Goal: Task Accomplishment & Management: Manage account settings

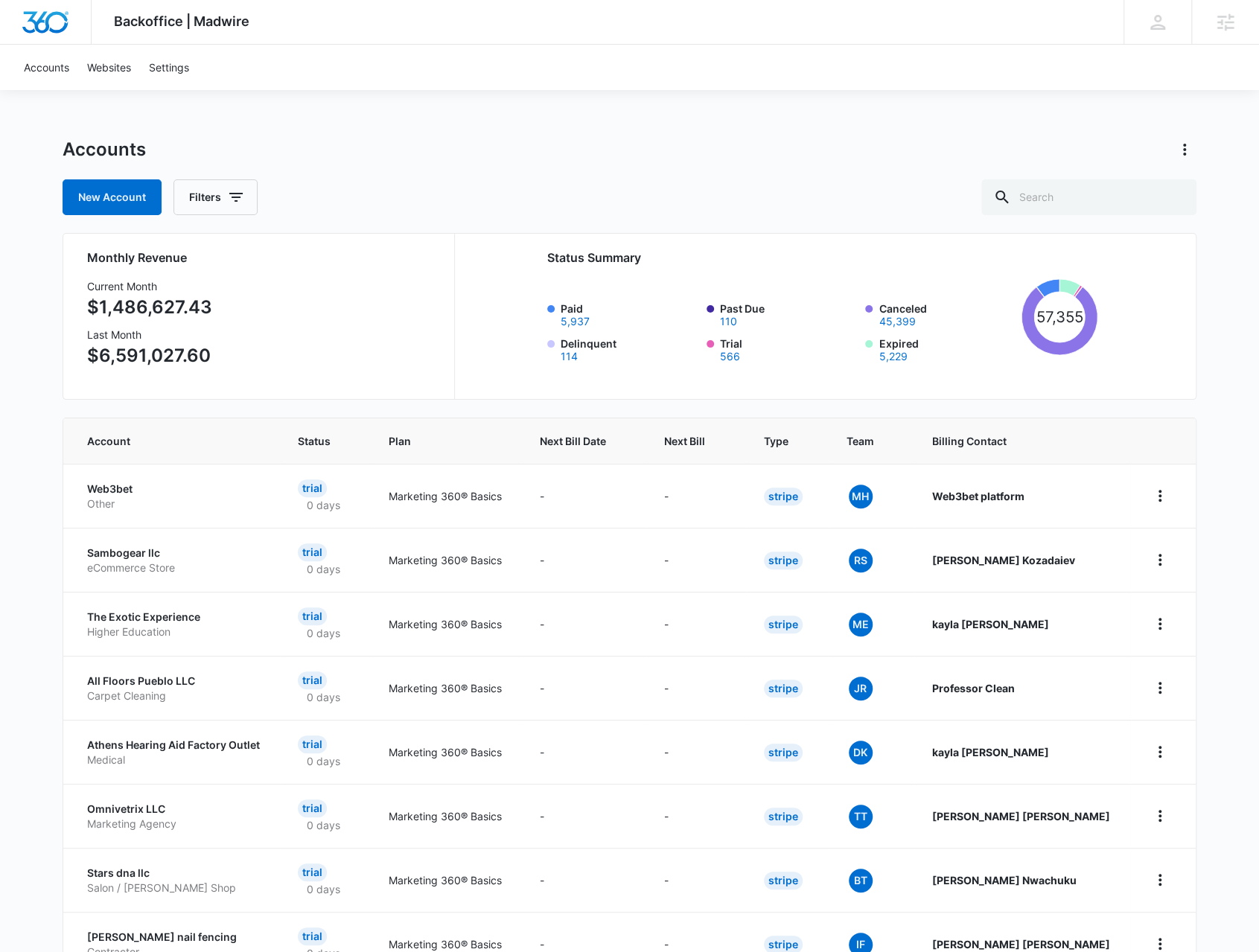
click at [1058, 177] on div "Accounts New Account Filters" at bounding box center [630, 176] width 1134 height 77
click at [1065, 194] on input "text" at bounding box center [1088, 198] width 215 height 36
type input "atlanta neuro"
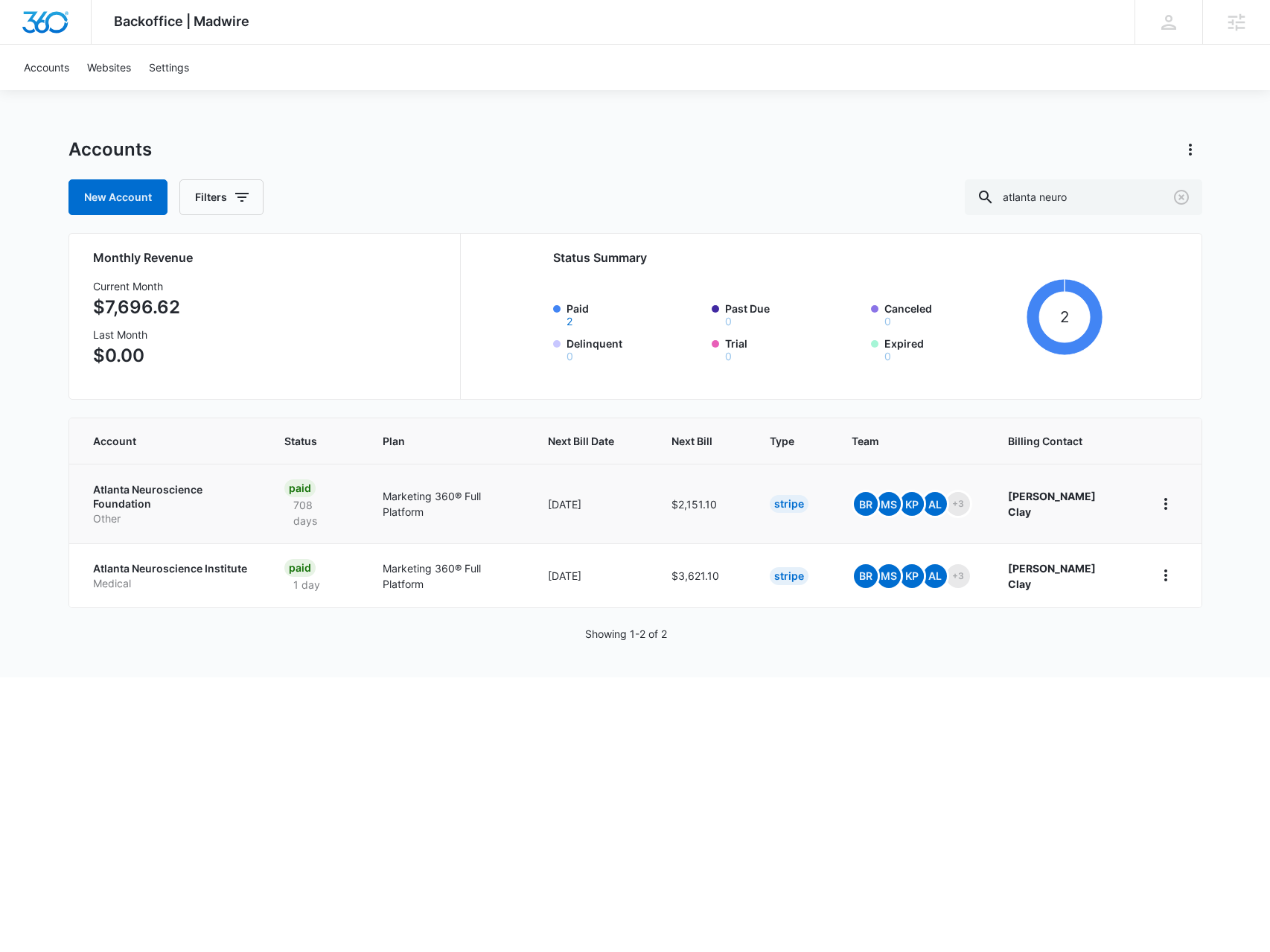
click at [204, 512] on p "Other" at bounding box center [172, 519] width 156 height 15
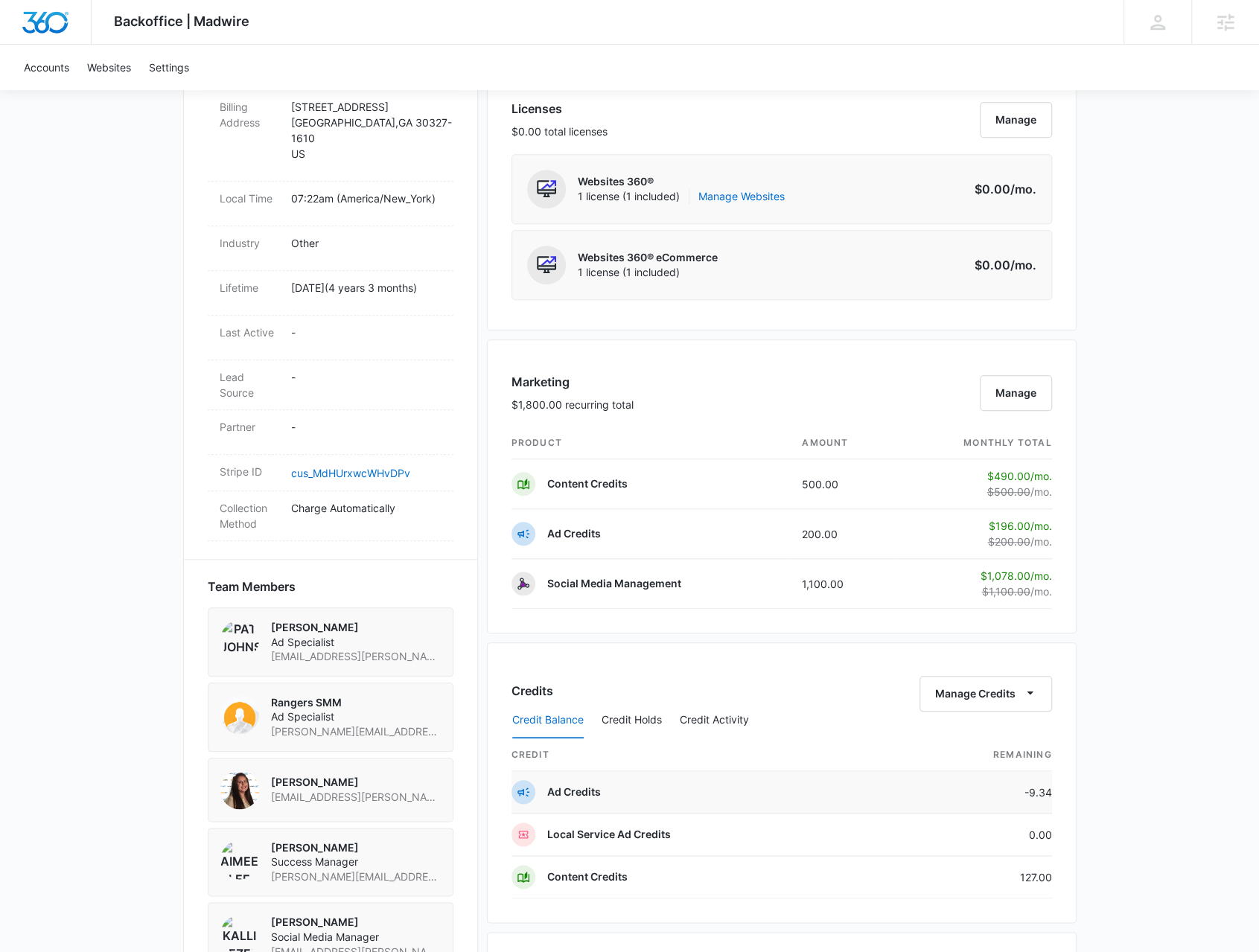
scroll to position [670, 0]
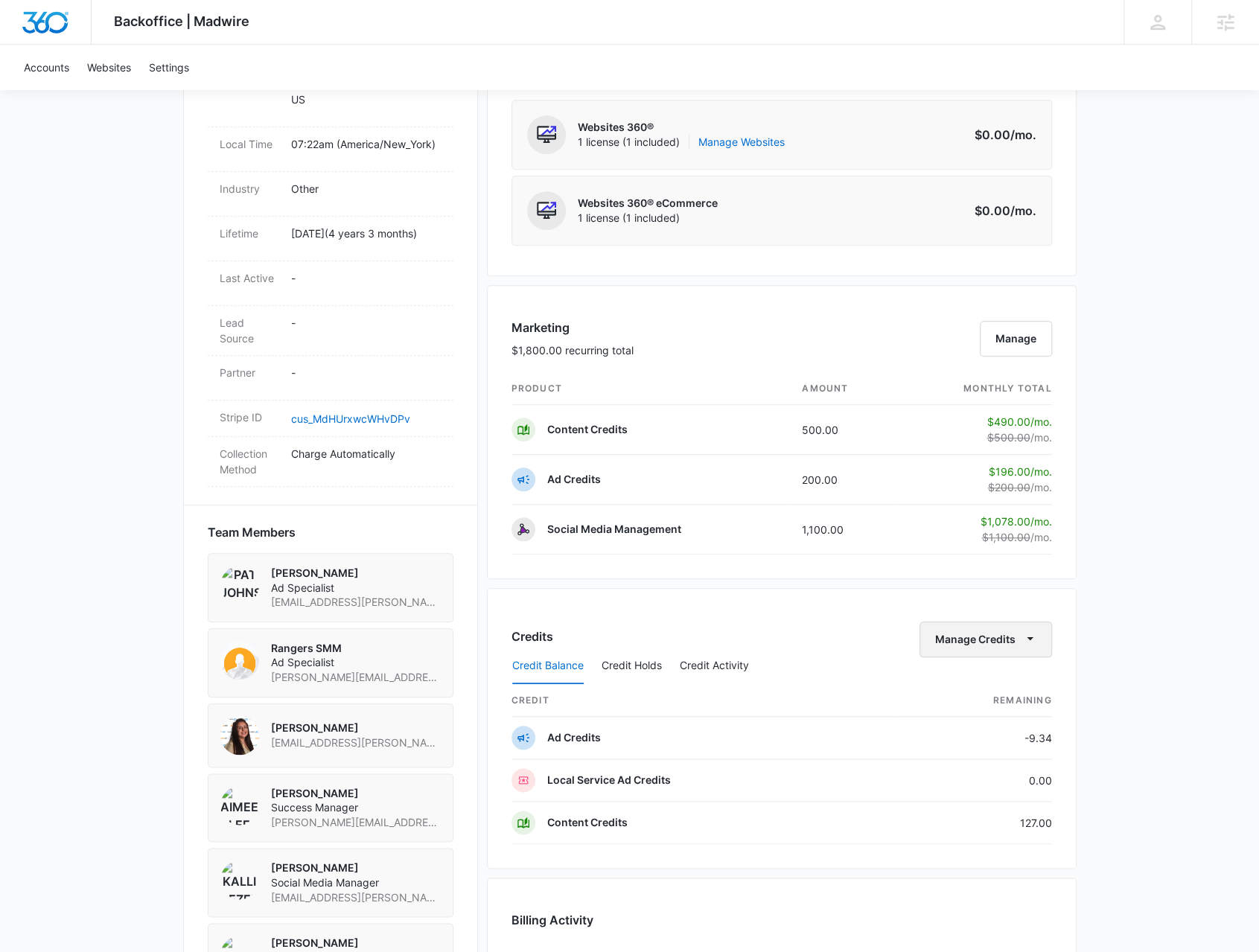
click at [954, 636] on button "Manage Credits" at bounding box center [986, 639] width 132 height 36
click at [838, 647] on div "Credit Balance Credit Holds Credit Activity" at bounding box center [781, 665] width 540 height 37
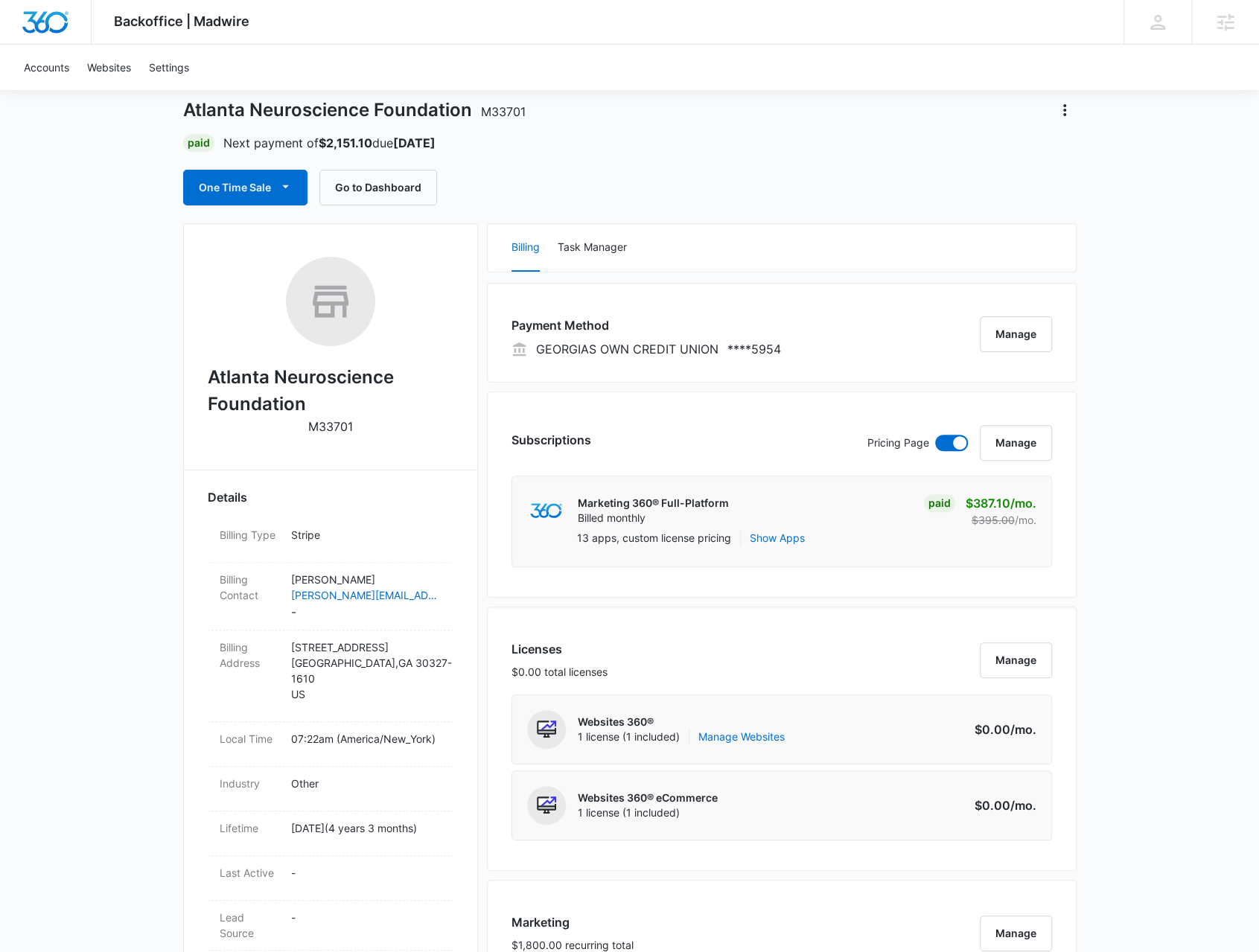
scroll to position [75, 0]
click at [288, 188] on icon "button" at bounding box center [285, 187] width 15 height 15
click at [279, 244] on div "Run One-Time Payment" at bounding box center [287, 238] width 172 height 15
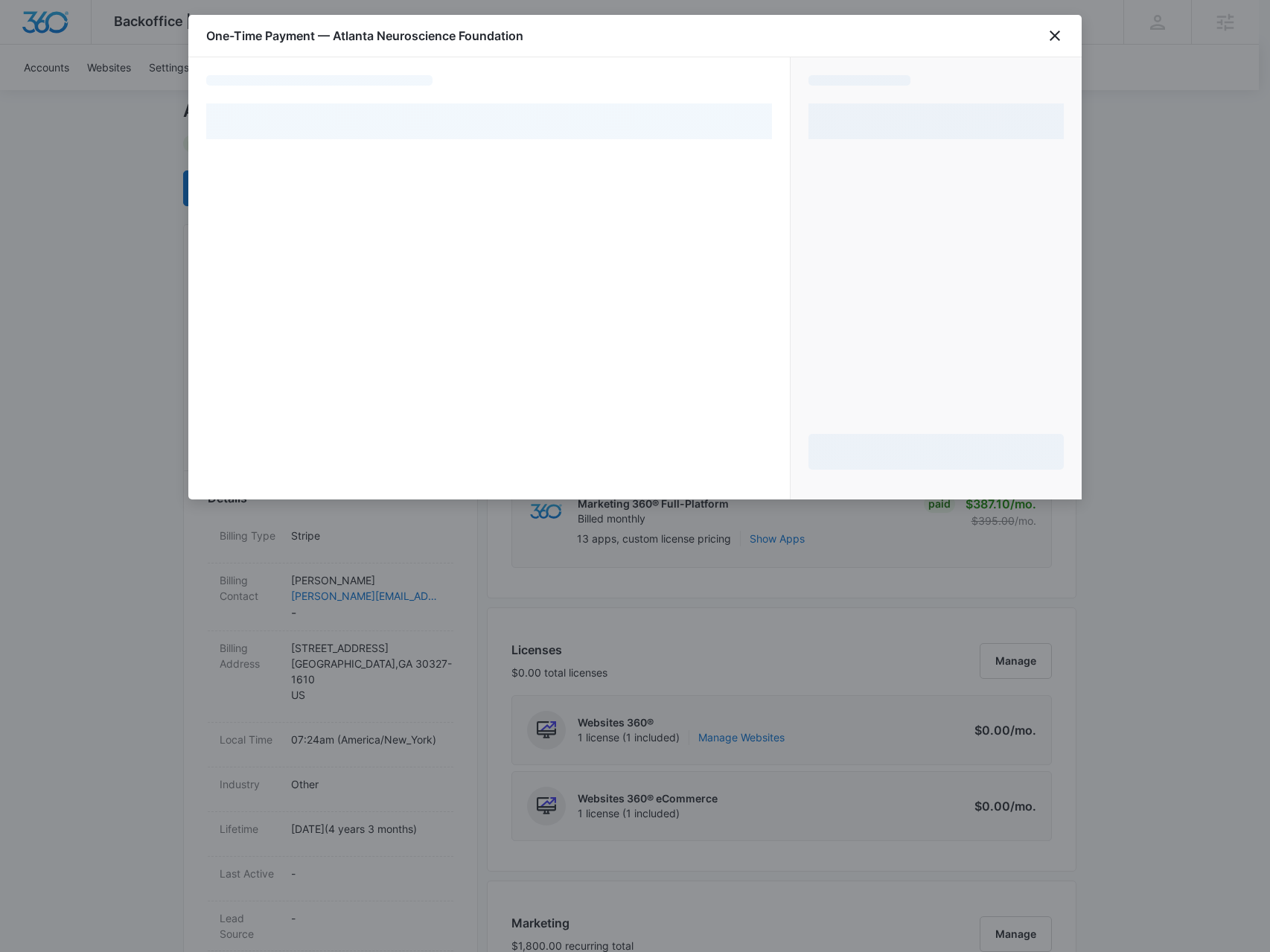
select select "pm_1NJOVoA4n8RTgNjU0Us2VHGV"
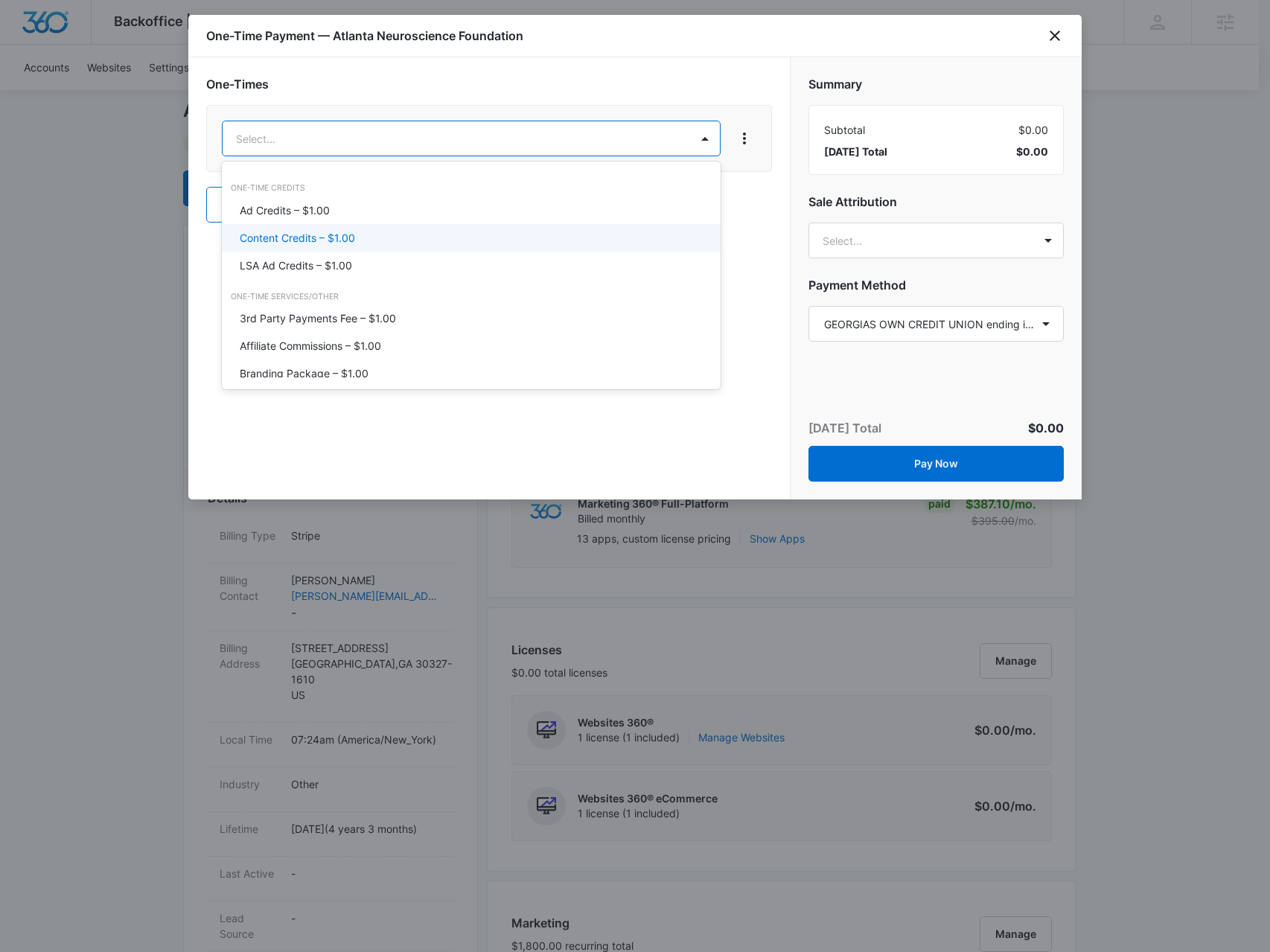
click at [315, 239] on p "Content Credits – $1.00" at bounding box center [298, 237] width 115 height 15
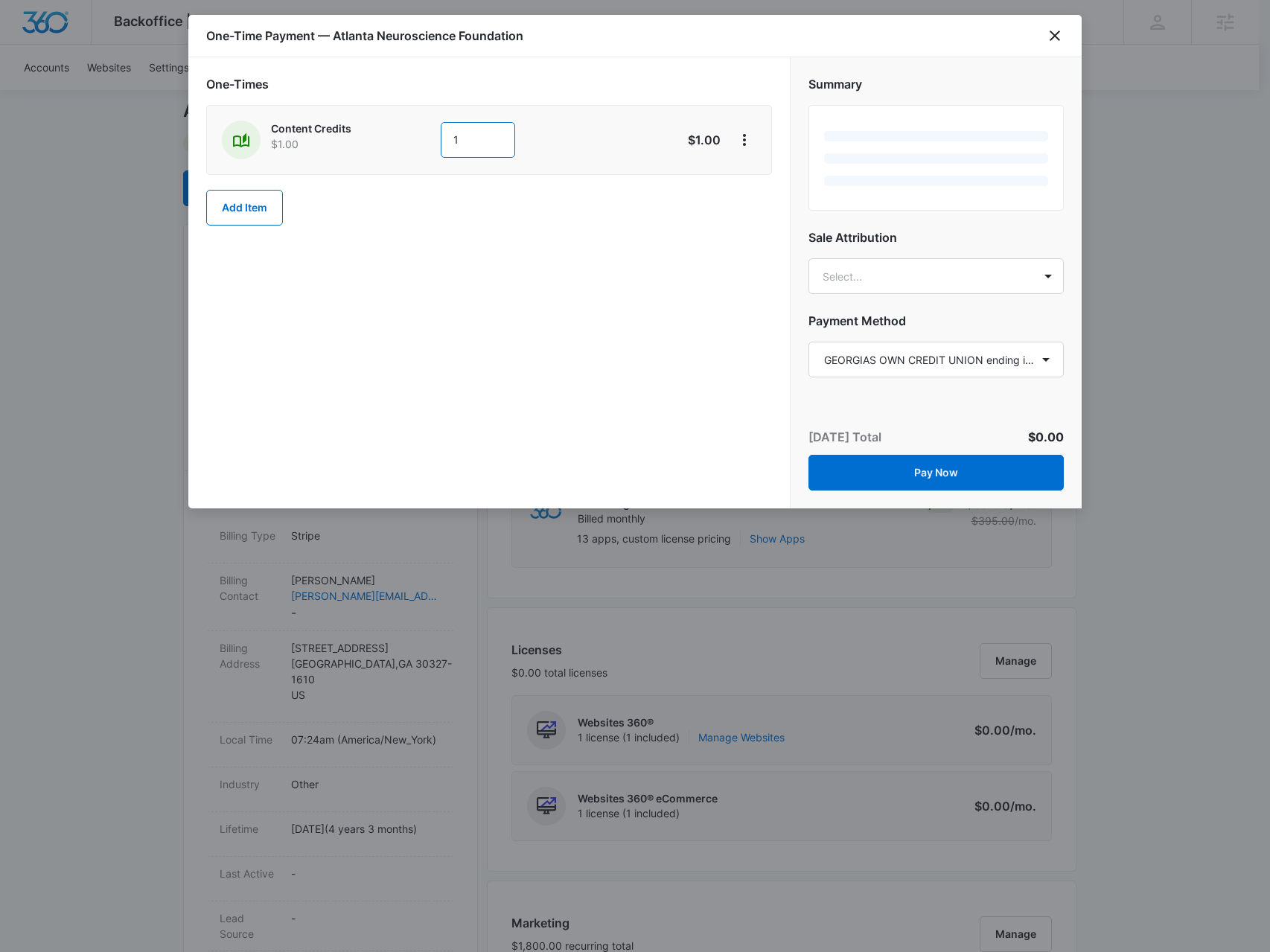
drag, startPoint x: 475, startPoint y: 142, endPoint x: 431, endPoint y: 140, distance: 44.0
click at [431, 140] on div "Content Credits $1.00 1" at bounding box center [436, 139] width 429 height 39
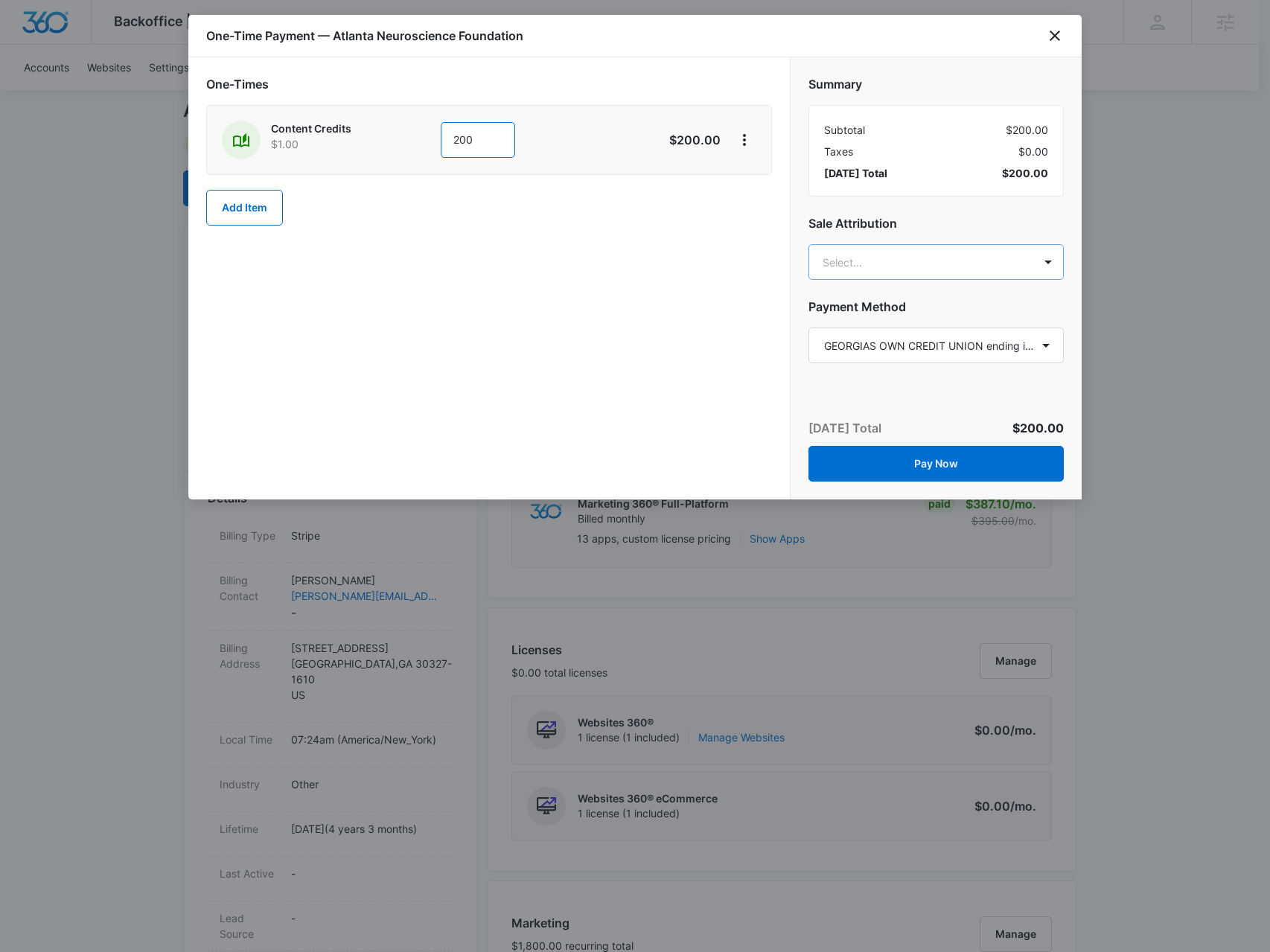
type input "200"
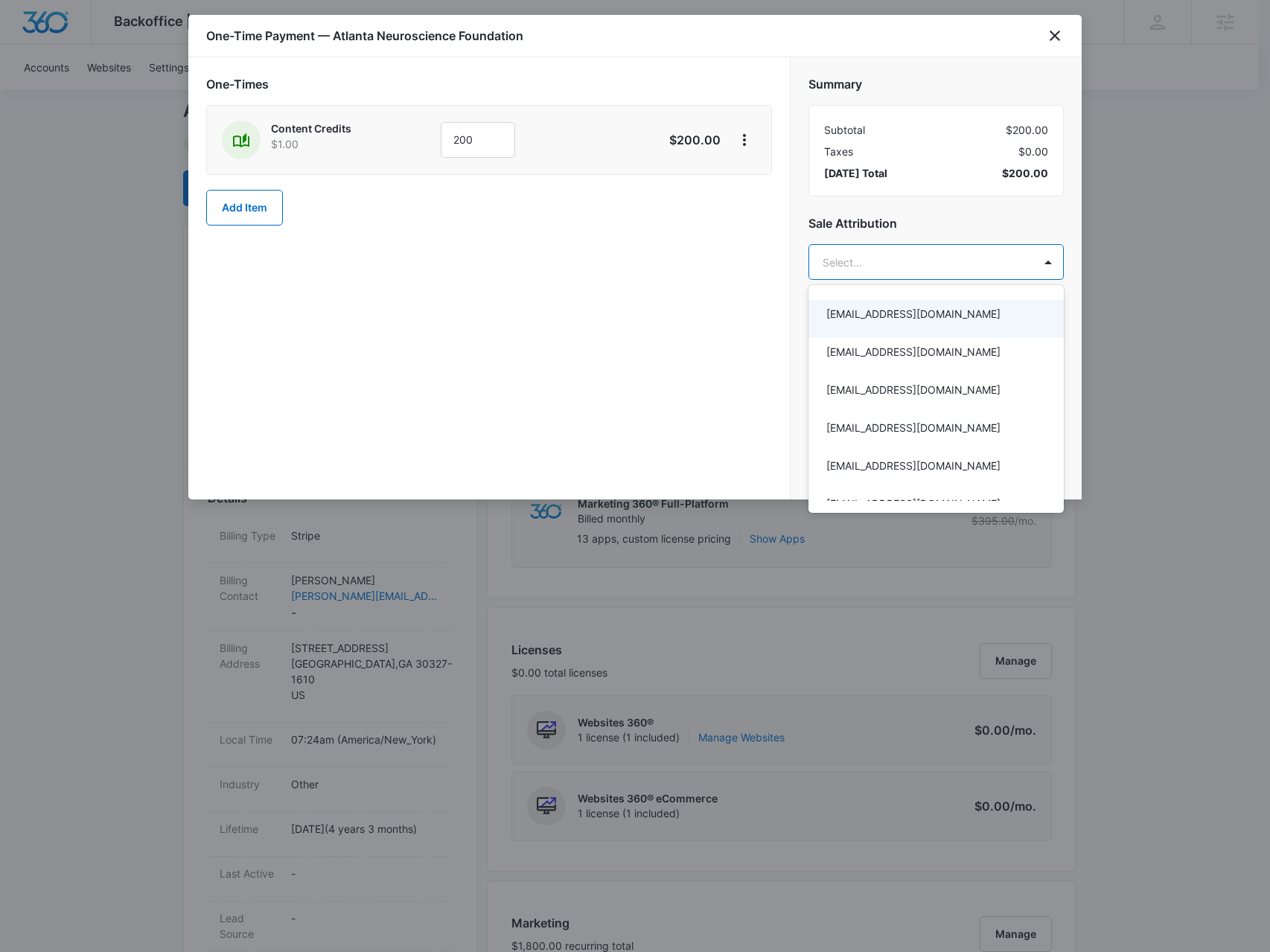
click at [891, 262] on div at bounding box center [635, 476] width 1270 height 952
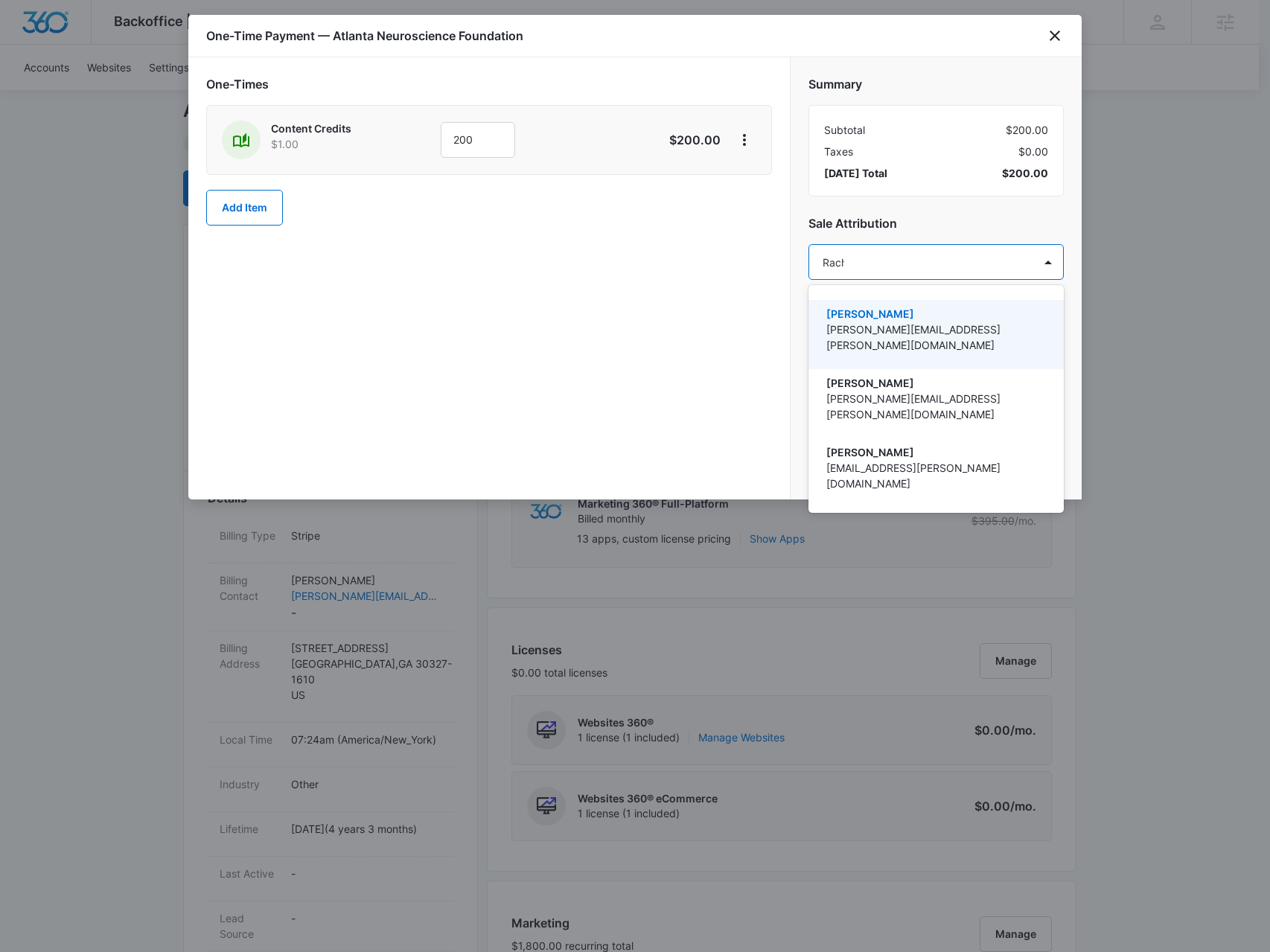
type input "Rachm"
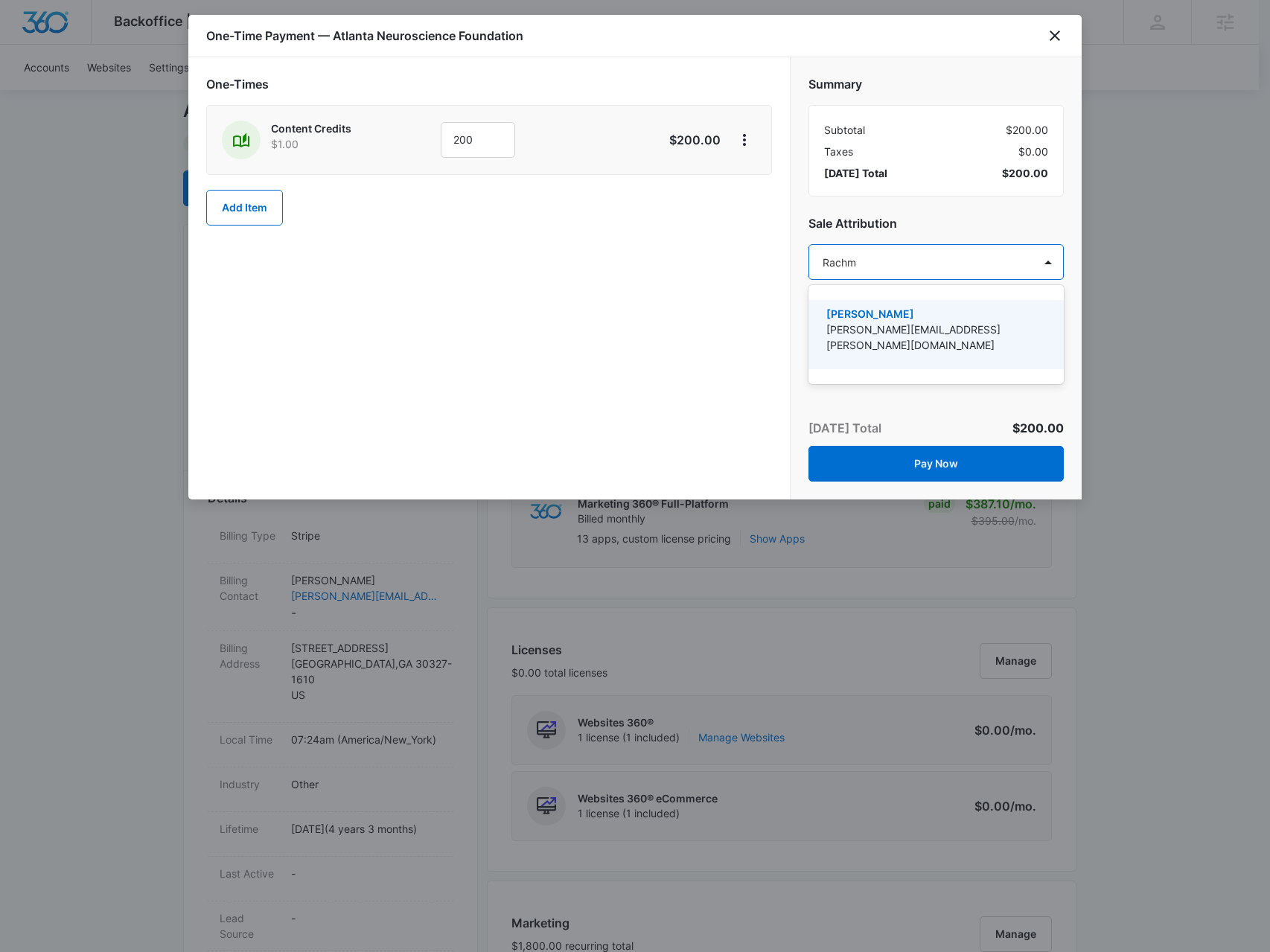
click at [892, 318] on p "[PERSON_NAME]" at bounding box center [934, 313] width 217 height 15
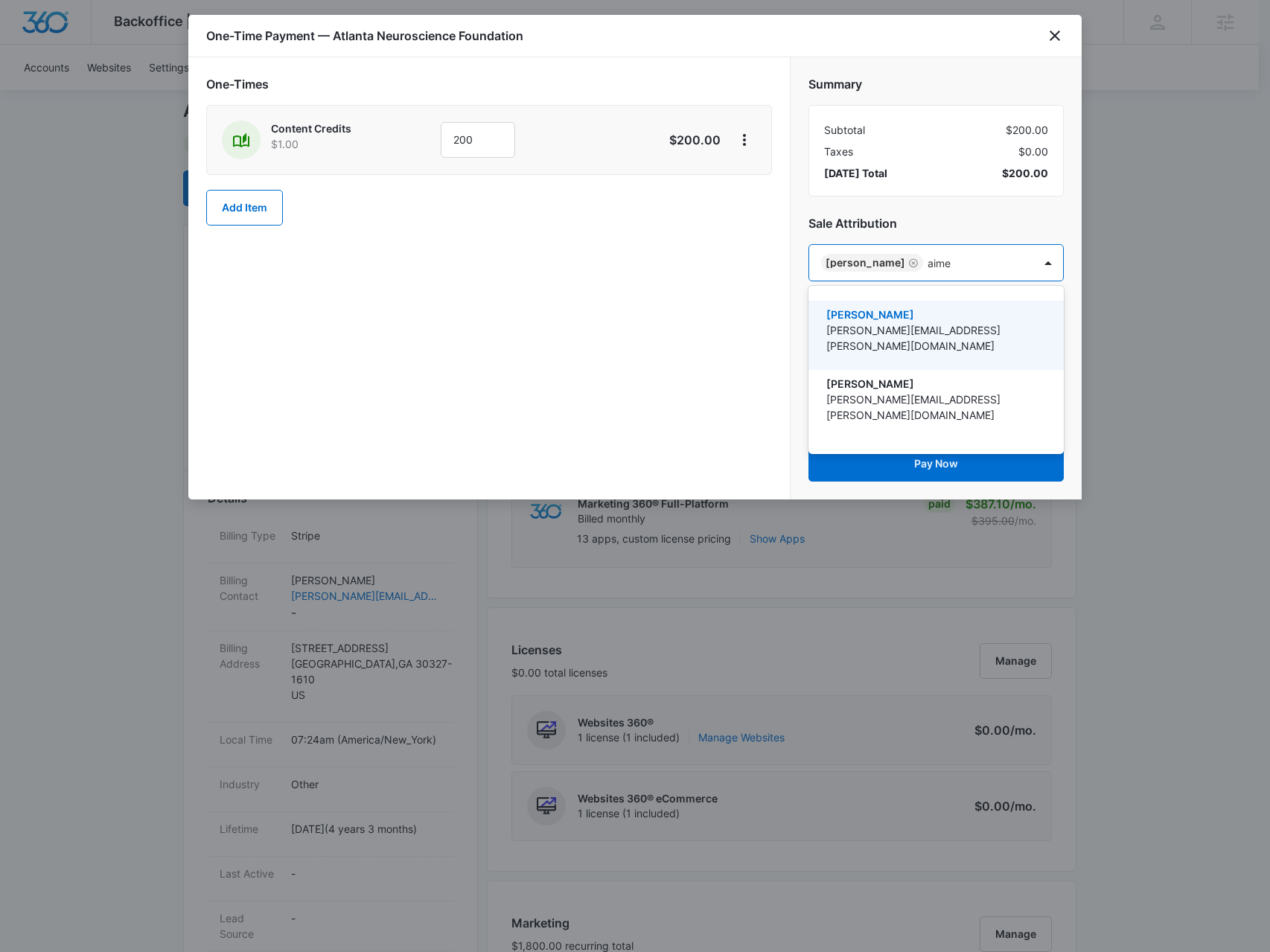
type input "aimee"
click at [910, 317] on p "Aimee Lee" at bounding box center [934, 314] width 217 height 15
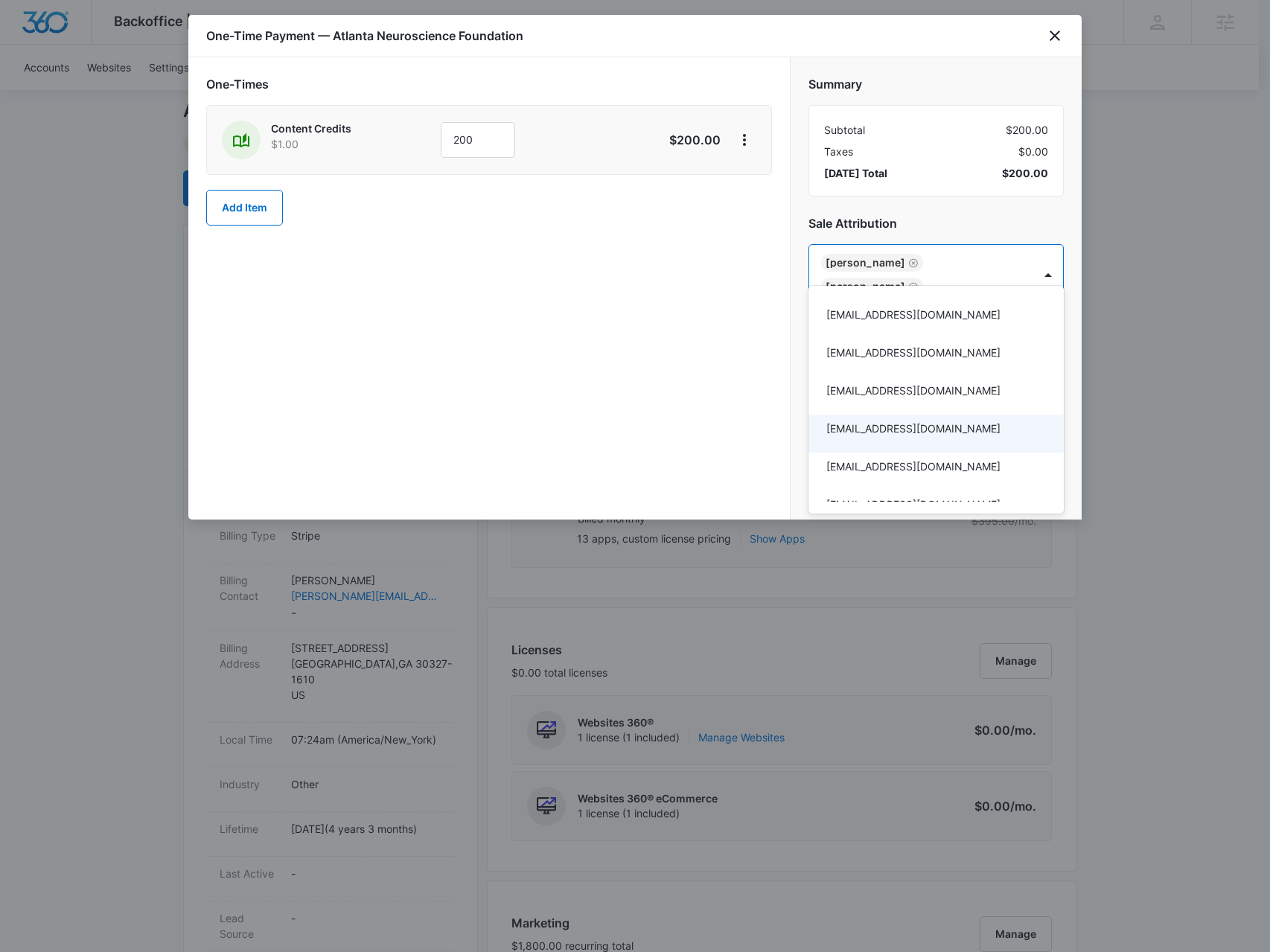
click at [954, 223] on div at bounding box center [635, 476] width 1270 height 952
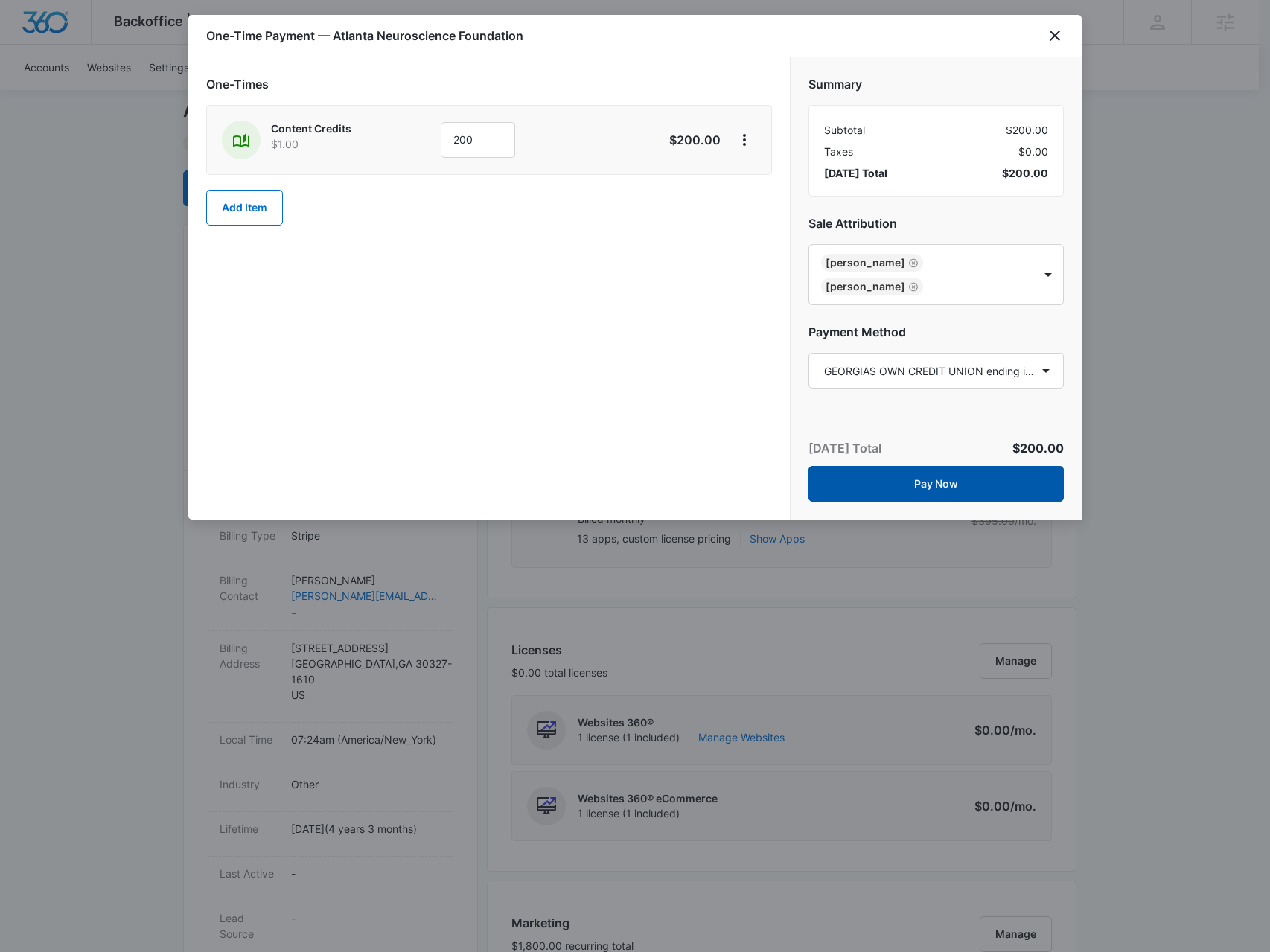
click at [900, 466] on button "Pay Now" at bounding box center [936, 484] width 255 height 36
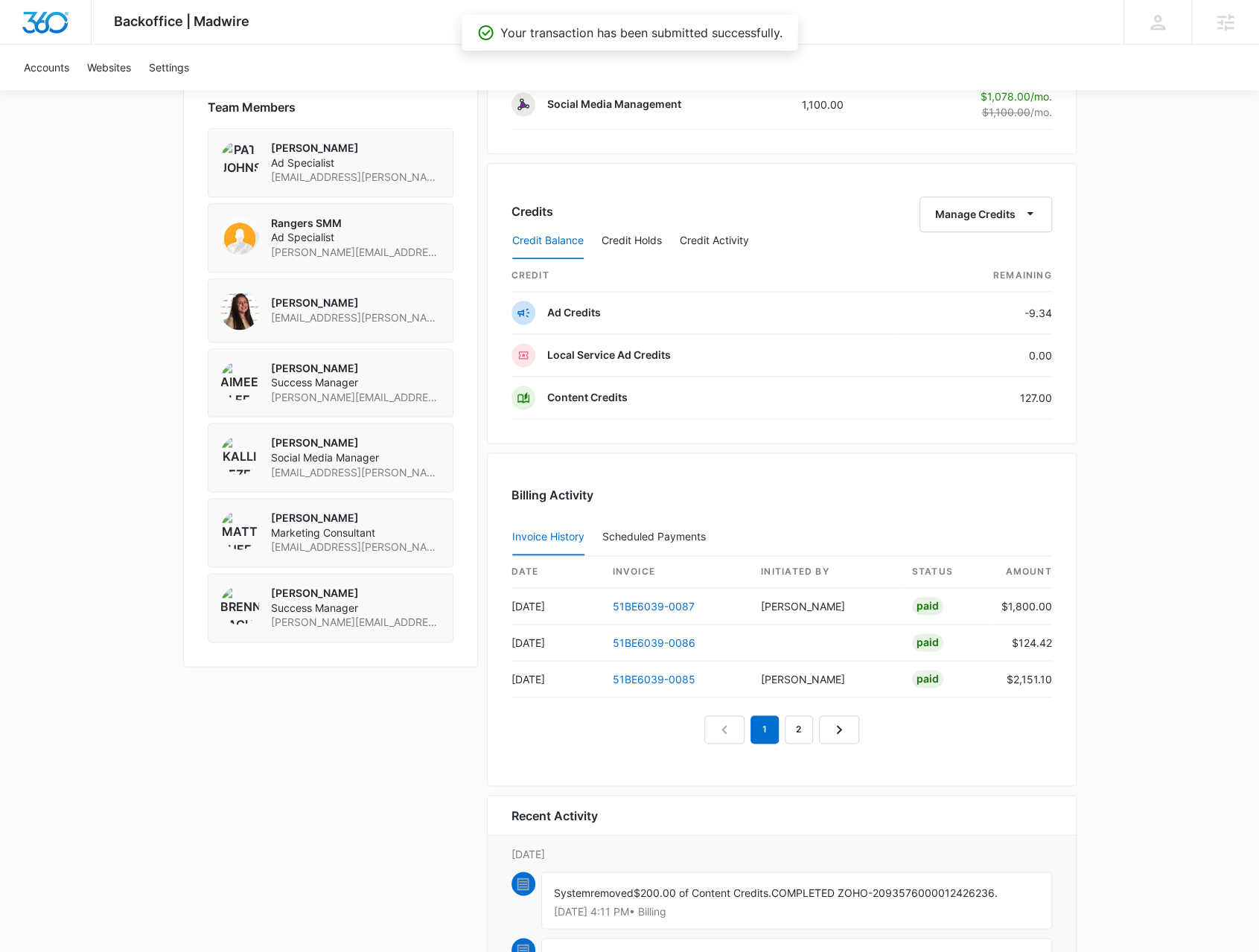
scroll to position [1241, 0]
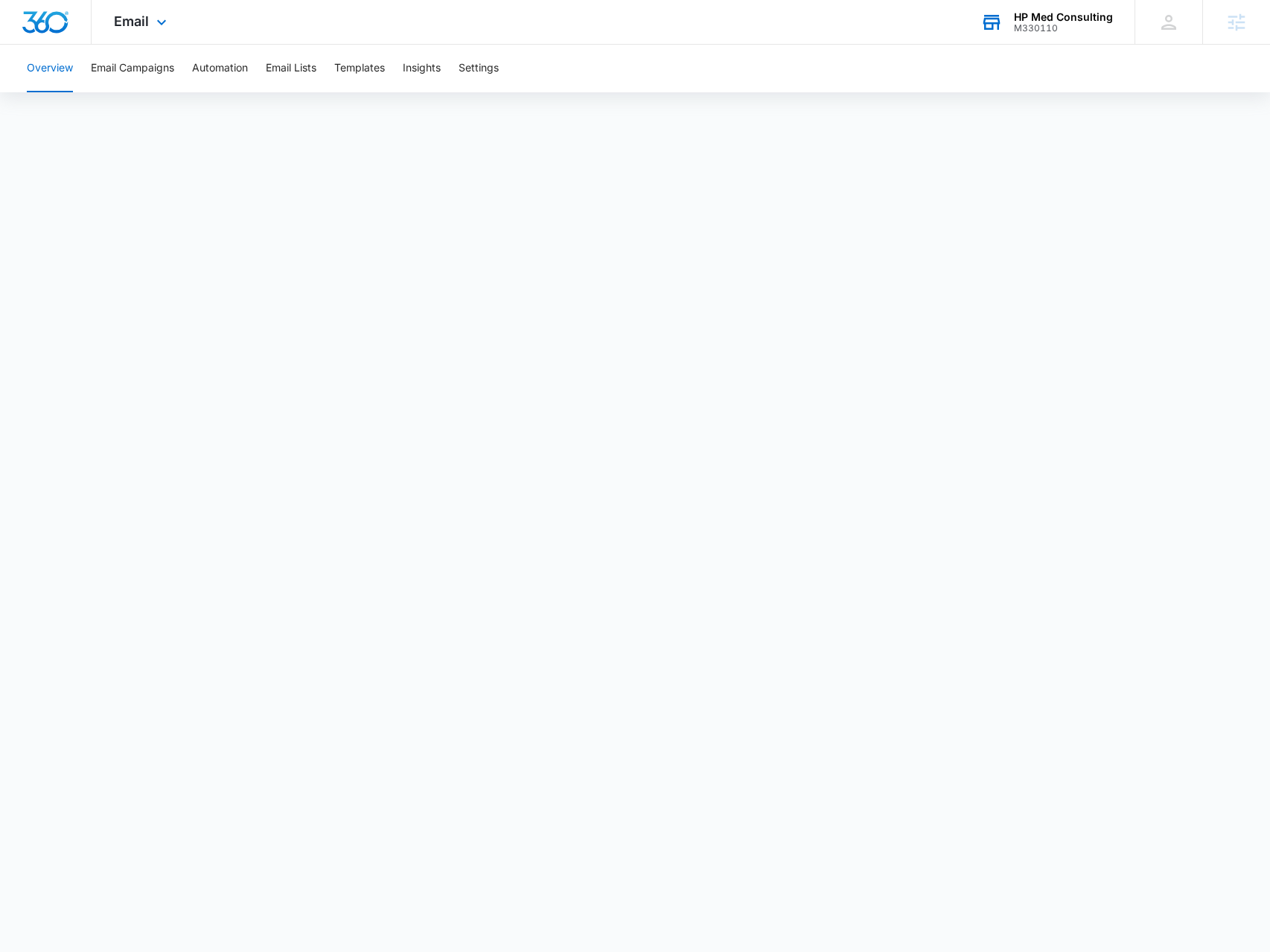
click at [1076, 23] on div "M330110" at bounding box center [1063, 29] width 99 height 11
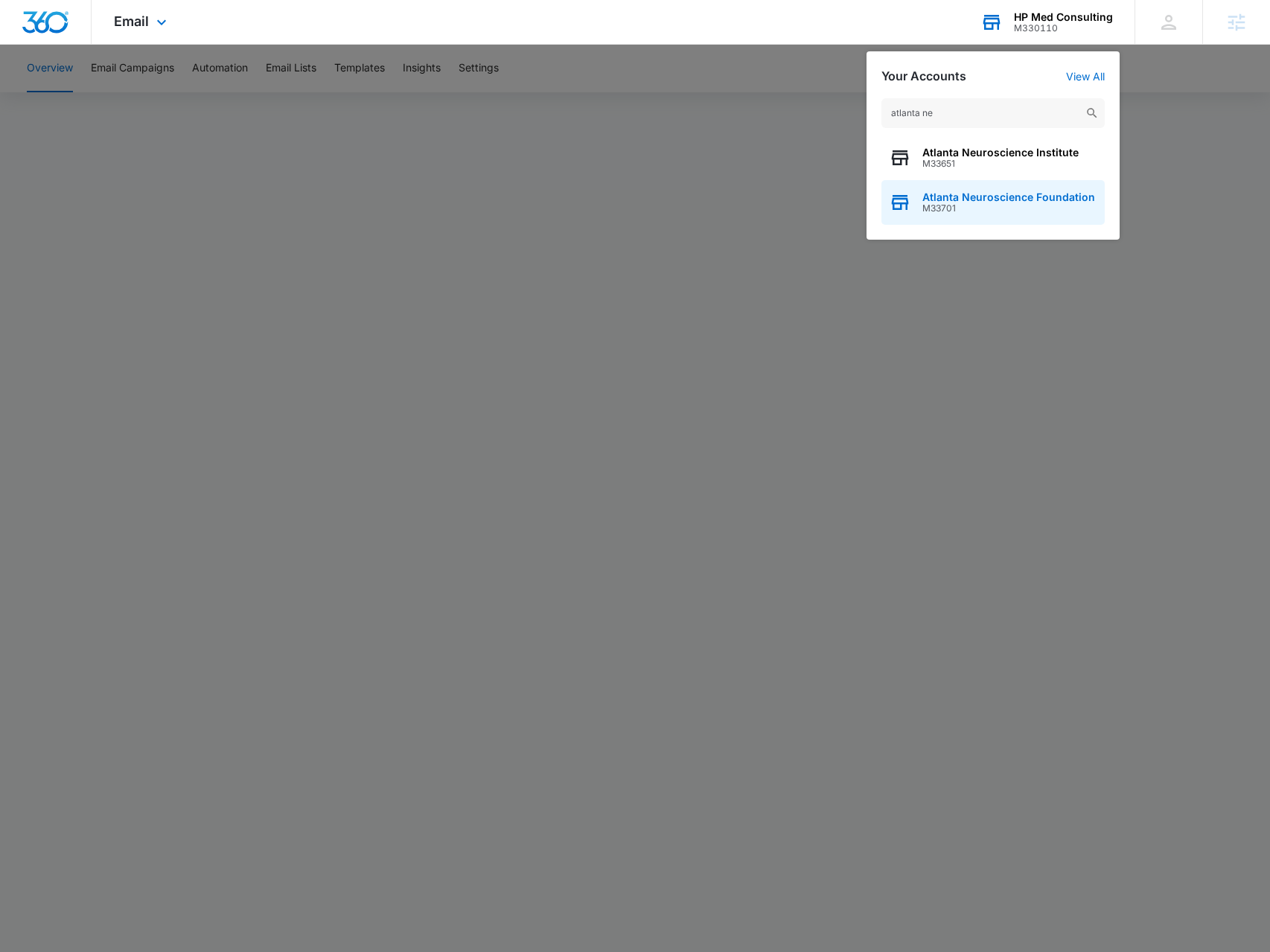
type input "atlanta ne"
click at [967, 197] on span "Atlanta Neuroscience Foundation" at bounding box center [1008, 197] width 173 height 12
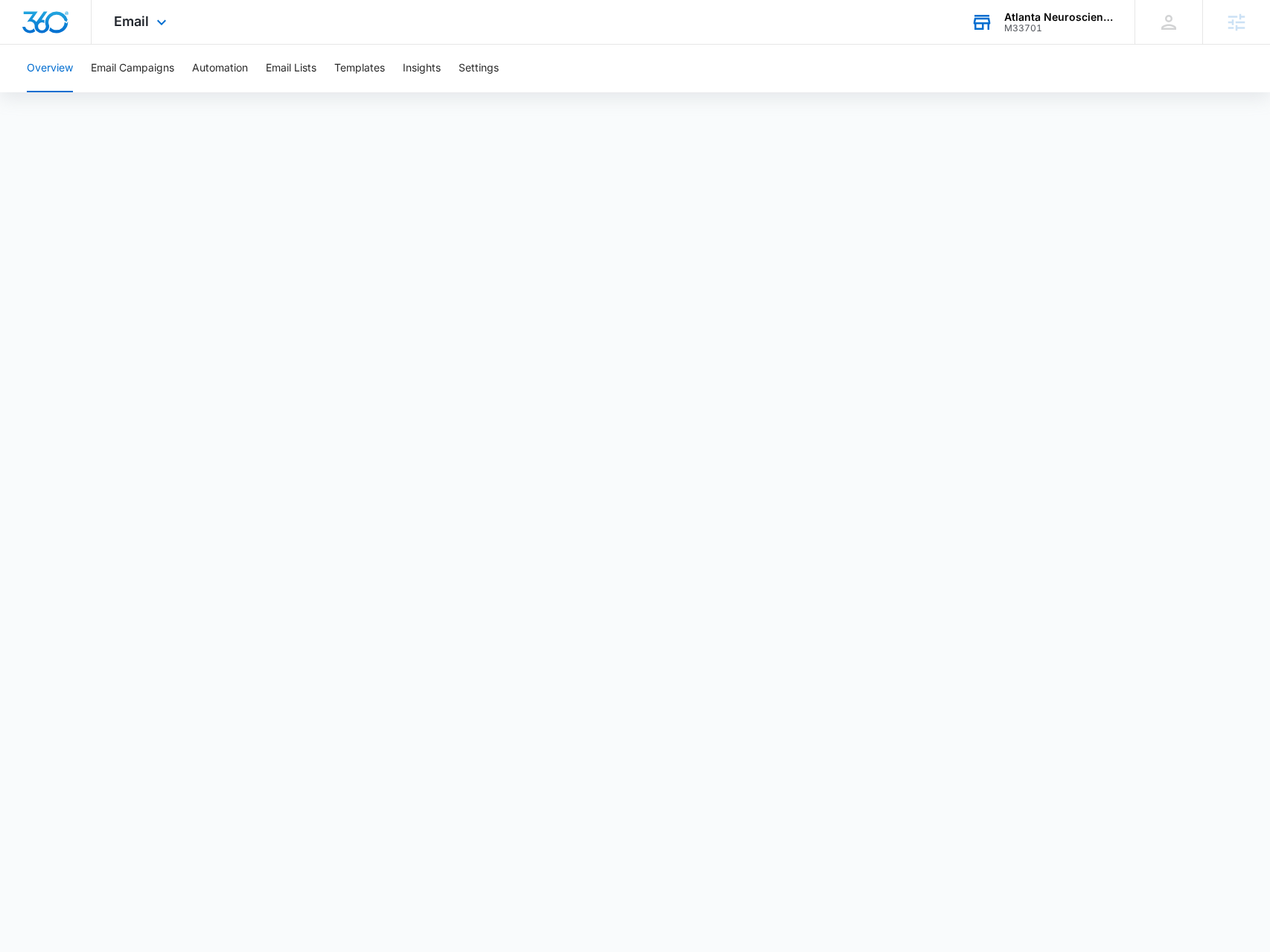
click at [145, 31] on div "Email Apps Reputation Websites Forms CRM Email Social Shop Payments POS Content…" at bounding box center [142, 22] width 102 height 44
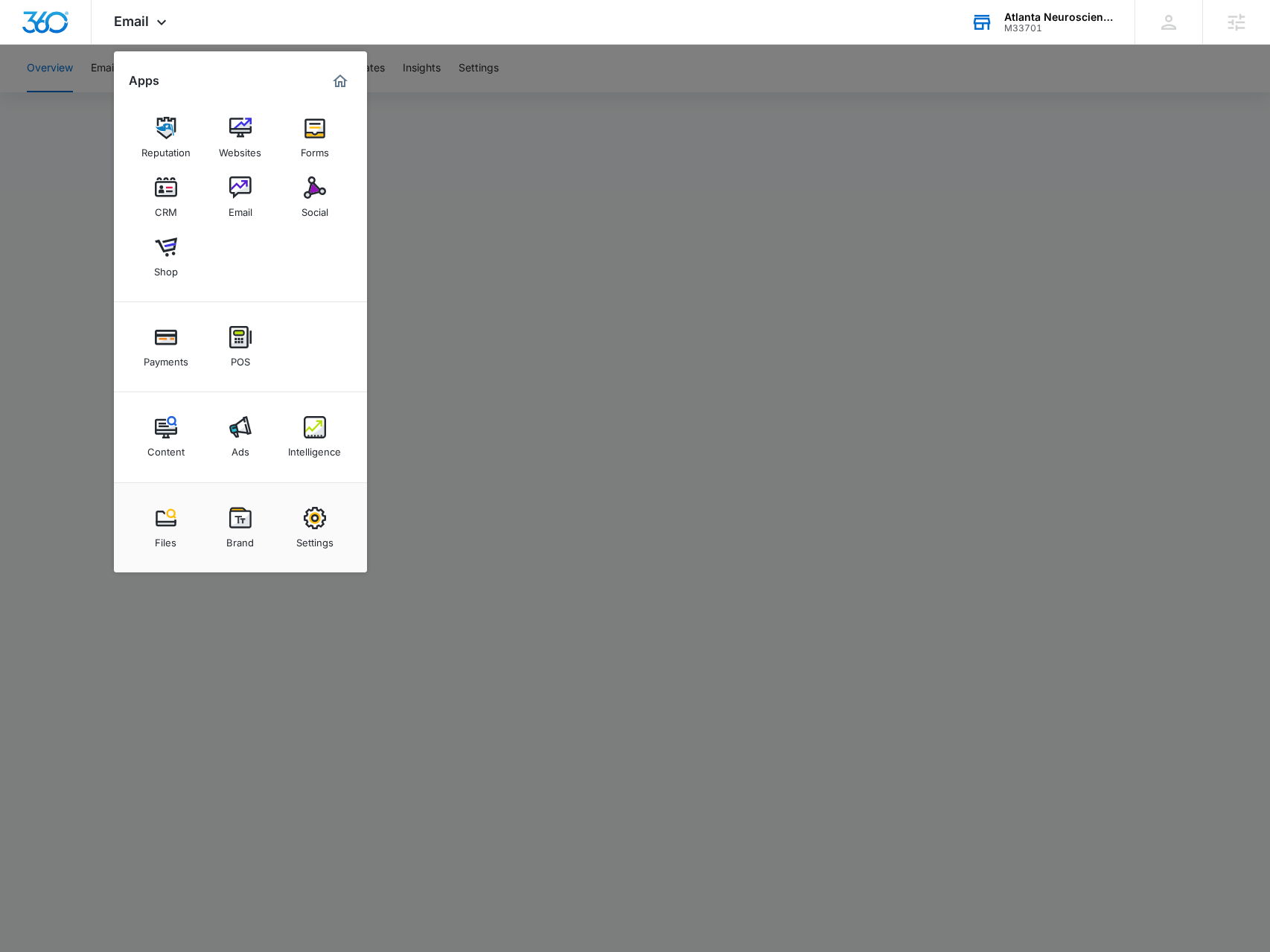
click at [342, 201] on link "Social" at bounding box center [315, 197] width 57 height 57
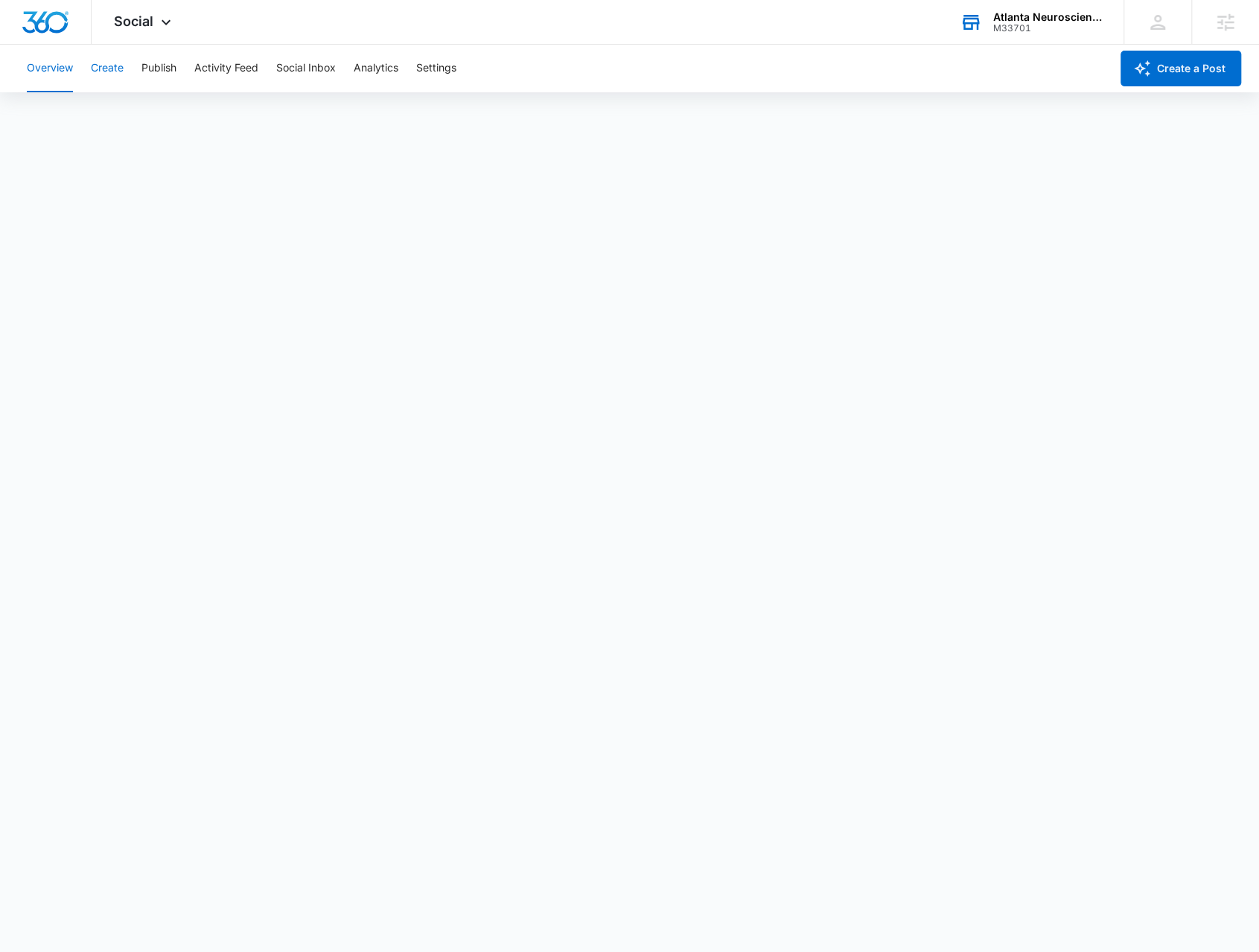
click at [122, 71] on button "Create" at bounding box center [107, 68] width 32 height 48
click at [158, 70] on button "Publish" at bounding box center [158, 68] width 35 height 48
click at [119, 116] on button "Schedules" at bounding box center [114, 114] width 50 height 41
click at [57, 109] on button "Calendar" at bounding box center [49, 114] width 44 height 41
click at [123, 74] on div "Overview Create Publish Activity Feed Social Inbox Analytics Settings" at bounding box center [564, 68] width 1093 height 48
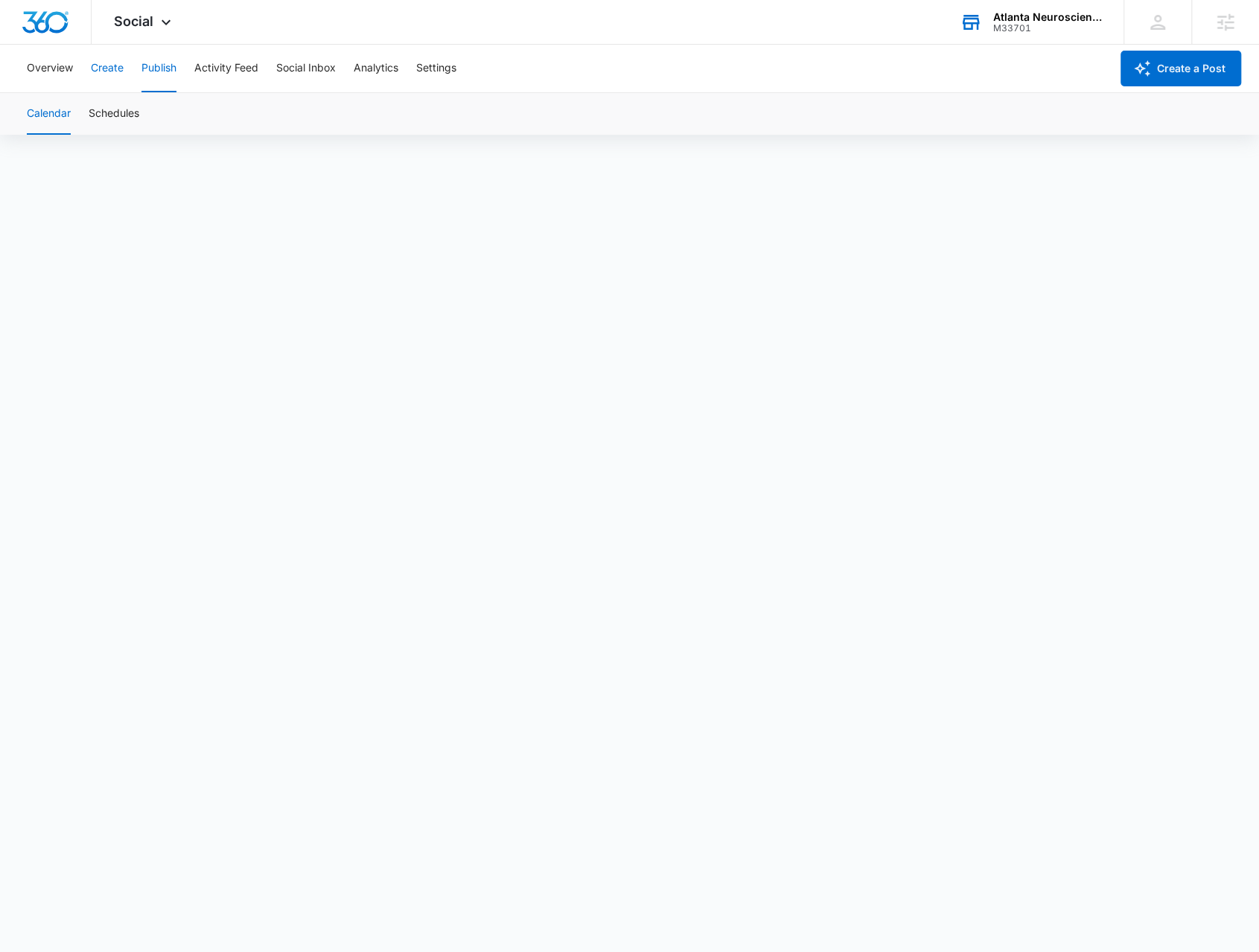
click at [121, 71] on button "Create" at bounding box center [107, 68] width 32 height 48
click at [137, 117] on button "Approvals" at bounding box center [145, 114] width 49 height 41
click at [1046, 15] on div "Atlanta Neuroscience Foundation" at bounding box center [1048, 16] width 109 height 12
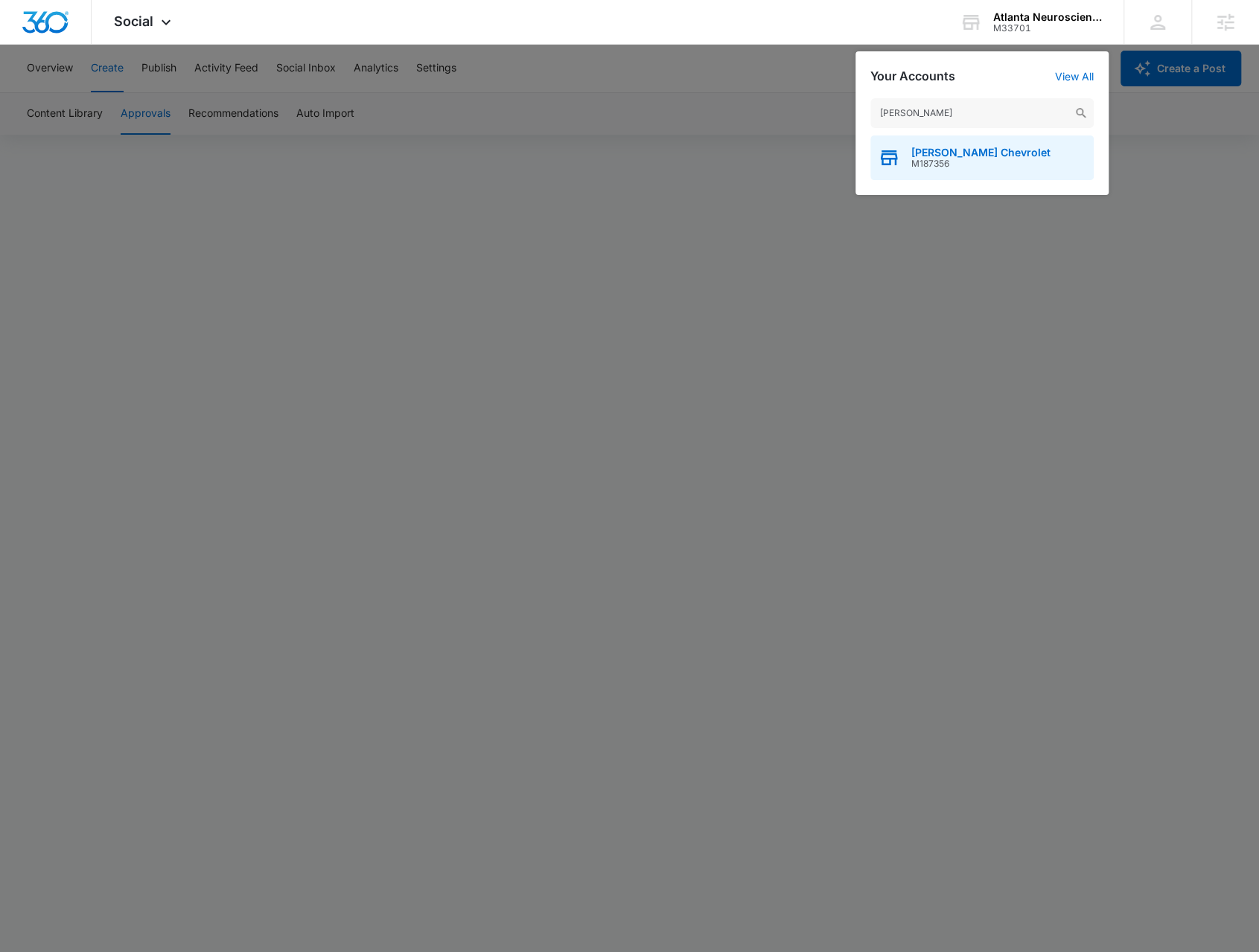
type input "hubler"
click at [942, 163] on span "M187356" at bounding box center [980, 164] width 139 height 11
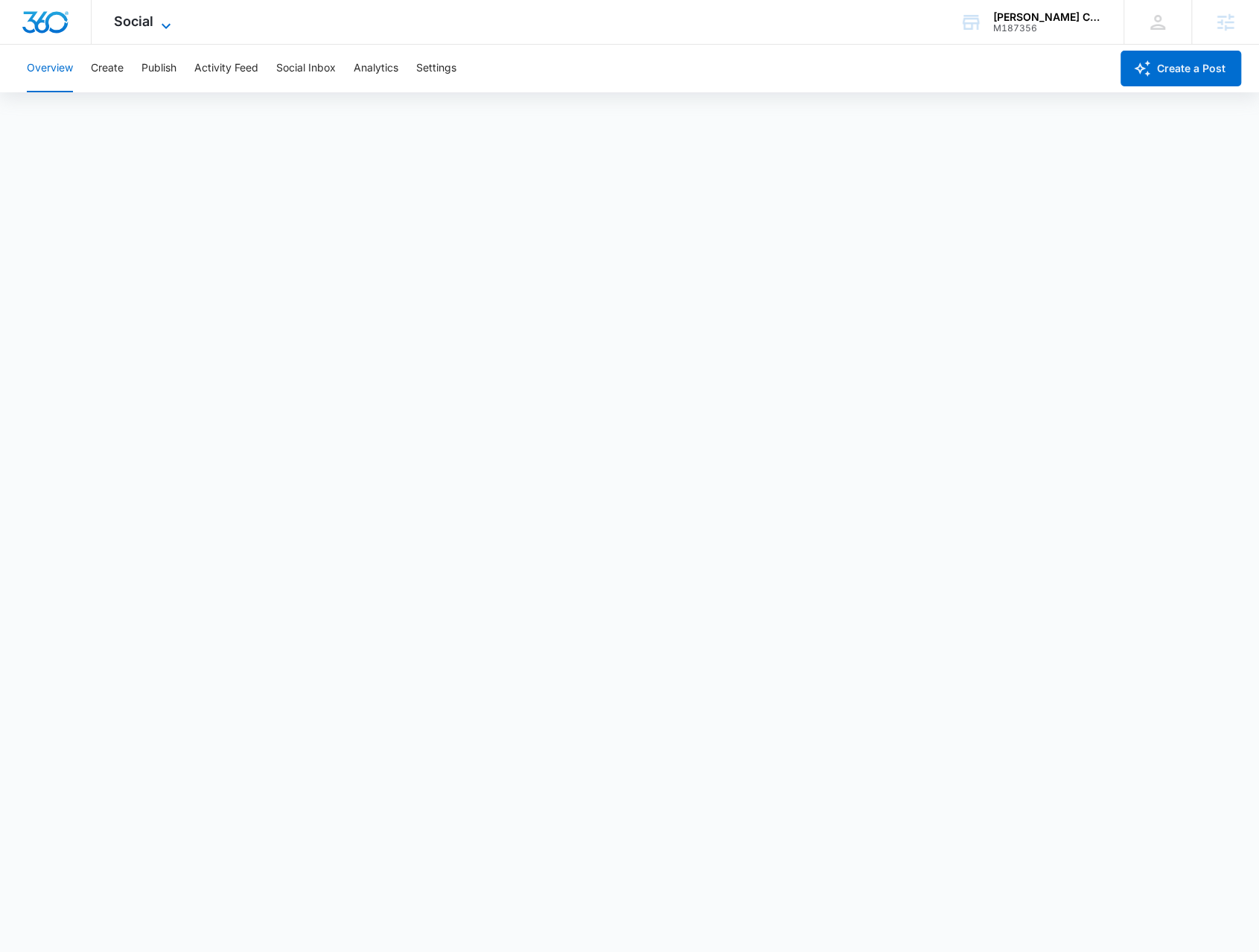
click at [163, 28] on icon at bounding box center [166, 26] width 18 height 18
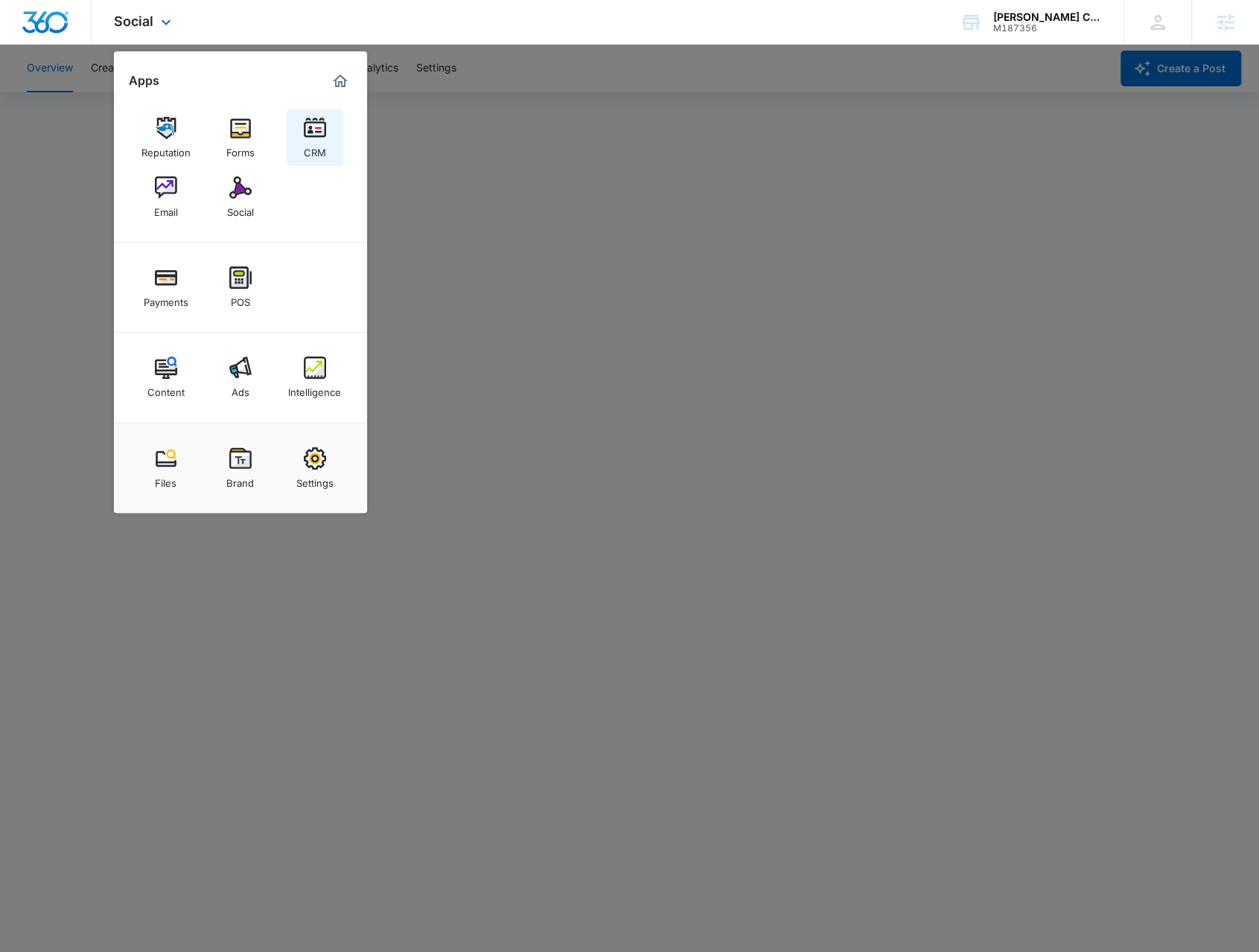
click at [320, 140] on div "CRM" at bounding box center [315, 149] width 22 height 20
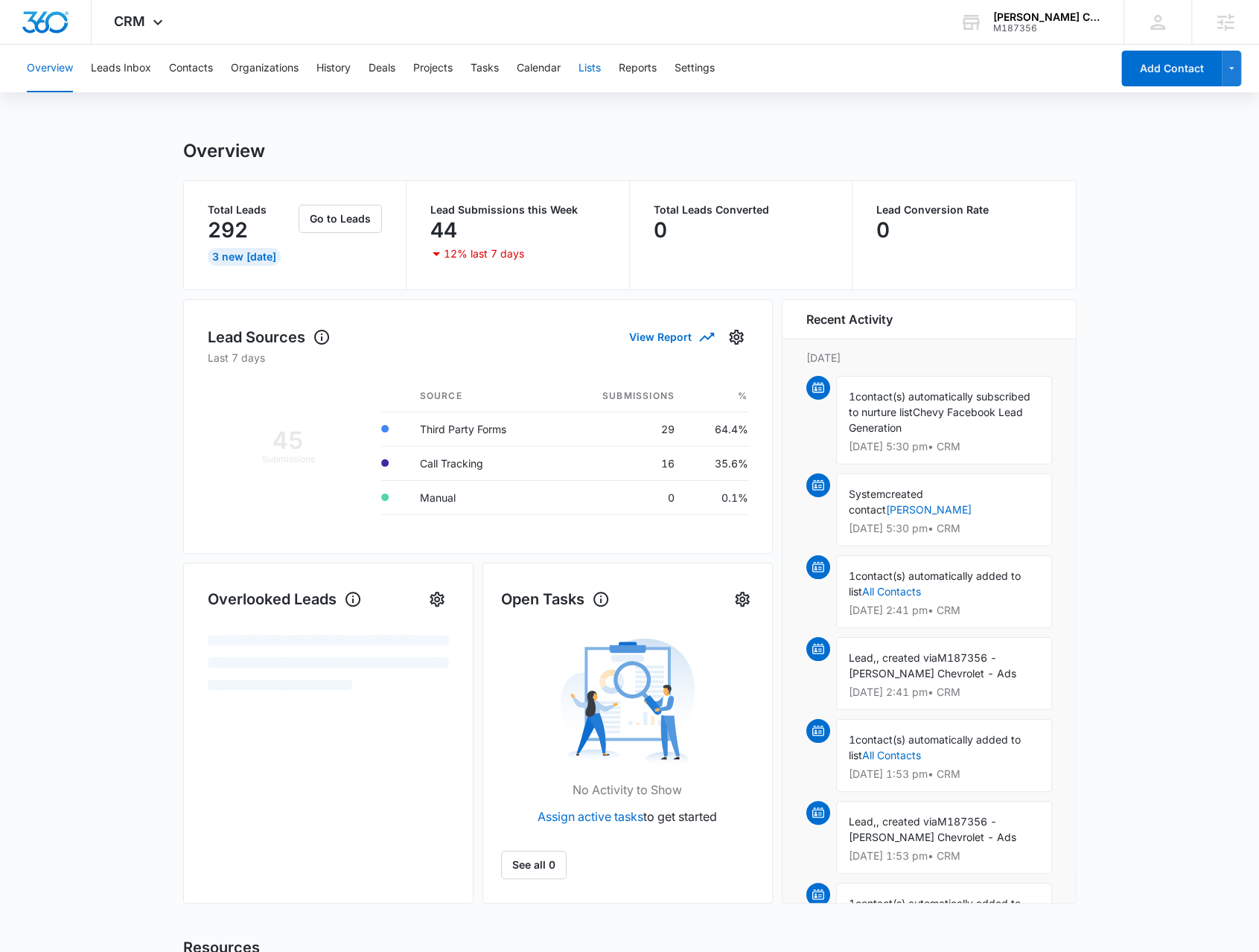
click at [585, 66] on button "Lists" at bounding box center [589, 68] width 22 height 48
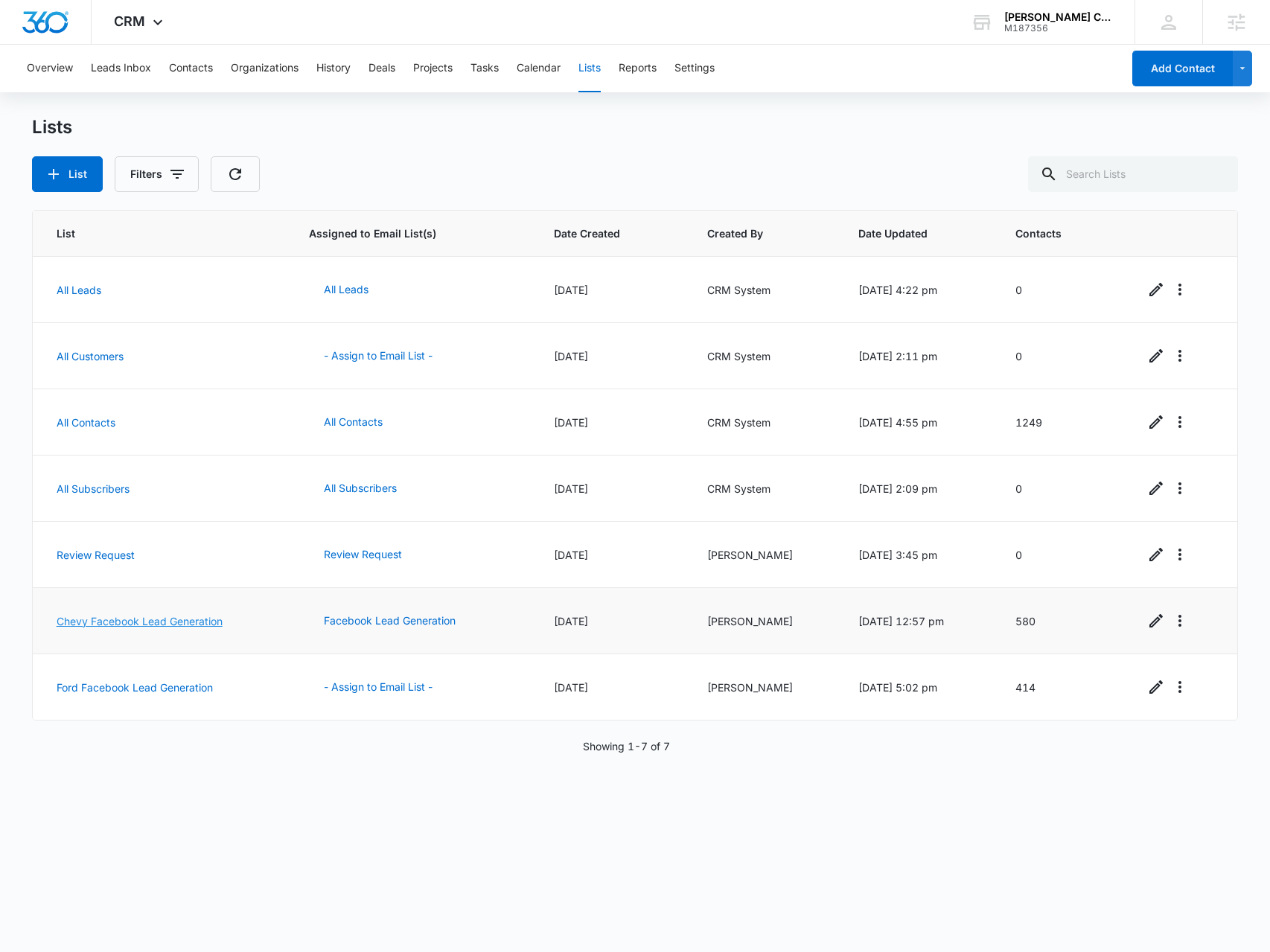
click at [166, 619] on link "Chevy Facebook Lead Generation" at bounding box center [139, 621] width 166 height 13
drag, startPoint x: 147, startPoint y: 17, endPoint x: 152, endPoint y: 56, distance: 39.3
click at [147, 17] on div "CRM Apps Reputation Forms CRM Email Social Payments POS Content Ads Intelligenc…" at bounding box center [140, 22] width 97 height 44
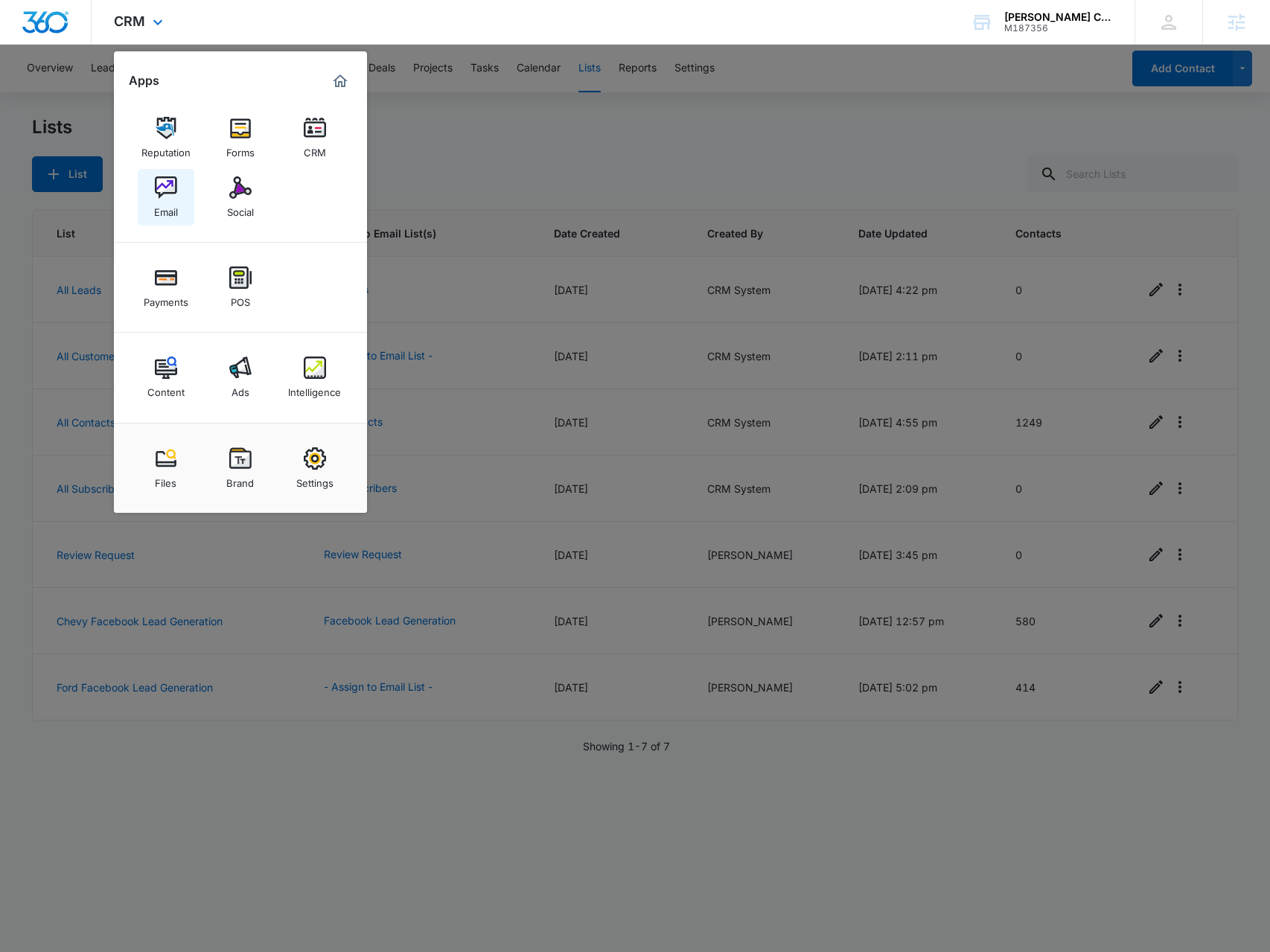
click at [155, 199] on img at bounding box center [165, 187] width 22 height 22
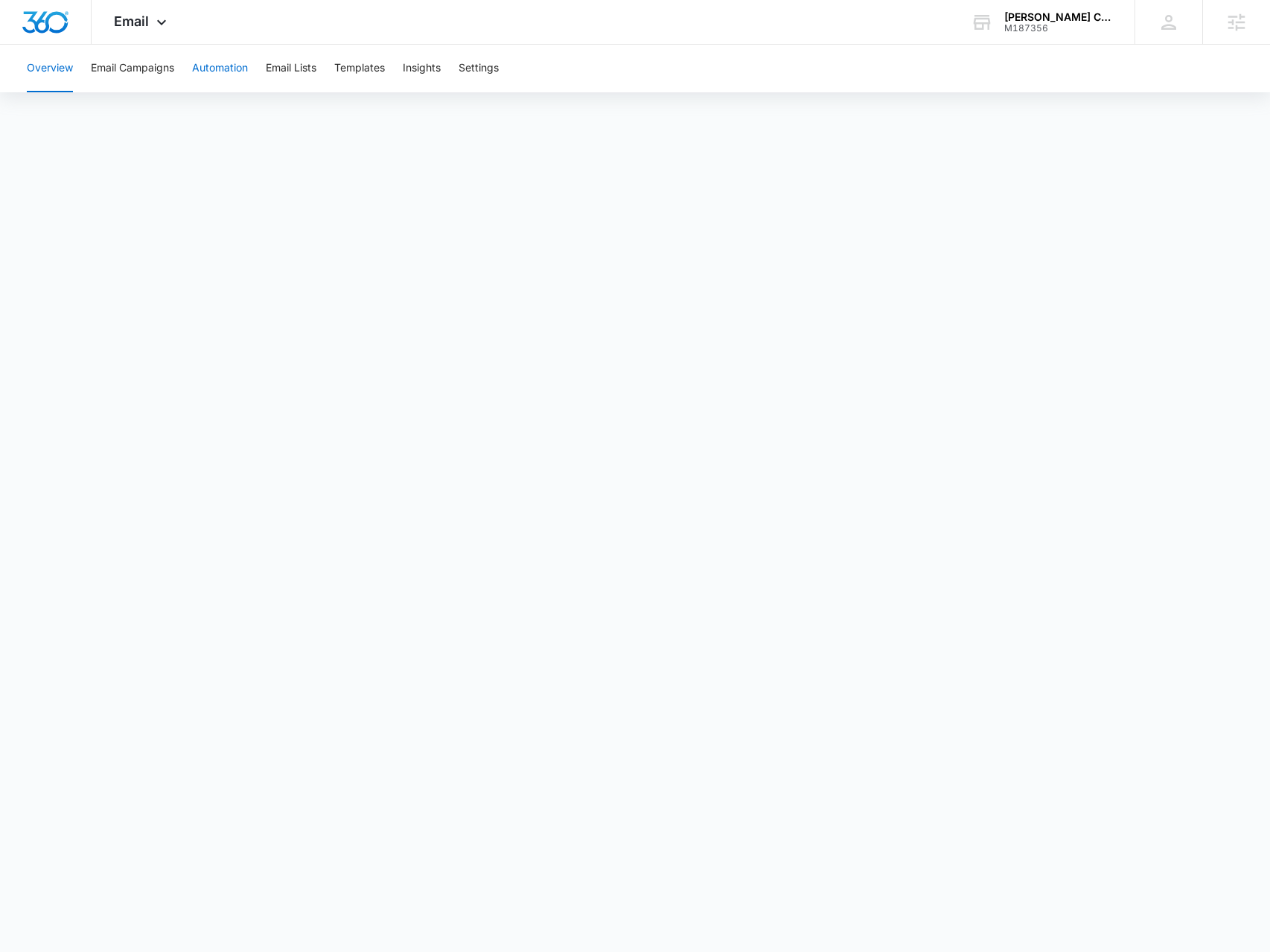
click at [229, 65] on button "Automation" at bounding box center [220, 68] width 56 height 48
click at [150, 22] on div "Email Apps Reputation Forms CRM Email Social Payments POS Content Ads Intellige…" at bounding box center [142, 22] width 102 height 44
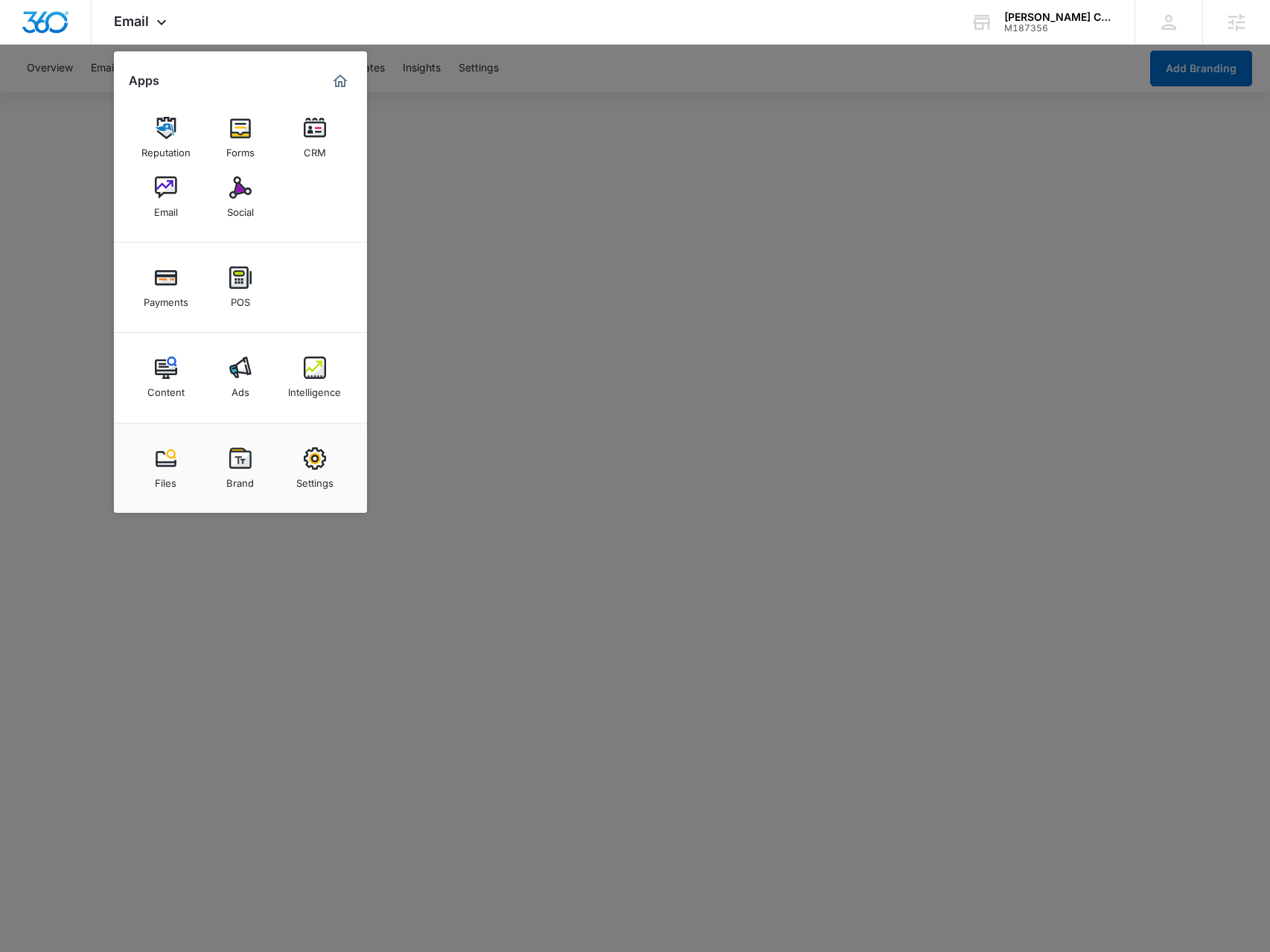
click at [581, 266] on div at bounding box center [635, 476] width 1270 height 952
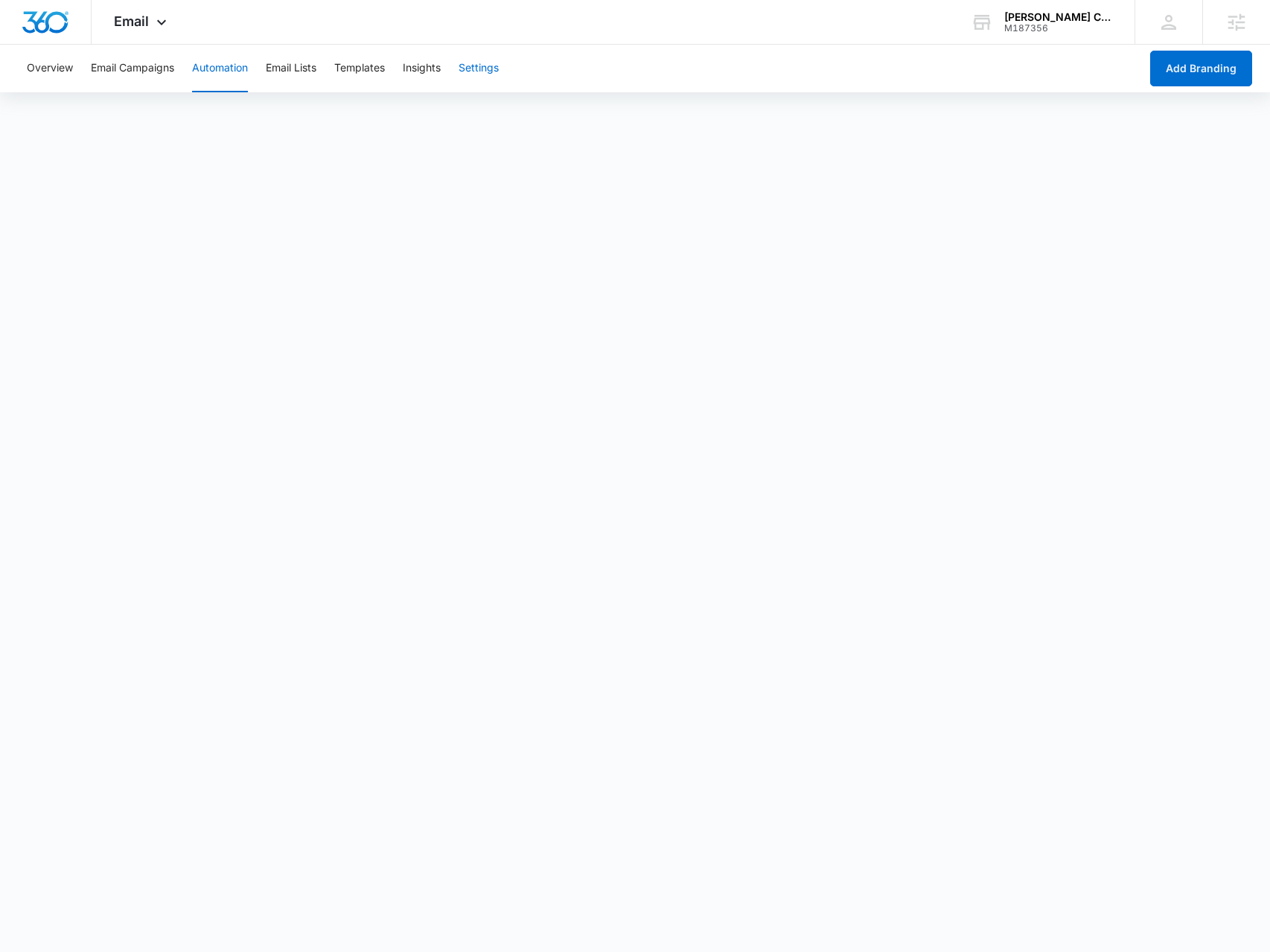
click at [474, 62] on button "Settings" at bounding box center [478, 68] width 40 height 48
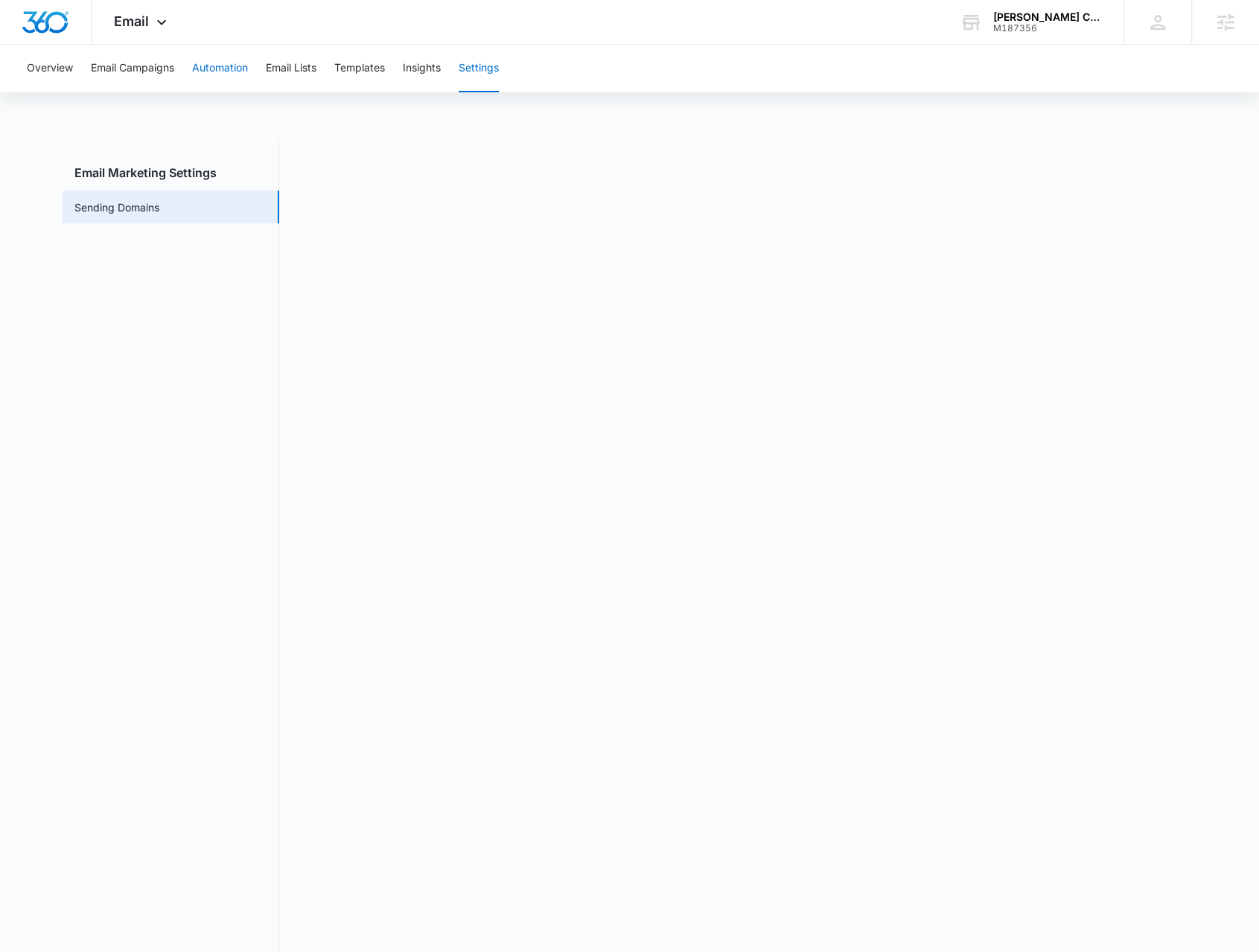
click at [196, 71] on button "Automation" at bounding box center [220, 68] width 56 height 48
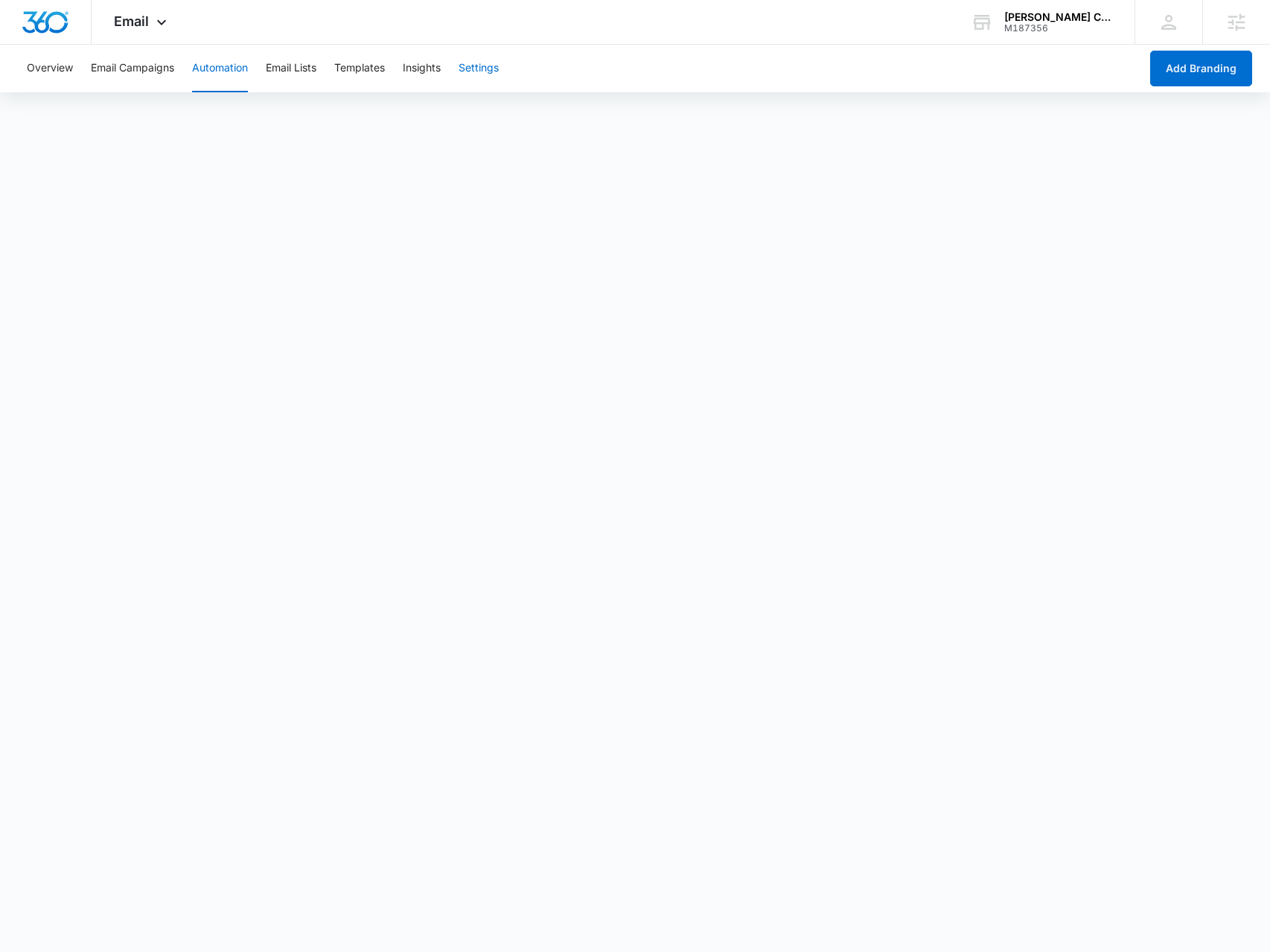
click at [463, 71] on button "Settings" at bounding box center [478, 68] width 40 height 48
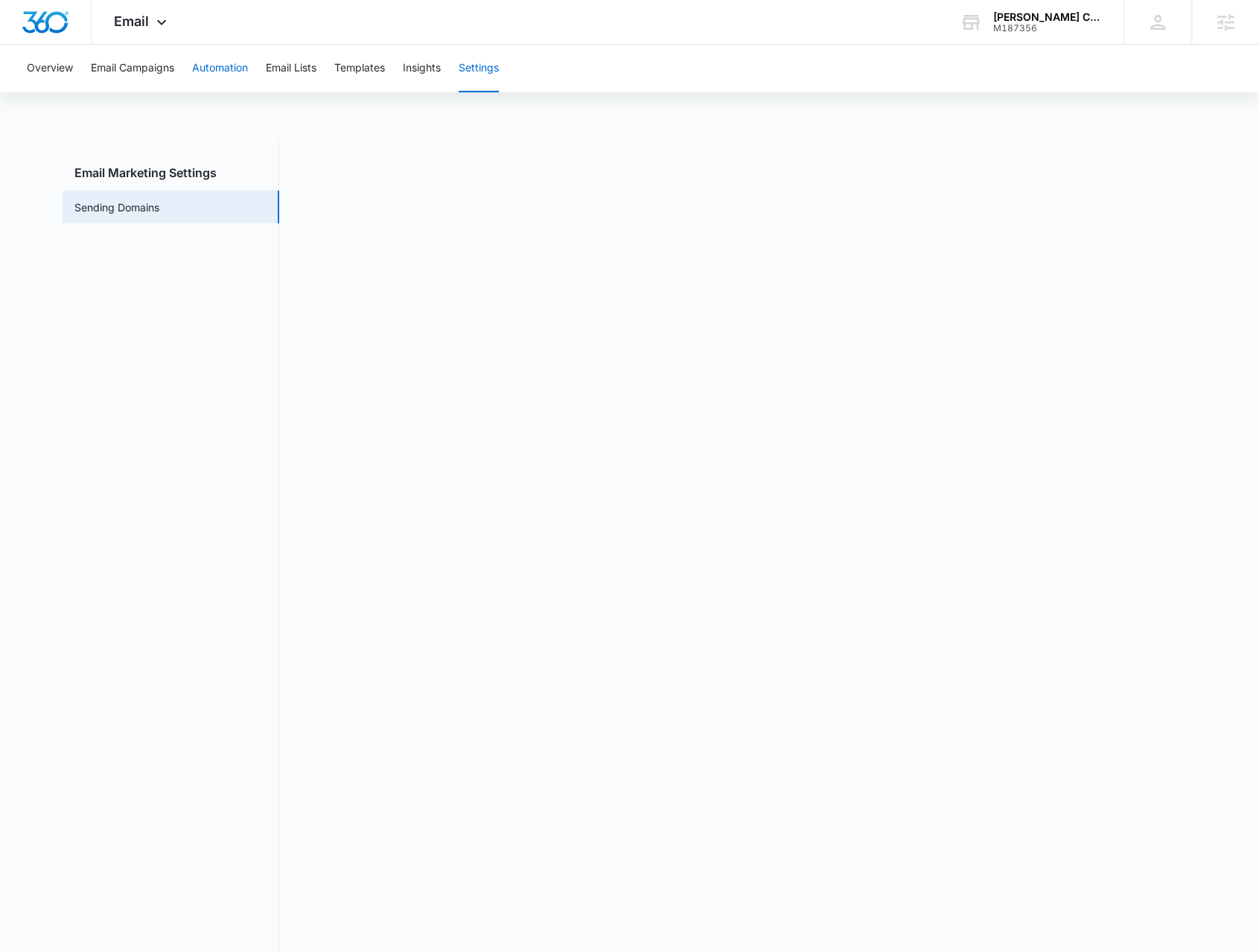
click at [222, 82] on button "Automation" at bounding box center [220, 68] width 56 height 48
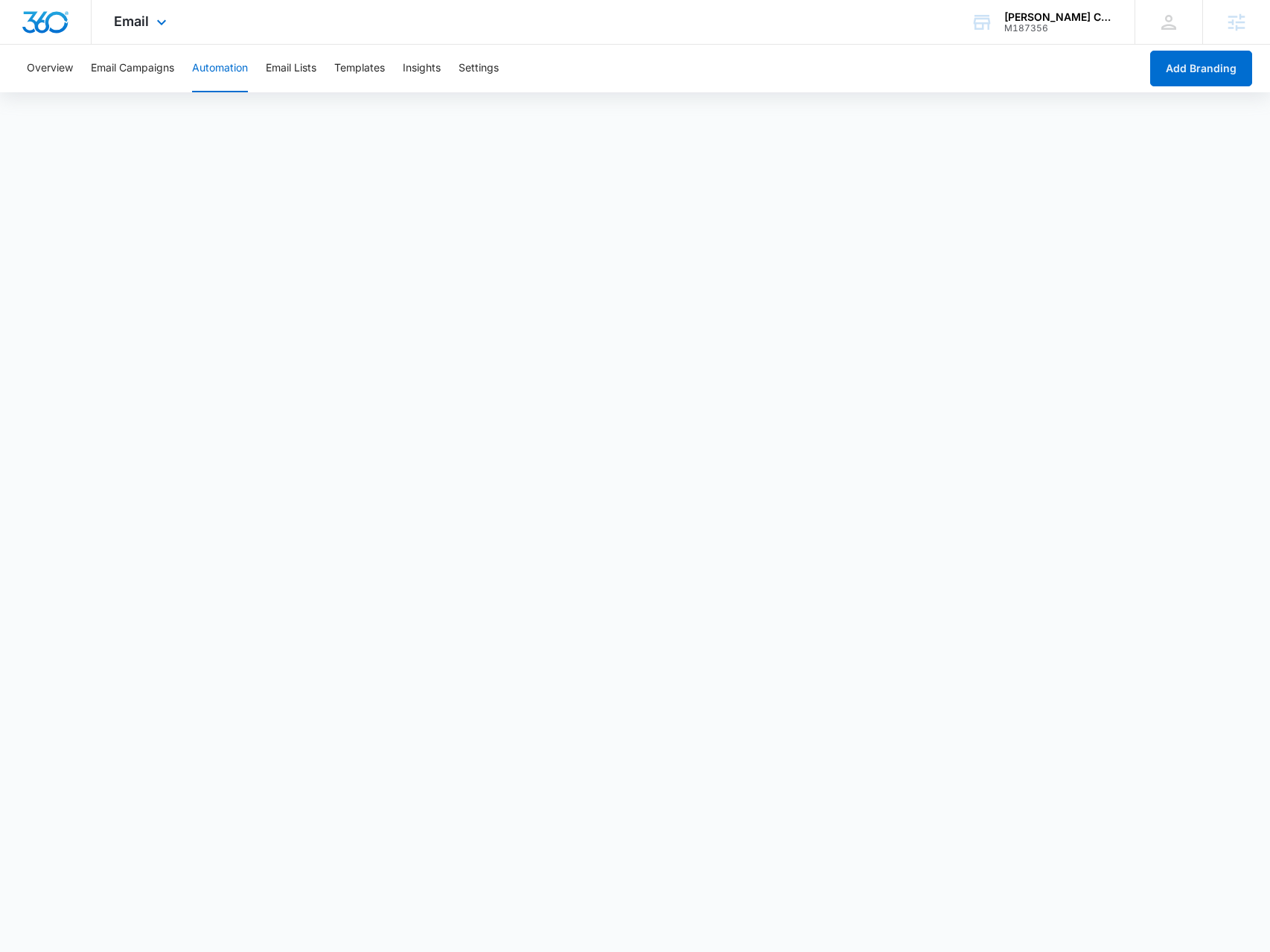
click at [137, 35] on div "Email Apps Reputation Forms CRM Email Social Payments POS Content Ads Intellige…" at bounding box center [142, 22] width 102 height 44
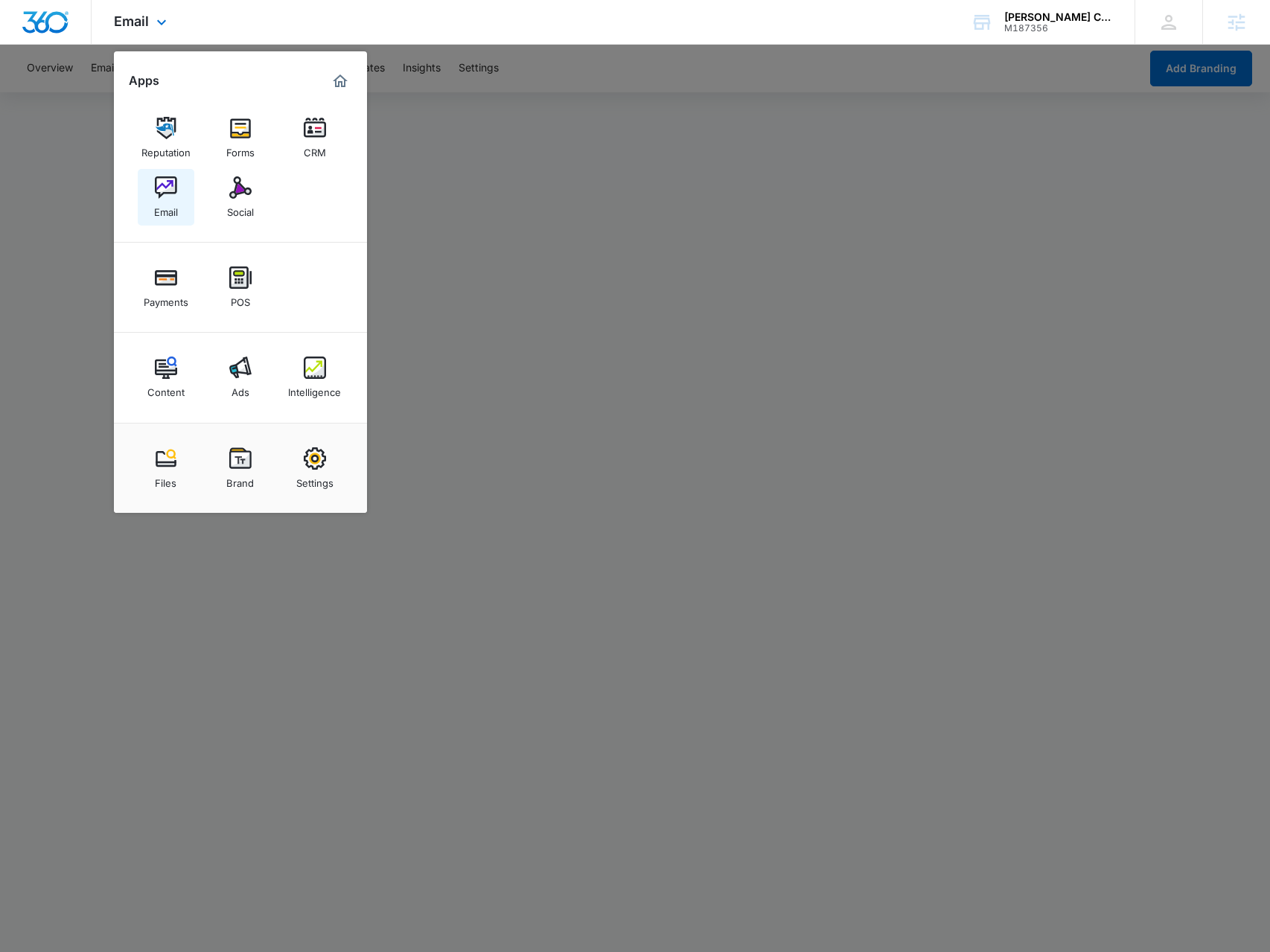
click at [168, 201] on div "Email" at bounding box center [165, 209] width 23 height 20
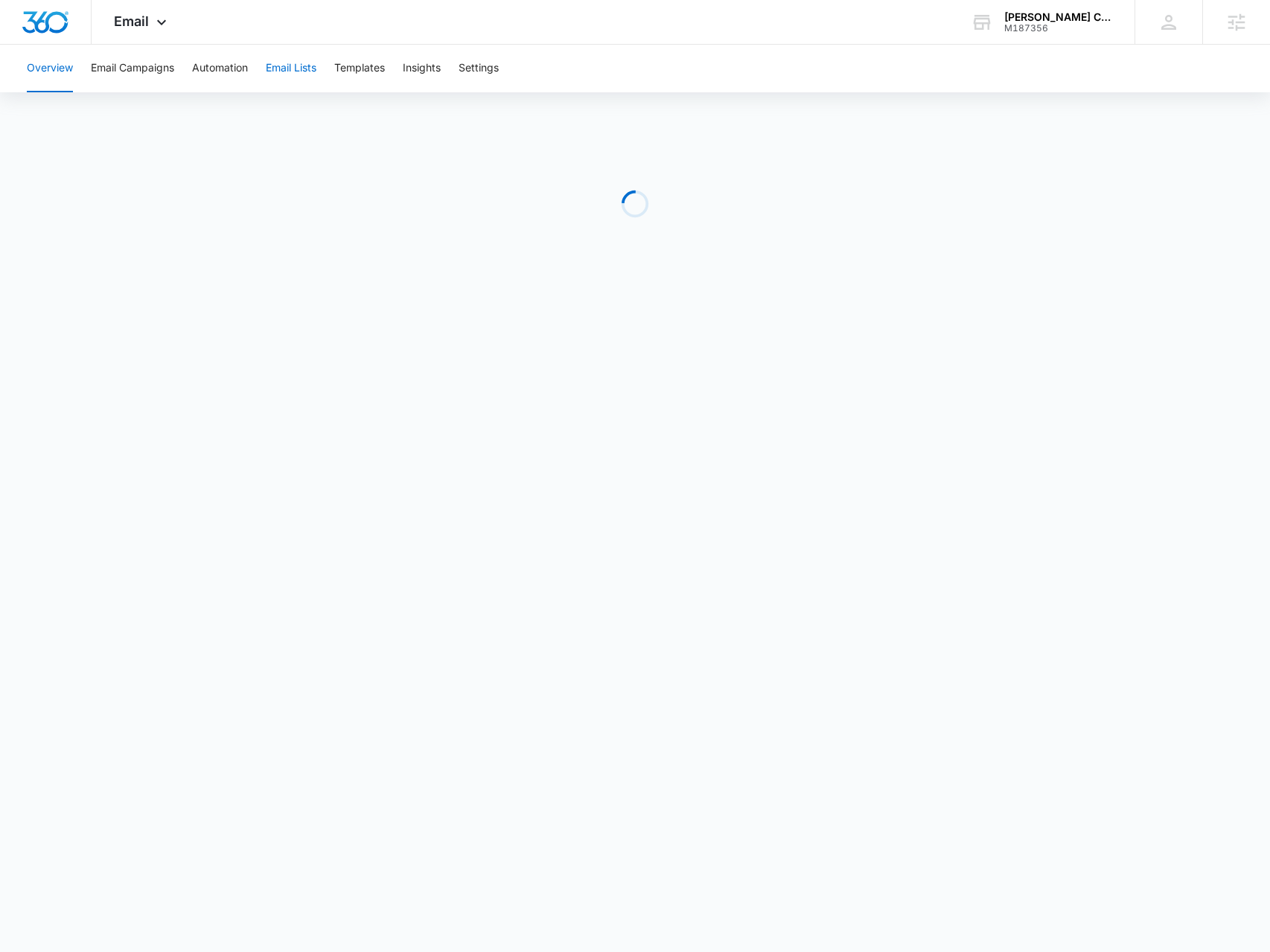
click at [309, 76] on button "Email Lists" at bounding box center [291, 68] width 50 height 48
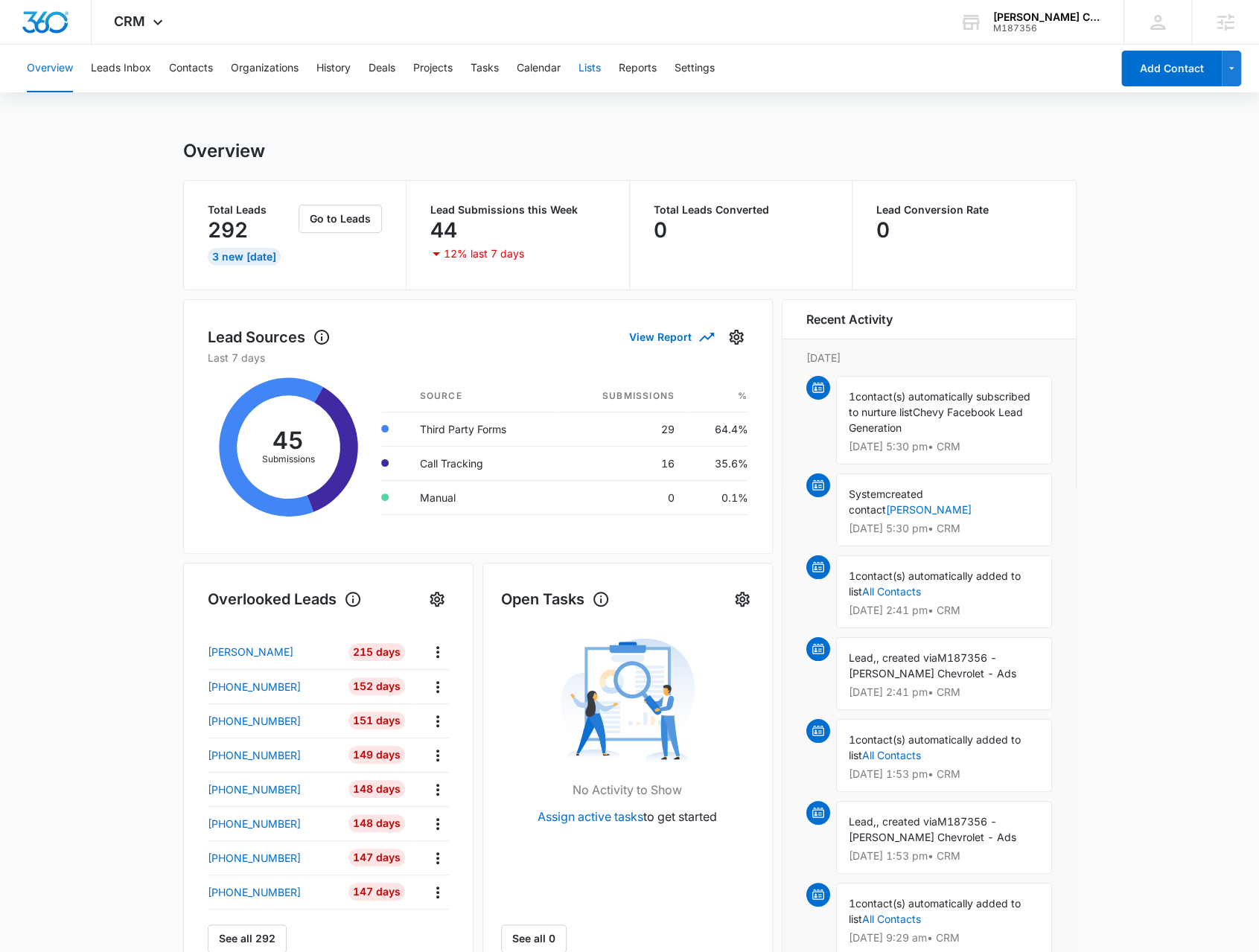
click at [590, 74] on button "Lists" at bounding box center [589, 68] width 22 height 48
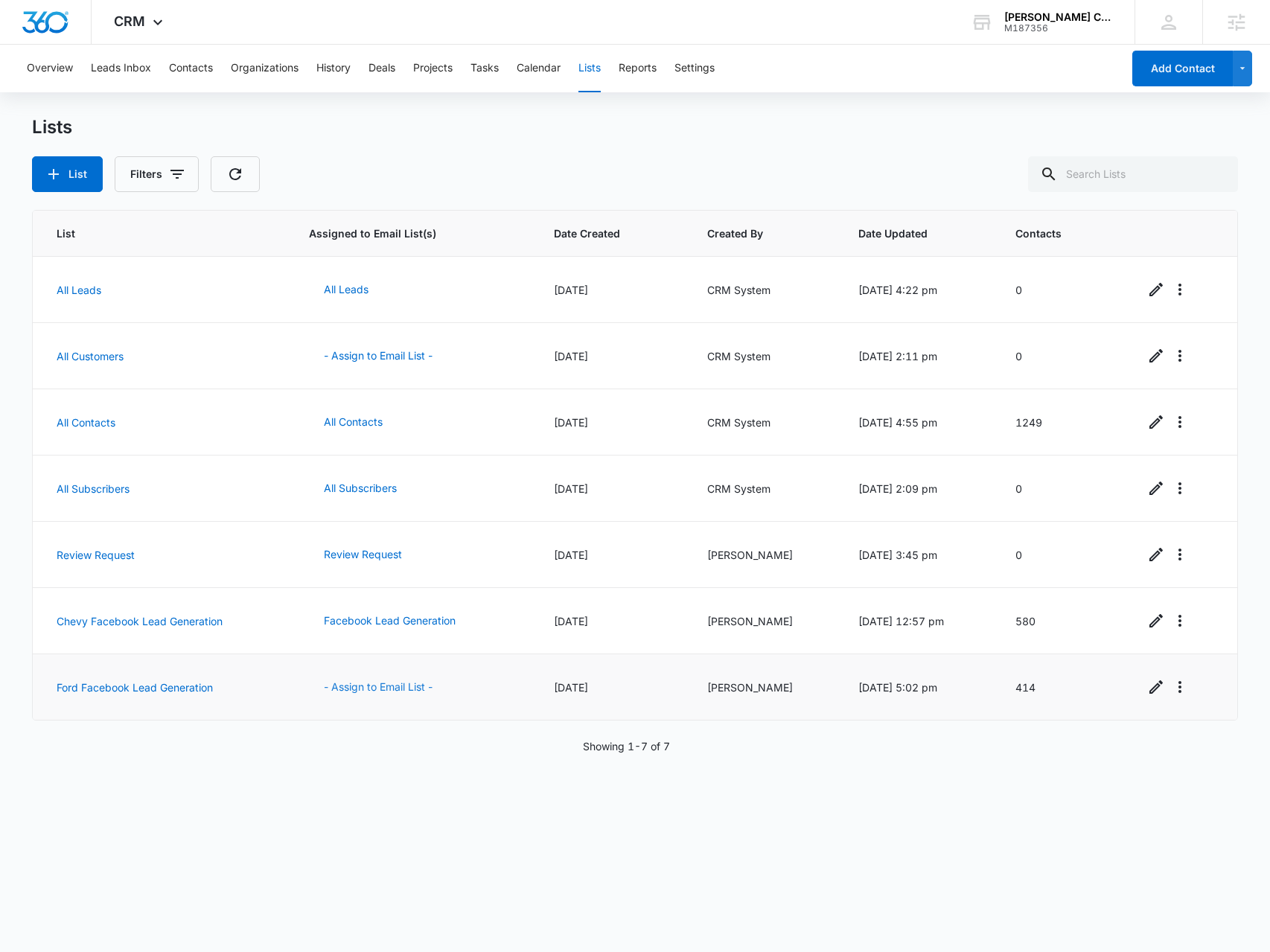
click at [357, 683] on button "- Assign to Email List -" at bounding box center [378, 687] width 138 height 36
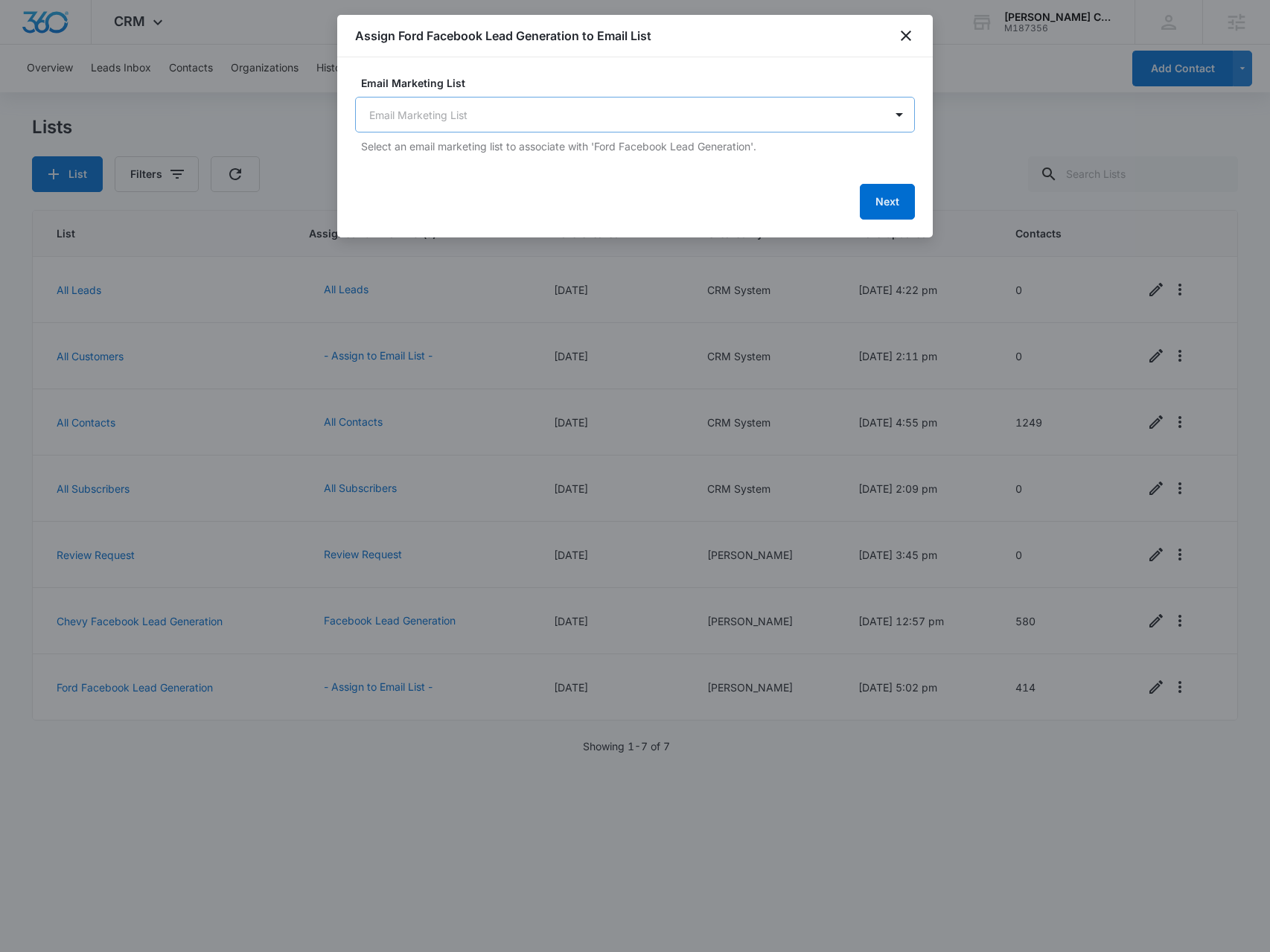
click at [509, 116] on body "CRM Apps Reputation Forms CRM Email Social Payments POS Content Ads Intelligenc…" at bounding box center [635, 476] width 1270 height 952
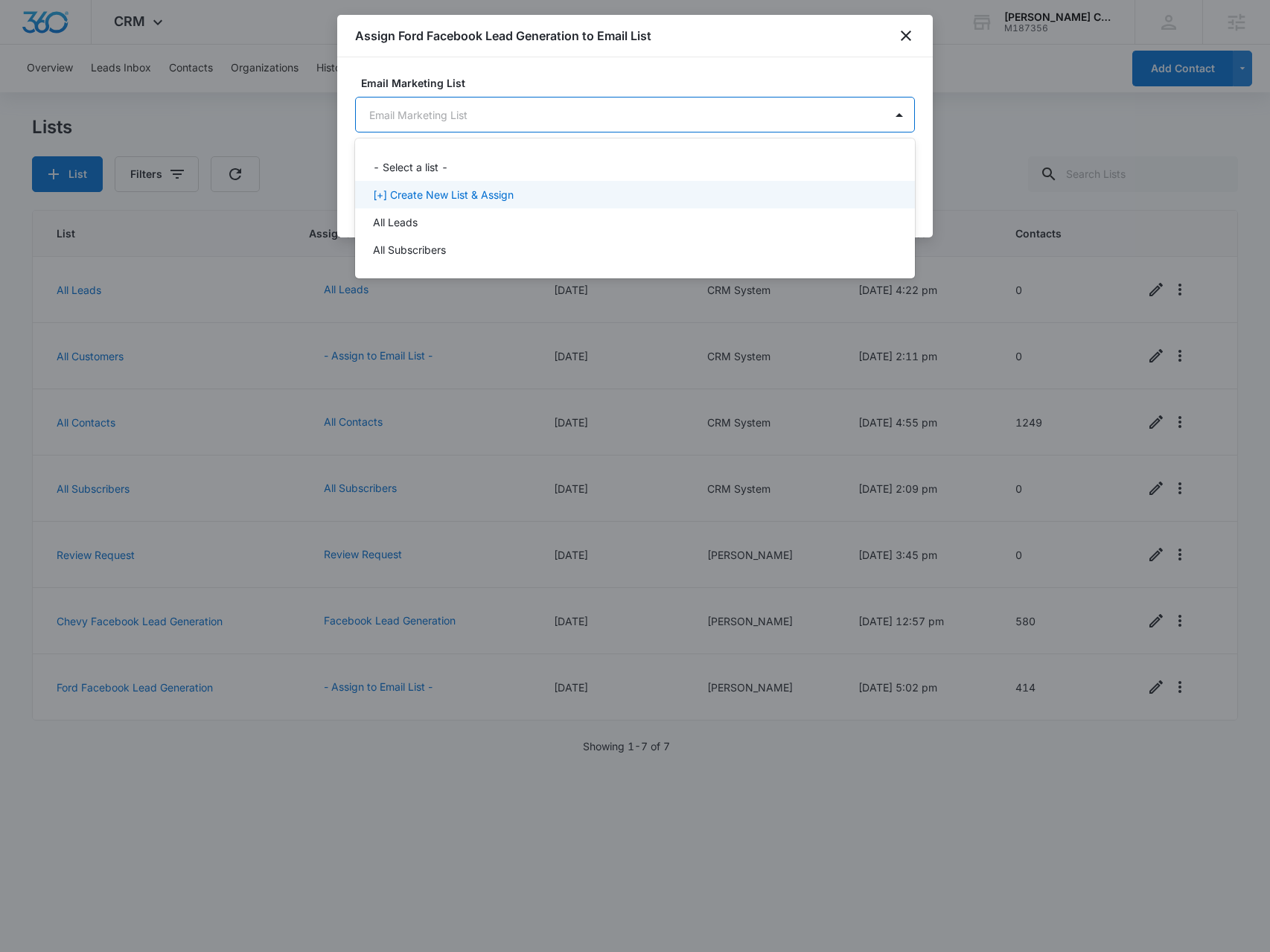
click at [480, 188] on p "[+] Create New List & Assign" at bounding box center [443, 194] width 140 height 15
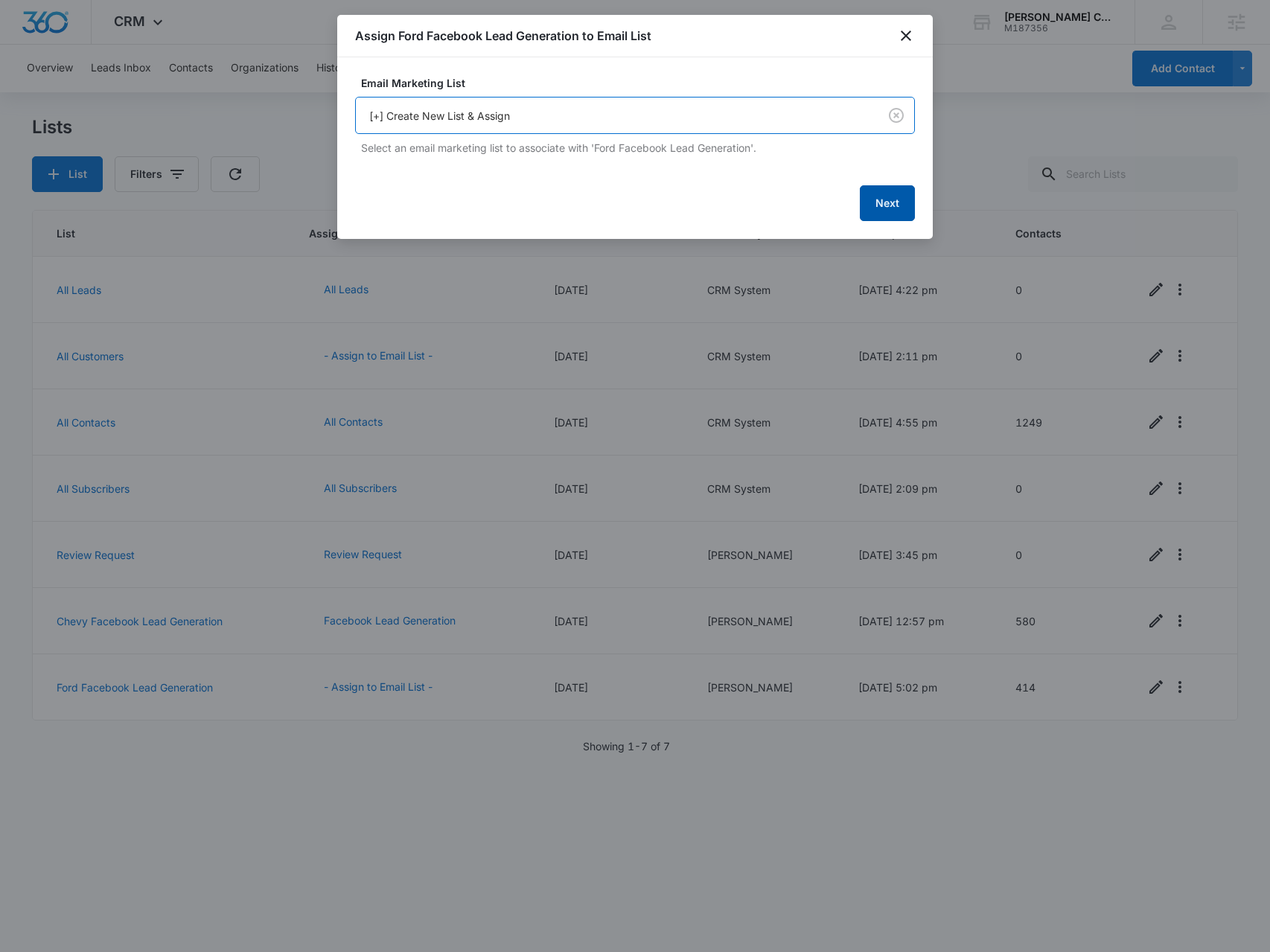
click at [881, 208] on button "Next" at bounding box center [886, 203] width 55 height 36
click at [881, 201] on button "Next" at bounding box center [886, 202] width 55 height 36
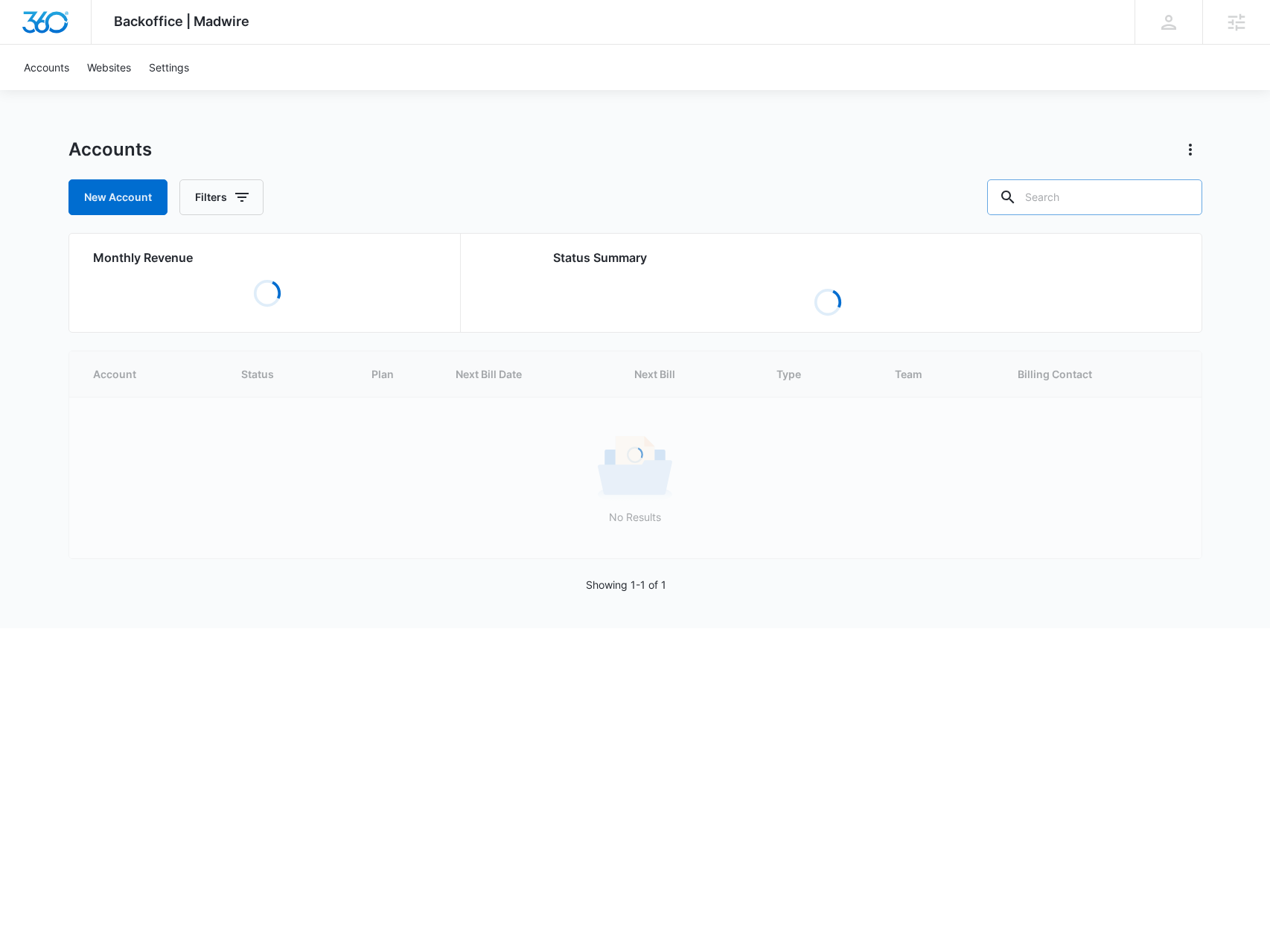
click at [1100, 202] on input "text" at bounding box center [1094, 198] width 215 height 36
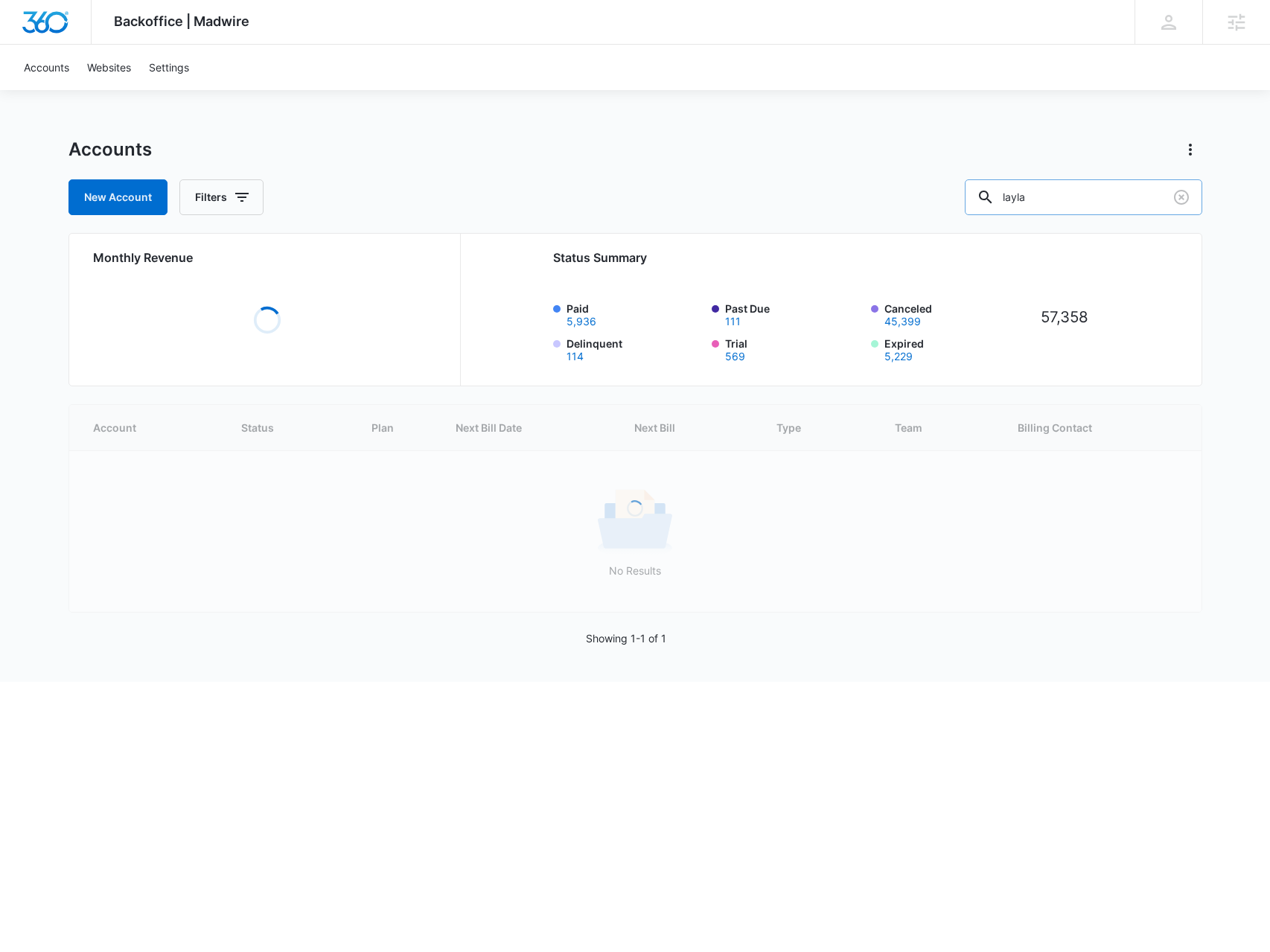
type input "layla"
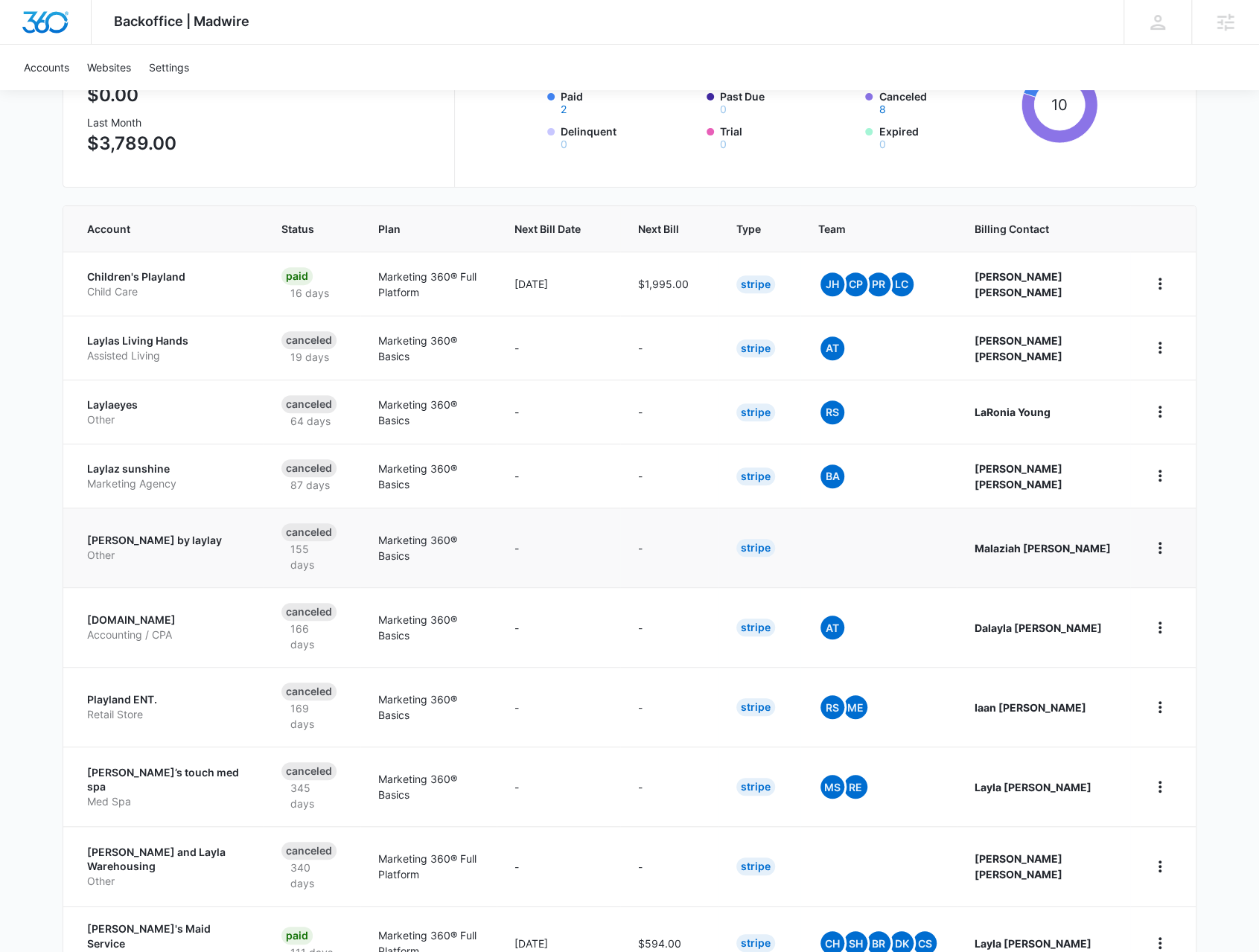
scroll to position [218, 0]
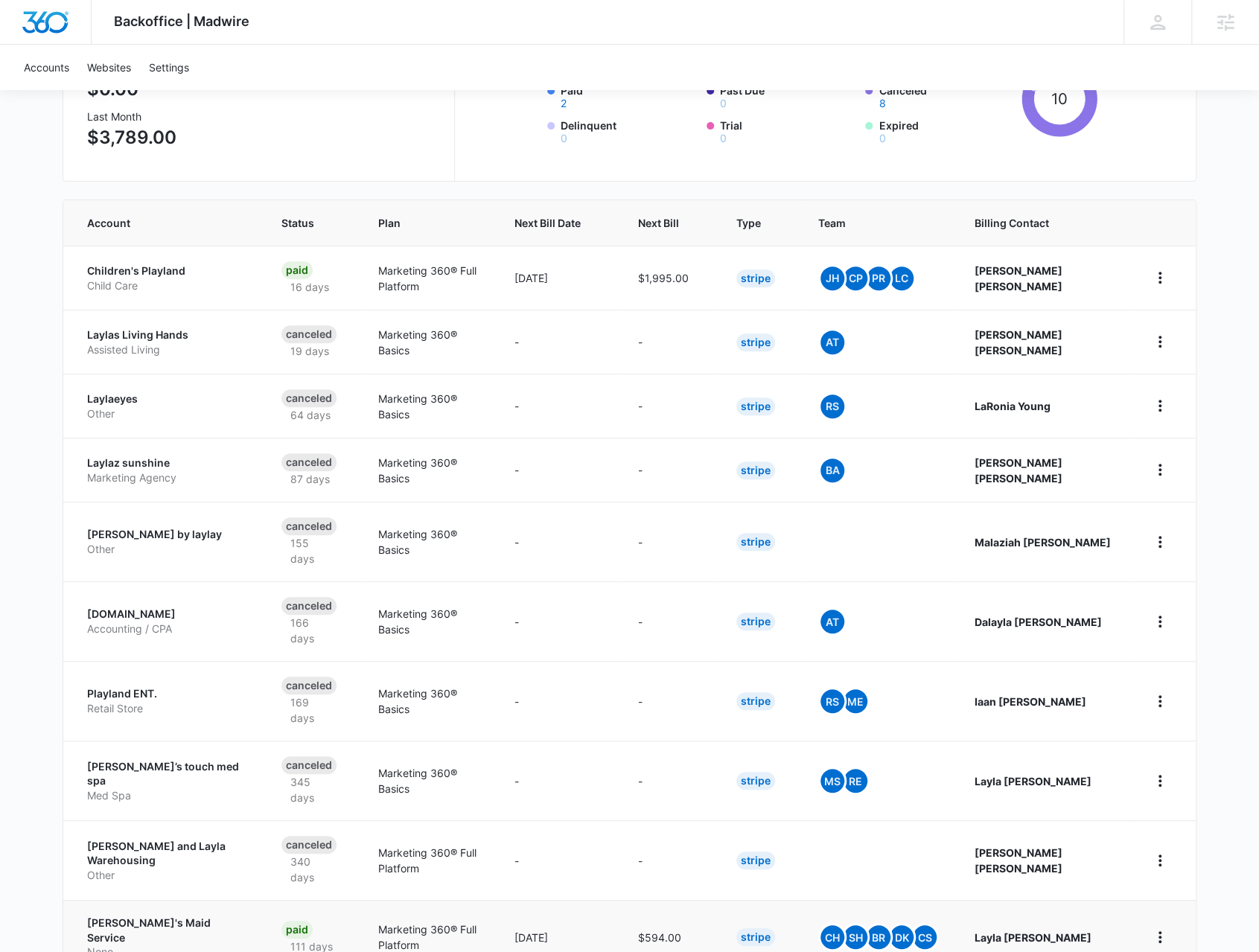
click at [170, 915] on p "[PERSON_NAME]'s Maid Service" at bounding box center [166, 930] width 158 height 29
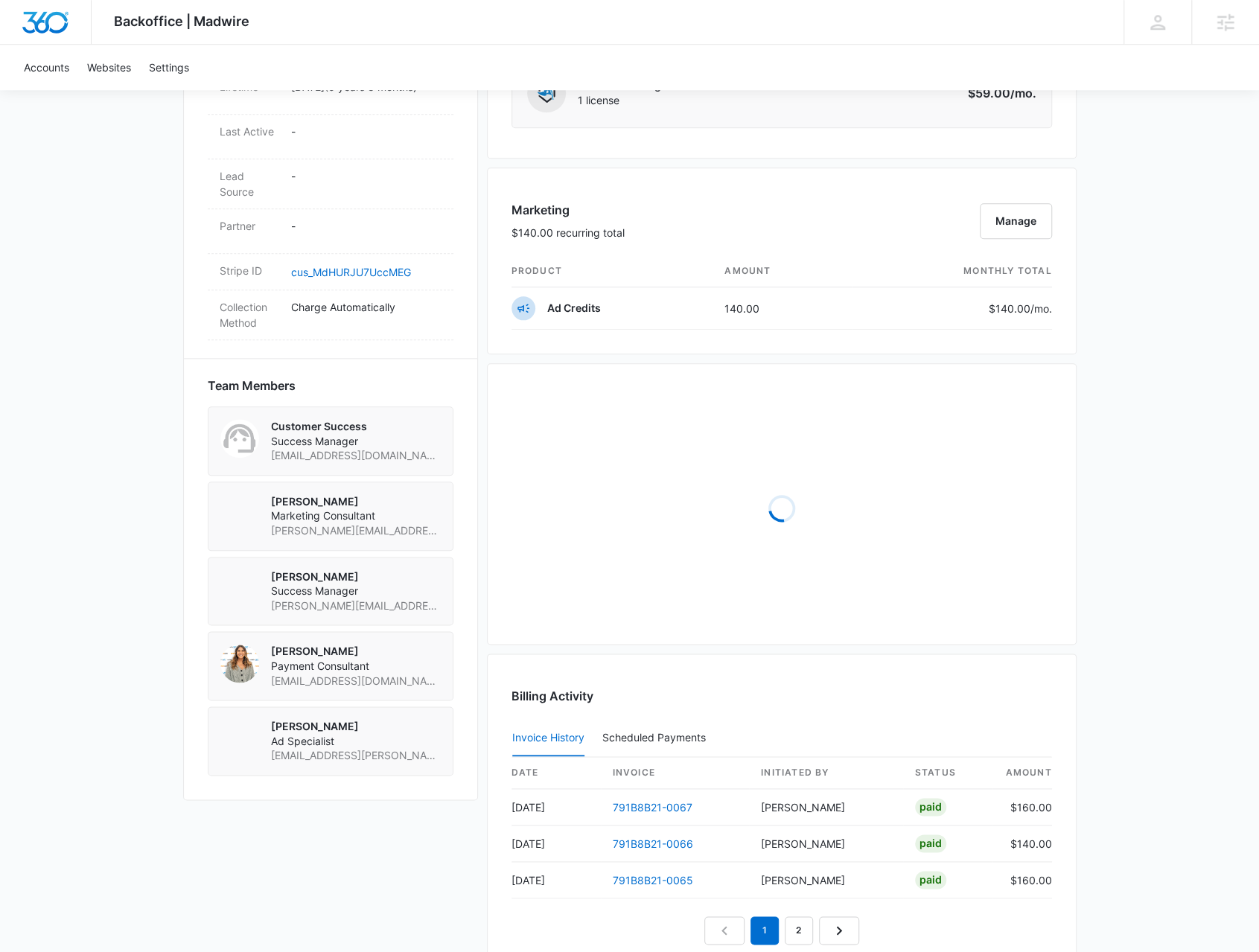
scroll to position [894, 0]
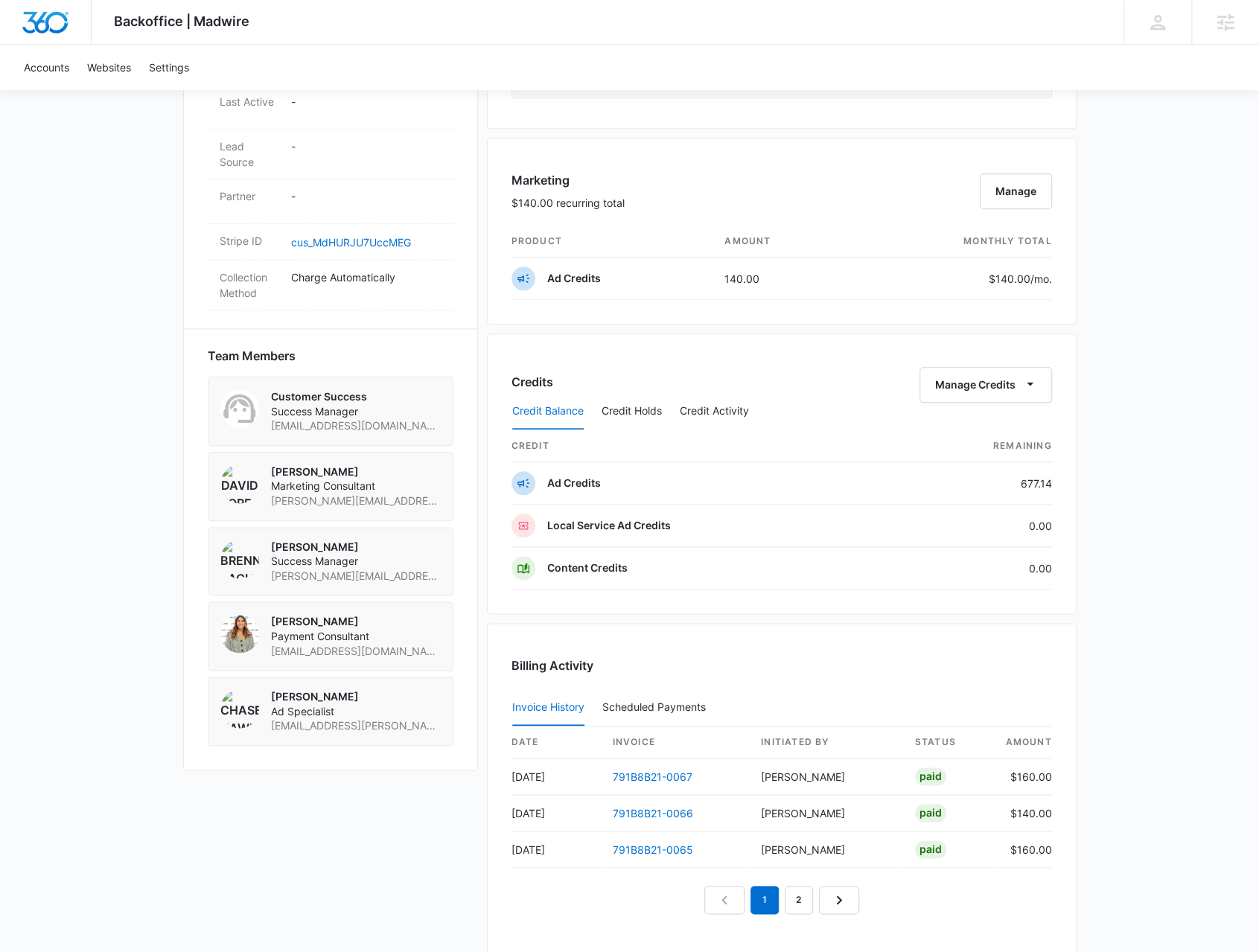
click at [460, 770] on div "Layla's Maid Service M15063 Details Billing Type Stripe Billing Contact Layla Q…" at bounding box center [630, 291] width 894 height 1774
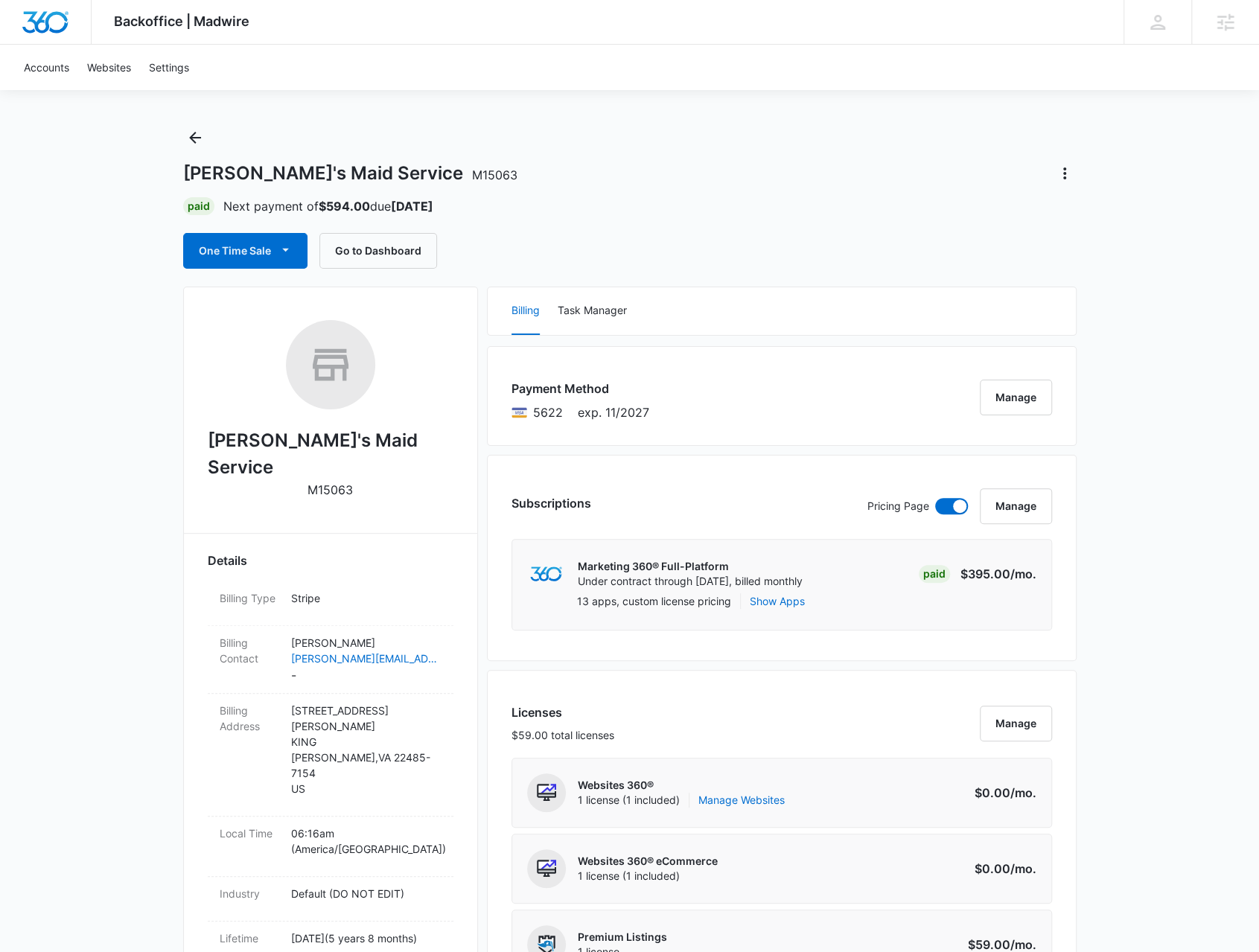
scroll to position [0, 0]
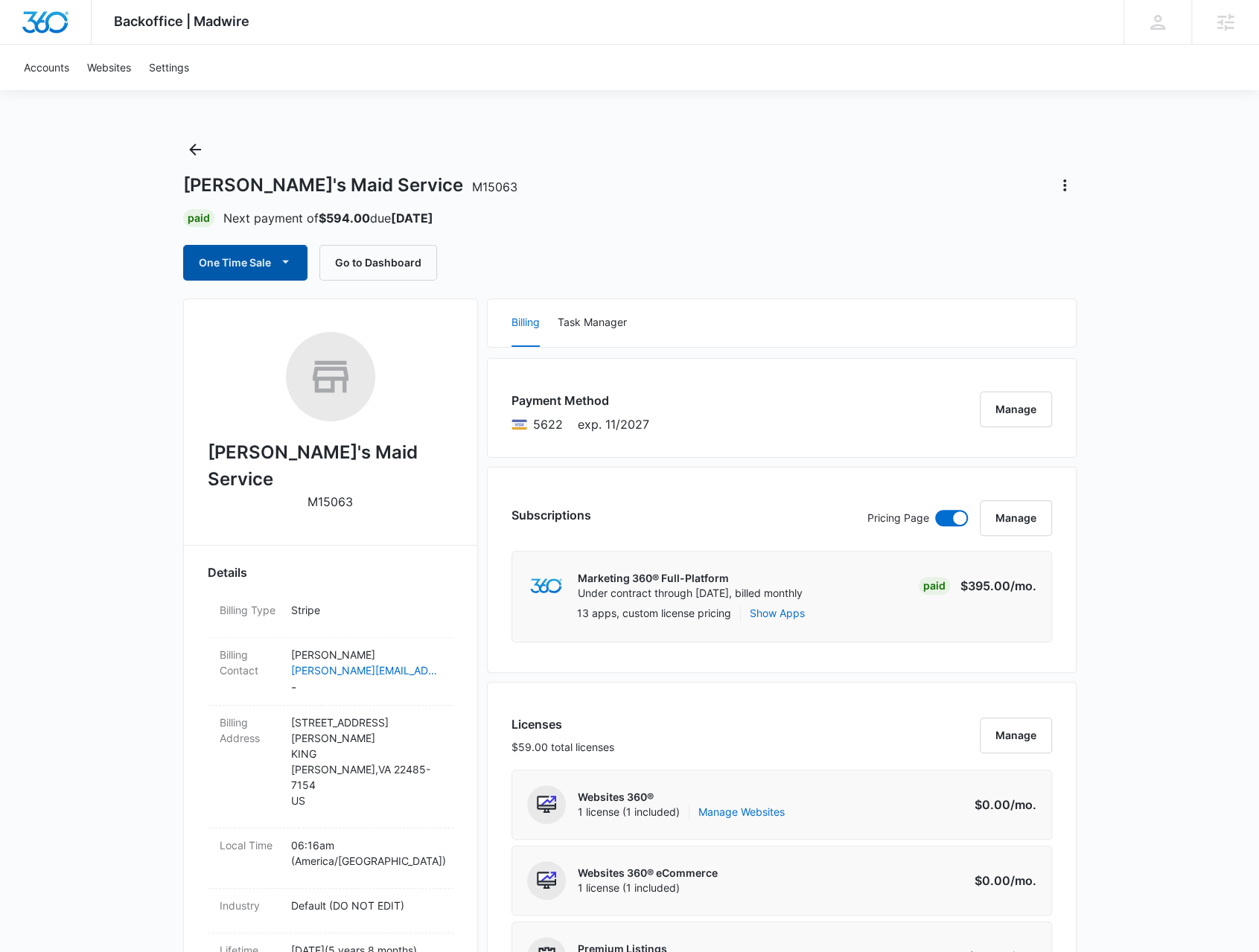
click at [285, 262] on icon "button" at bounding box center [285, 261] width 15 height 15
click at [288, 305] on div "Run One-Time Payment" at bounding box center [287, 312] width 172 height 15
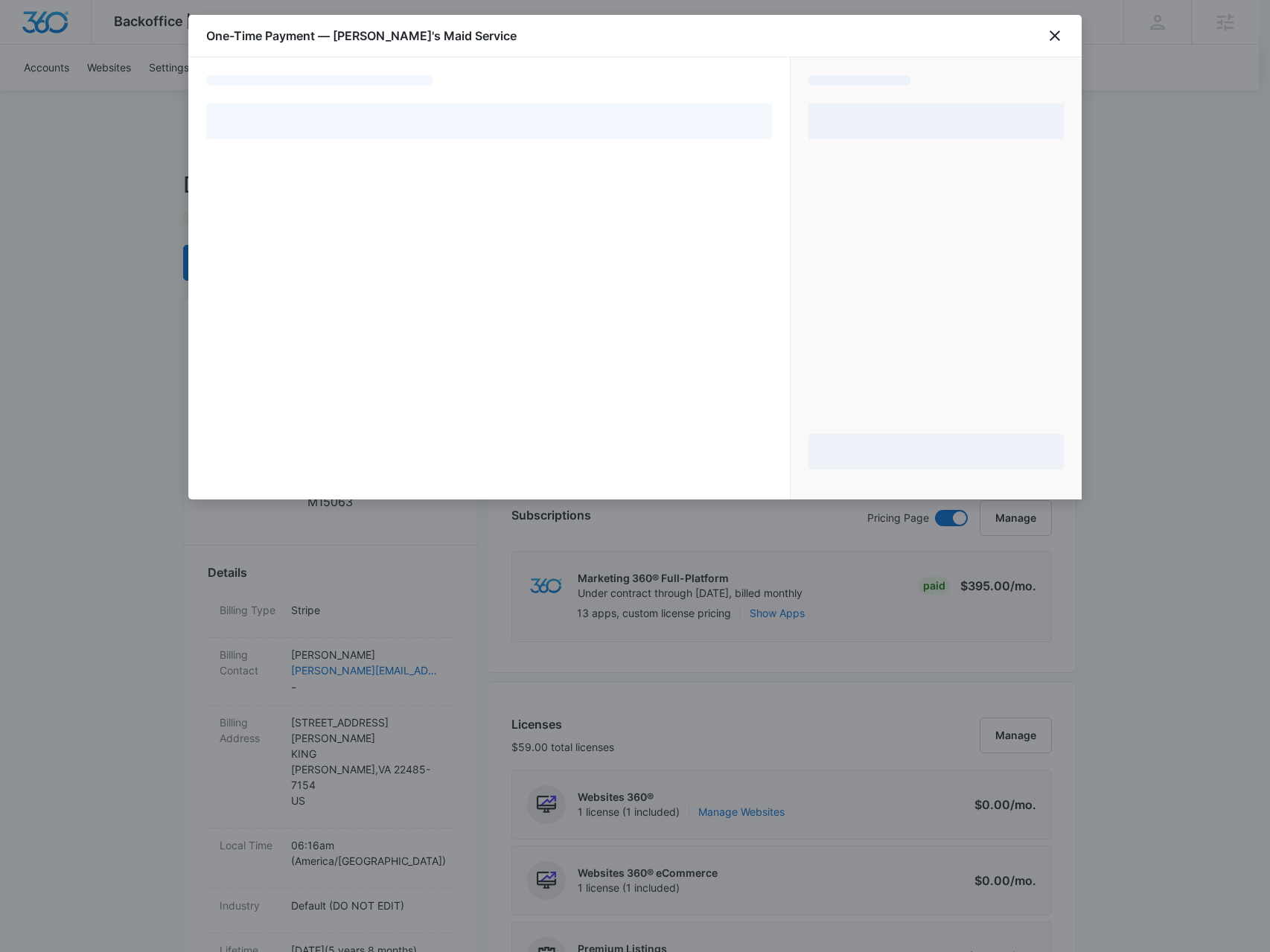
select select "pm_1RG6fTA4n8RTgNjUN3jYBrWP"
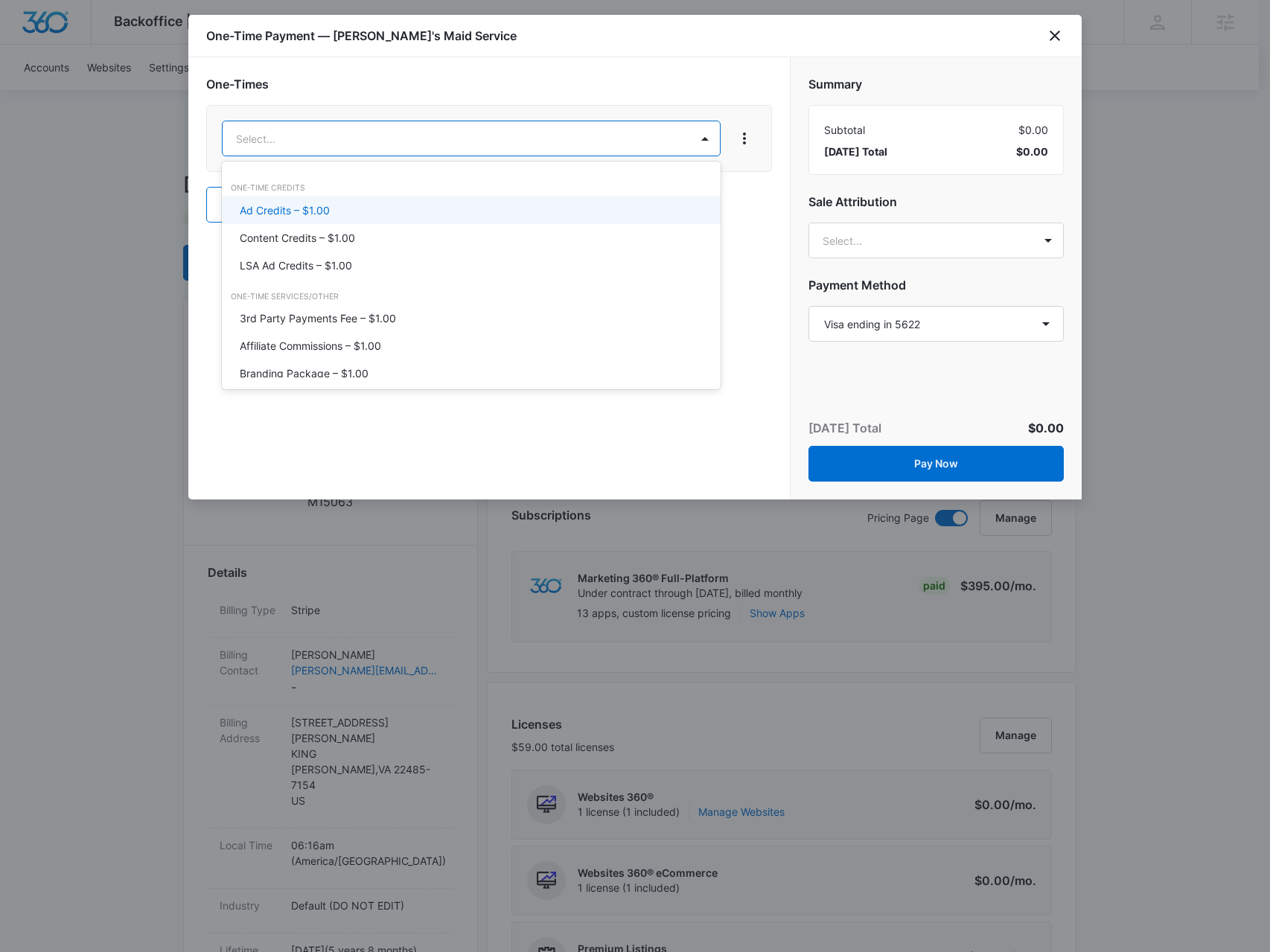
click at [331, 209] on div "Ad Credits – $1.00" at bounding box center [470, 209] width 461 height 15
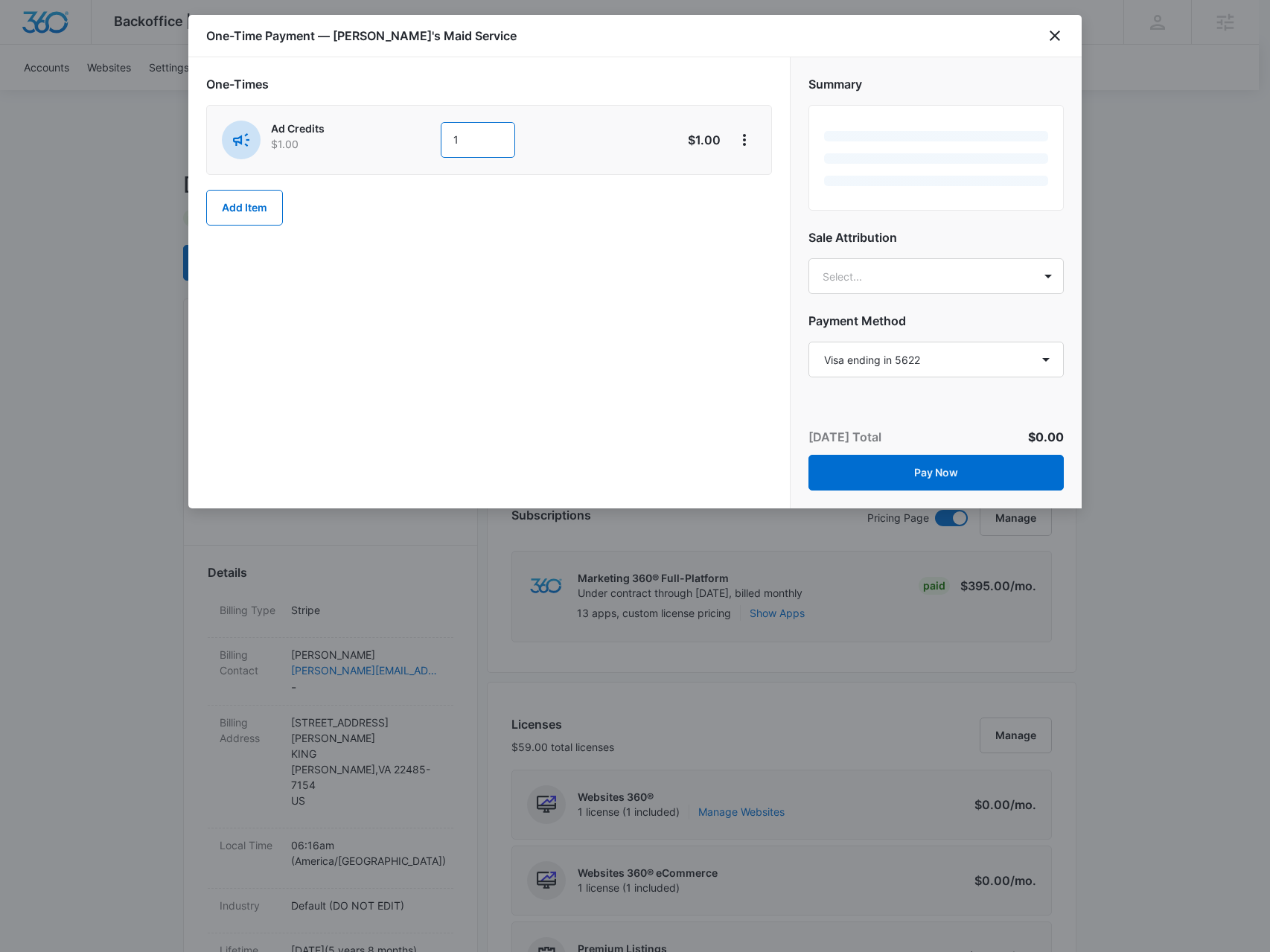
click at [493, 147] on input "1" at bounding box center [477, 140] width 75 height 36
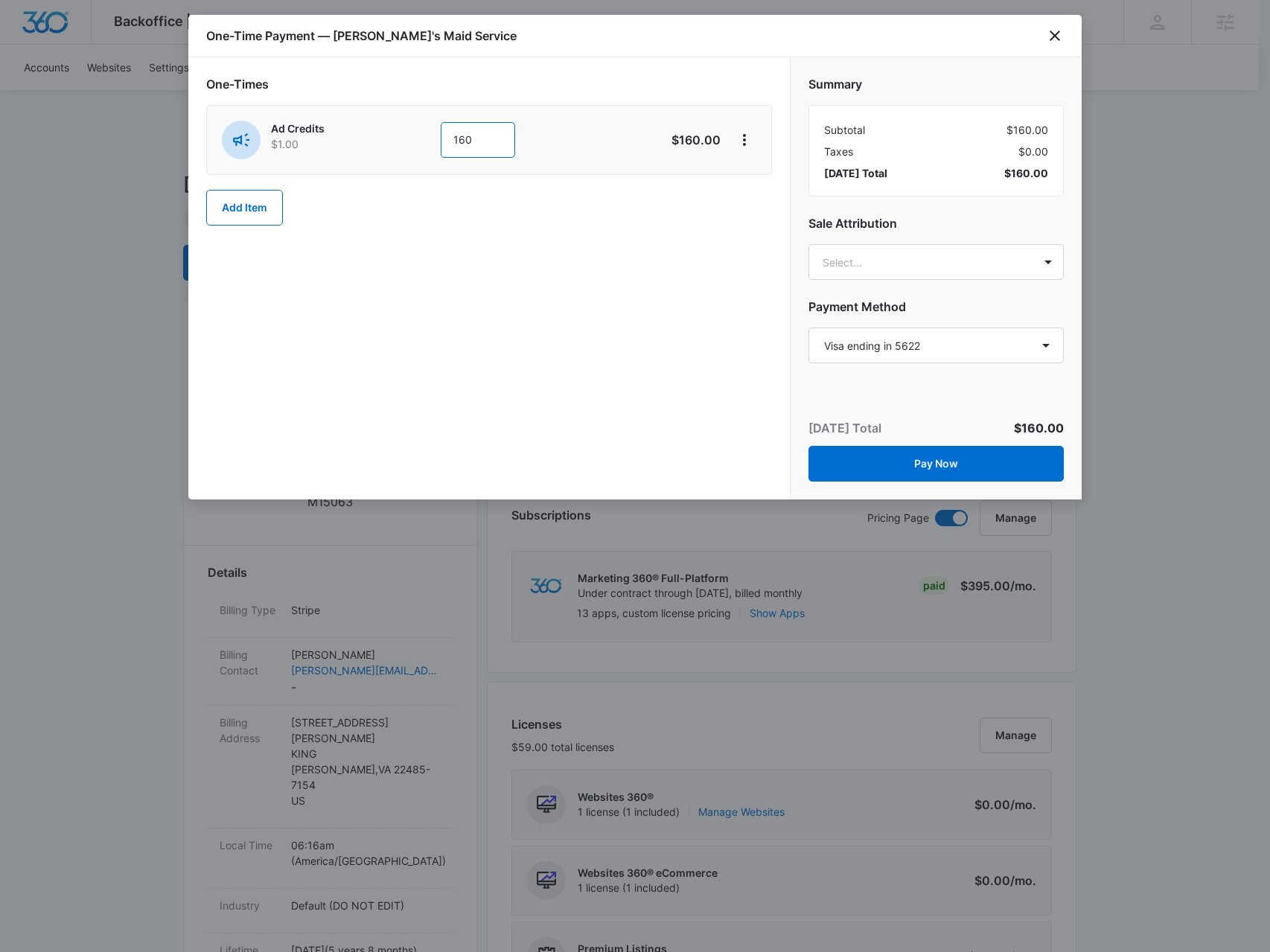
type input "160"
click at [857, 284] on div "Summary Subtotal $160.00 Taxes $0.00 Today’s Total $160.00 Sale Attribution Sel…" at bounding box center [936, 213] width 291 height 311
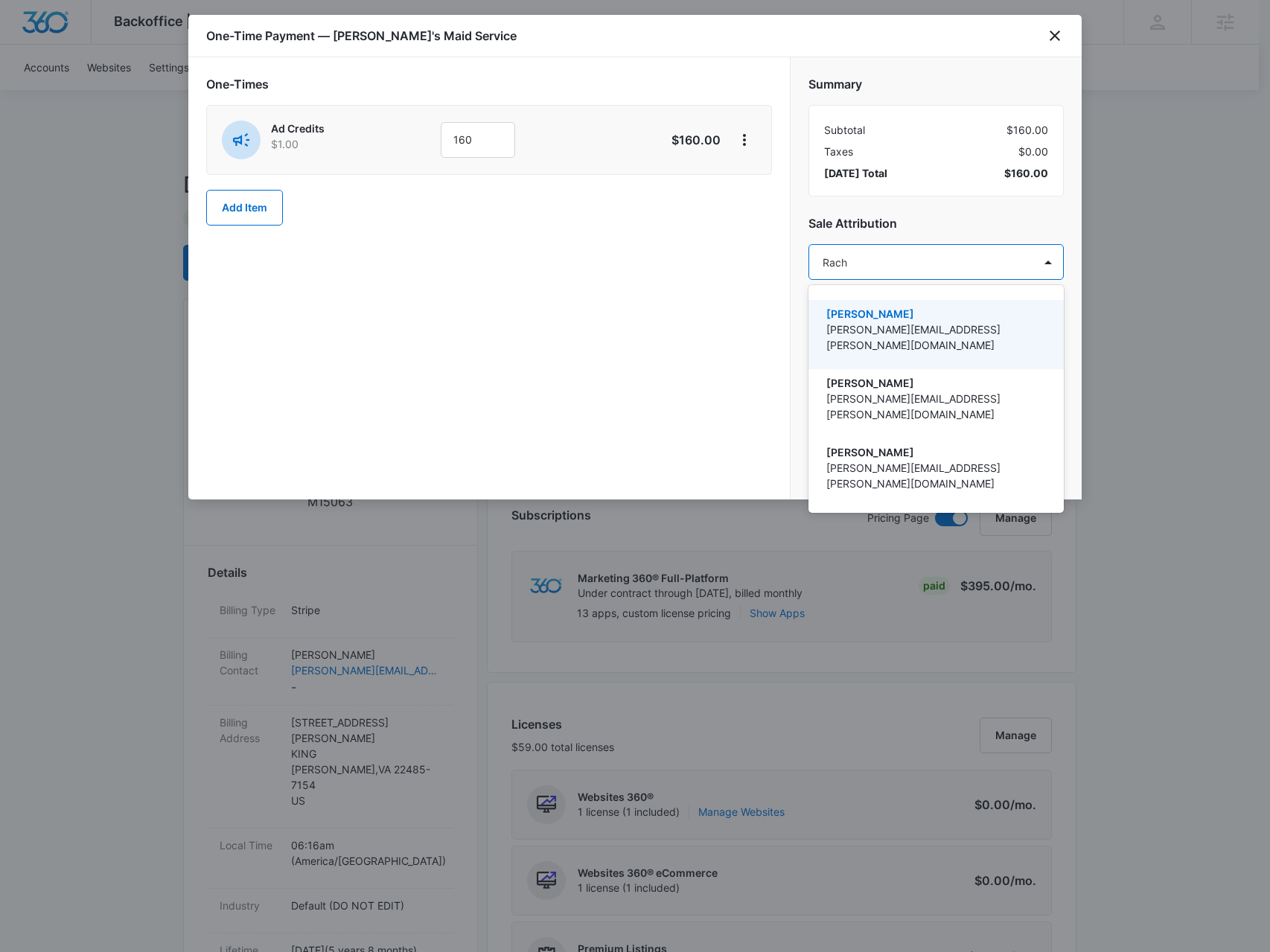
type input "Rachm"
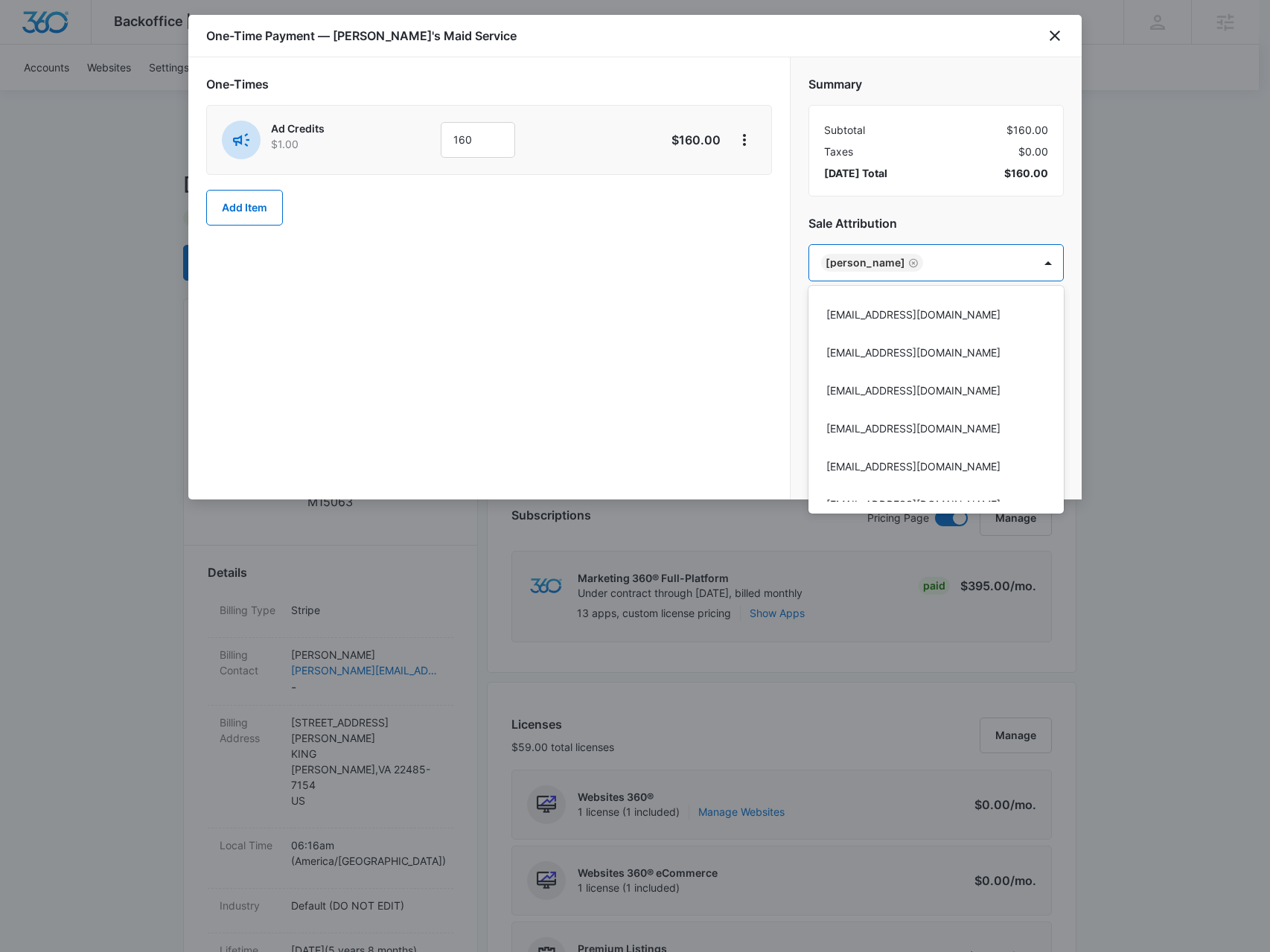
click at [1041, 216] on div at bounding box center [635, 476] width 1270 height 952
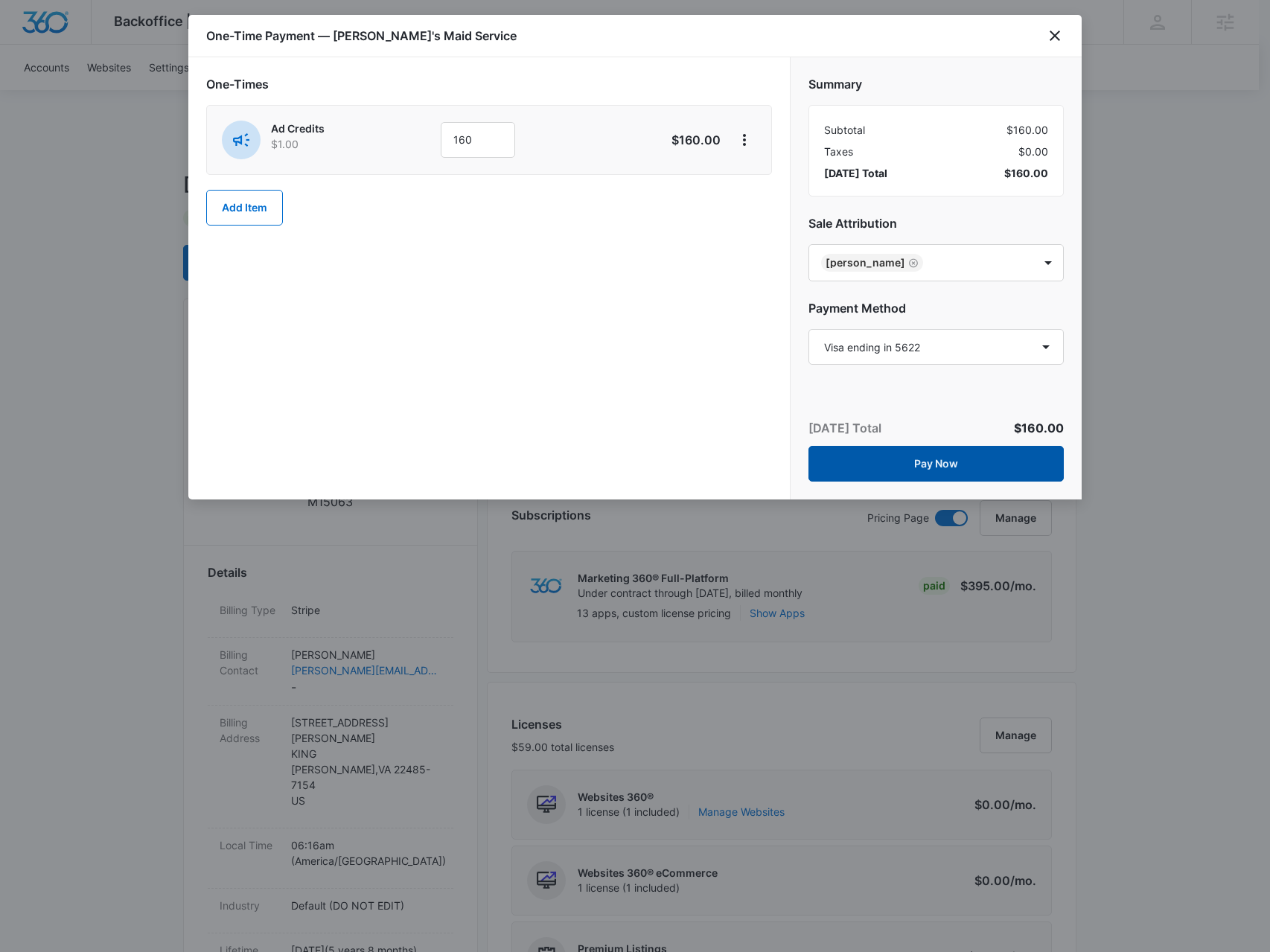
click at [889, 469] on button "Pay Now" at bounding box center [936, 464] width 255 height 36
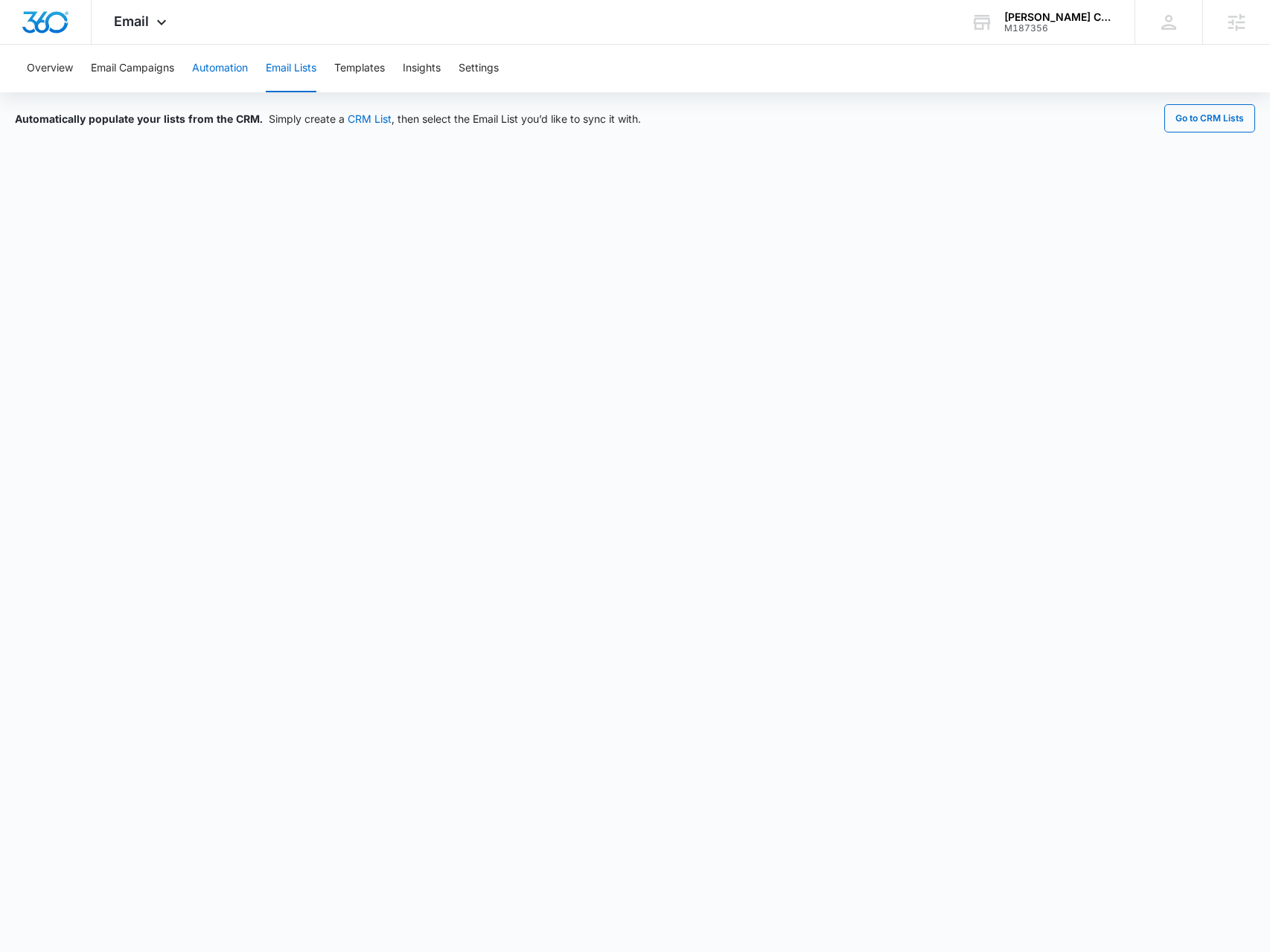
click at [238, 74] on button "Automation" at bounding box center [220, 68] width 56 height 48
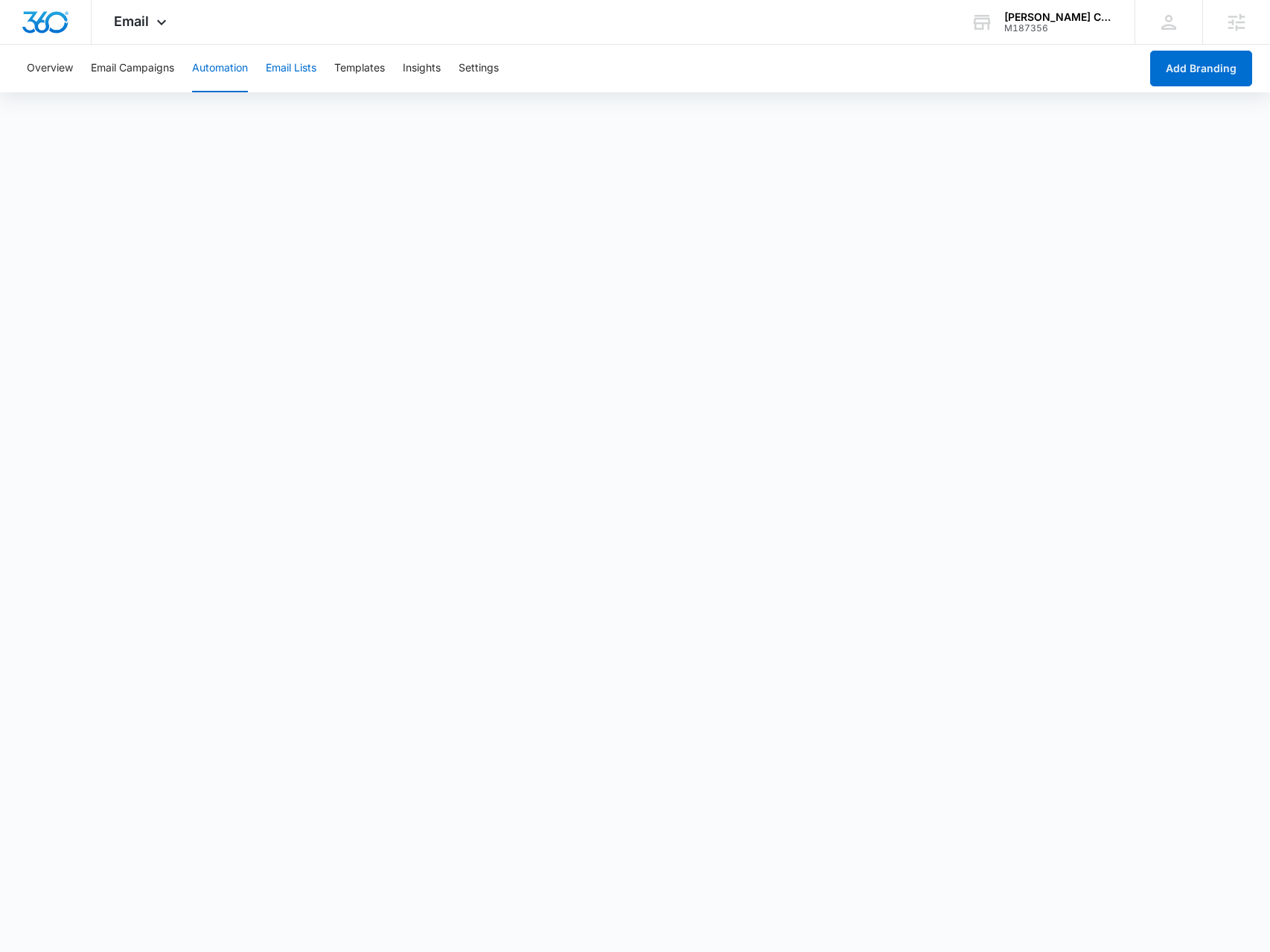
click at [309, 52] on button "Email Lists" at bounding box center [291, 68] width 50 height 48
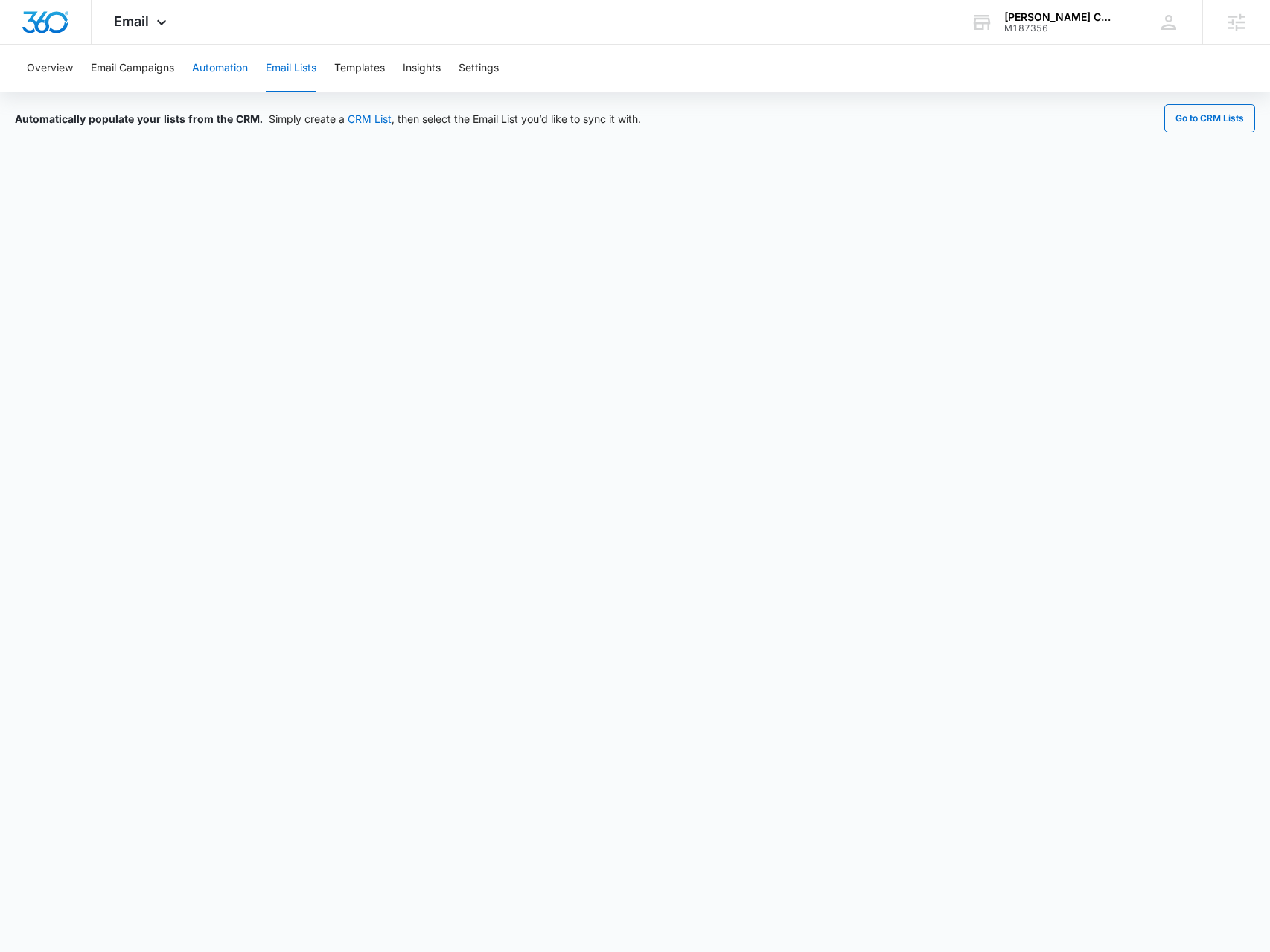
click at [211, 71] on button "Automation" at bounding box center [220, 68] width 56 height 48
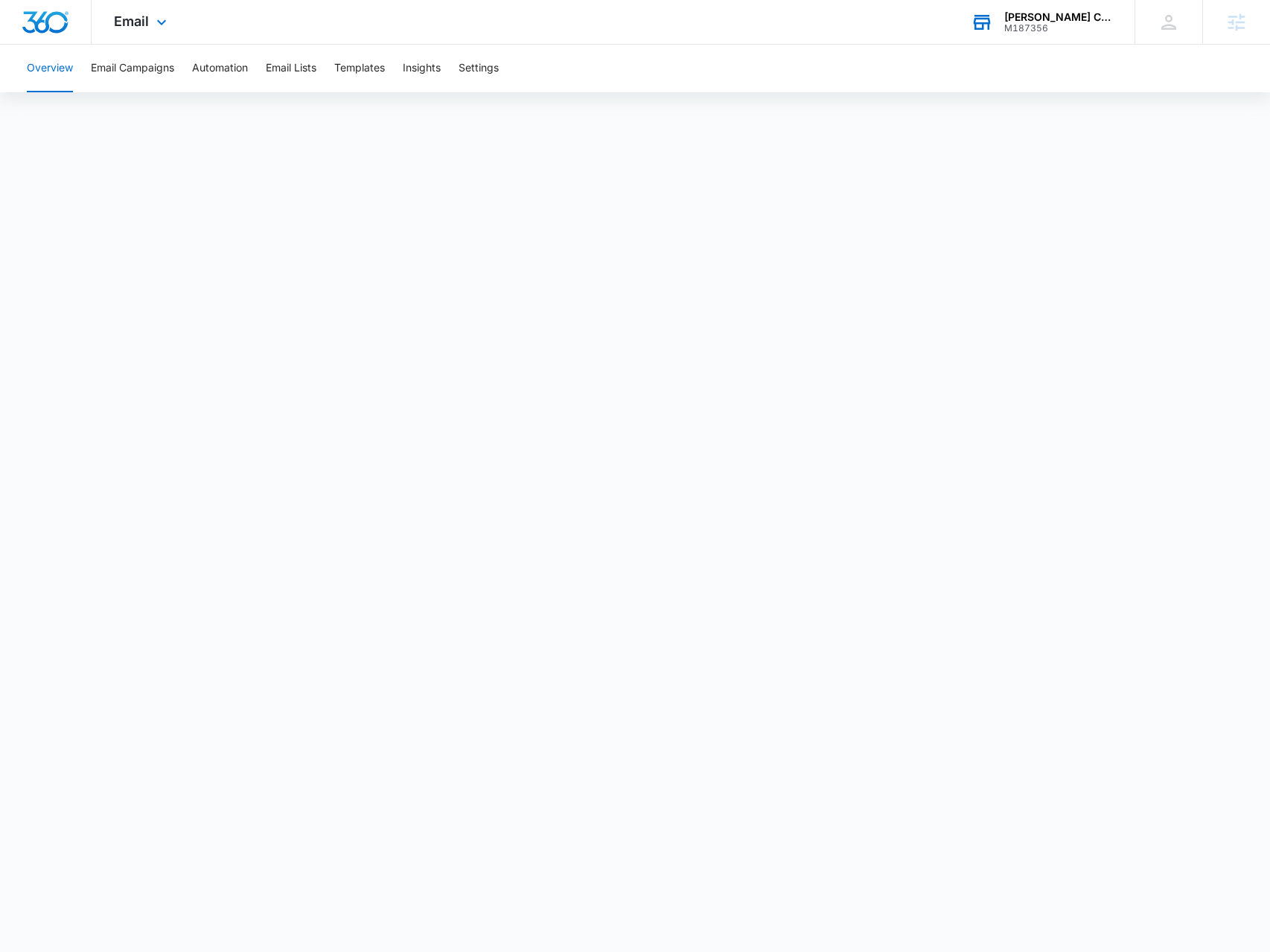
click at [1024, 15] on div "[PERSON_NAME] Chevrolet" at bounding box center [1058, 16] width 109 height 12
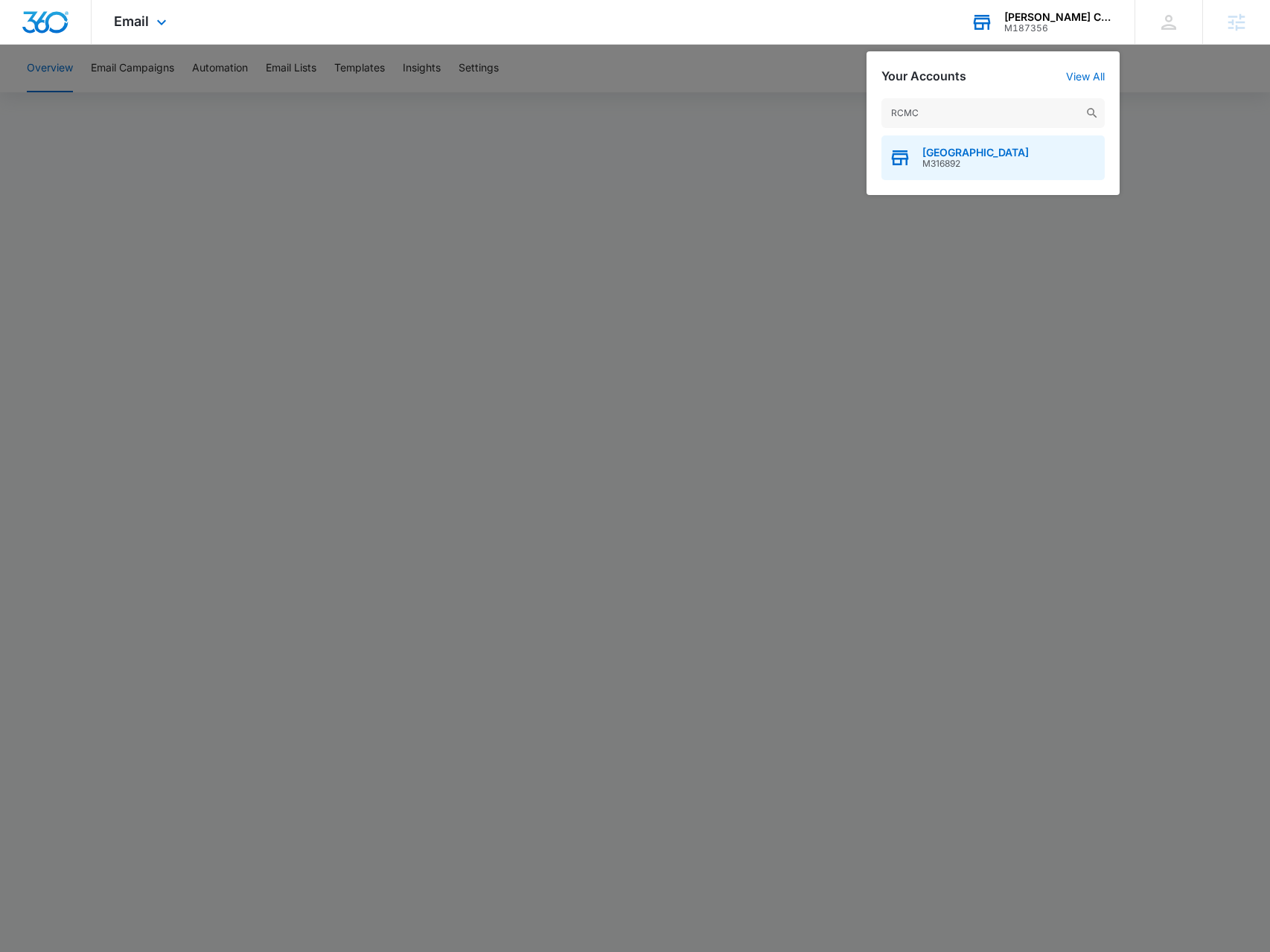
type input "RCMC"
click at [903, 163] on icon "button" at bounding box center [900, 157] width 22 height 22
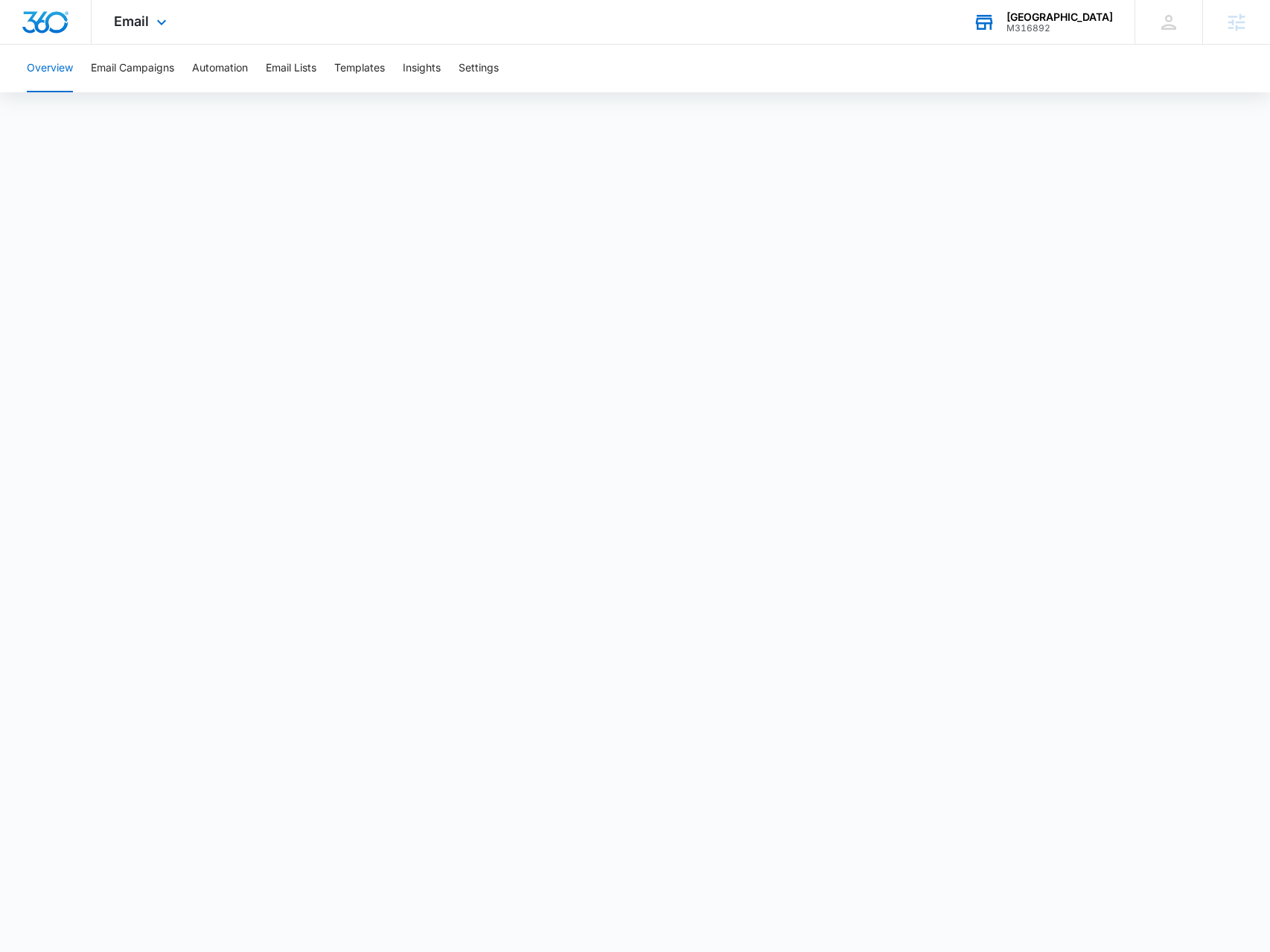
drag, startPoint x: 170, startPoint y: 34, endPoint x: 179, endPoint y: 31, distance: 9.5
click at [173, 35] on div "Email Apps Reputation Forms CRM Email Social Payments POS Content Ads Intellige…" at bounding box center [142, 22] width 102 height 44
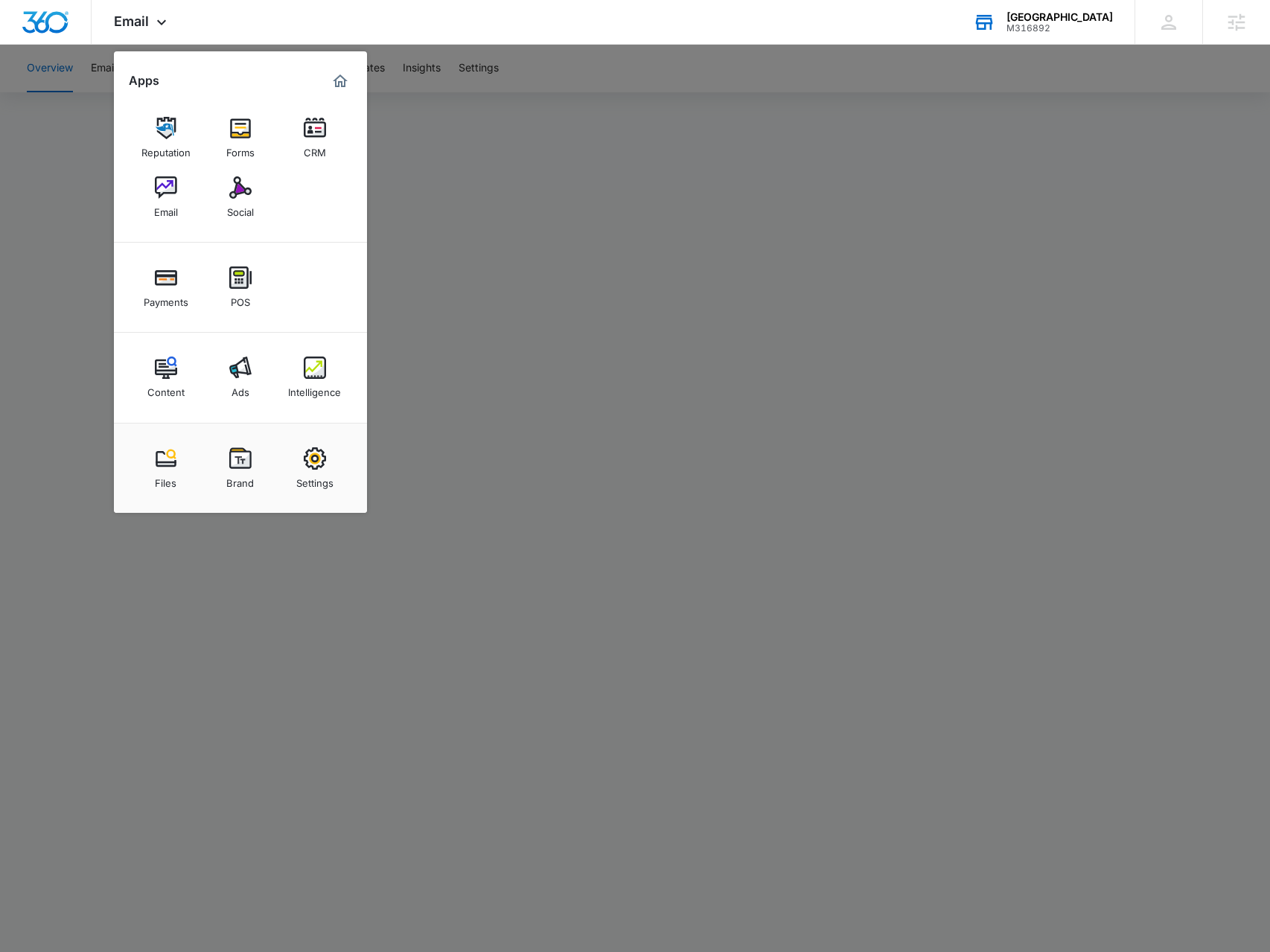
click at [290, 367] on link "Intelligence" at bounding box center [315, 377] width 57 height 57
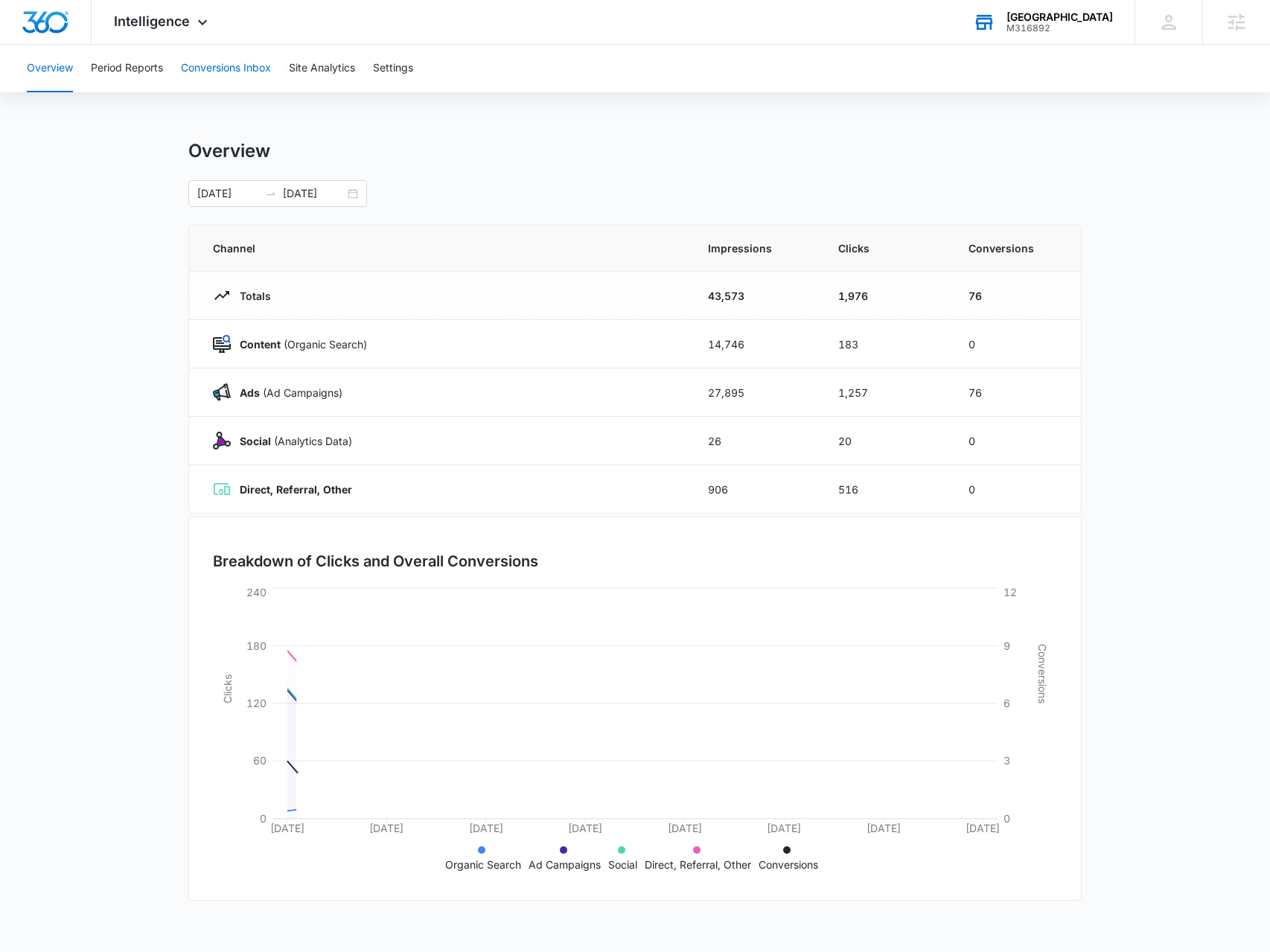
click at [237, 67] on button "Conversions Inbox" at bounding box center [226, 68] width 90 height 48
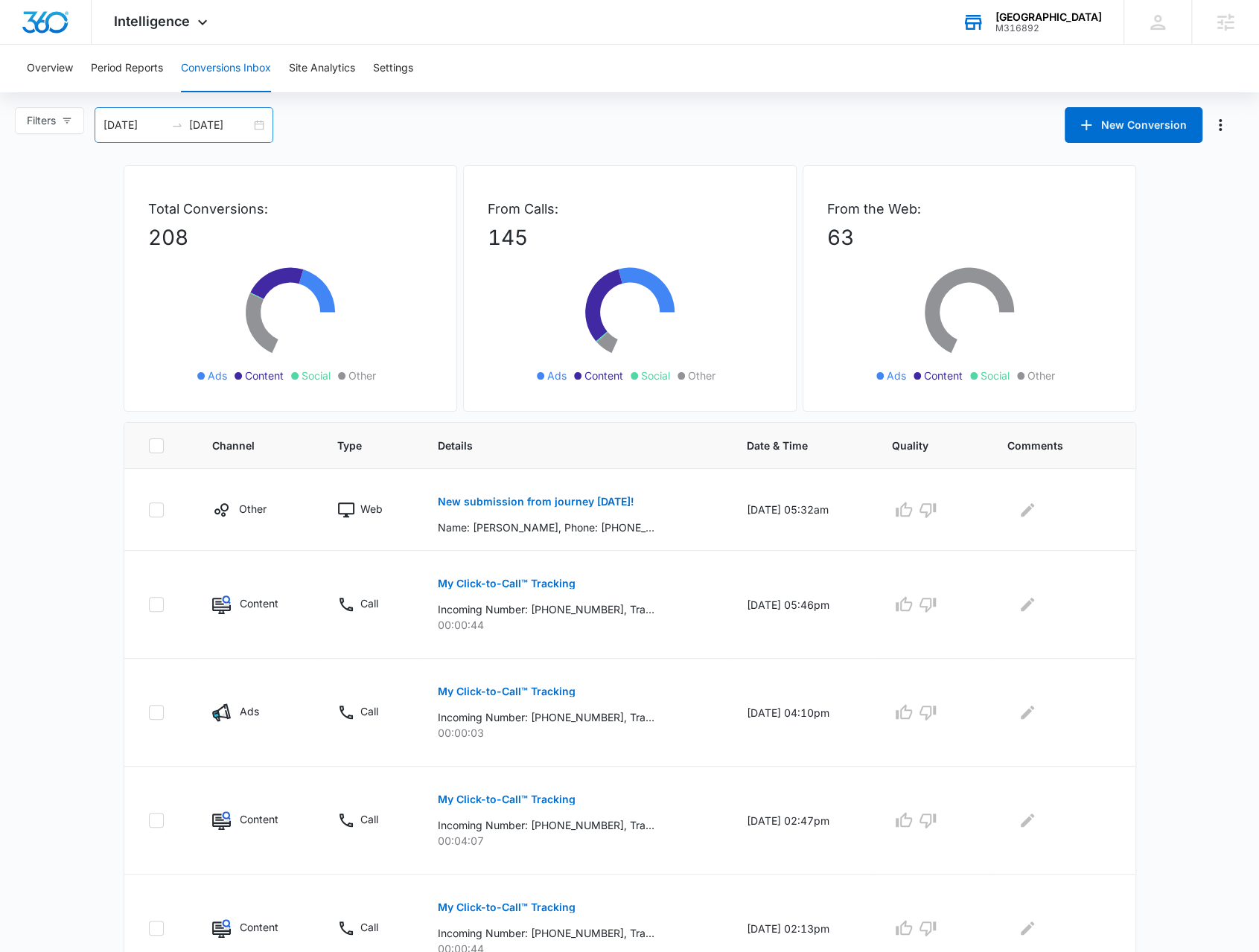
click at [255, 124] on div "09/09/2025 10/09/2025" at bounding box center [183, 125] width 179 height 36
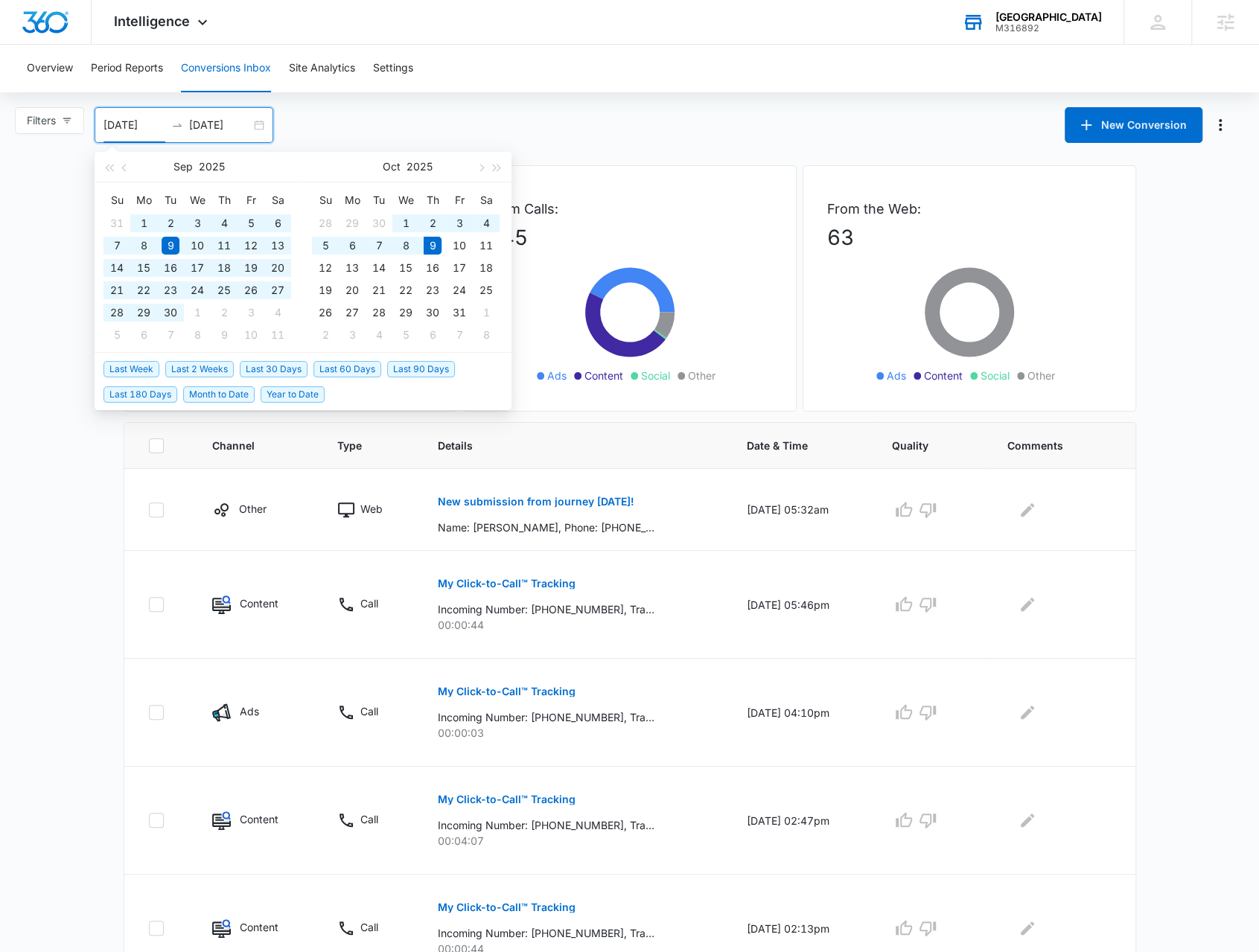
click at [351, 367] on span "Last 60 Days" at bounding box center [347, 369] width 67 height 16
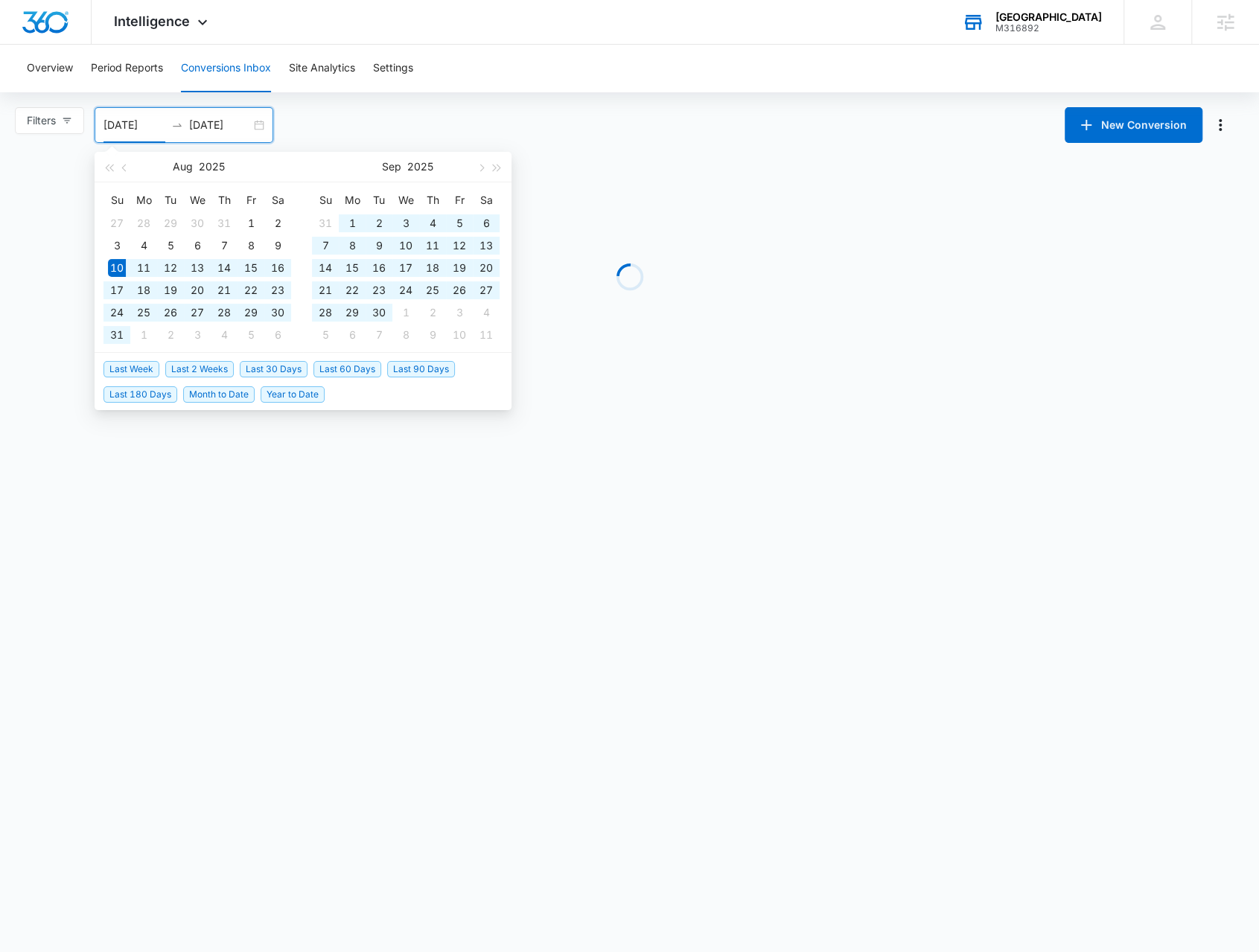
type input "08/10/2025"
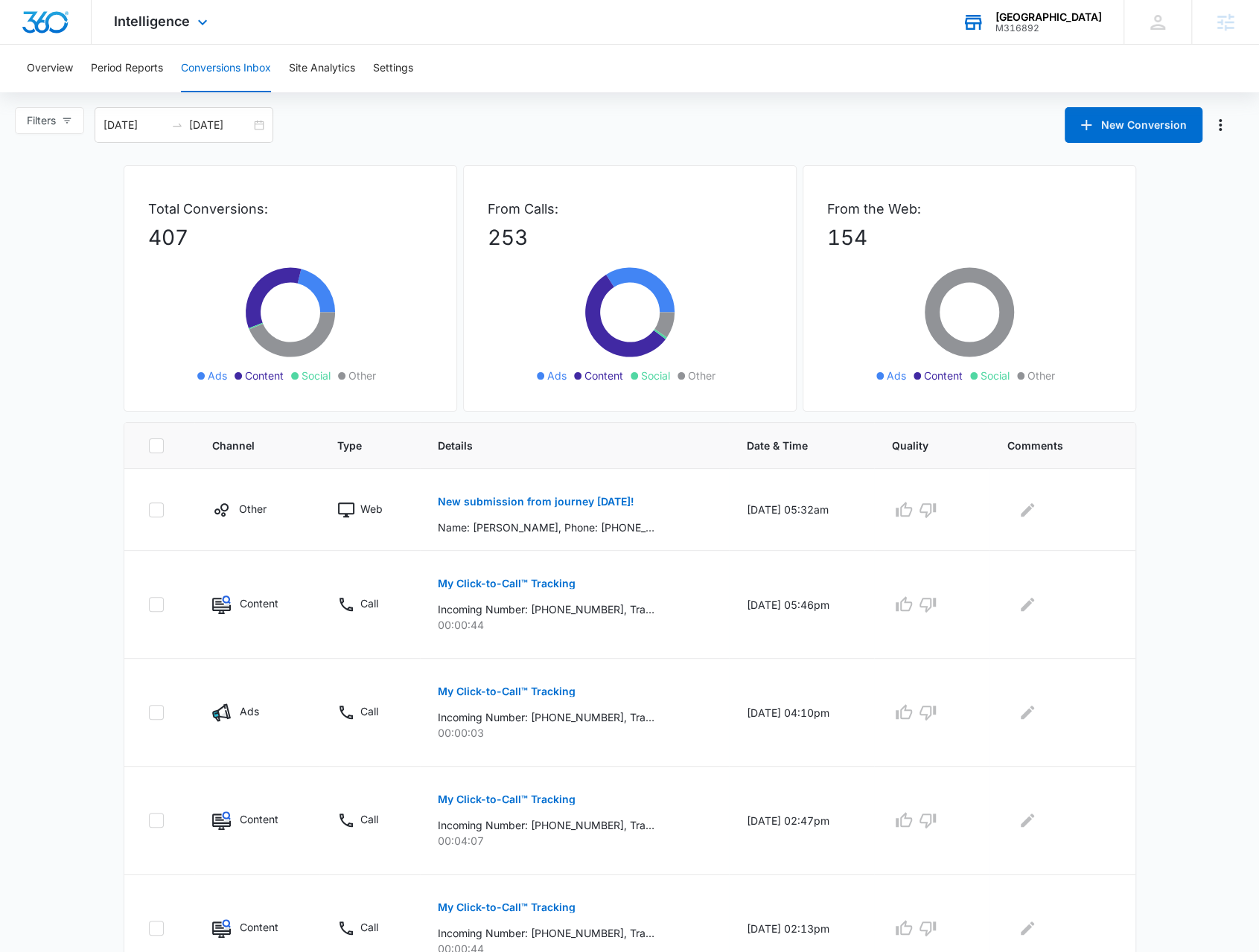
click at [147, 11] on div "Intelligence Apps Reputation Forms CRM Email Social Payments POS Content Ads In…" at bounding box center [163, 22] width 142 height 44
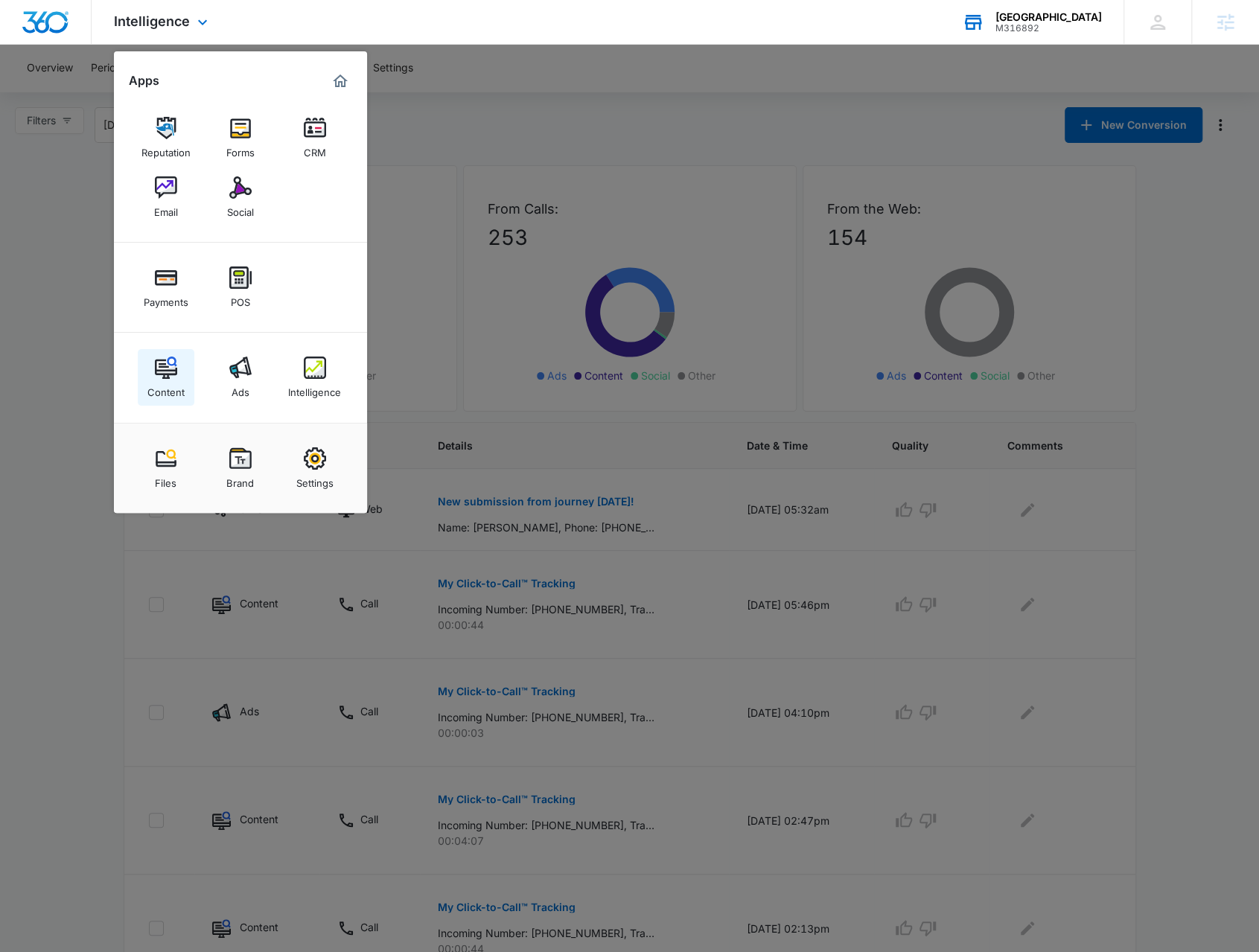
click at [165, 363] on img at bounding box center [165, 368] width 22 height 22
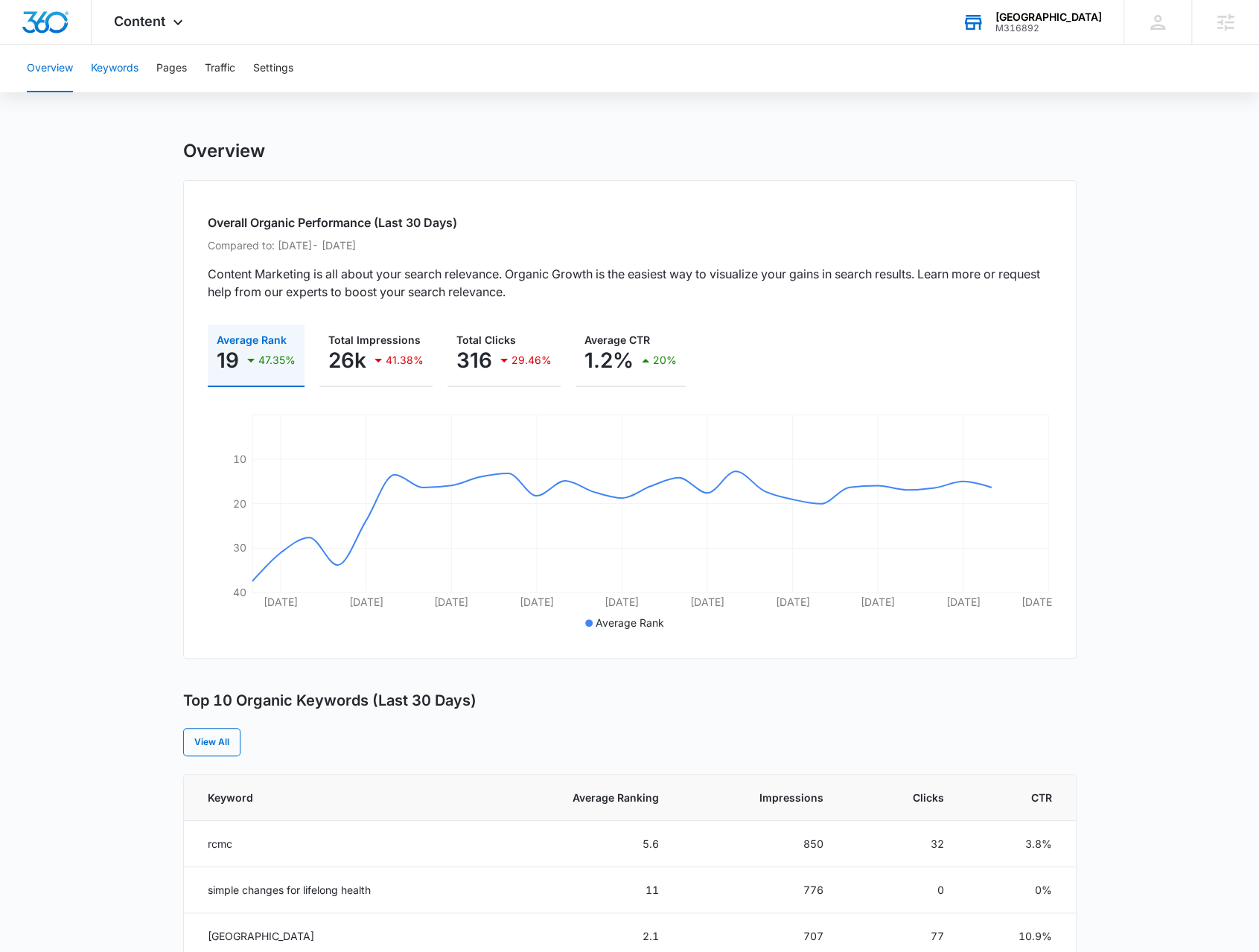
click at [115, 71] on button "Keywords" at bounding box center [114, 68] width 48 height 48
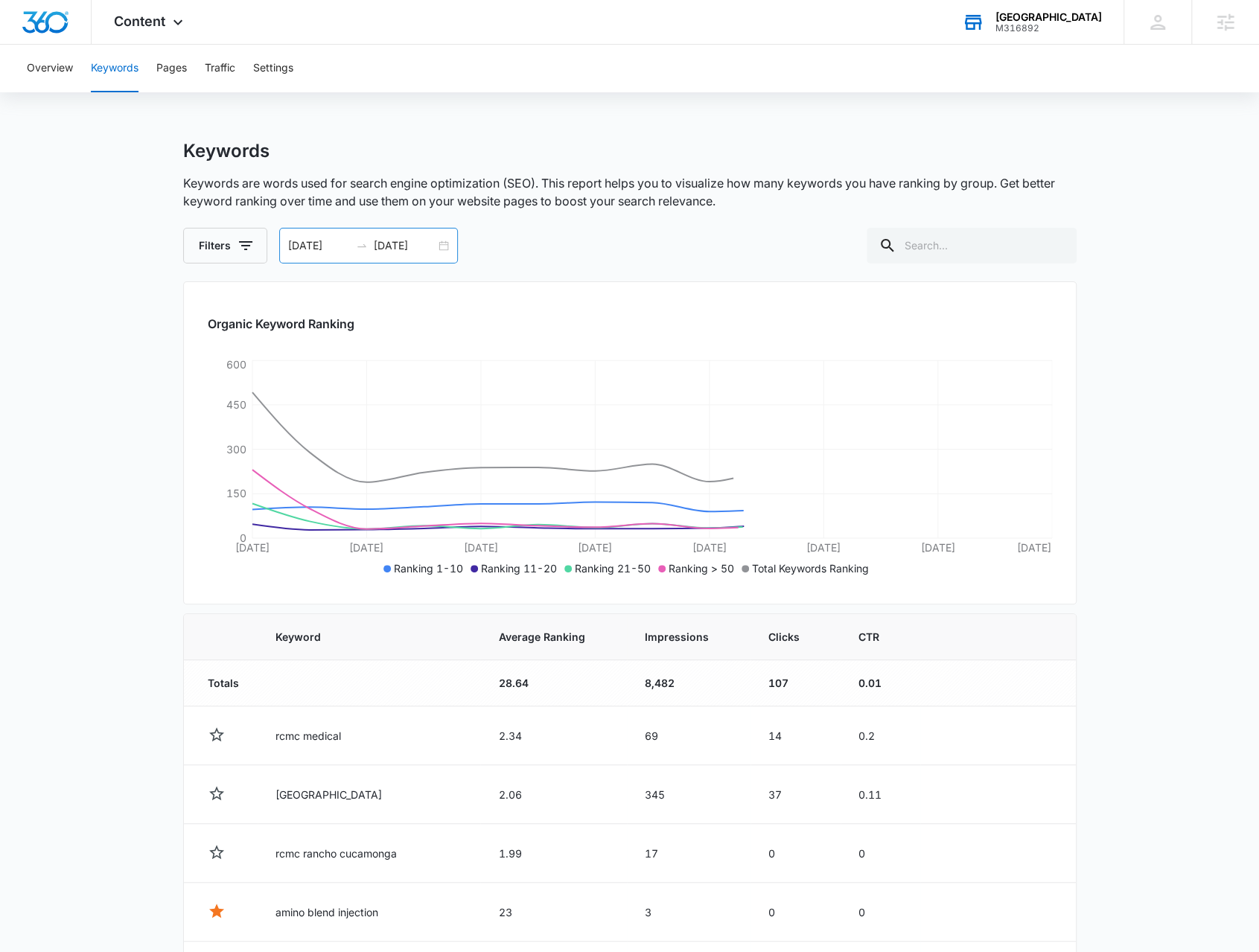
click at [448, 240] on div "09/11/2025 09/25/2025" at bounding box center [369, 245] width 179 height 36
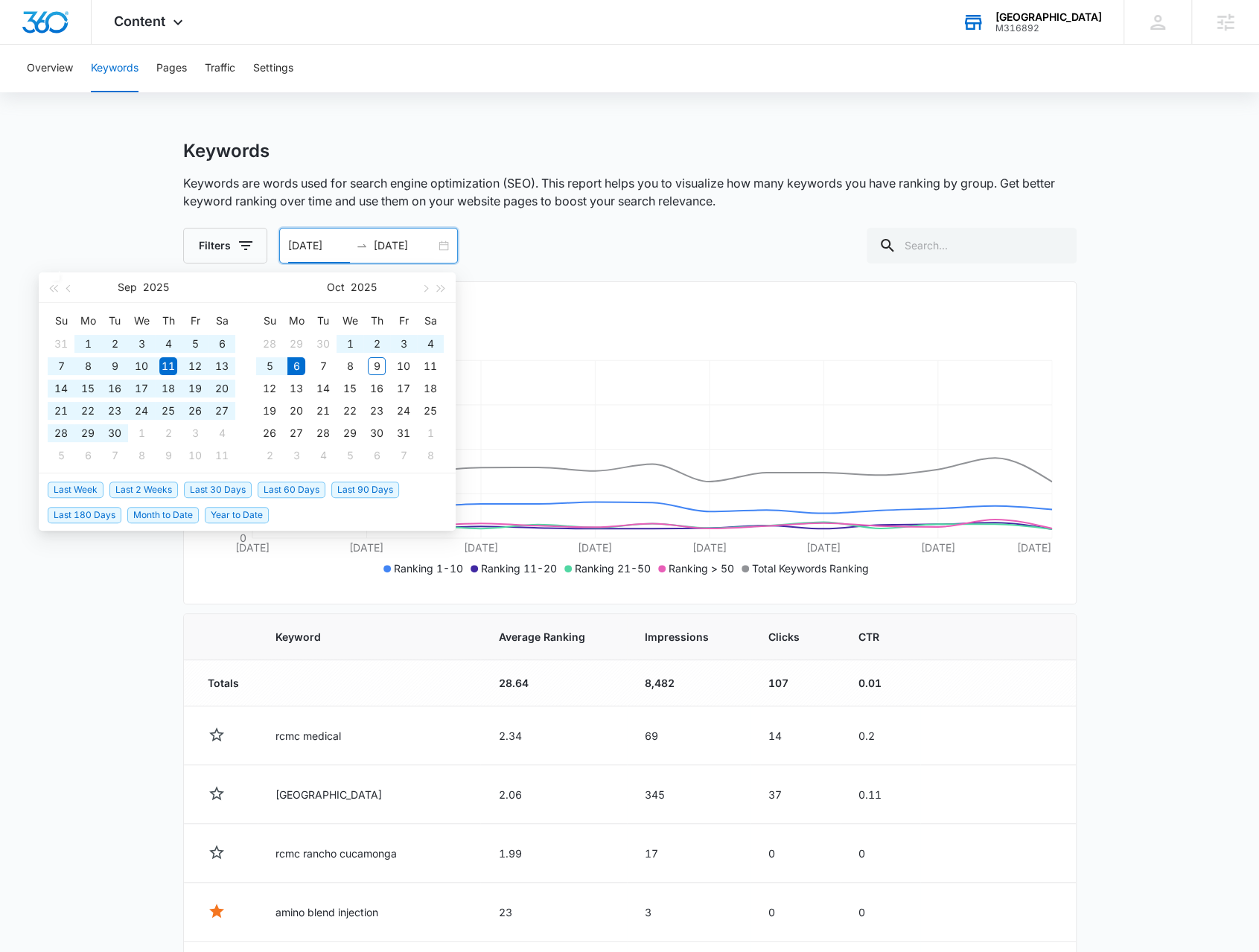
click at [257, 515] on span "Year to Date" at bounding box center [237, 515] width 64 height 16
type input "01/01/2025"
type input "10/06/2025"
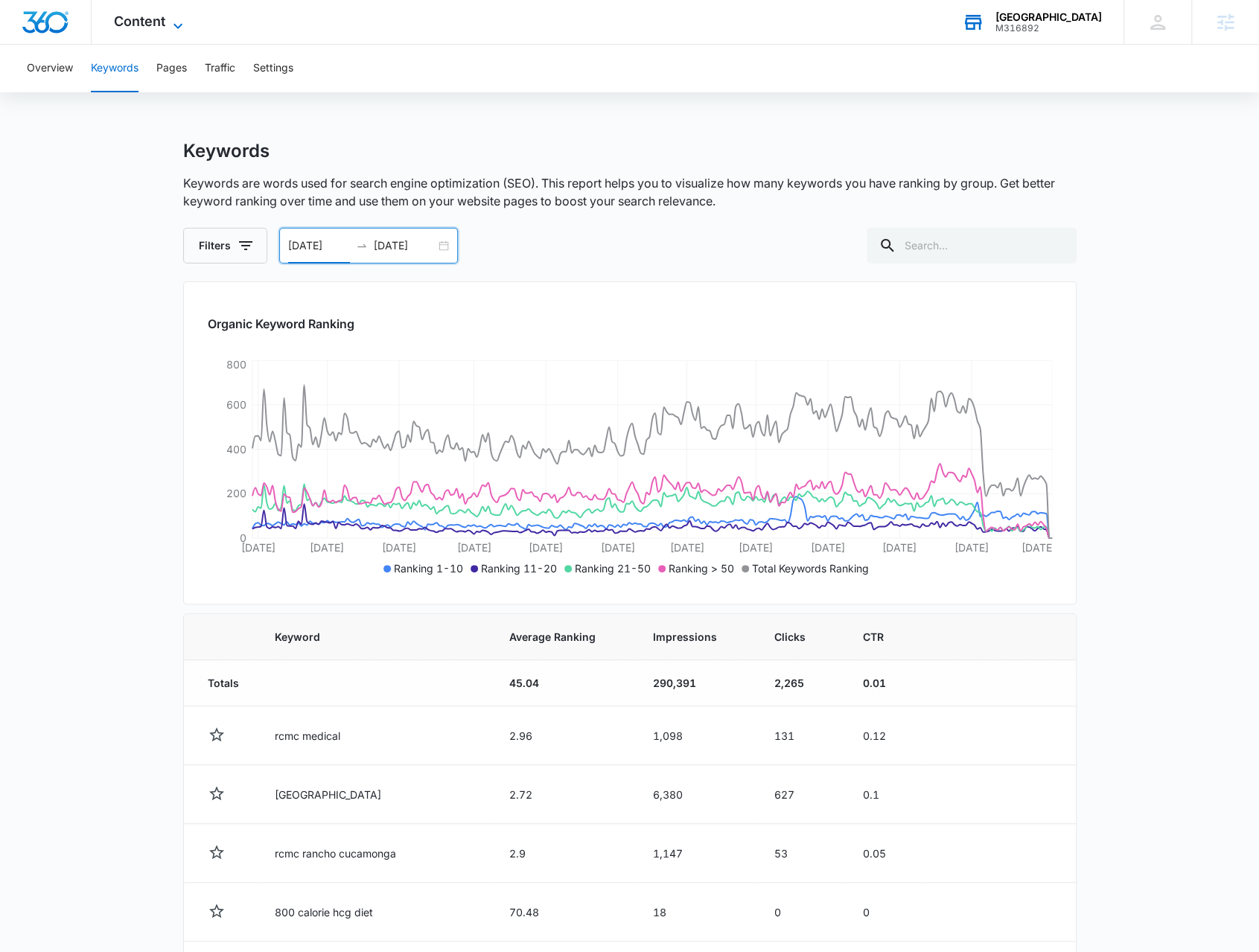
click at [141, 27] on span "Content" at bounding box center [139, 21] width 51 height 15
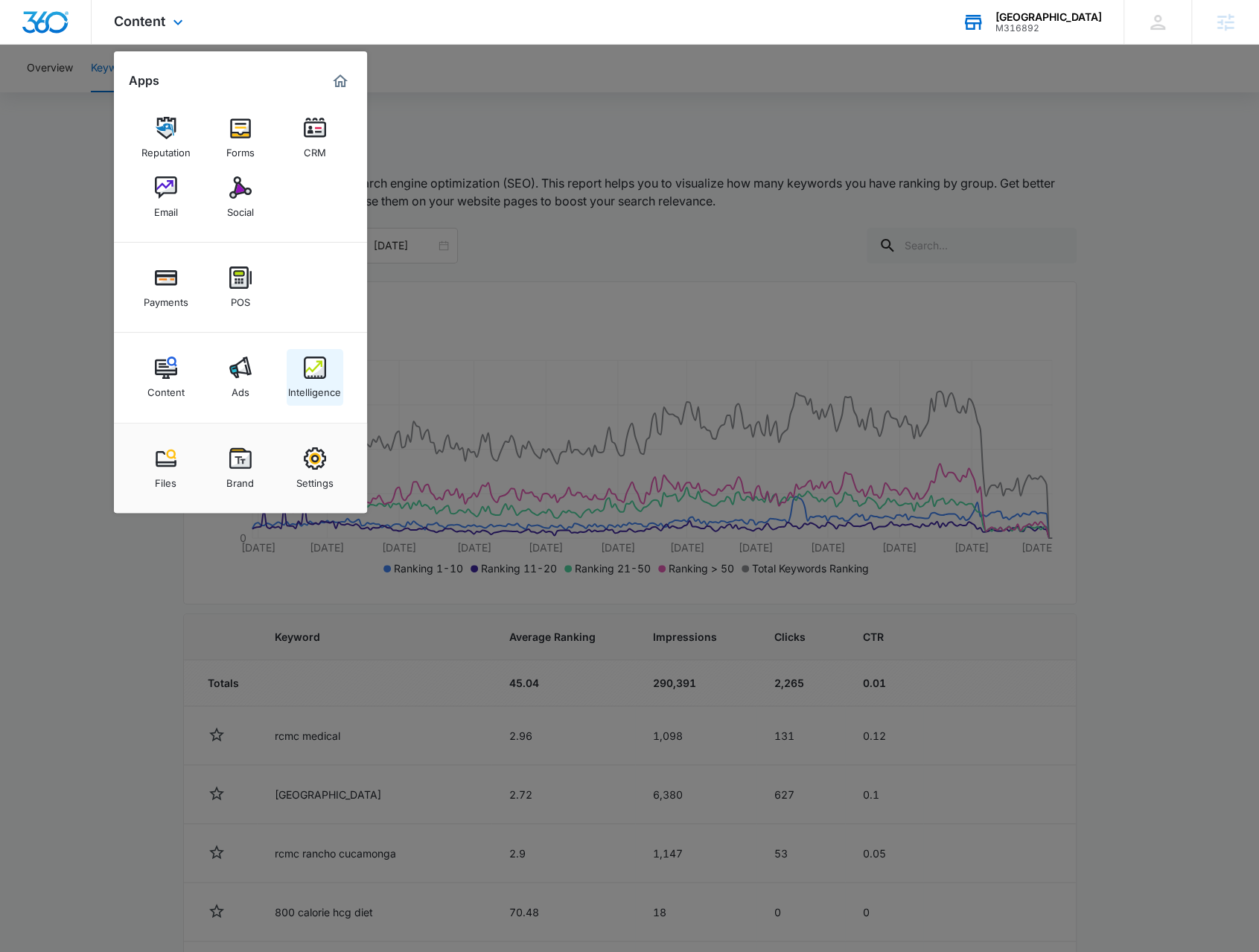
click at [305, 369] on img at bounding box center [315, 368] width 22 height 22
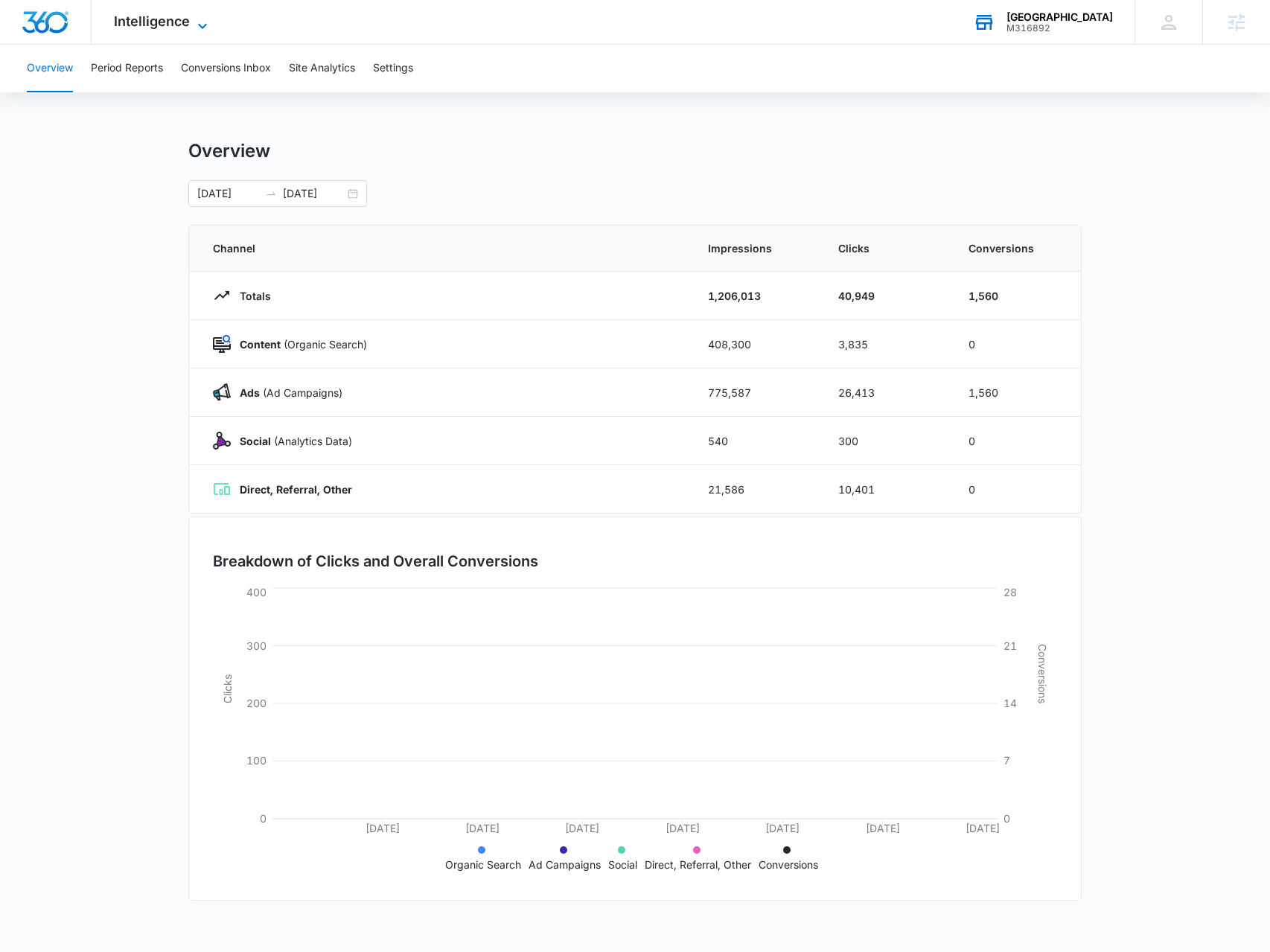
click at [197, 31] on icon at bounding box center [202, 26] width 18 height 18
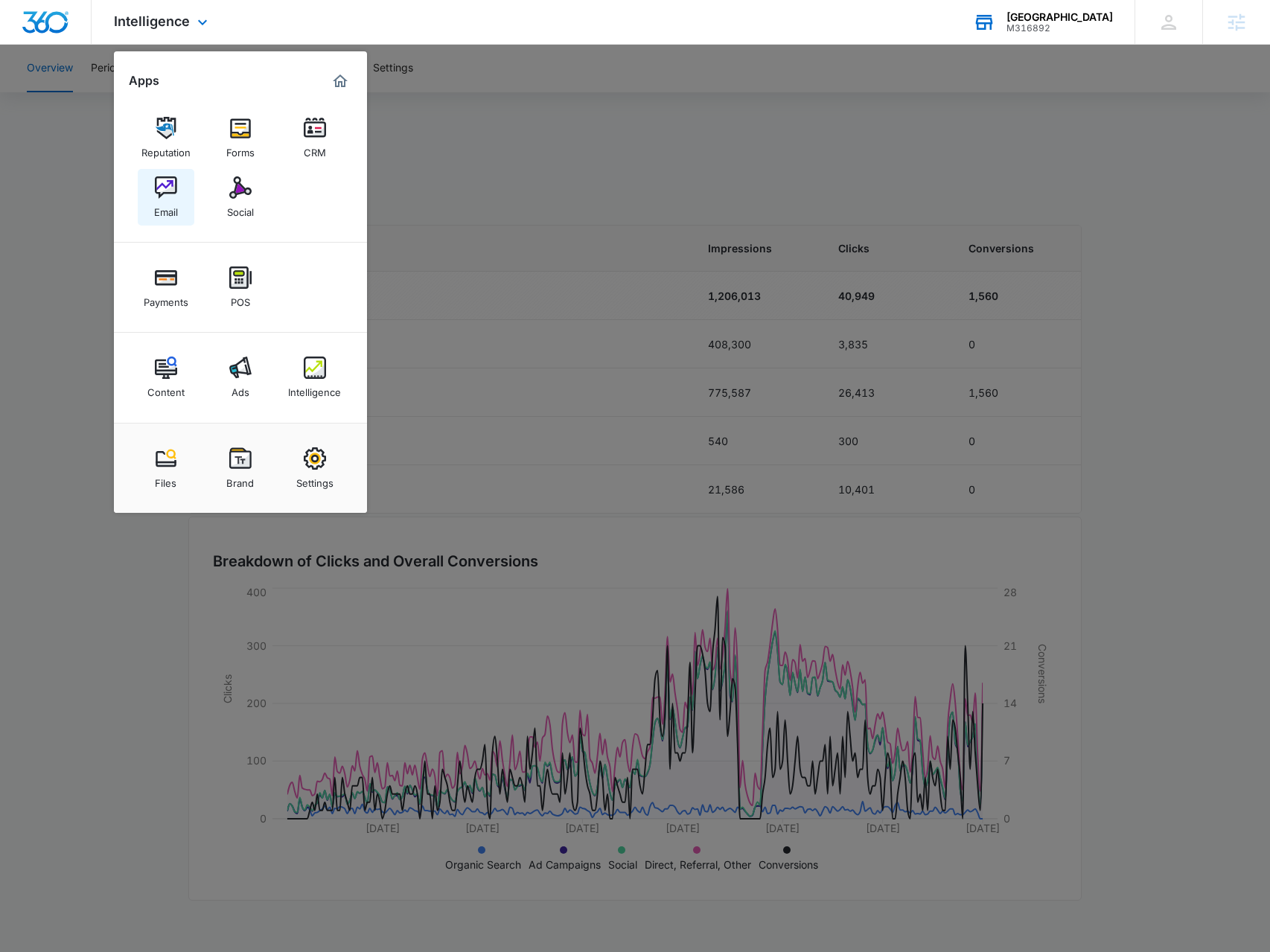
click at [164, 209] on div "Email" at bounding box center [165, 209] width 23 height 20
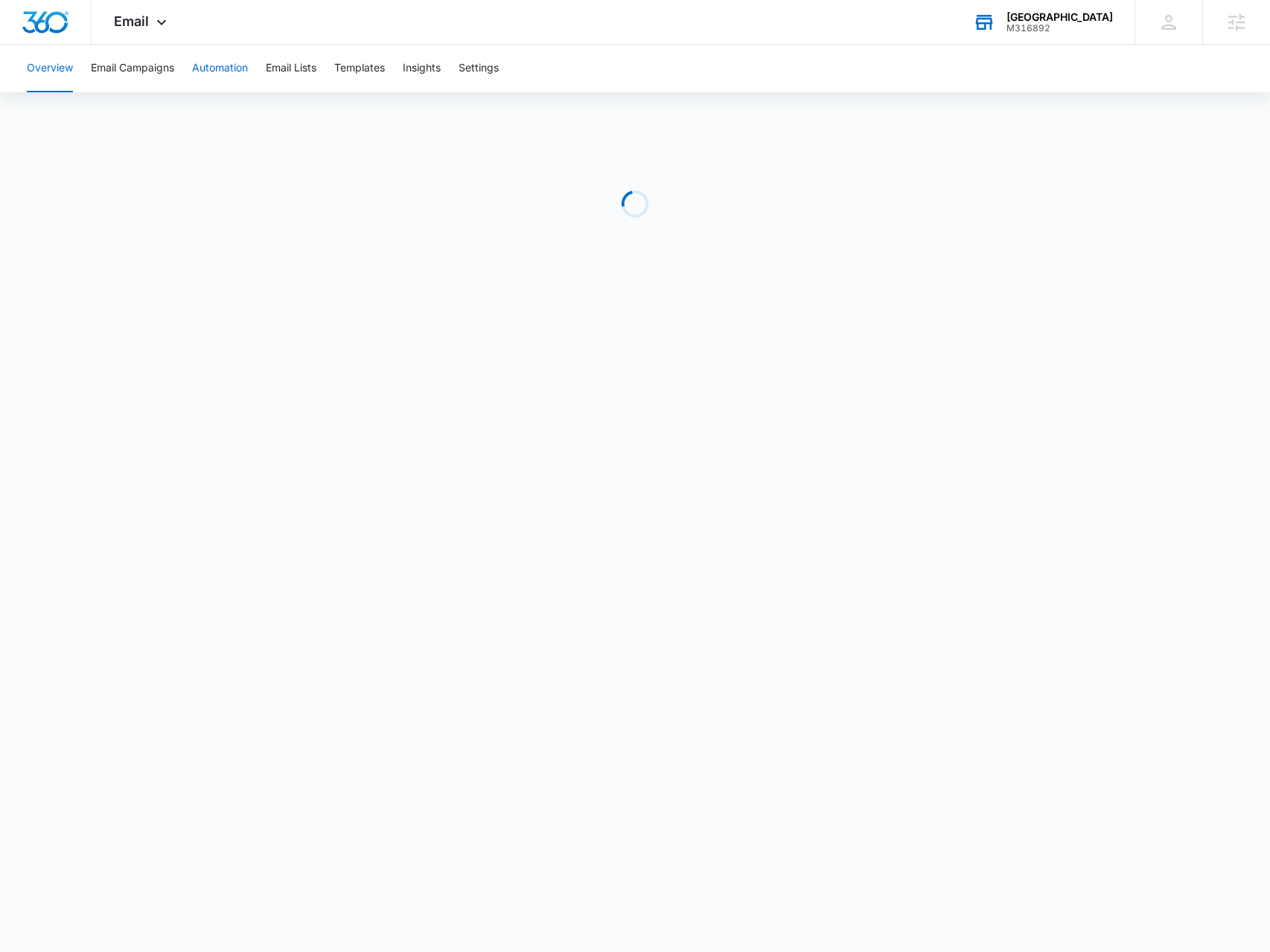
click at [218, 75] on button "Automation" at bounding box center [220, 68] width 56 height 48
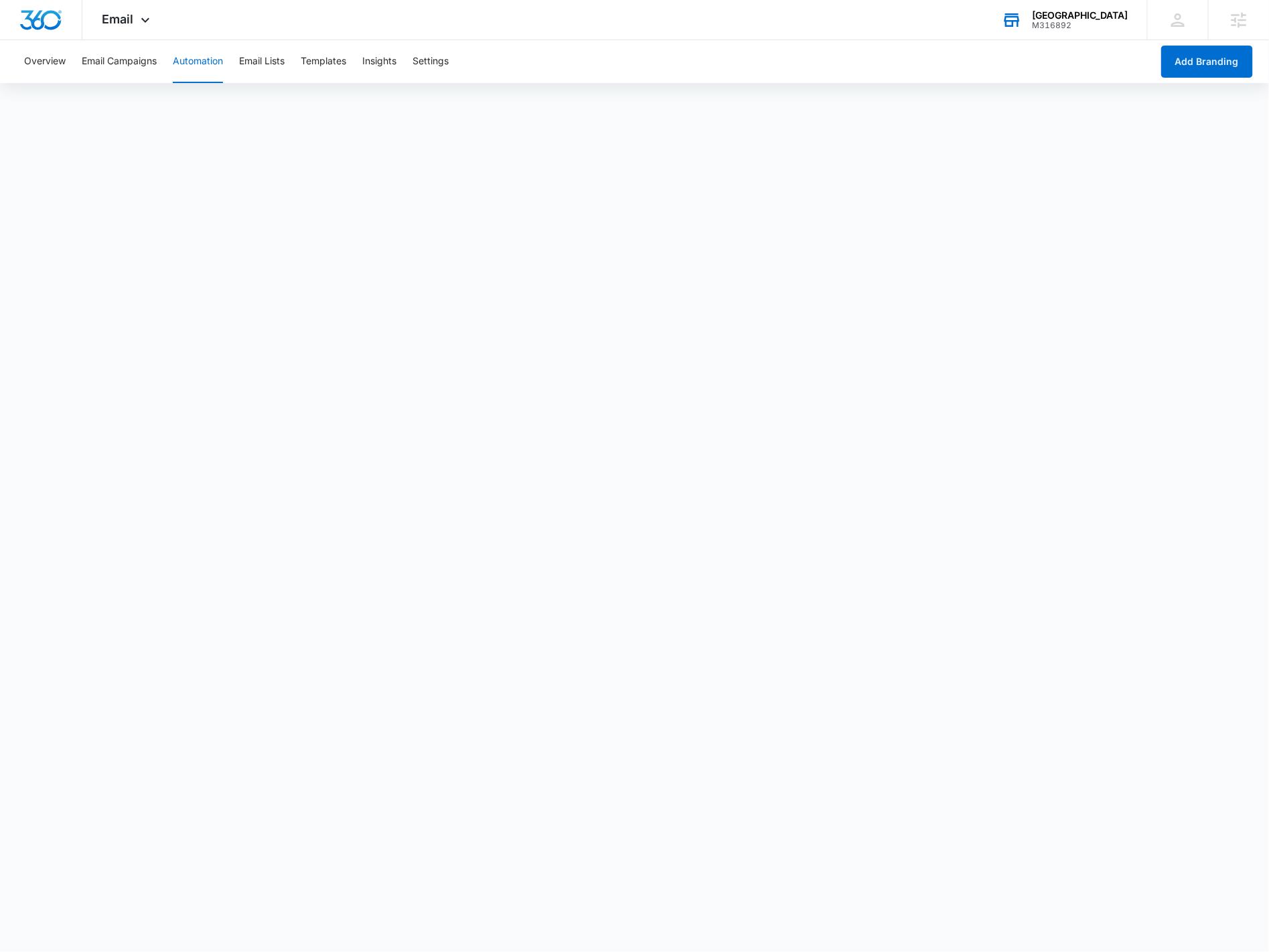
click at [192, 72] on button "Automation" at bounding box center [198, 61] width 50 height 43
click at [147, 64] on button "Email Campaigns" at bounding box center [119, 61] width 75 height 43
click at [188, 59] on button "Automation" at bounding box center [198, 61] width 50 height 43
click at [377, 66] on button "Insights" at bounding box center [379, 61] width 34 height 43
click at [419, 61] on button "Settings" at bounding box center [430, 61] width 36 height 43
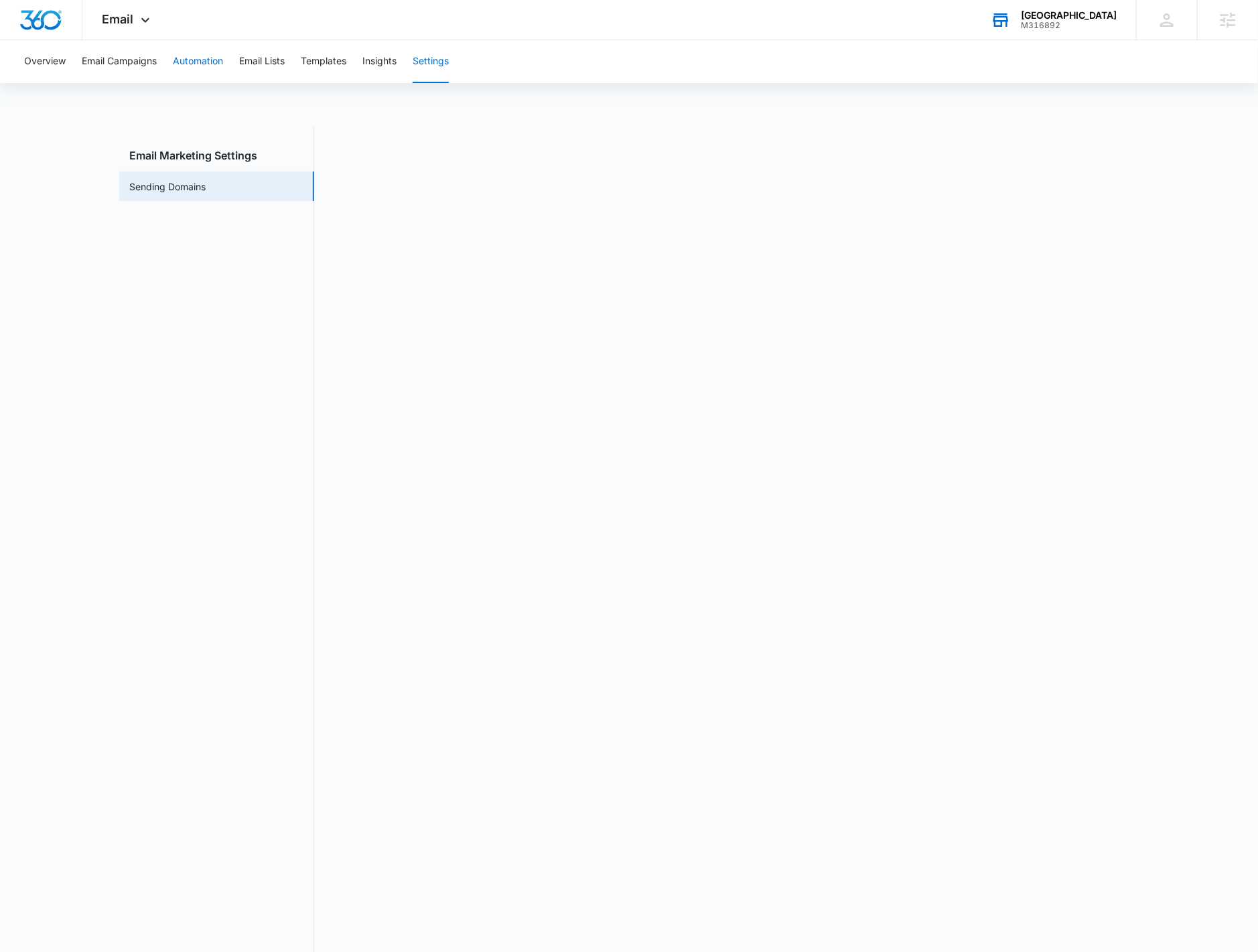
click at [176, 61] on button "Automation" at bounding box center [198, 61] width 50 height 43
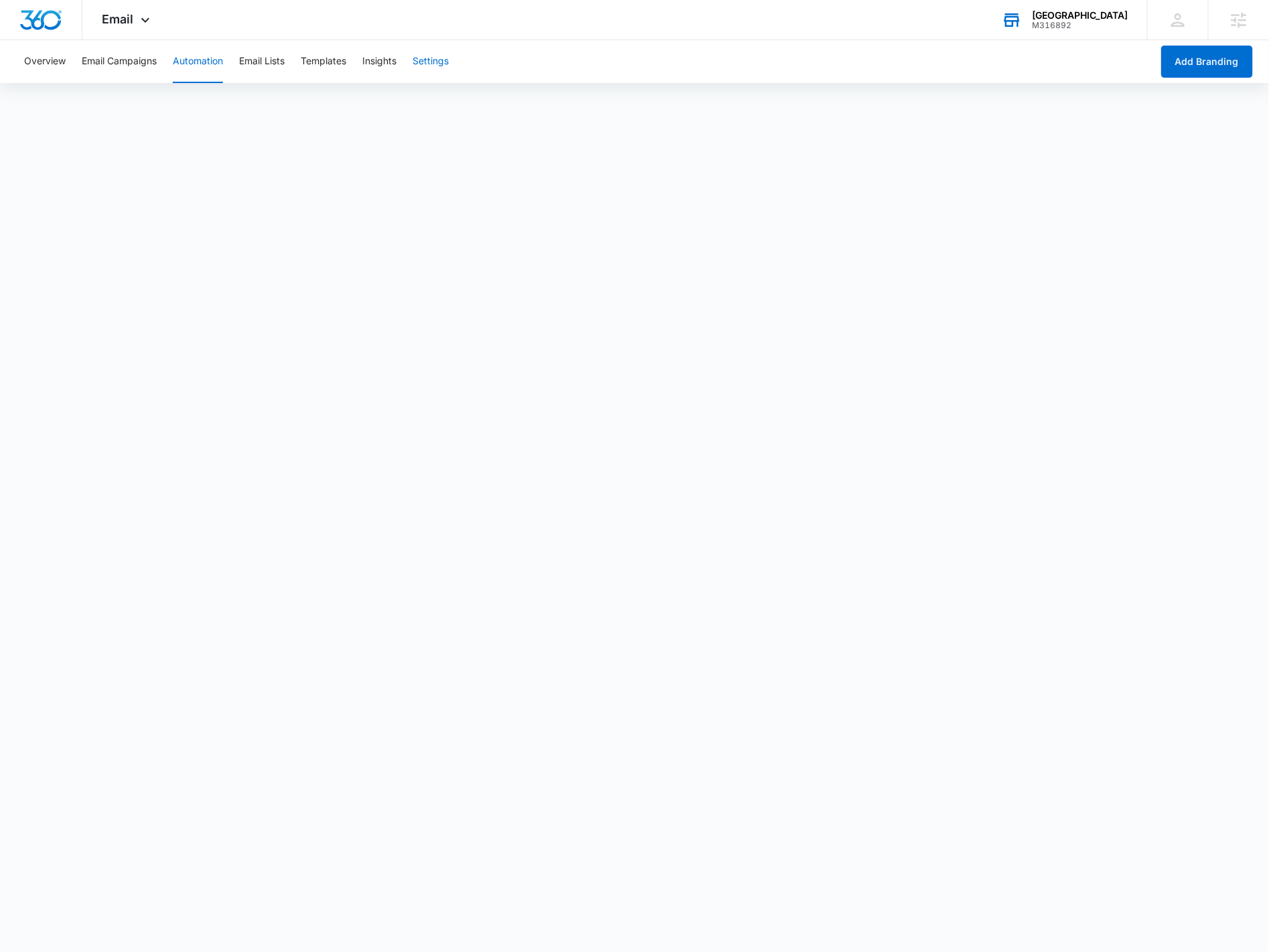
click at [421, 63] on button "Settings" at bounding box center [430, 61] width 36 height 43
click at [142, 61] on button "Email Campaigns" at bounding box center [119, 61] width 75 height 43
click at [185, 56] on button "Automation" at bounding box center [198, 61] width 50 height 43
click at [1052, 21] on div "M187356" at bounding box center [1078, 26] width 98 height 10
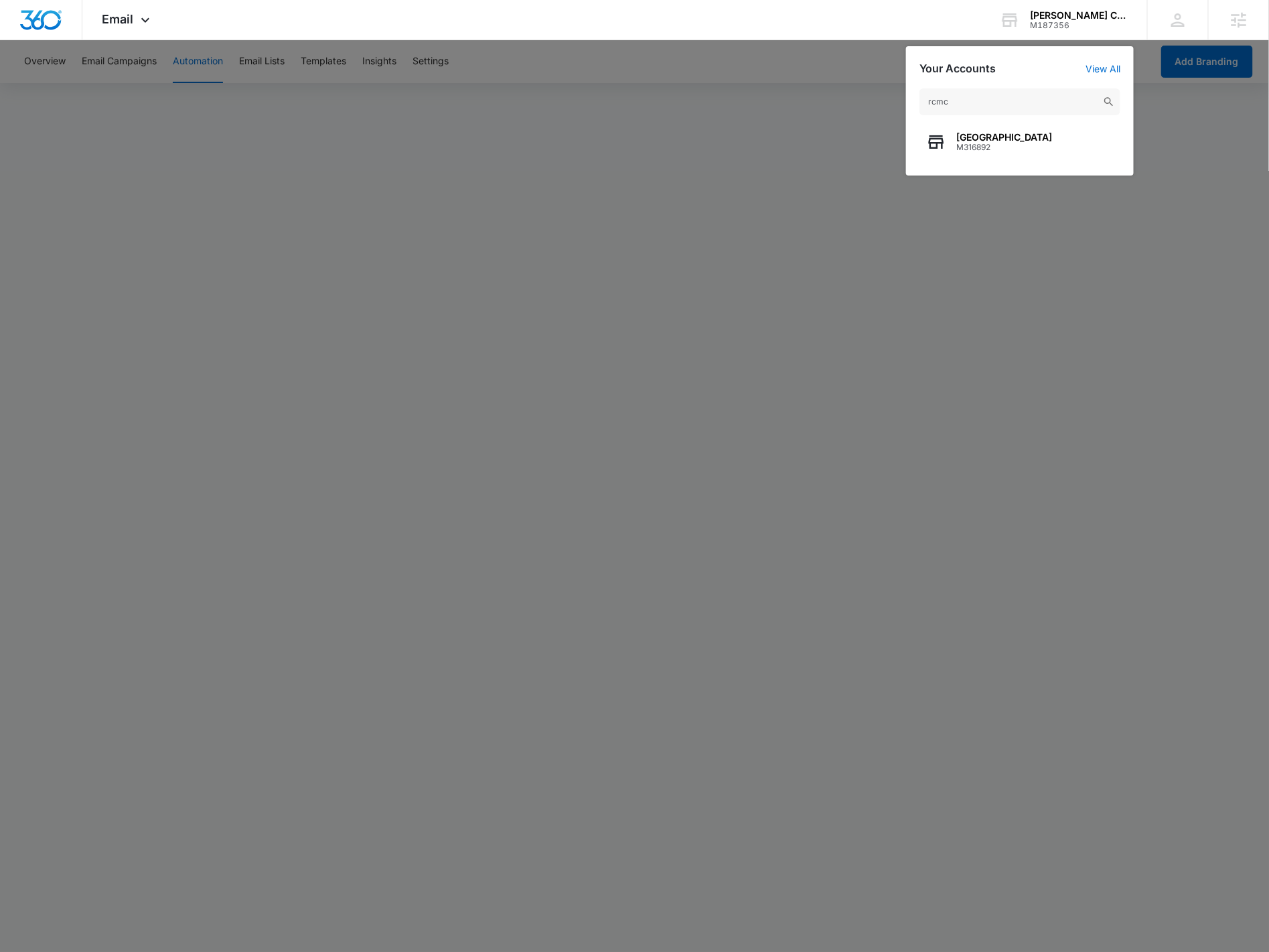
type input "rcmc"
click at [988, 143] on span "M316892" at bounding box center [1004, 147] width 95 height 10
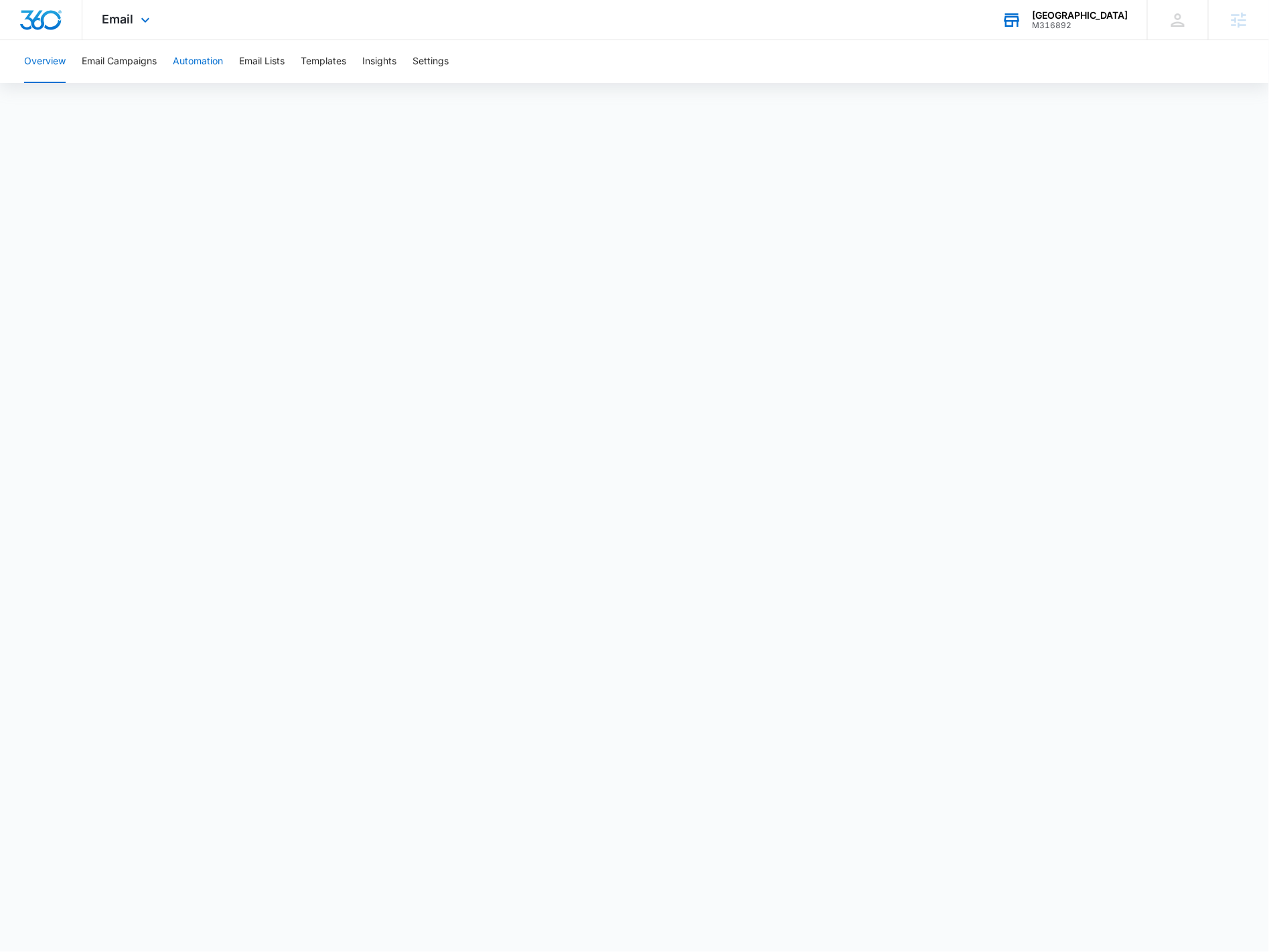
click at [199, 68] on button "Automation" at bounding box center [198, 61] width 50 height 43
click at [384, 58] on button "Insights" at bounding box center [379, 61] width 34 height 43
click at [209, 53] on button "Automation" at bounding box center [198, 61] width 50 height 43
click at [396, 65] on button "Insights" at bounding box center [379, 61] width 34 height 43
click at [197, 67] on button "Automation" at bounding box center [198, 61] width 50 height 43
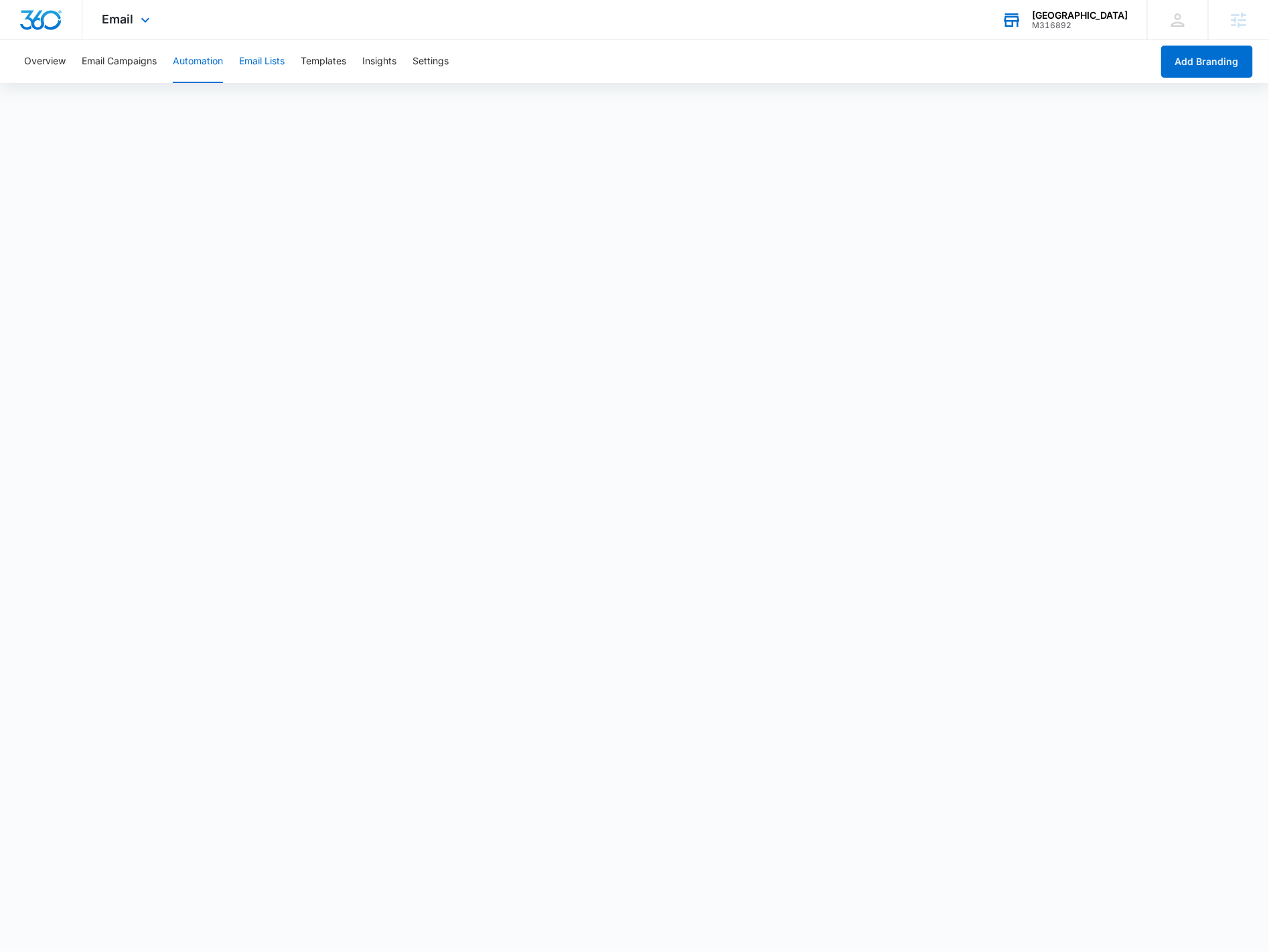
click at [267, 53] on button "Email Lists" at bounding box center [262, 61] width 45 height 43
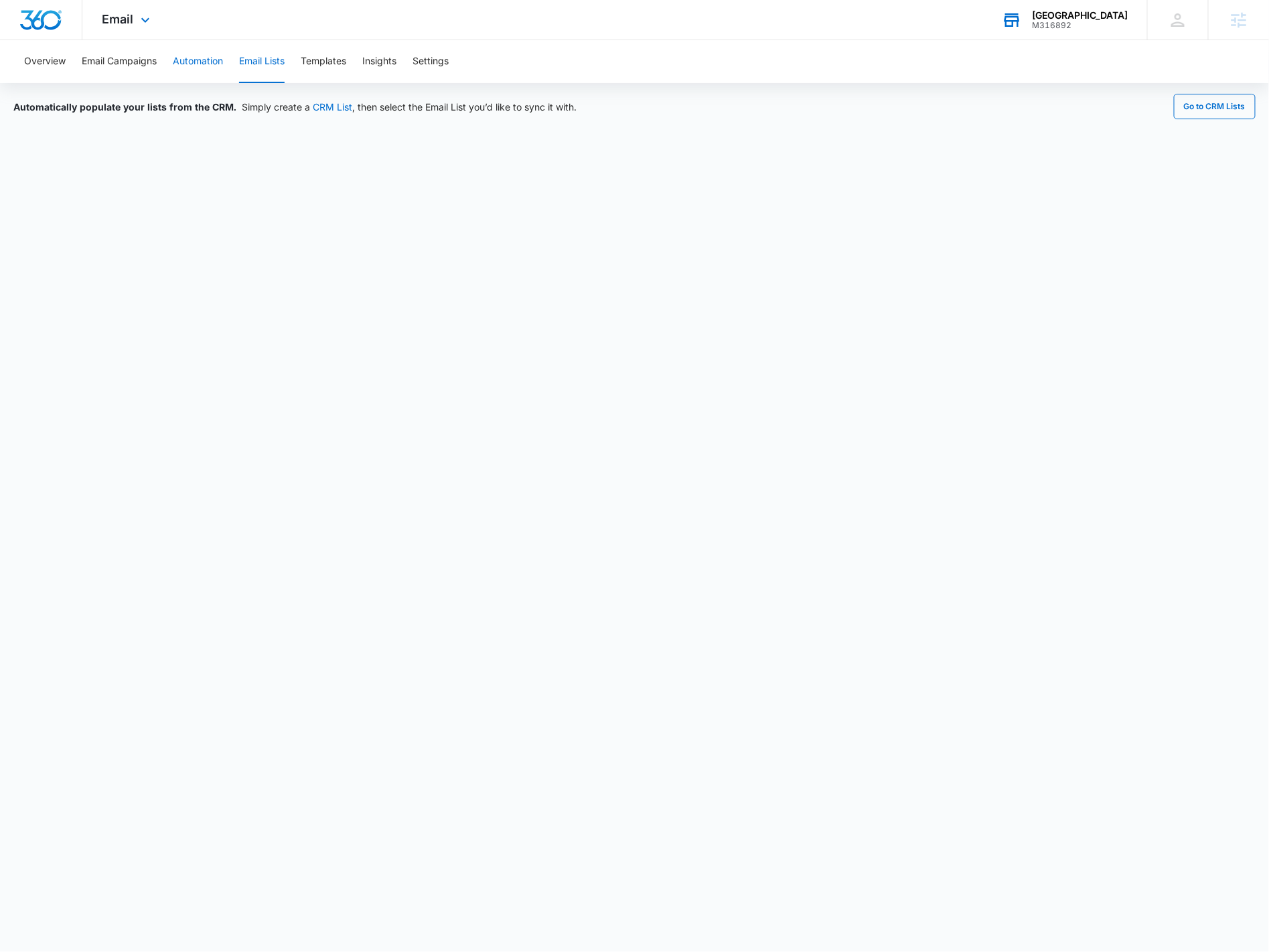
click at [197, 74] on button "Automation" at bounding box center [198, 61] width 50 height 43
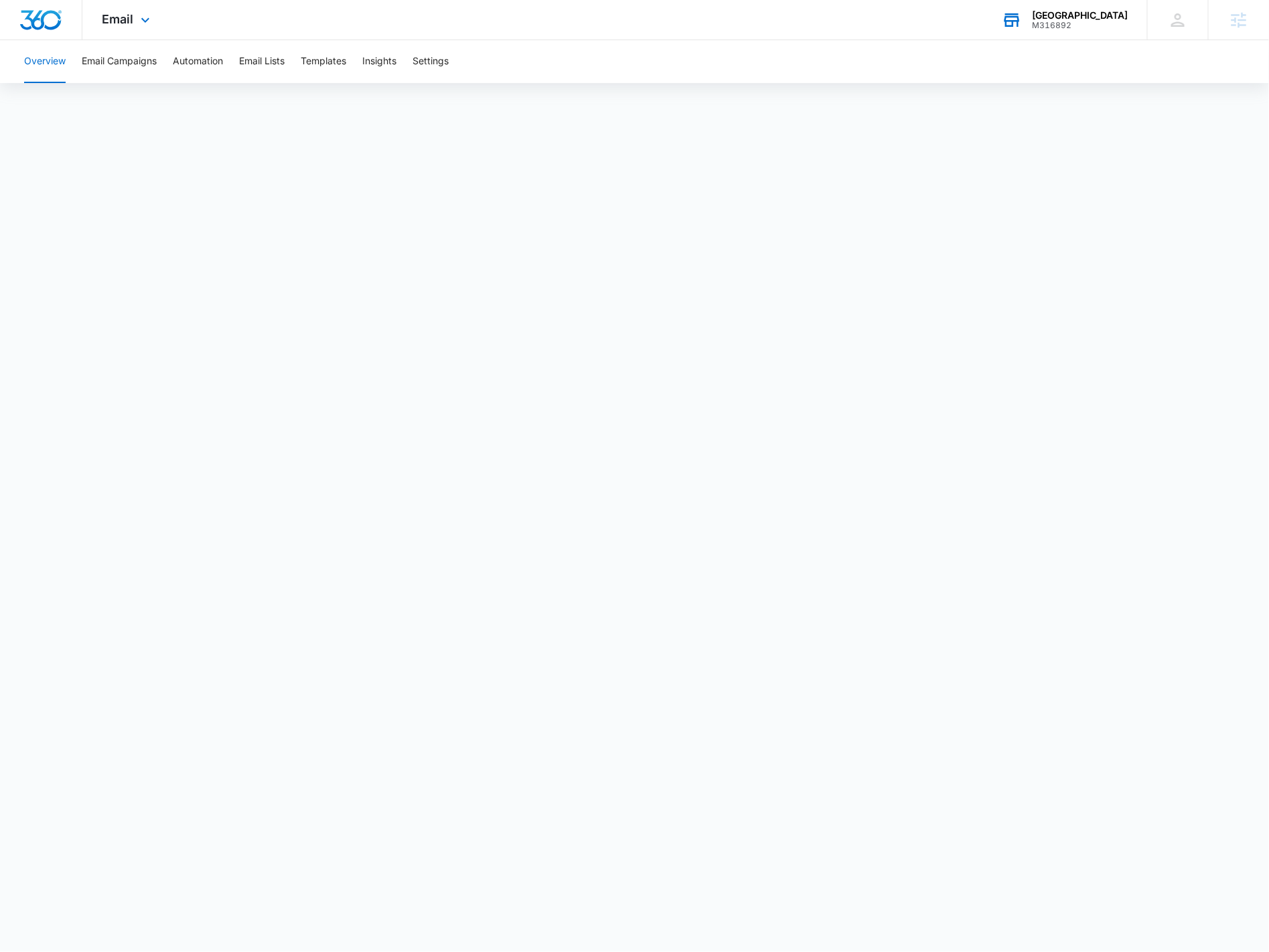
click at [1094, 14] on div "[GEOGRAPHIC_DATA]" at bounding box center [1080, 15] width 95 height 11
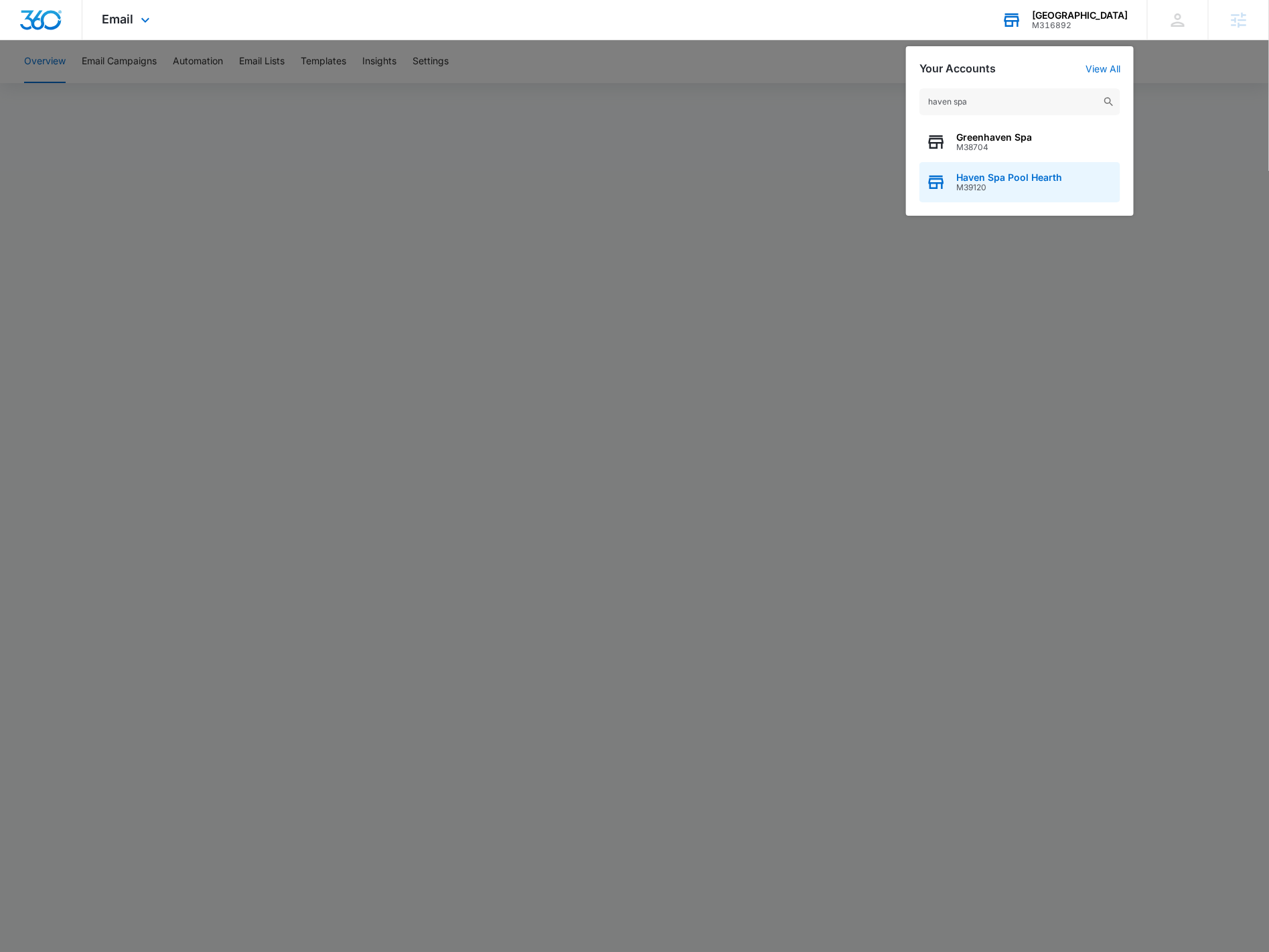
type input "haven spa"
click at [1036, 191] on span "M39120" at bounding box center [1009, 188] width 106 height 10
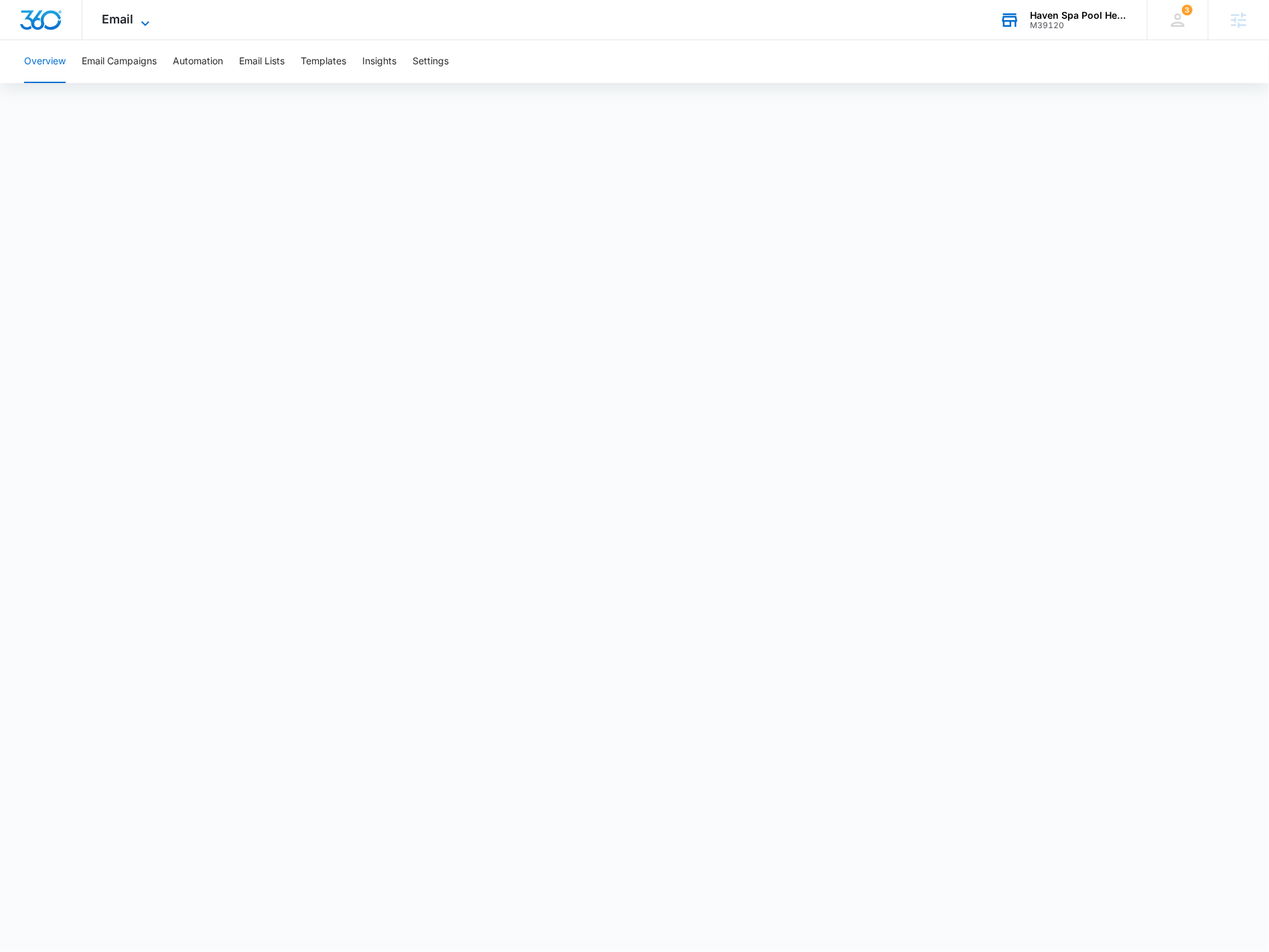
click at [130, 23] on span "Email" at bounding box center [118, 19] width 32 height 14
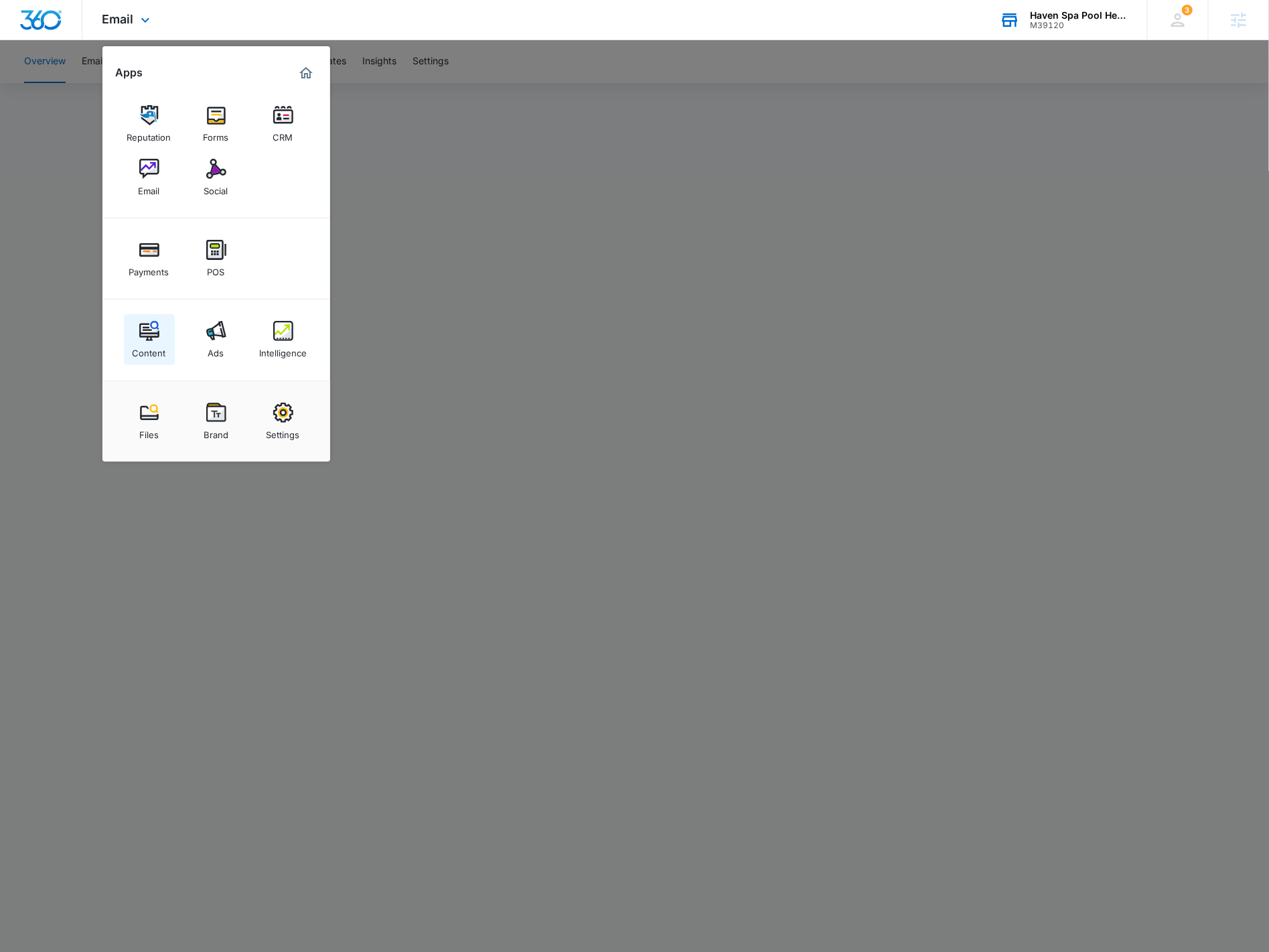
click at [166, 337] on link "Content" at bounding box center [149, 339] width 51 height 51
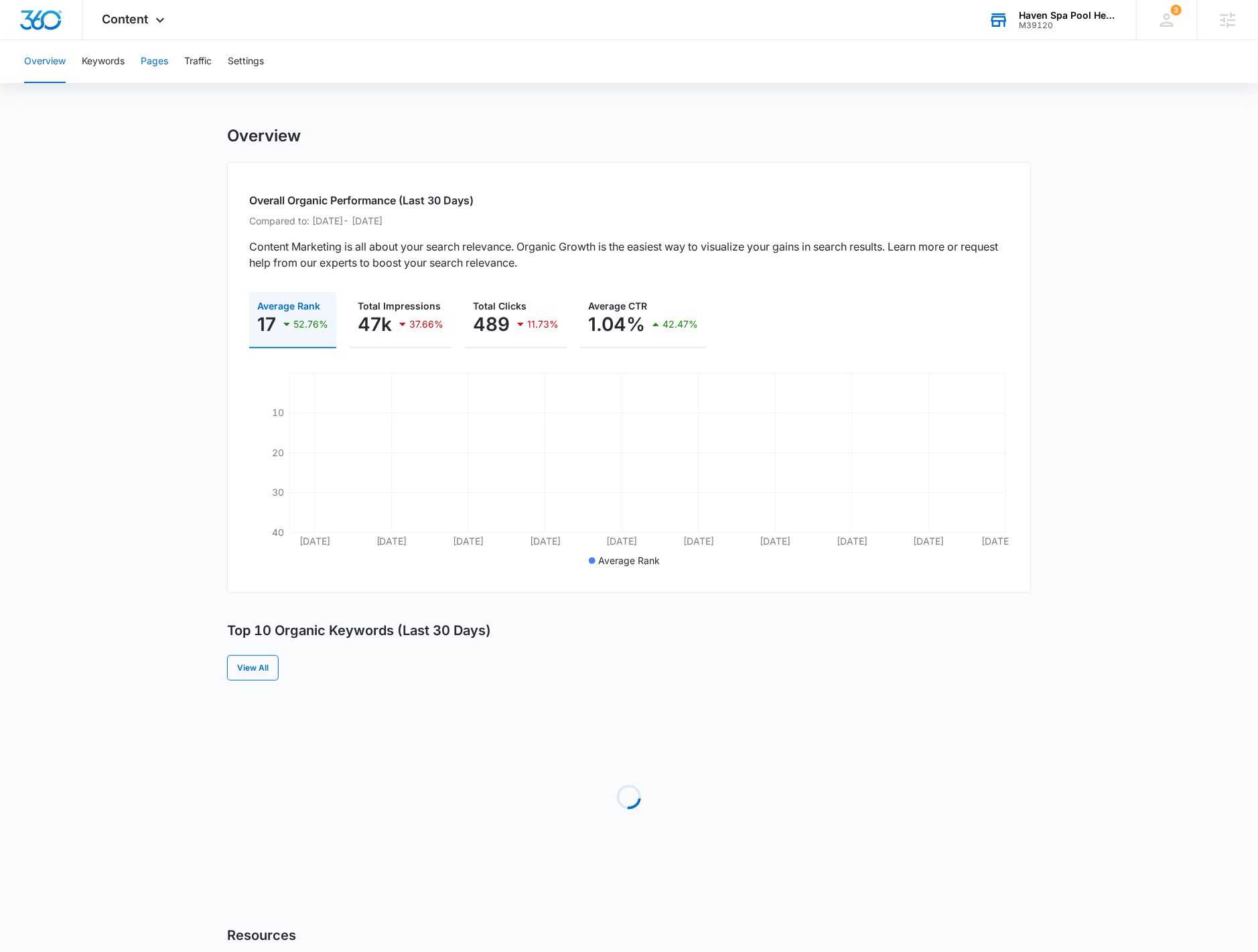
click at [166, 66] on button "Pages" at bounding box center [155, 61] width 28 height 43
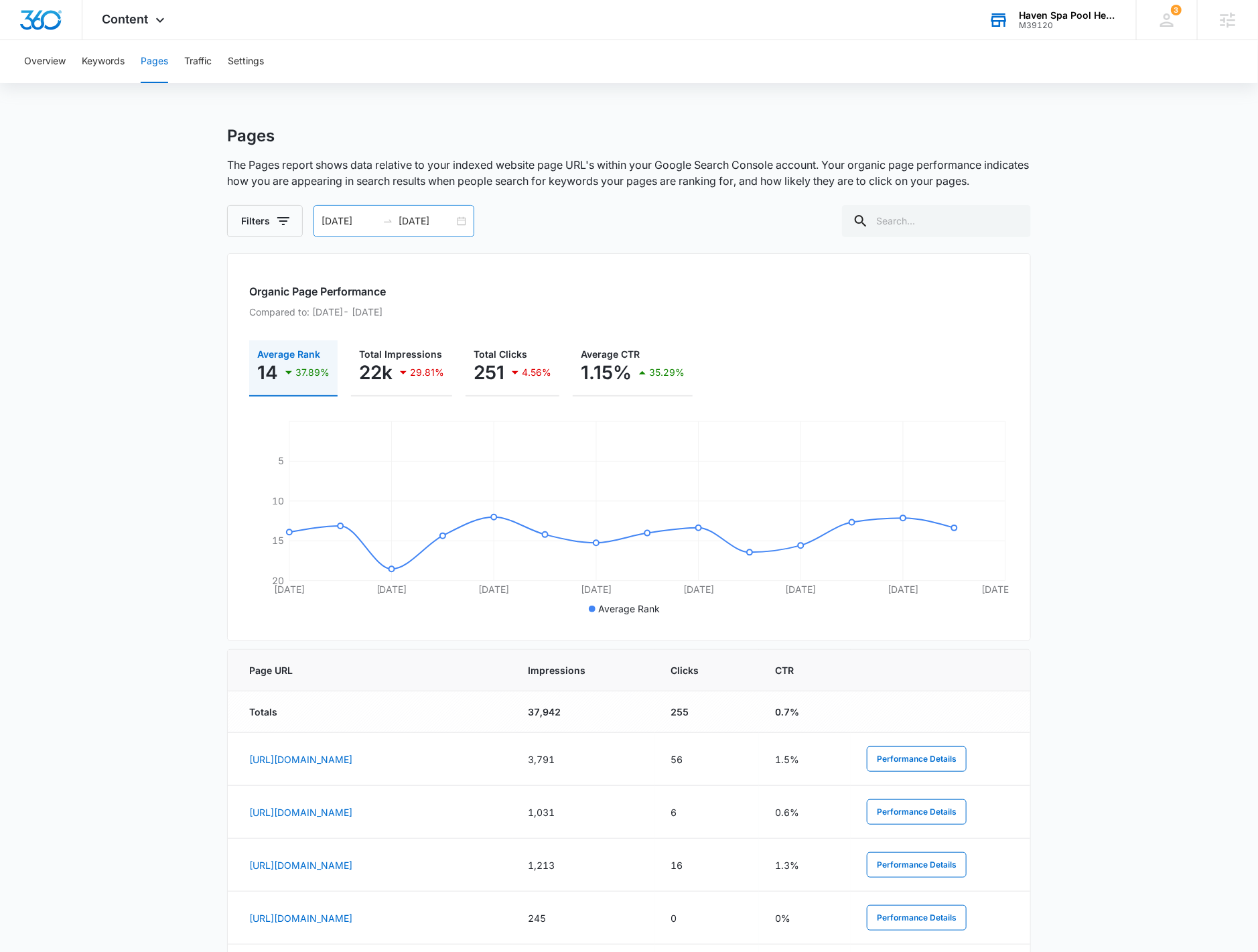
click at [461, 224] on div "[DATE] [DATE]" at bounding box center [394, 221] width 161 height 32
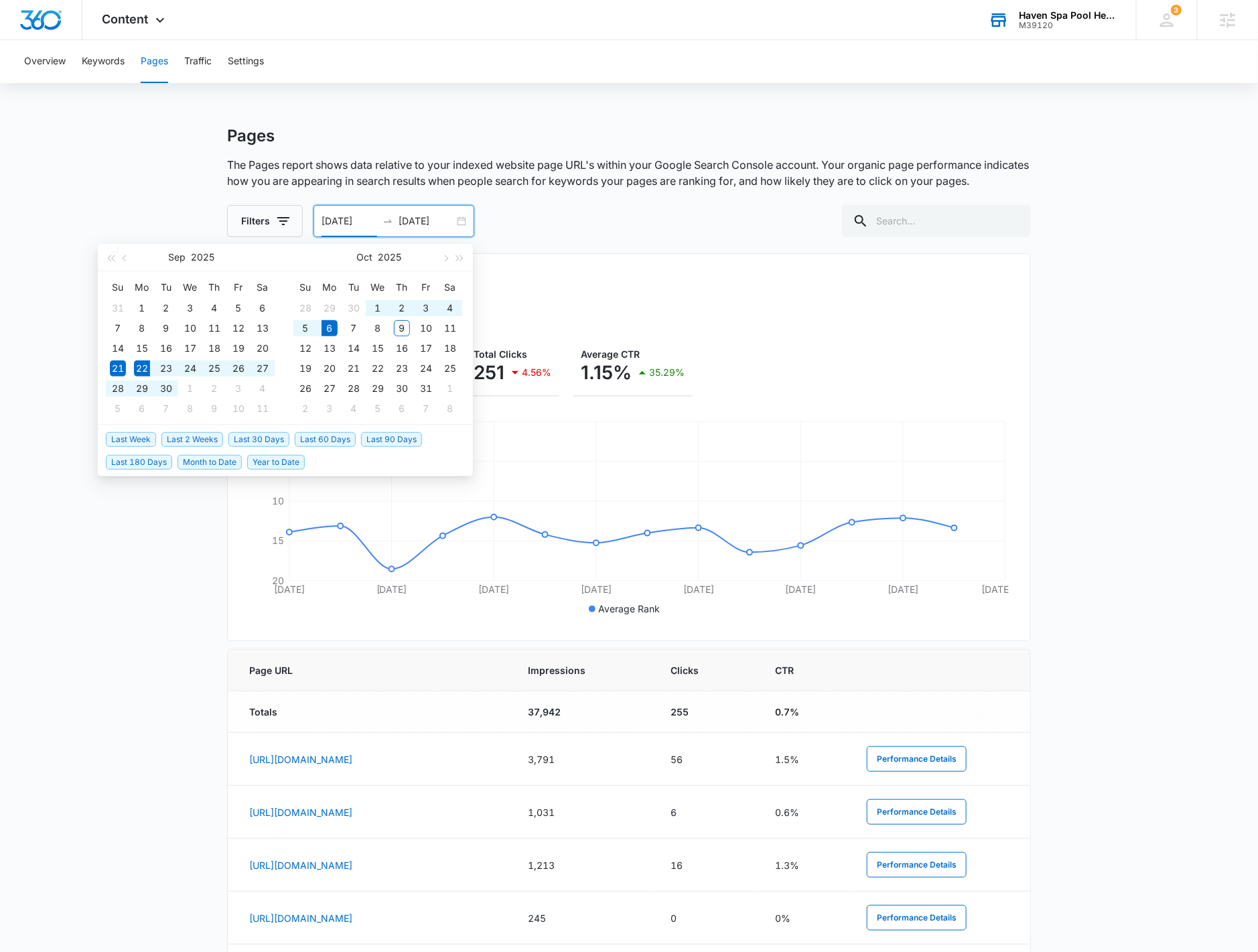
click at [180, 437] on span "Last 2 Weeks" at bounding box center [193, 439] width 61 height 15
type input "[DATE]"
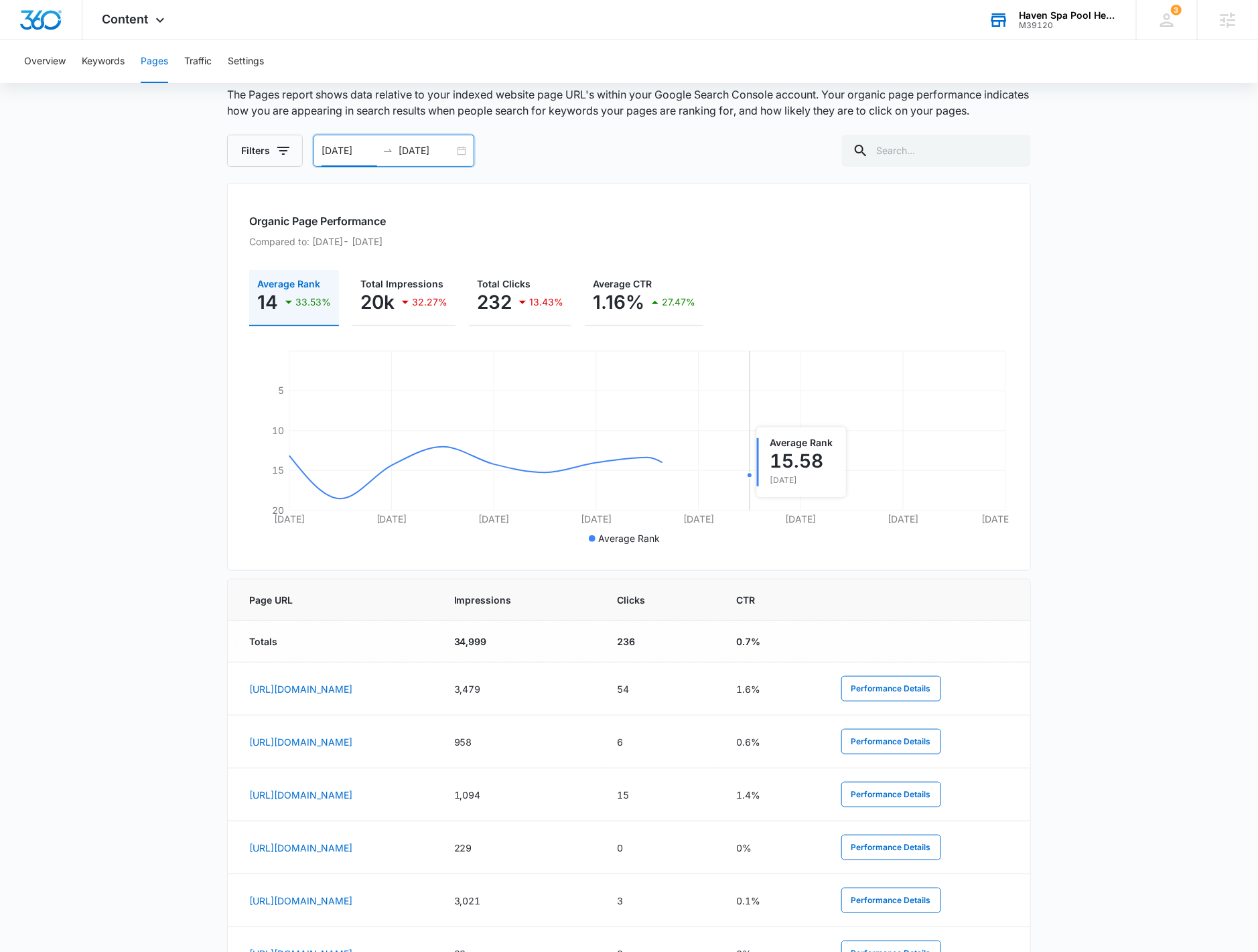
scroll to position [223, 0]
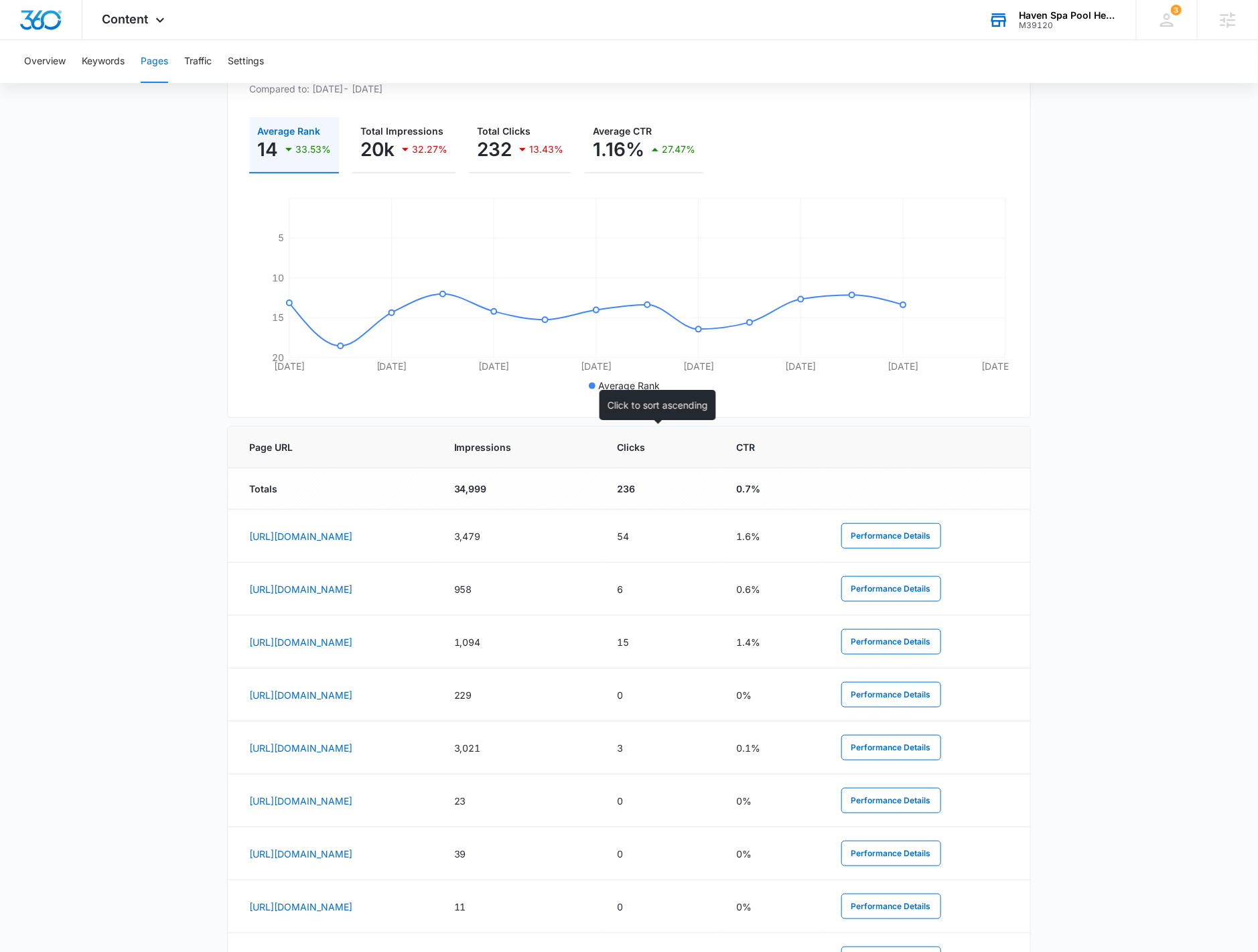
click at [601, 454] on th "Impressions" at bounding box center [519, 446] width 163 height 41
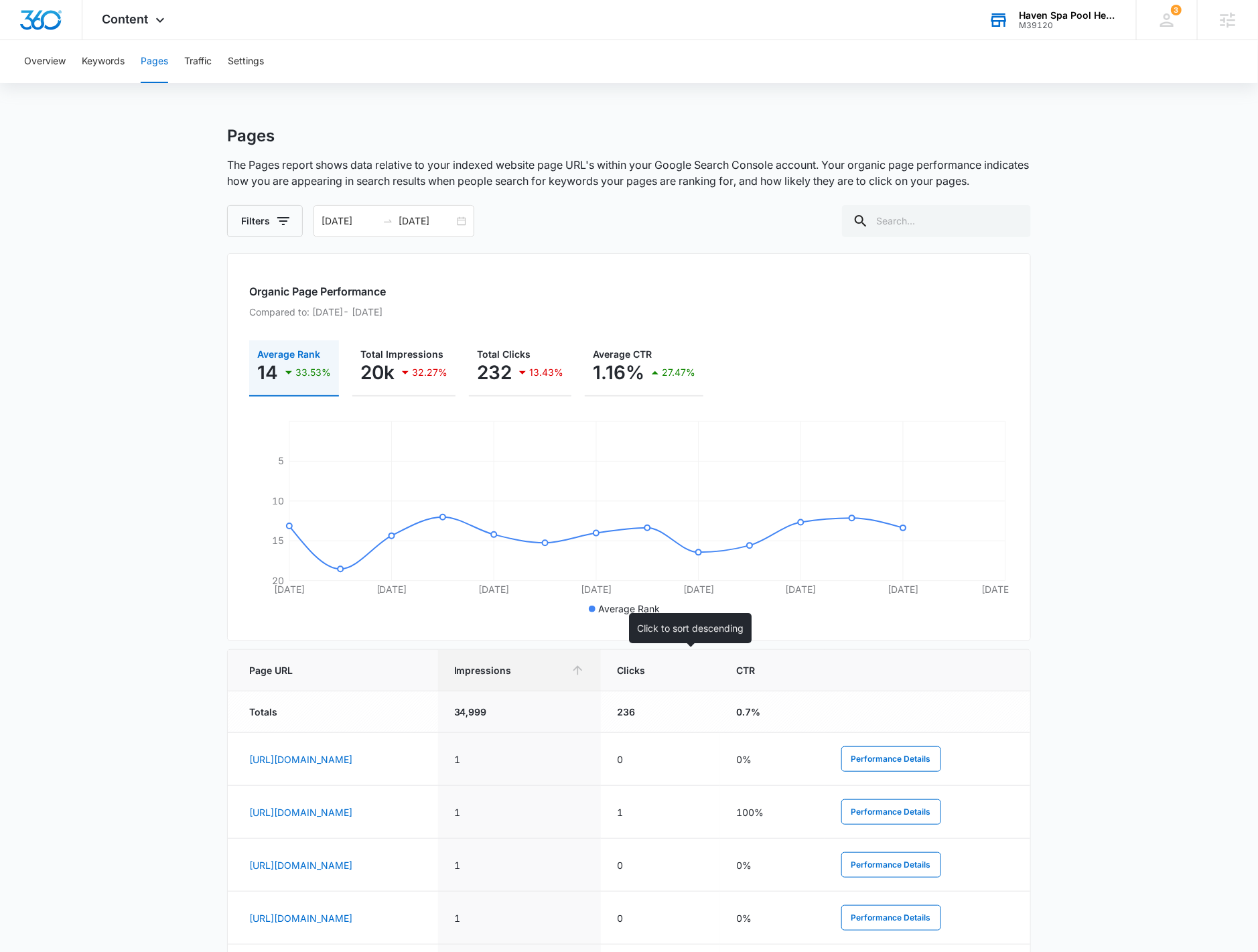
click at [565, 663] on span "Impressions" at bounding box center [509, 670] width 111 height 14
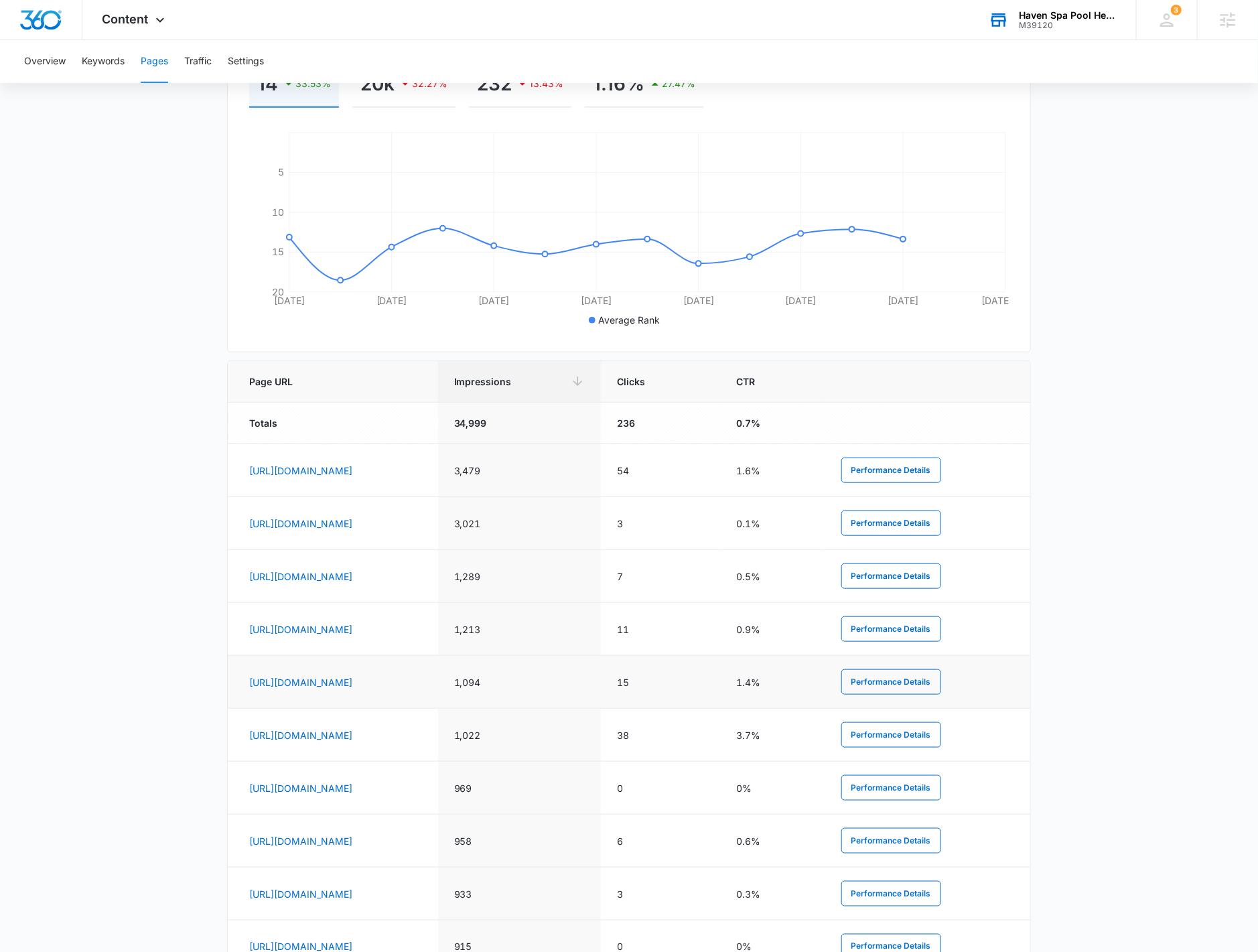
scroll to position [383, 0]
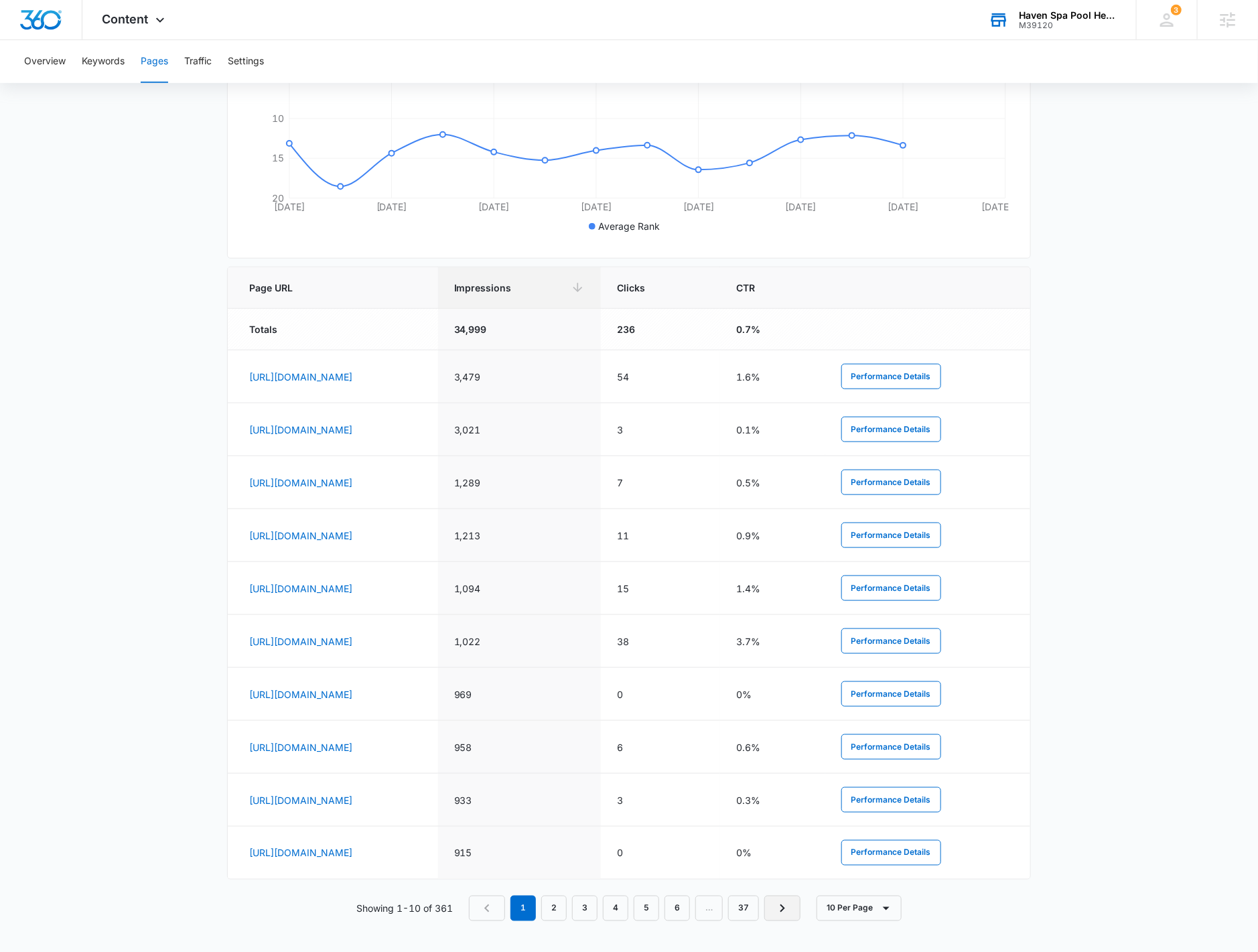
click at [784, 905] on icon "Next Page" at bounding box center [783, 908] width 5 height 8
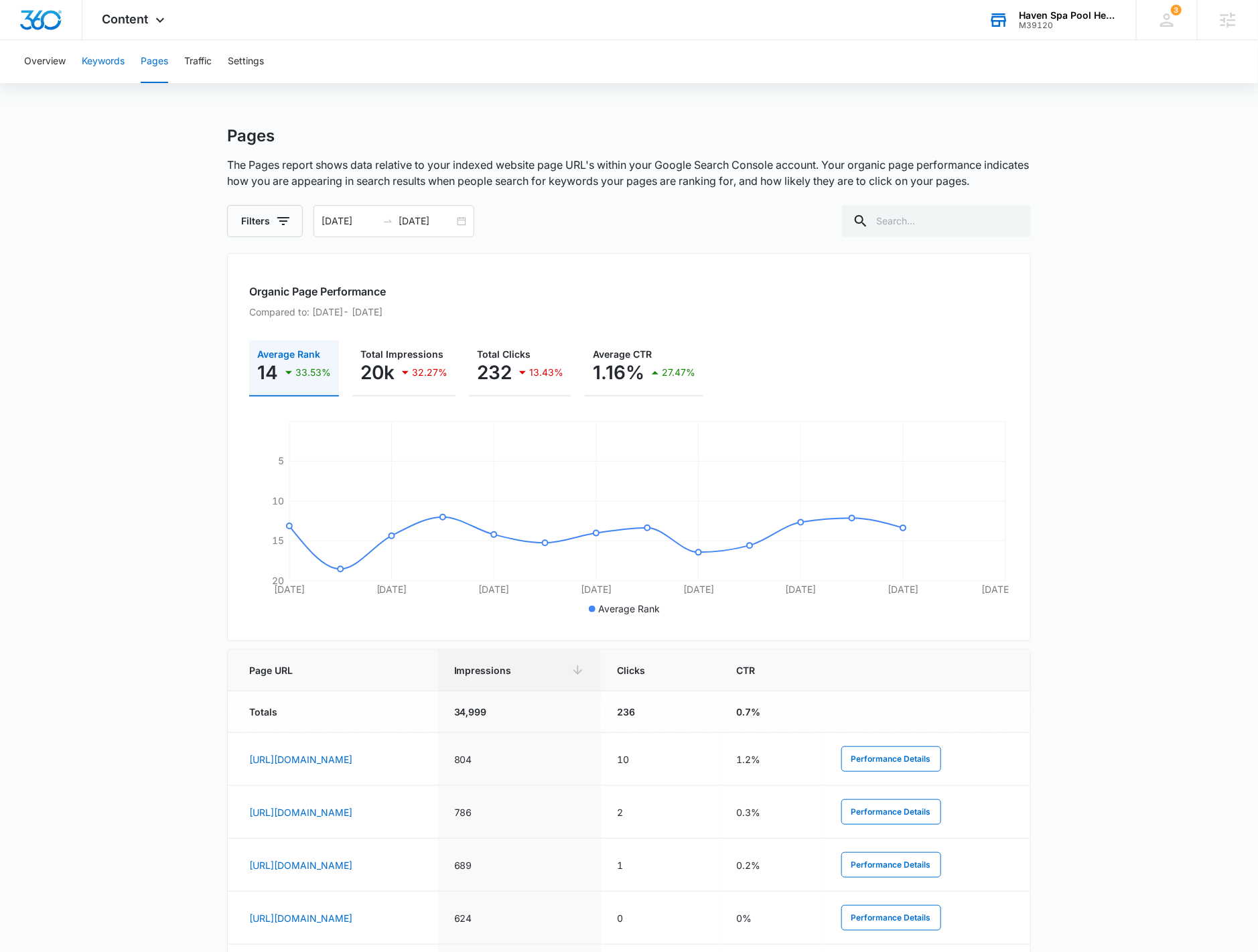
click at [112, 64] on button "Keywords" at bounding box center [103, 61] width 43 height 43
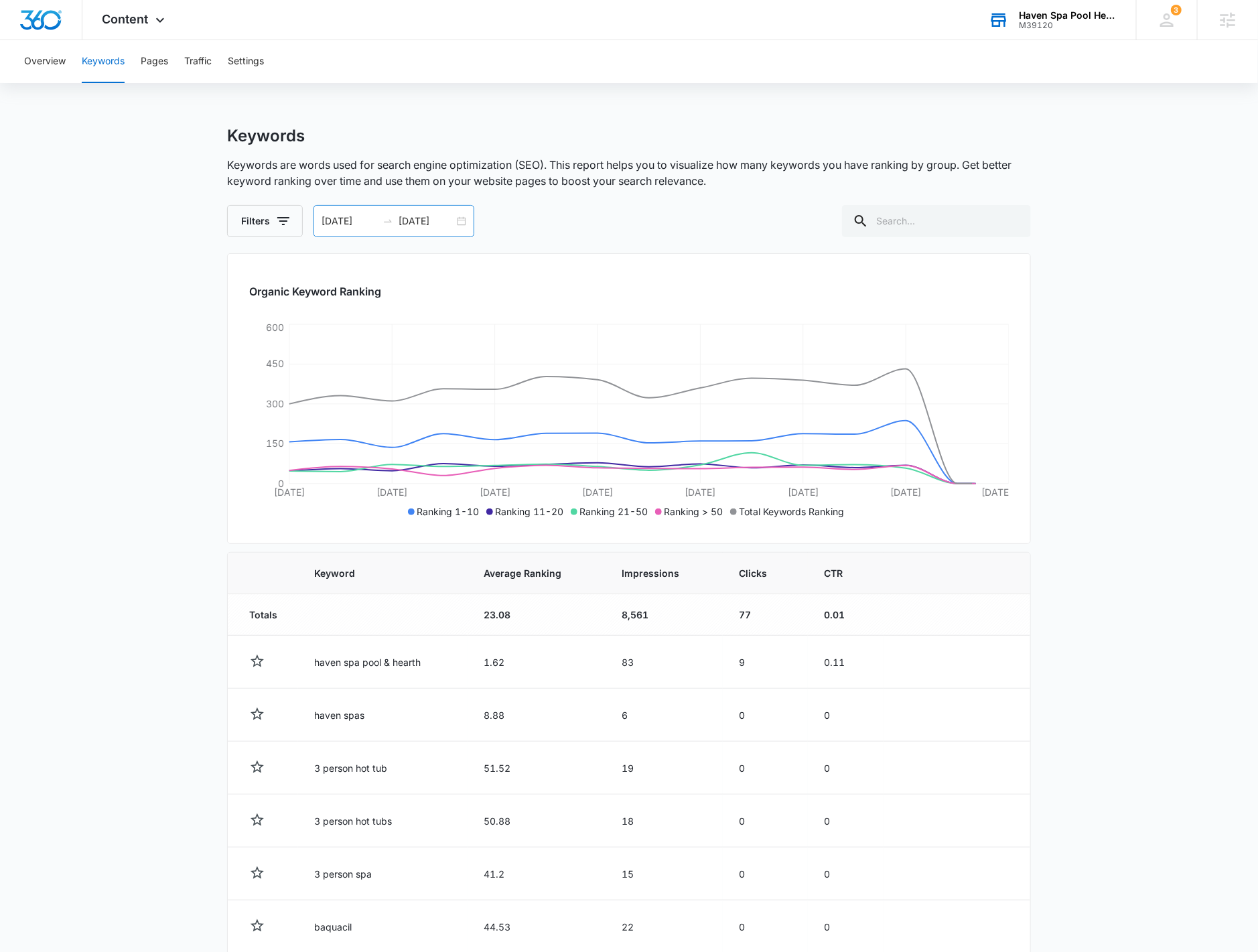
click at [463, 224] on div "[DATE] [DATE]" at bounding box center [394, 221] width 161 height 32
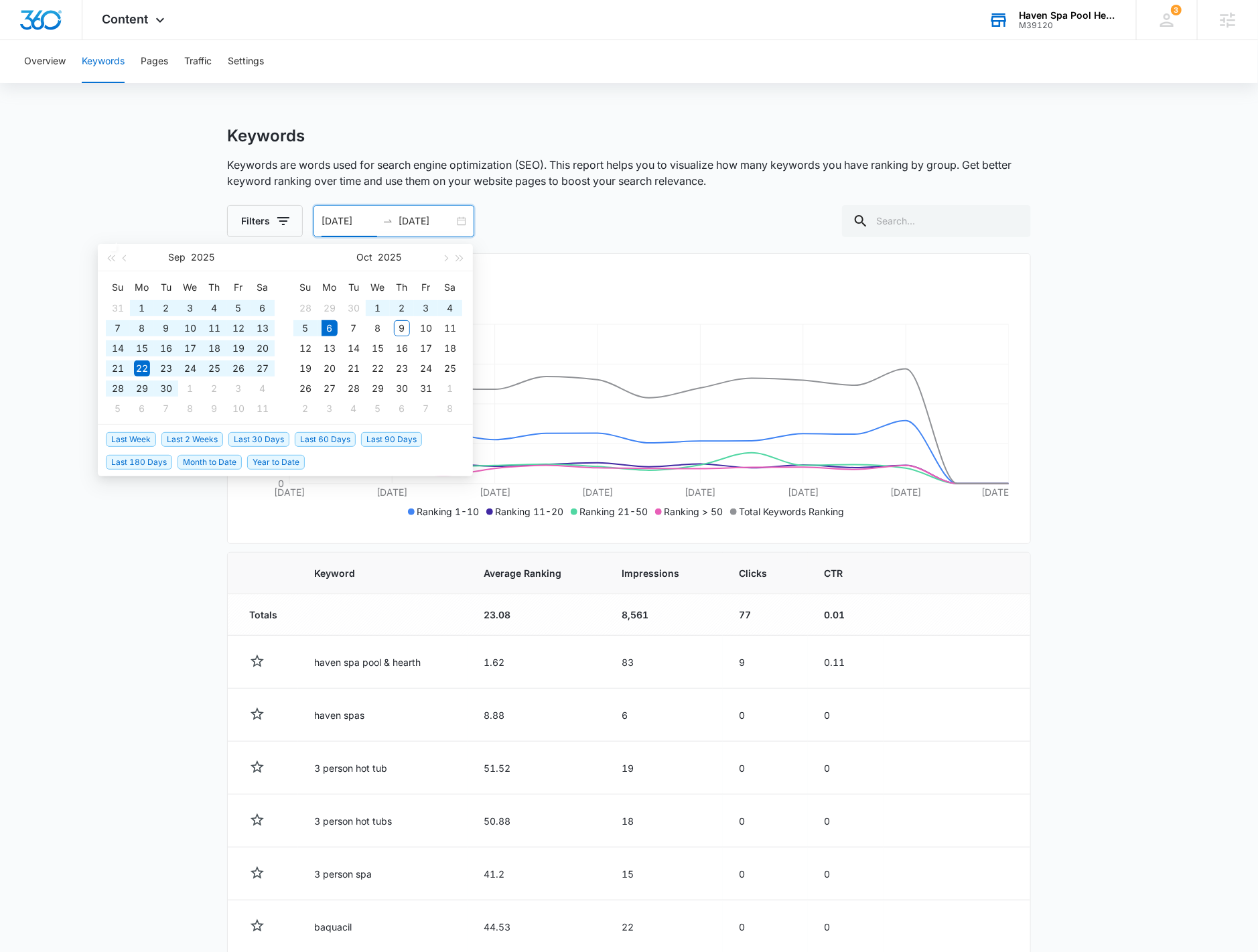
click at [275, 462] on span "Year to Date" at bounding box center [276, 462] width 57 height 15
type input "[DATE]"
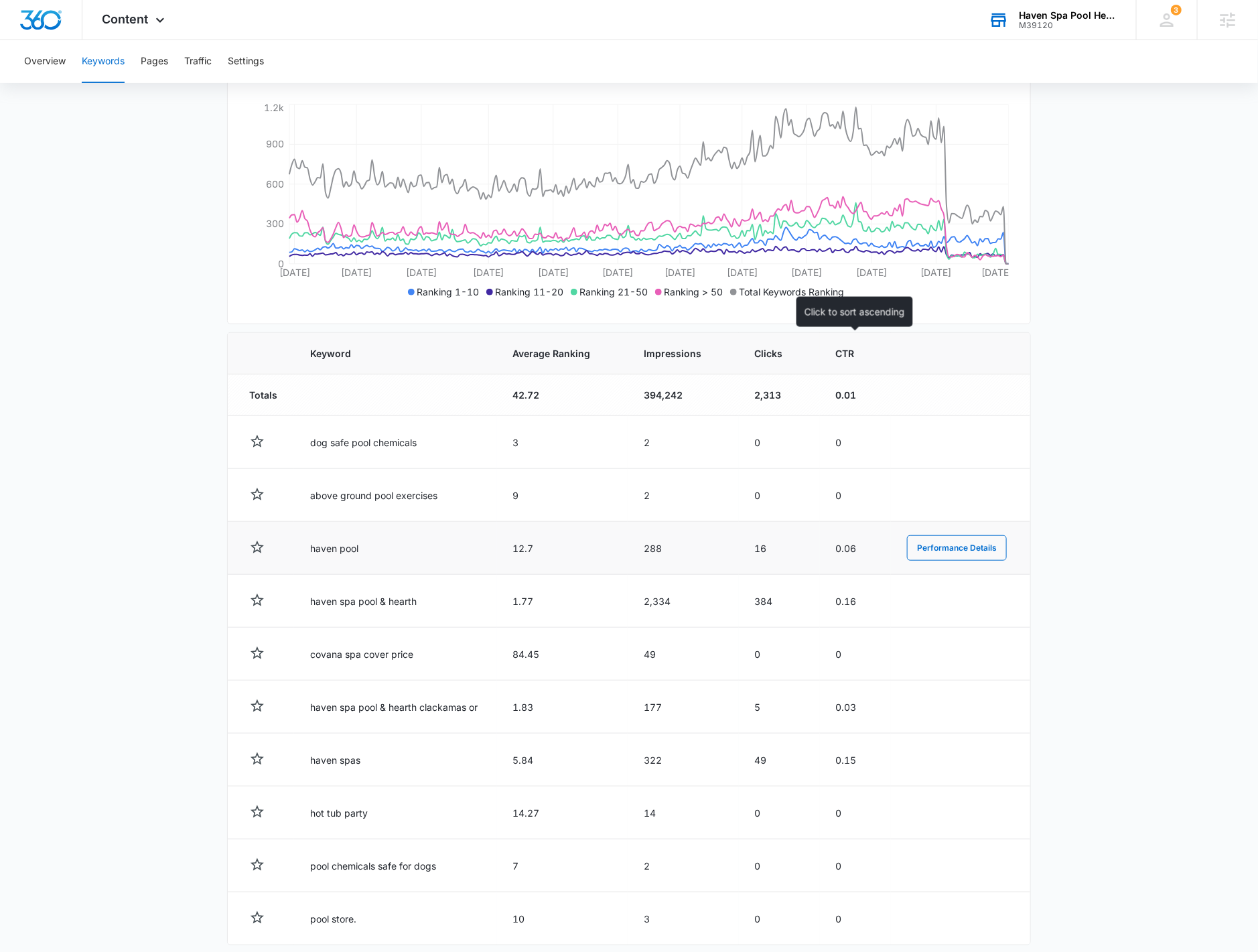
scroll to position [282, 0]
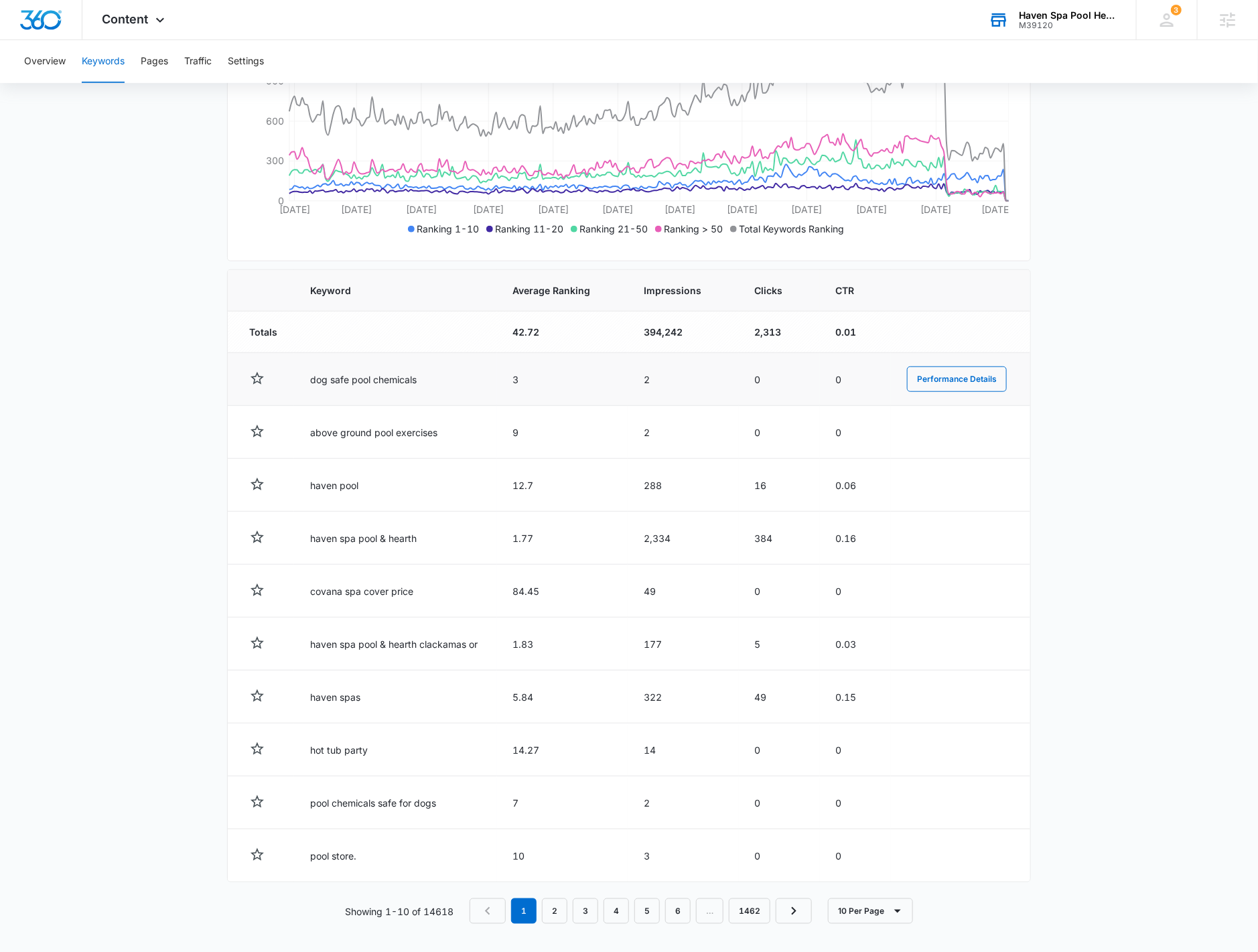
click at [375, 372] on td "dog safe pool chemicals" at bounding box center [395, 379] width 202 height 53
click at [1040, 6] on div "Haven Spa Pool Hearth M39120 Your Accounts View All" at bounding box center [1052, 19] width 167 height 40
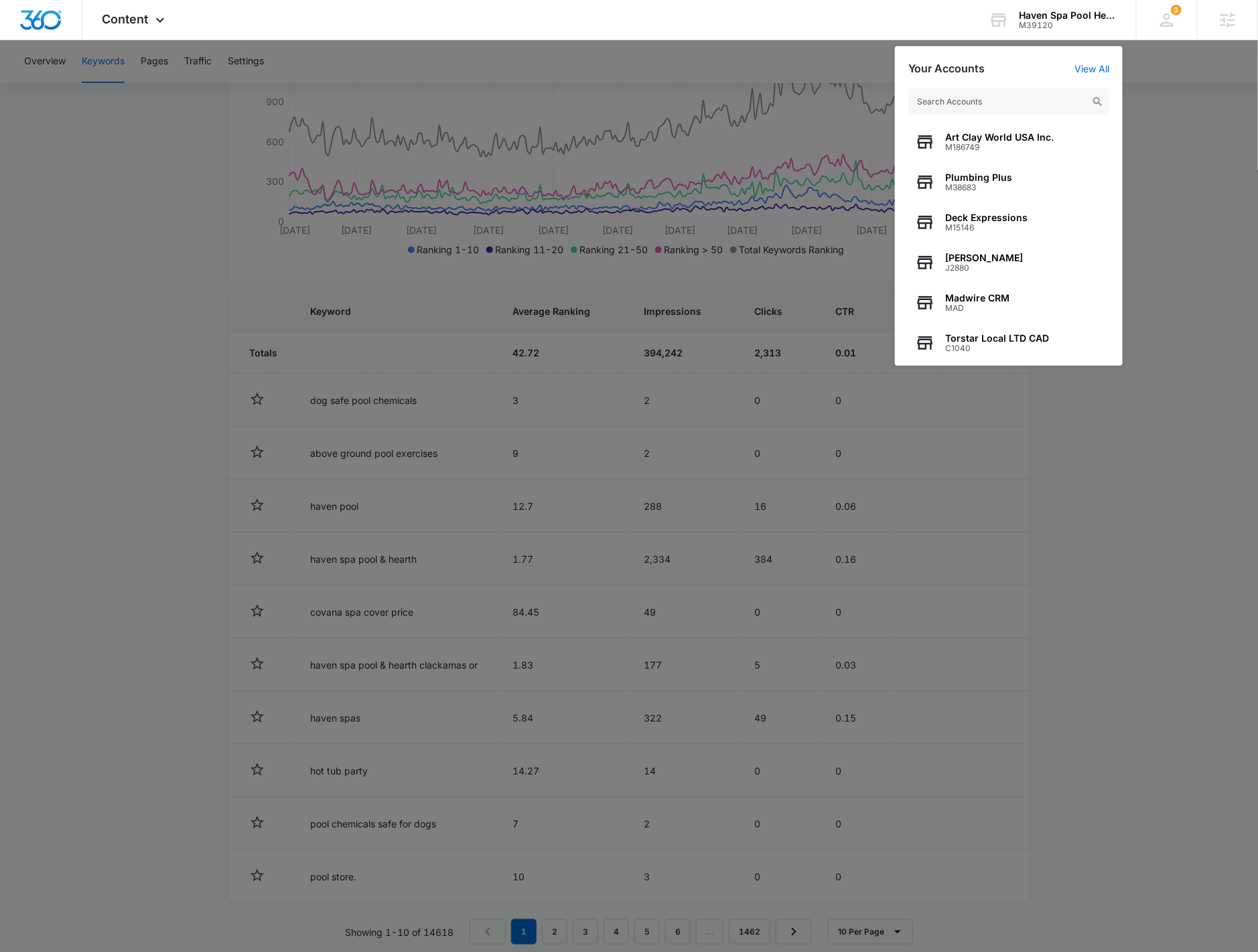
click at [1104, 641] on div at bounding box center [629, 476] width 1258 height 952
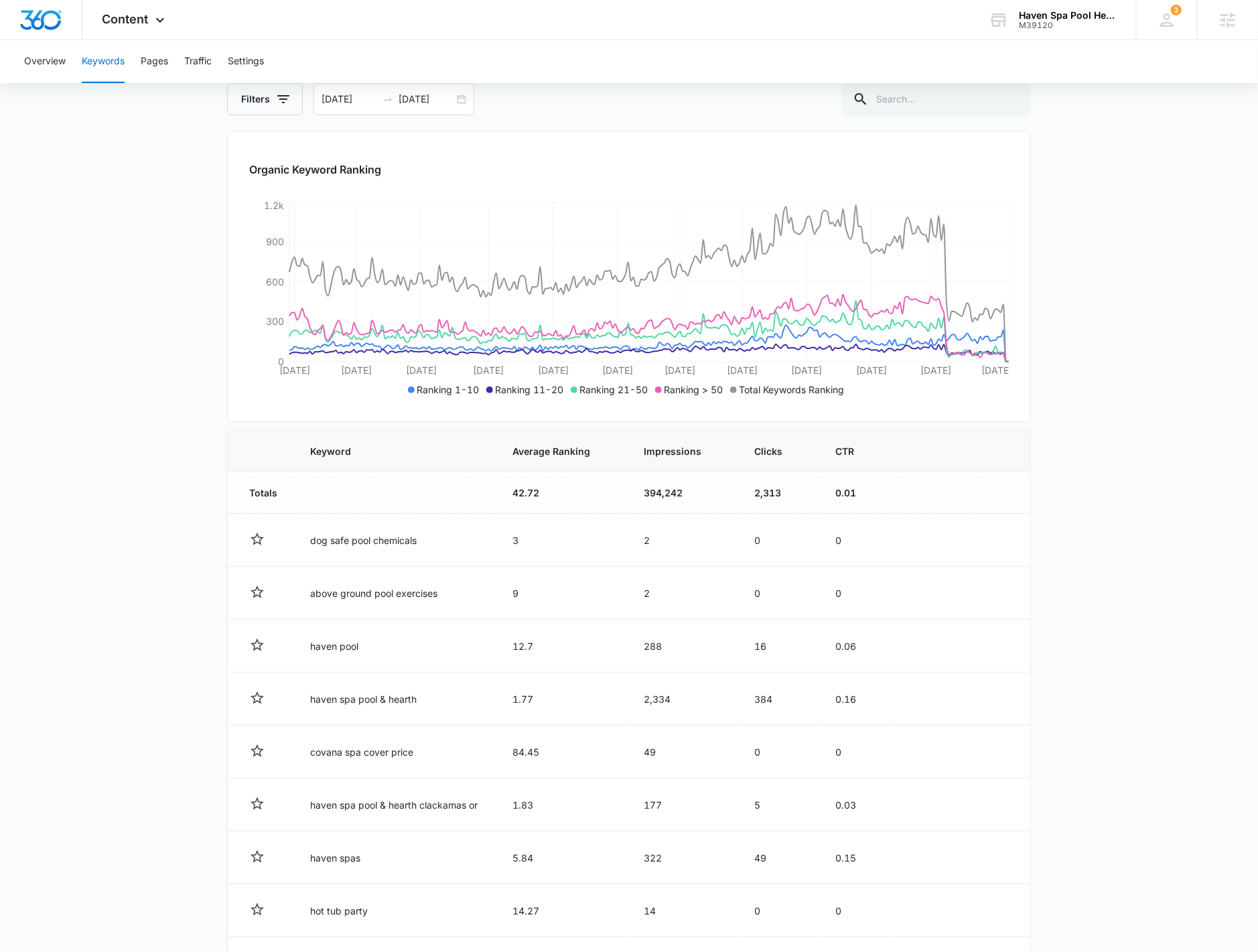
scroll to position [38, 0]
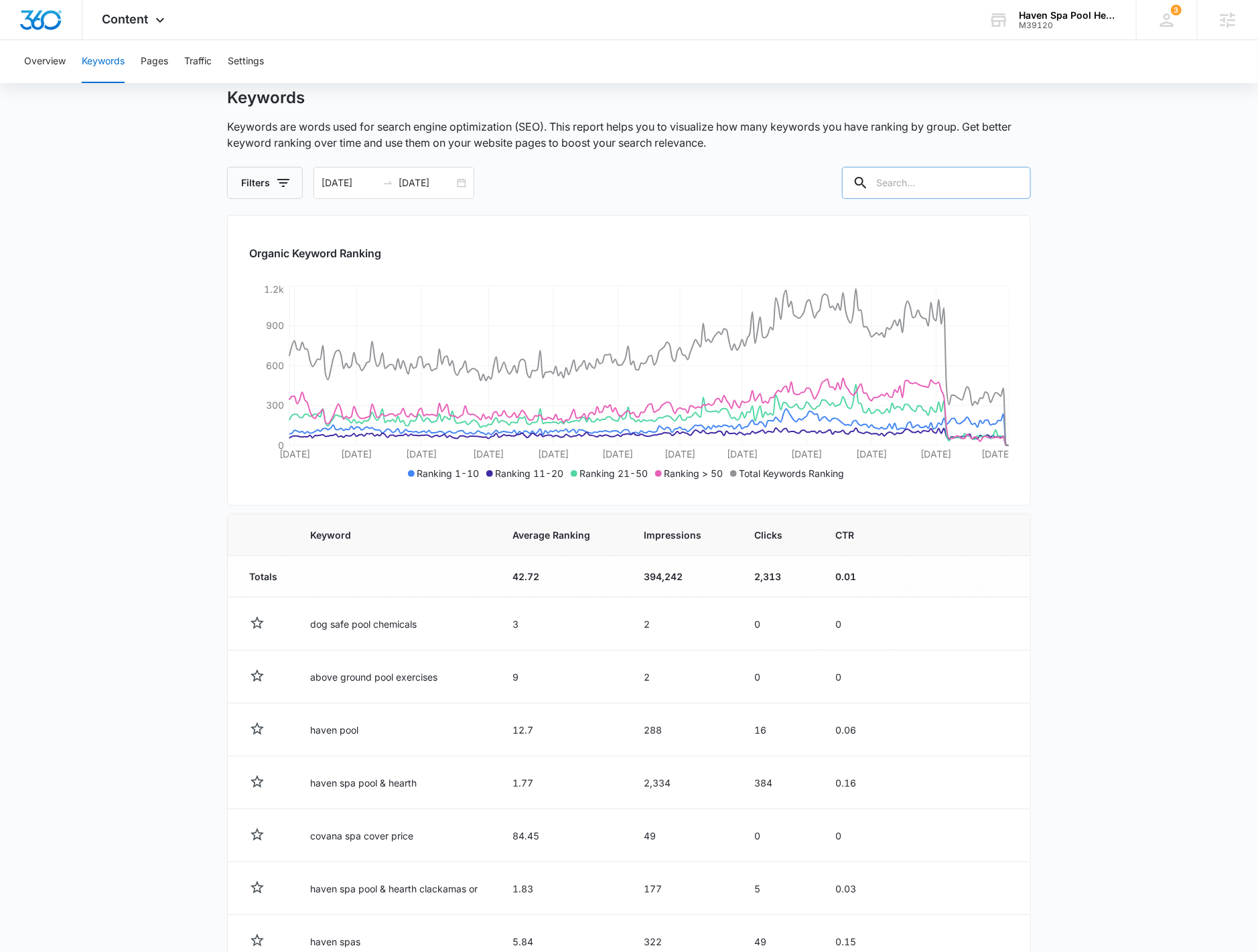
click at [934, 187] on input "text" at bounding box center [936, 183] width 188 height 32
type input "fire"
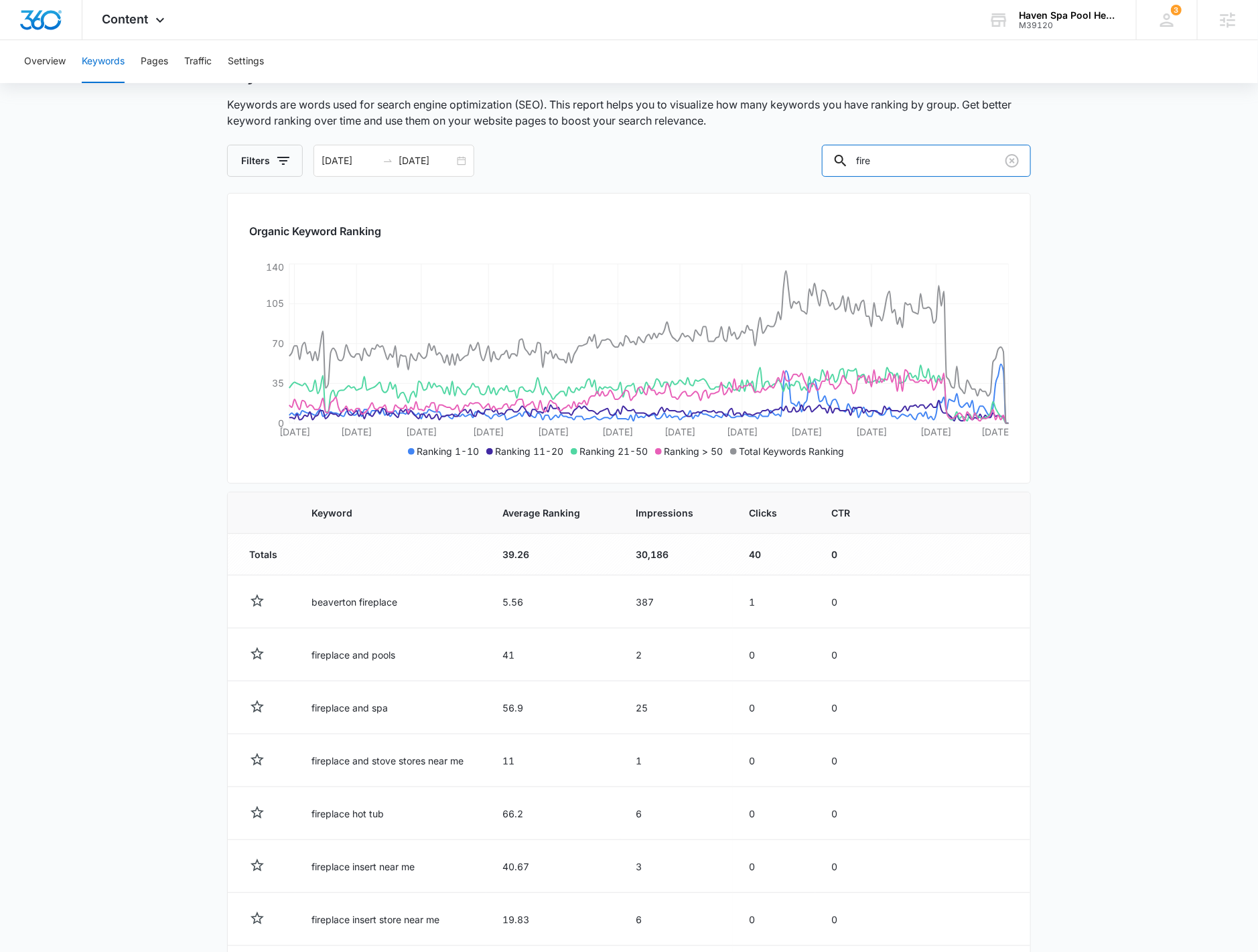
scroll to position [60, 0]
click at [1044, 23] on div "M39120" at bounding box center [1067, 26] width 98 height 10
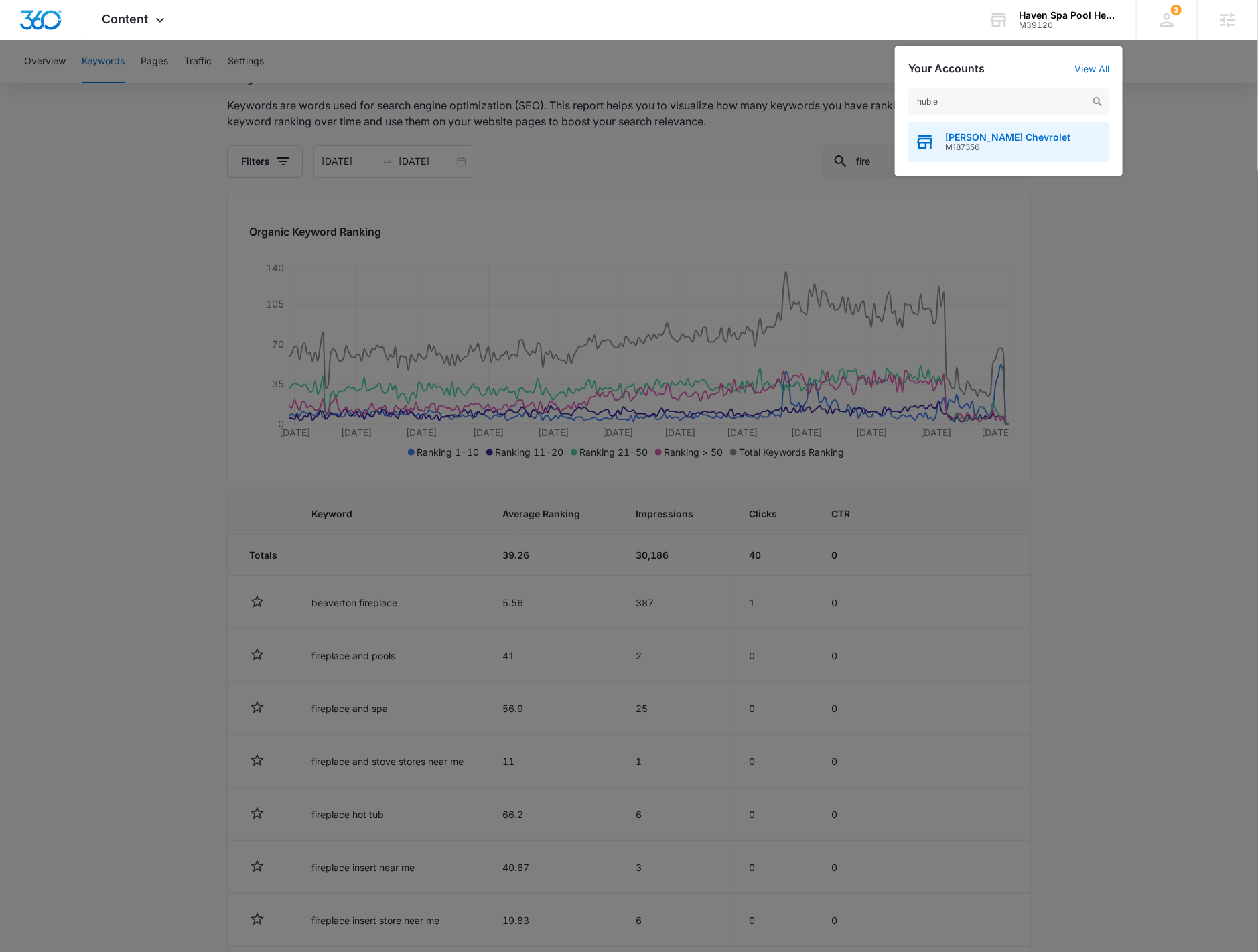
type input "huble"
click at [1038, 153] on div "Christi Hubler Chevrolet M187356" at bounding box center [1009, 142] width 201 height 40
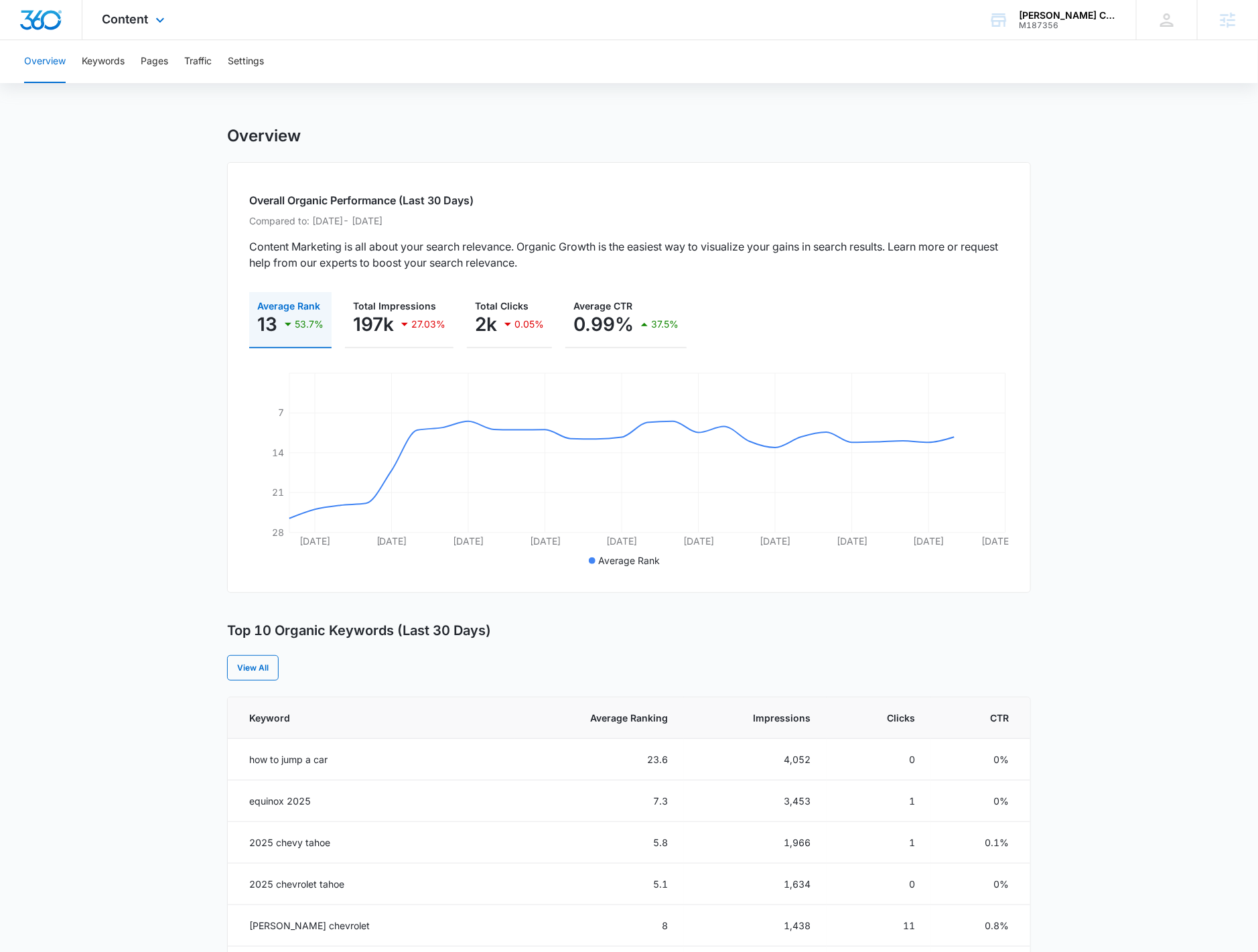
click at [134, 39] on div "Content Apps Reputation Forms CRM Email Social Payments POS Content Ads Intelli…" at bounding box center [135, 19] width 106 height 40
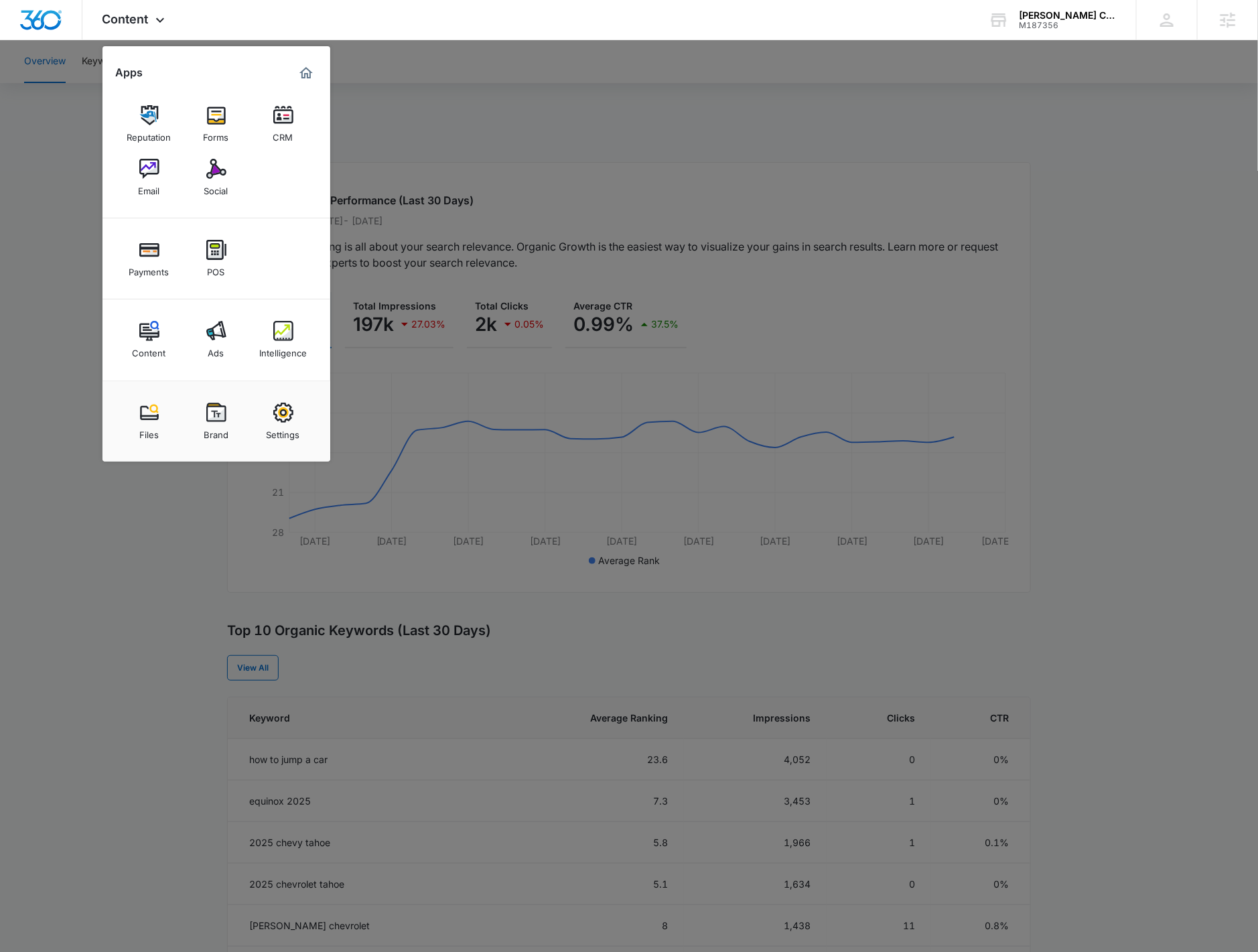
click at [263, 332] on link "Intelligence" at bounding box center [283, 339] width 51 height 51
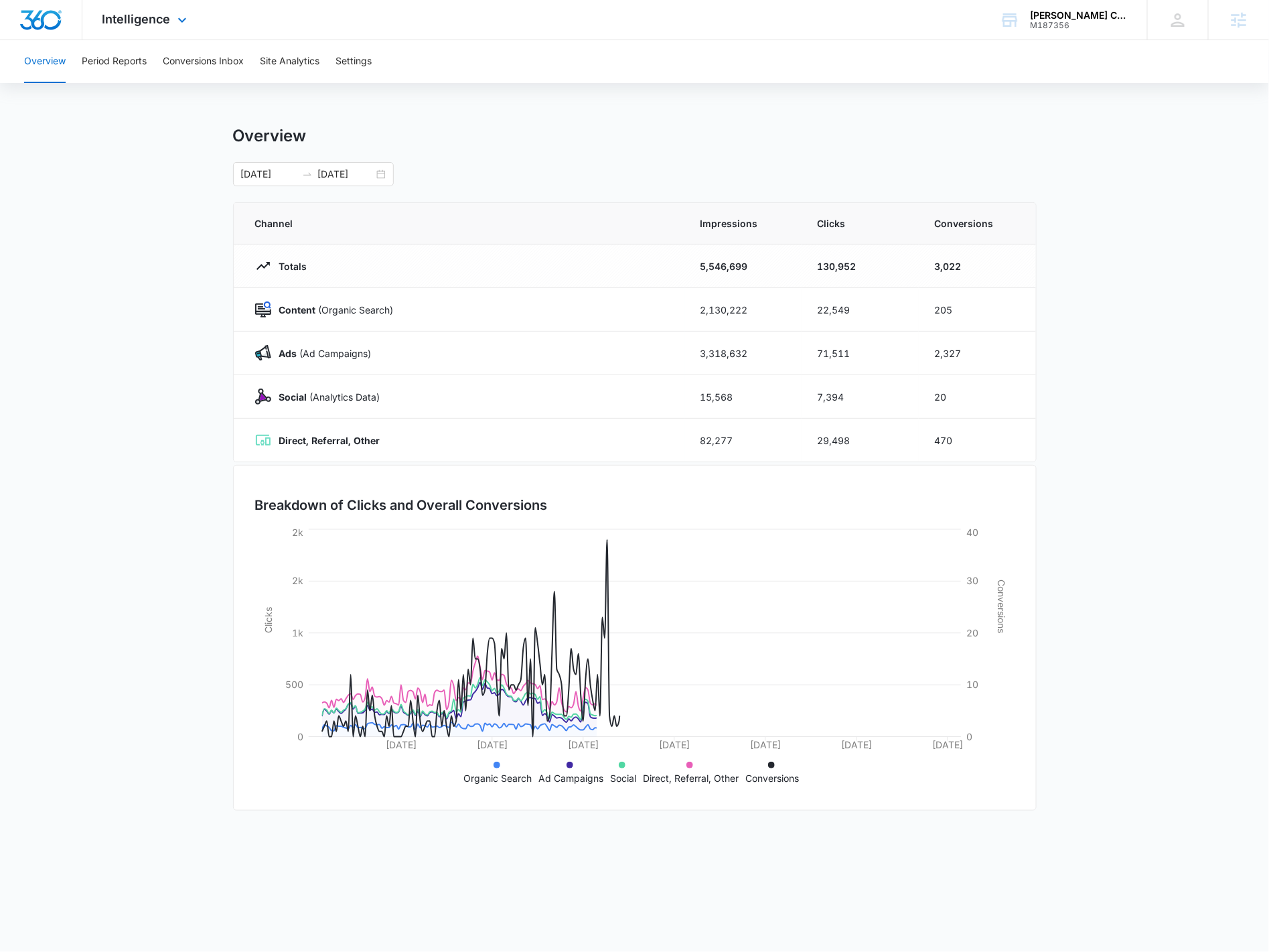
click at [171, 39] on div "Intelligence Apps Reputation Forms CRM Email Social Payments POS Content Ads In…" at bounding box center [146, 19] width 128 height 40
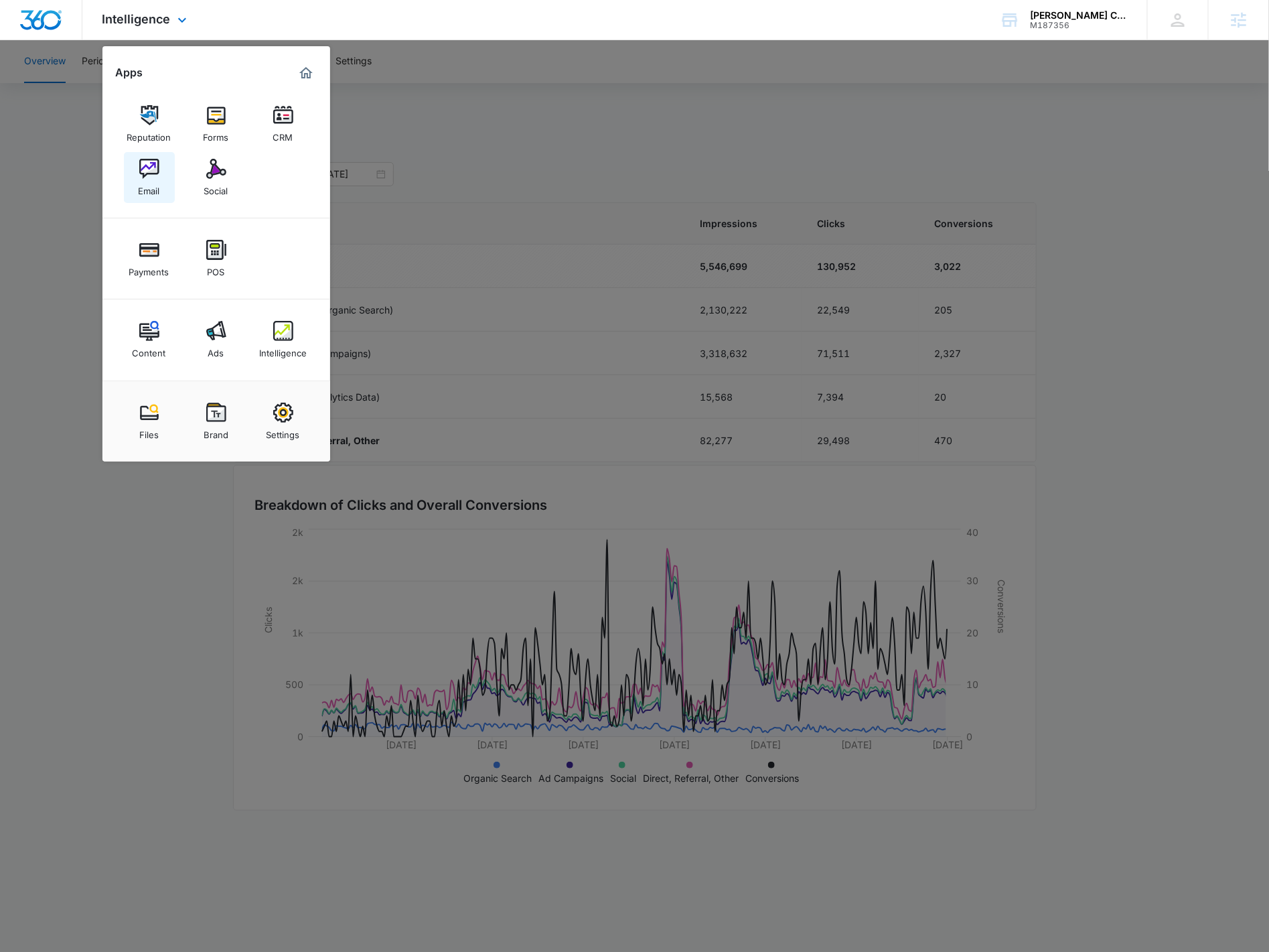
click at [154, 197] on link "Email" at bounding box center [149, 177] width 51 height 51
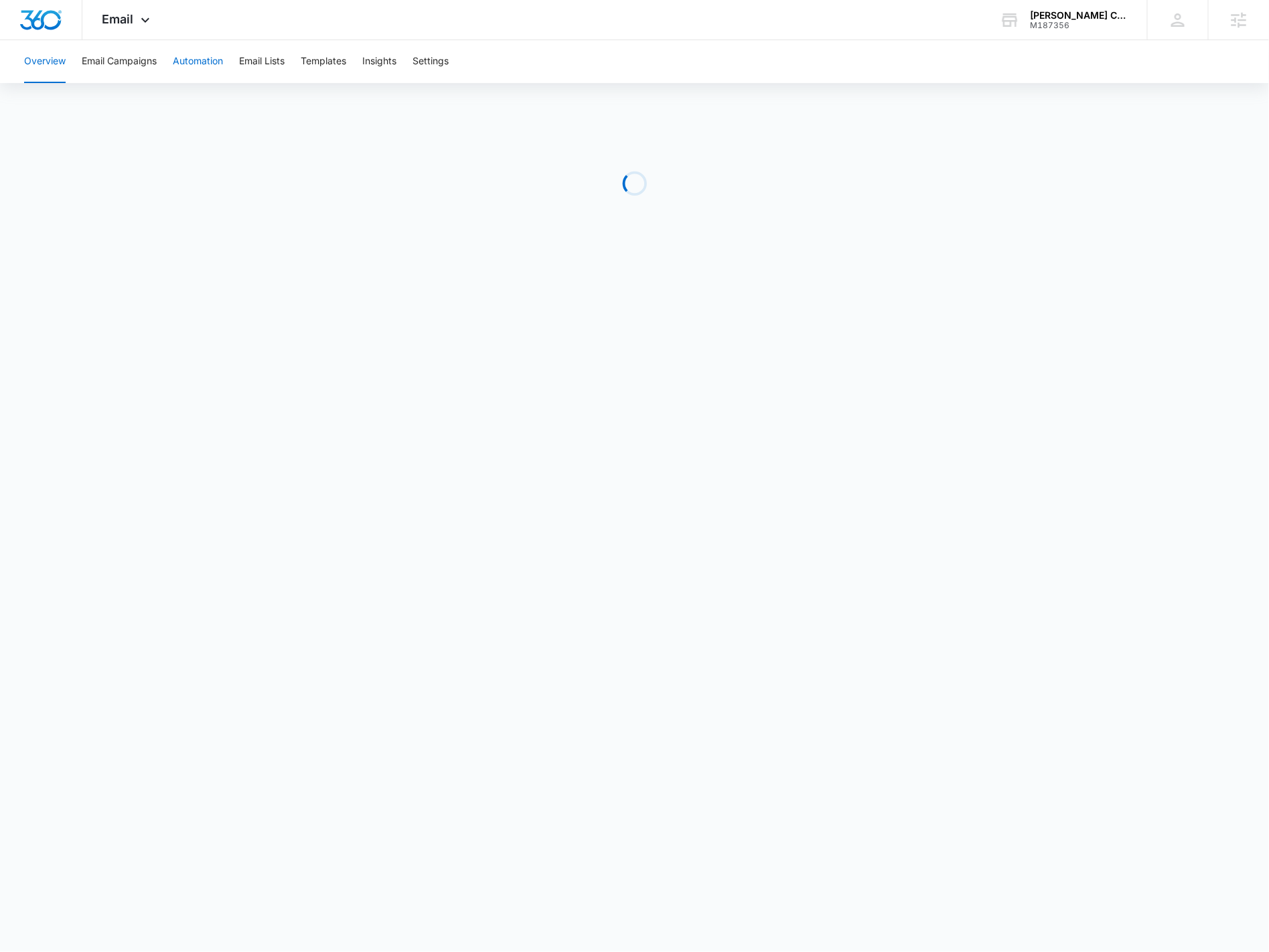
click at [206, 72] on button "Automation" at bounding box center [198, 61] width 50 height 43
click at [1037, 25] on div "M187356" at bounding box center [1078, 26] width 98 height 10
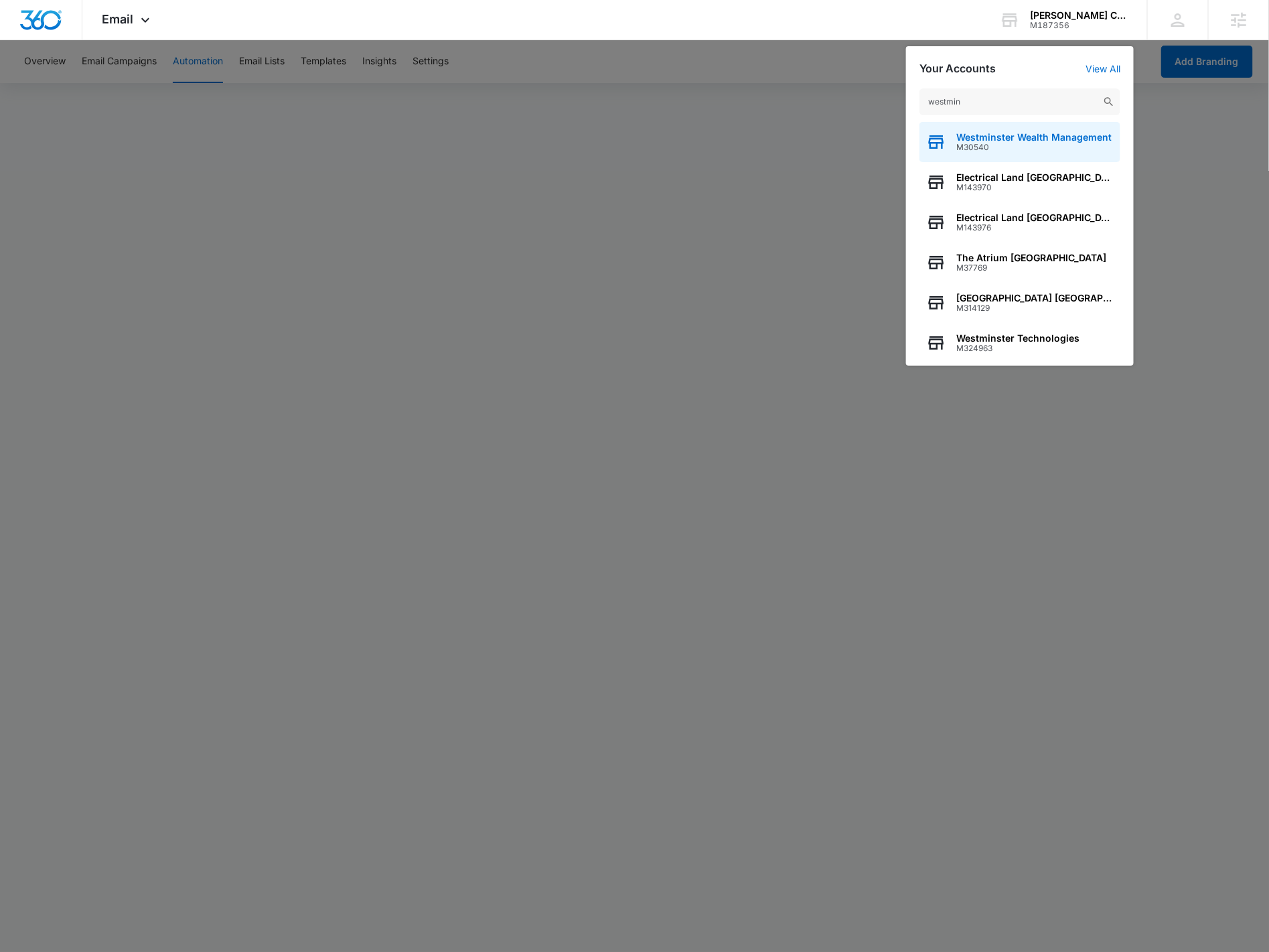
type input "westmin"
click at [1030, 146] on span "M30540" at bounding box center [1034, 147] width 155 height 10
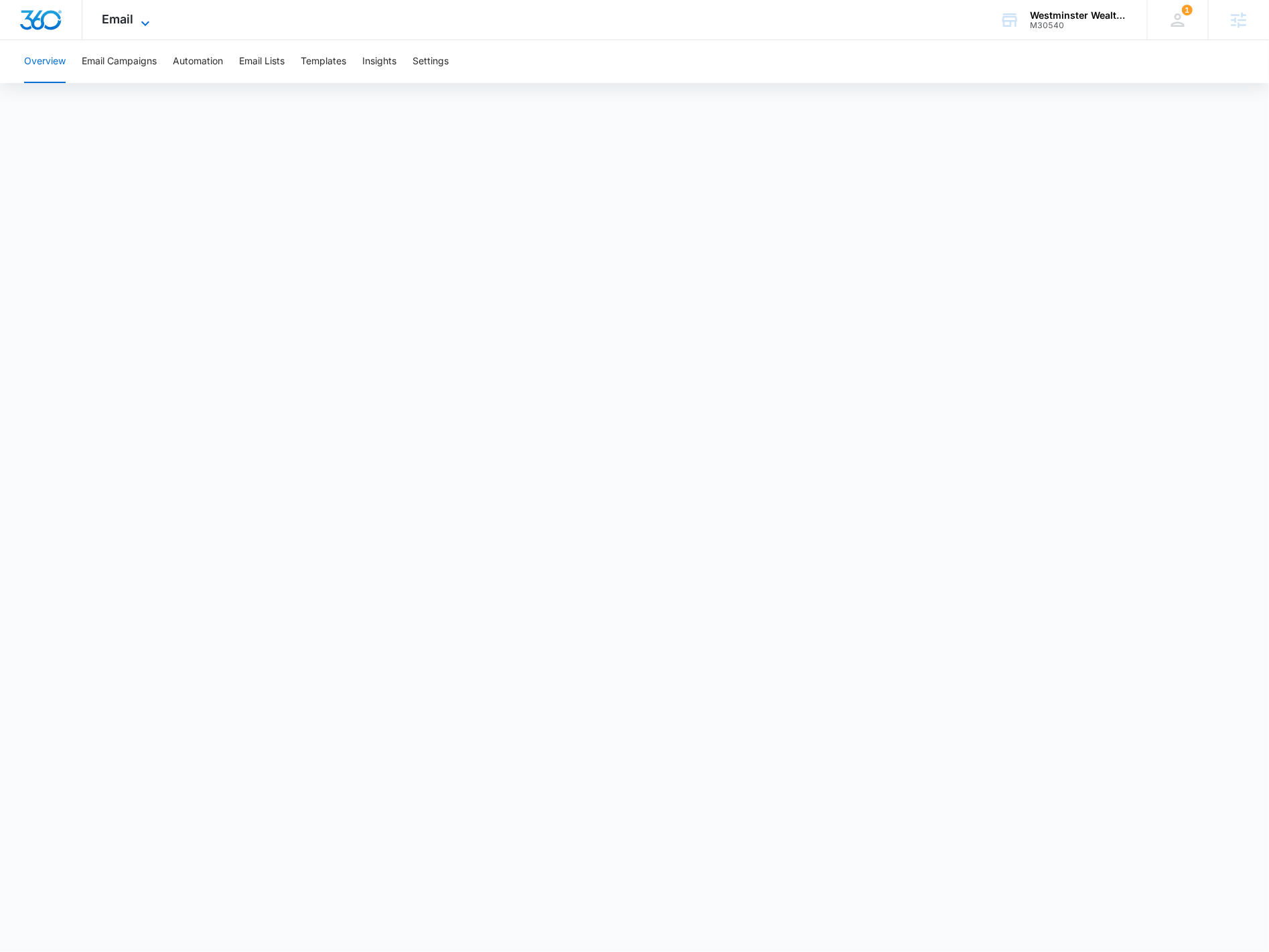
click at [107, 16] on span "Email" at bounding box center [118, 19] width 32 height 14
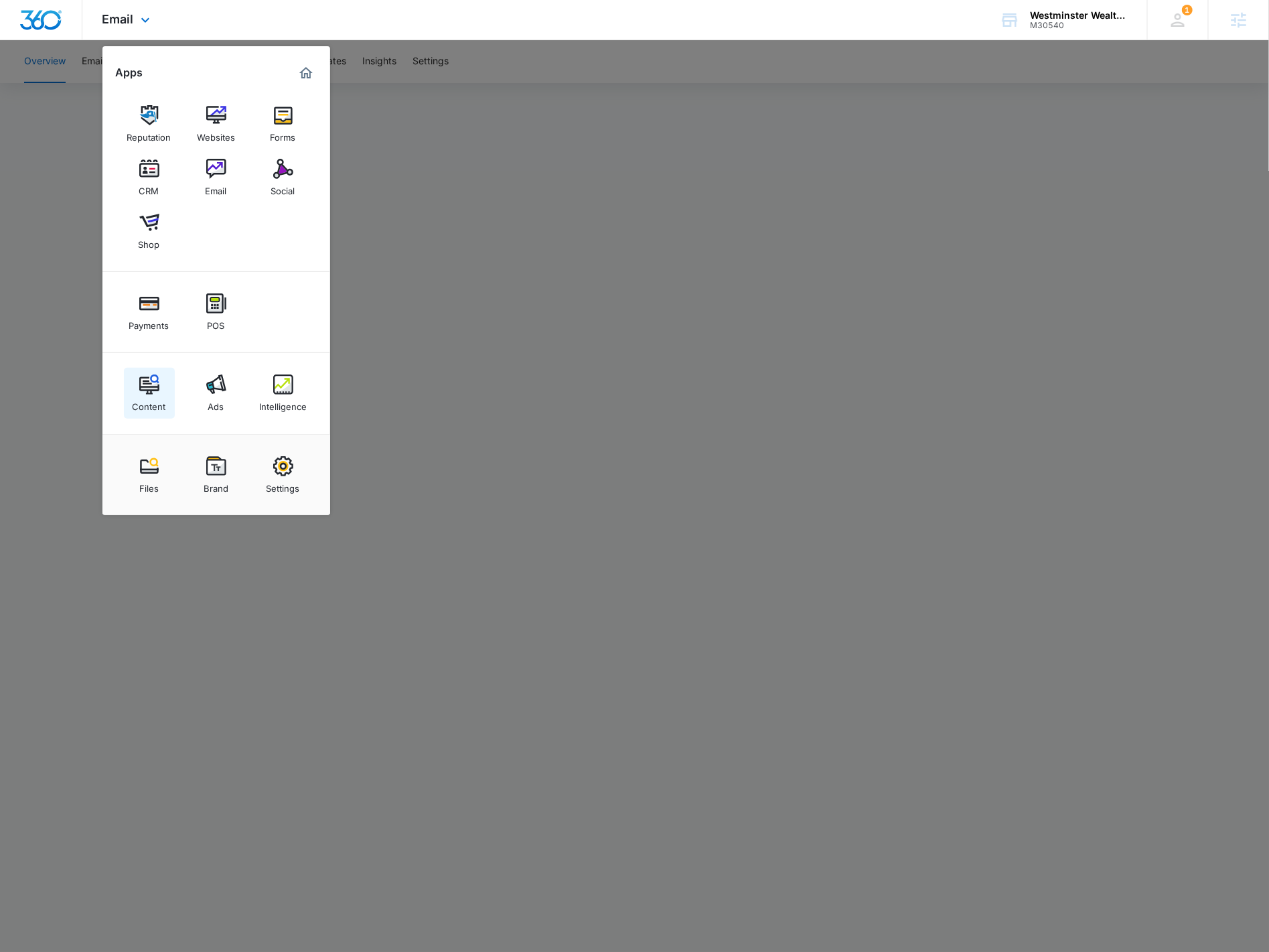
click at [161, 396] on div "Content" at bounding box center [149, 404] width 33 height 18
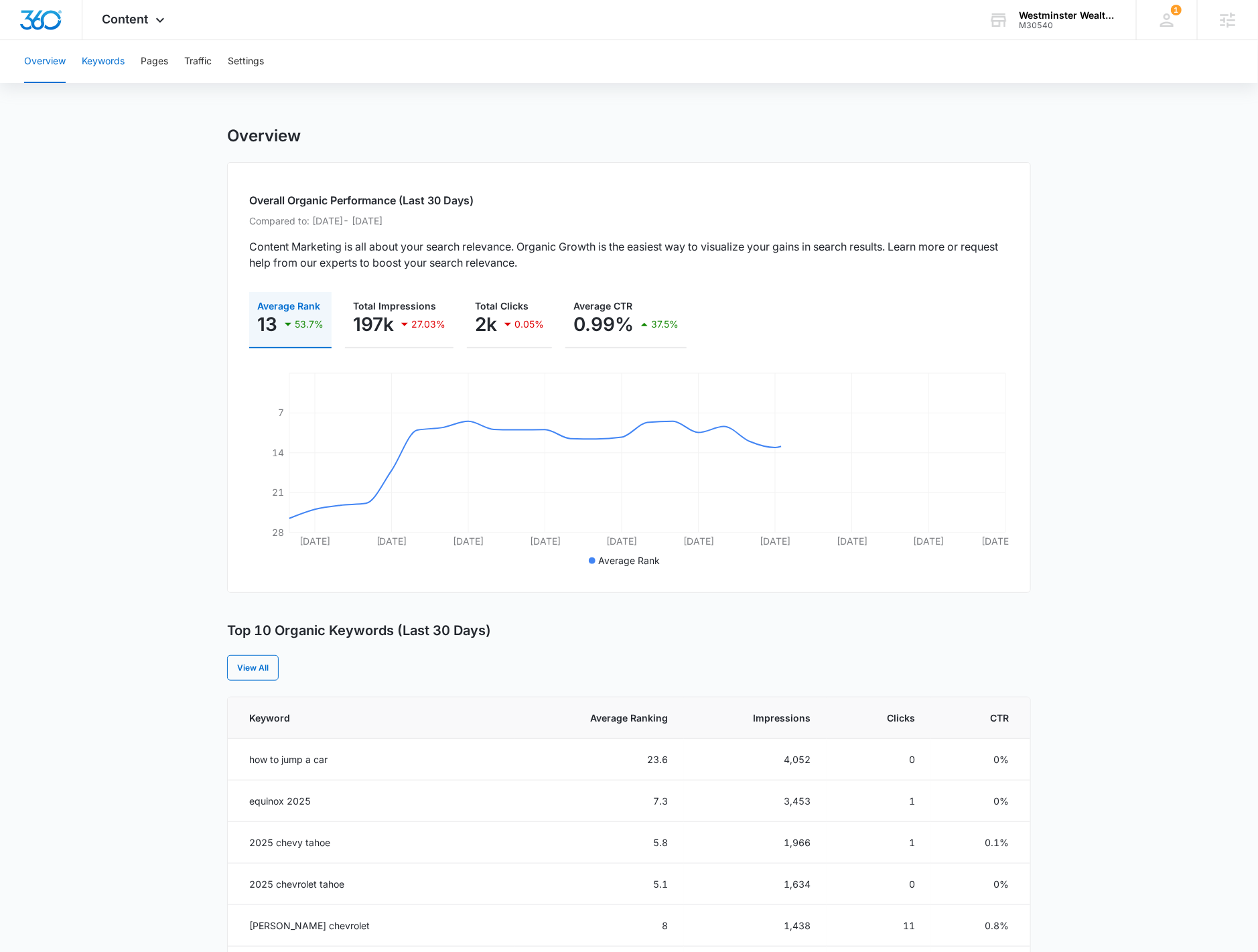
click at [100, 56] on button "Keywords" at bounding box center [103, 61] width 43 height 43
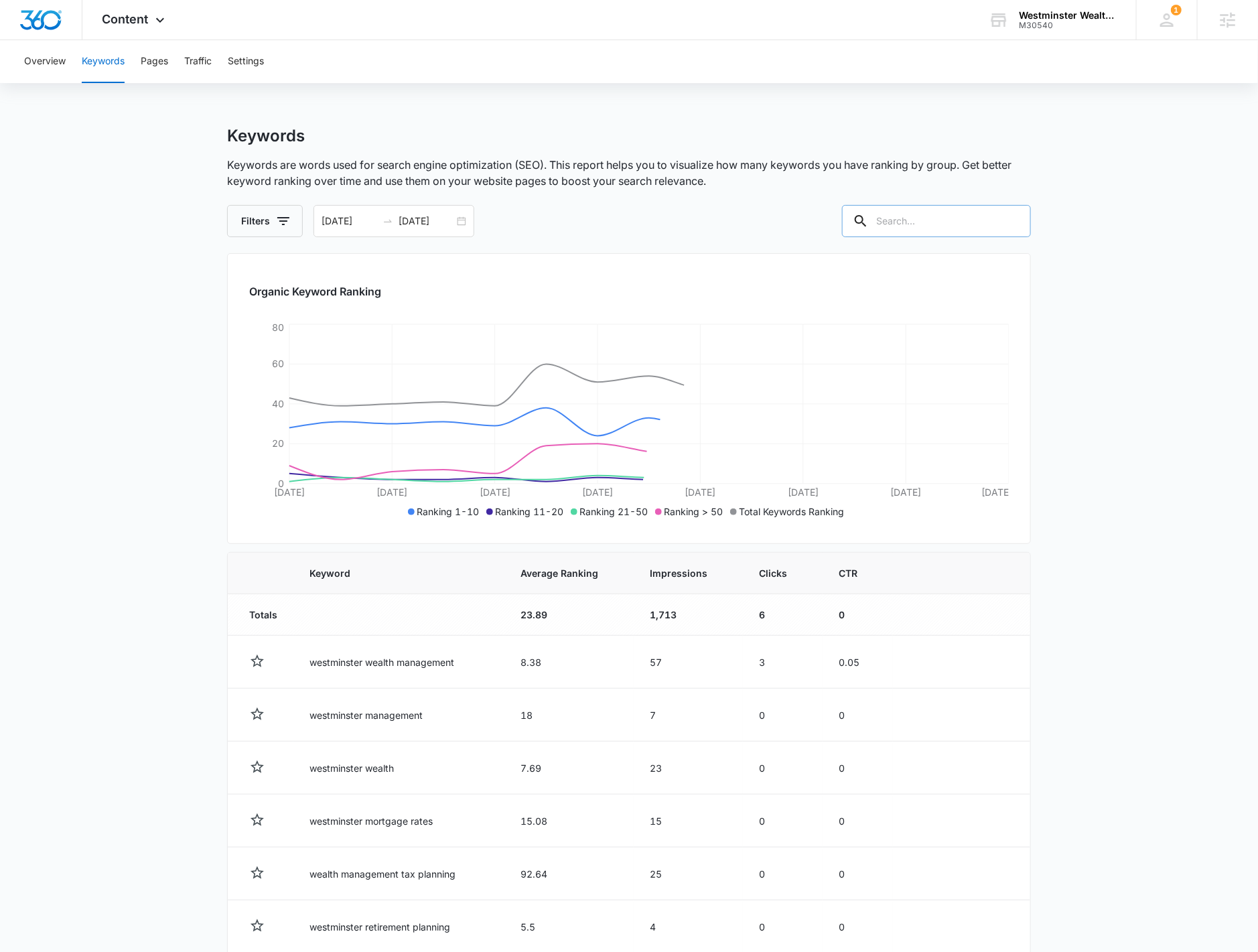
click at [951, 222] on input "text" at bounding box center [936, 221] width 188 height 32
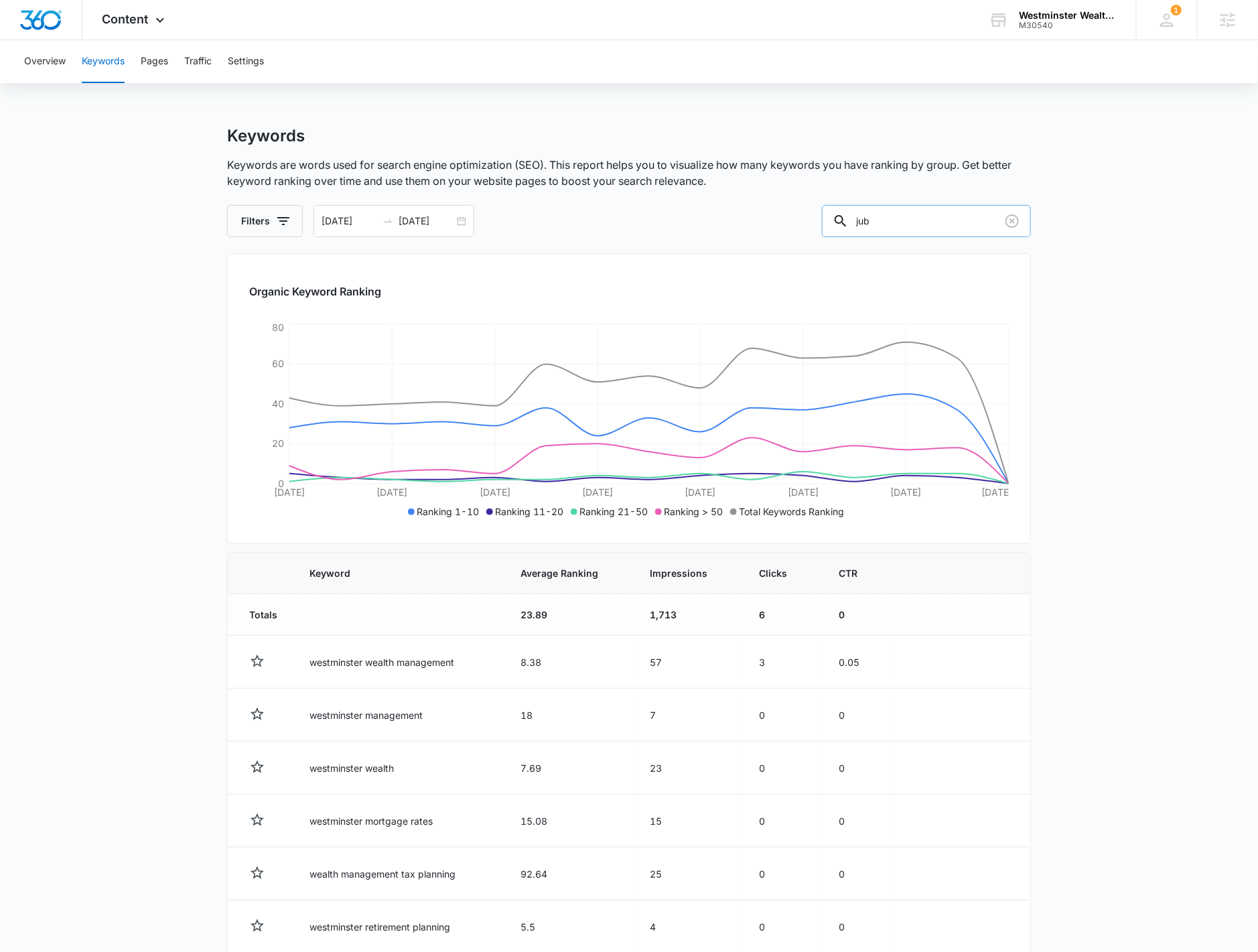
type input "jub"
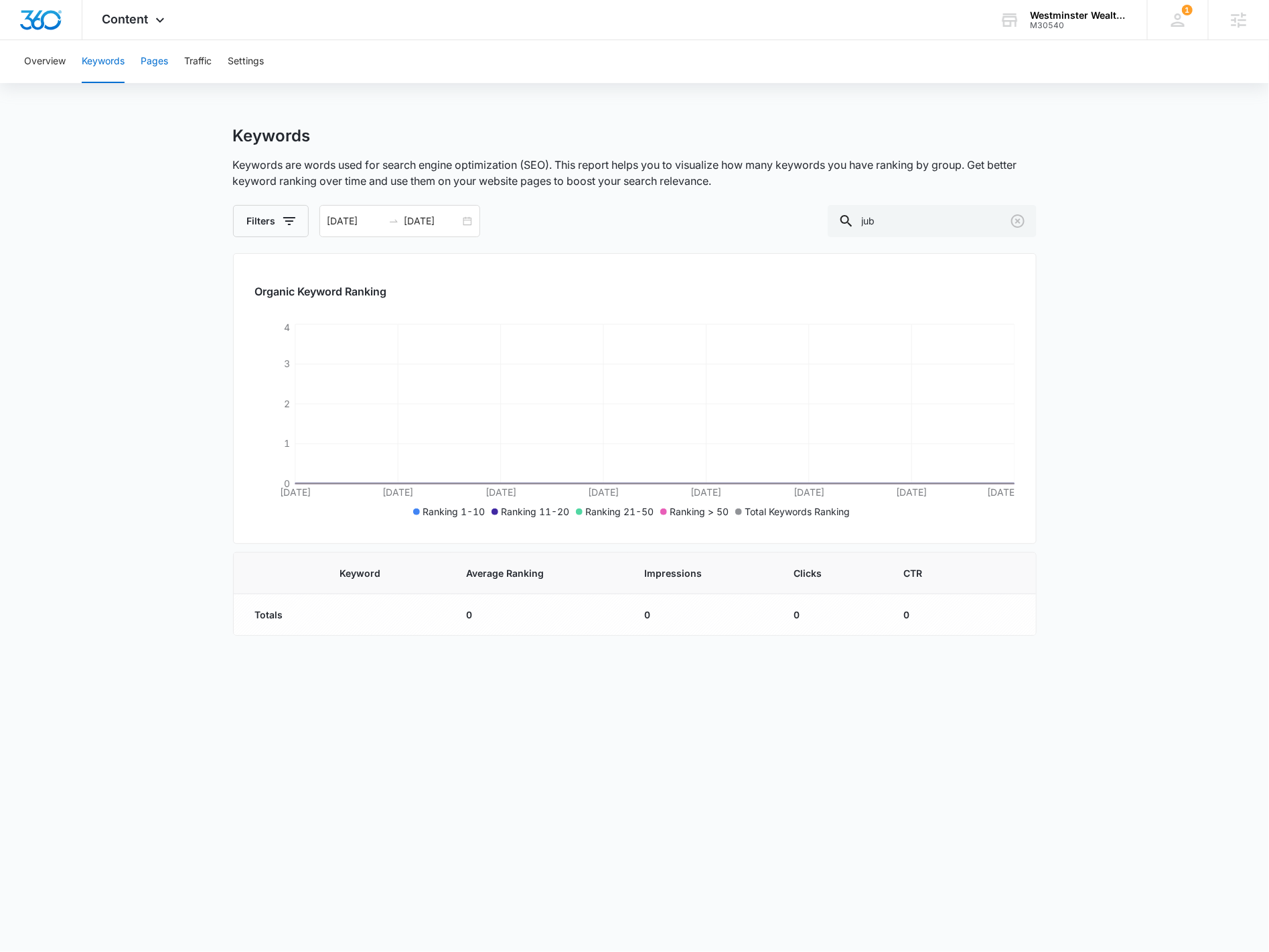
click at [156, 77] on button "Pages" at bounding box center [154, 61] width 27 height 43
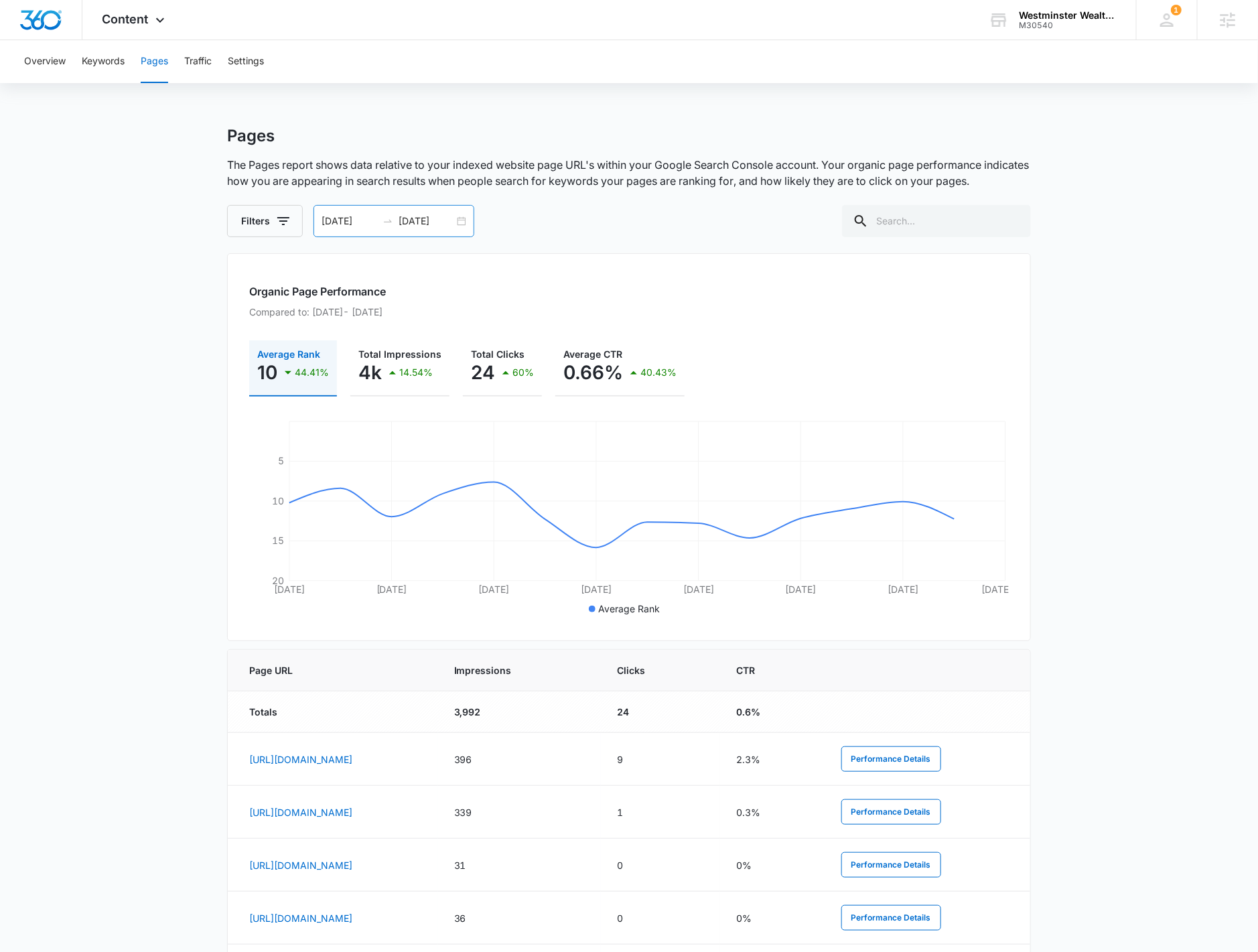
click at [462, 222] on div "09/21/2025 10/05/2025" at bounding box center [394, 221] width 161 height 32
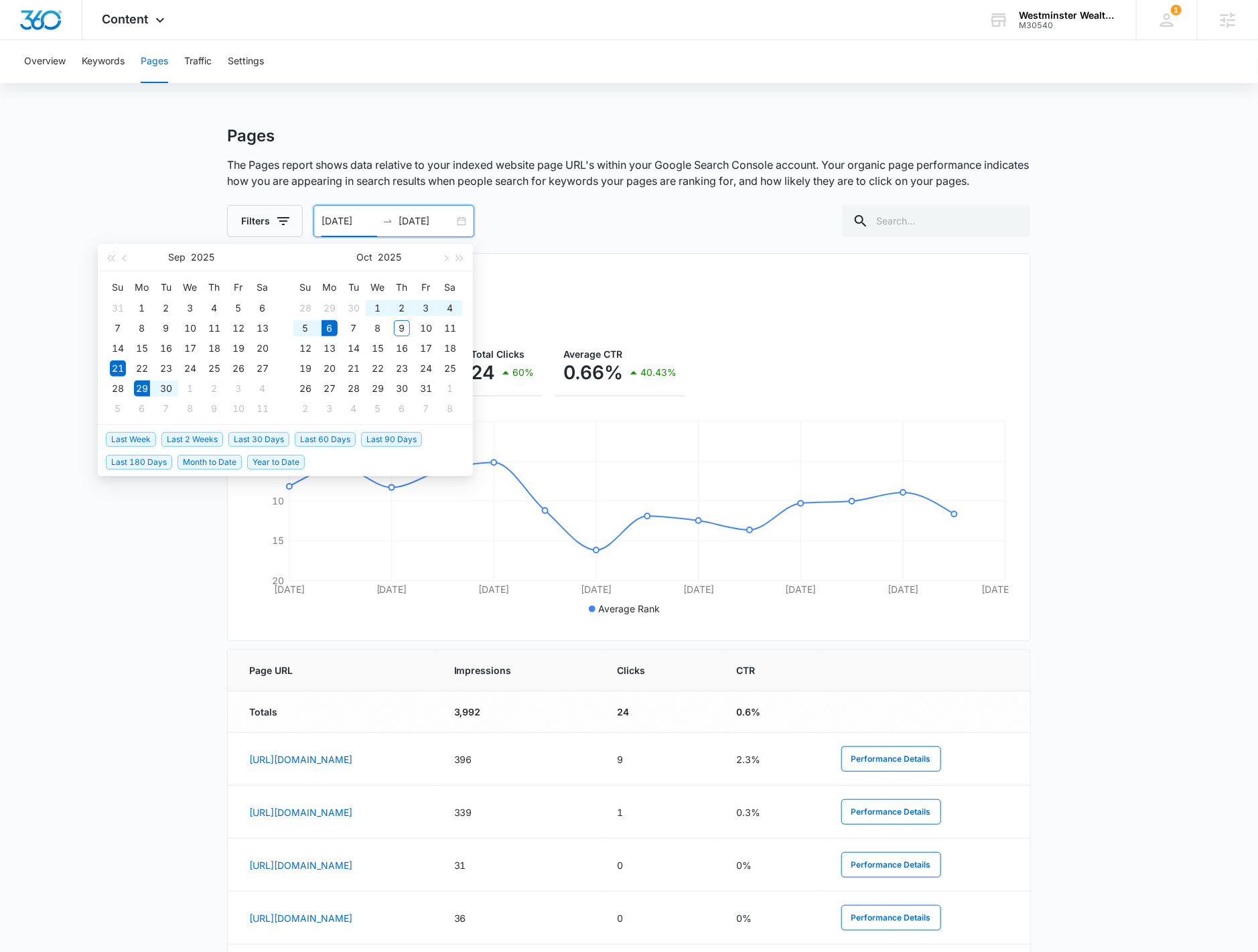
click at [134, 439] on span "Last Week" at bounding box center [131, 439] width 50 height 15
type input "09/29/2025"
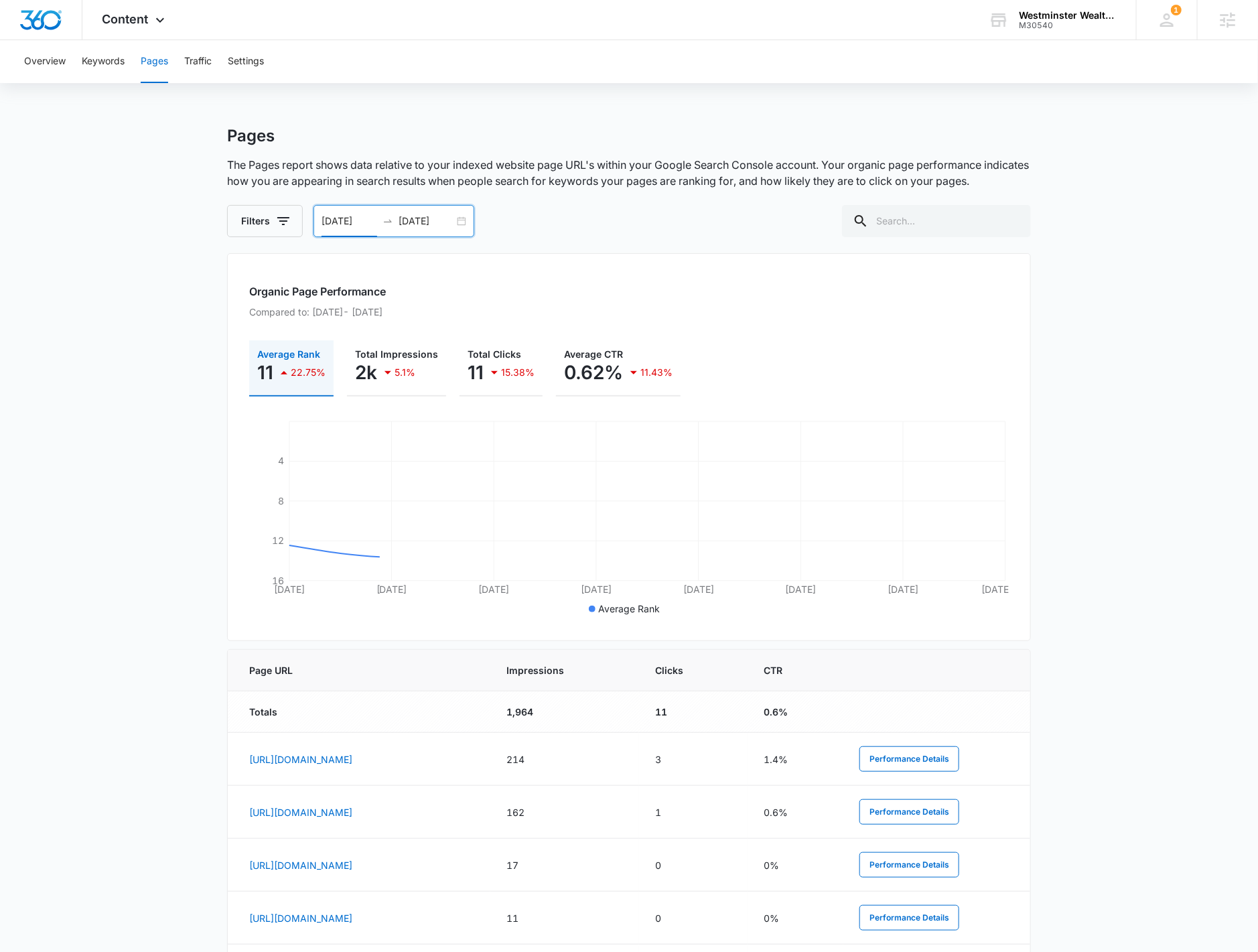
click at [438, 220] on input "10/06/2025" at bounding box center [426, 221] width 56 height 15
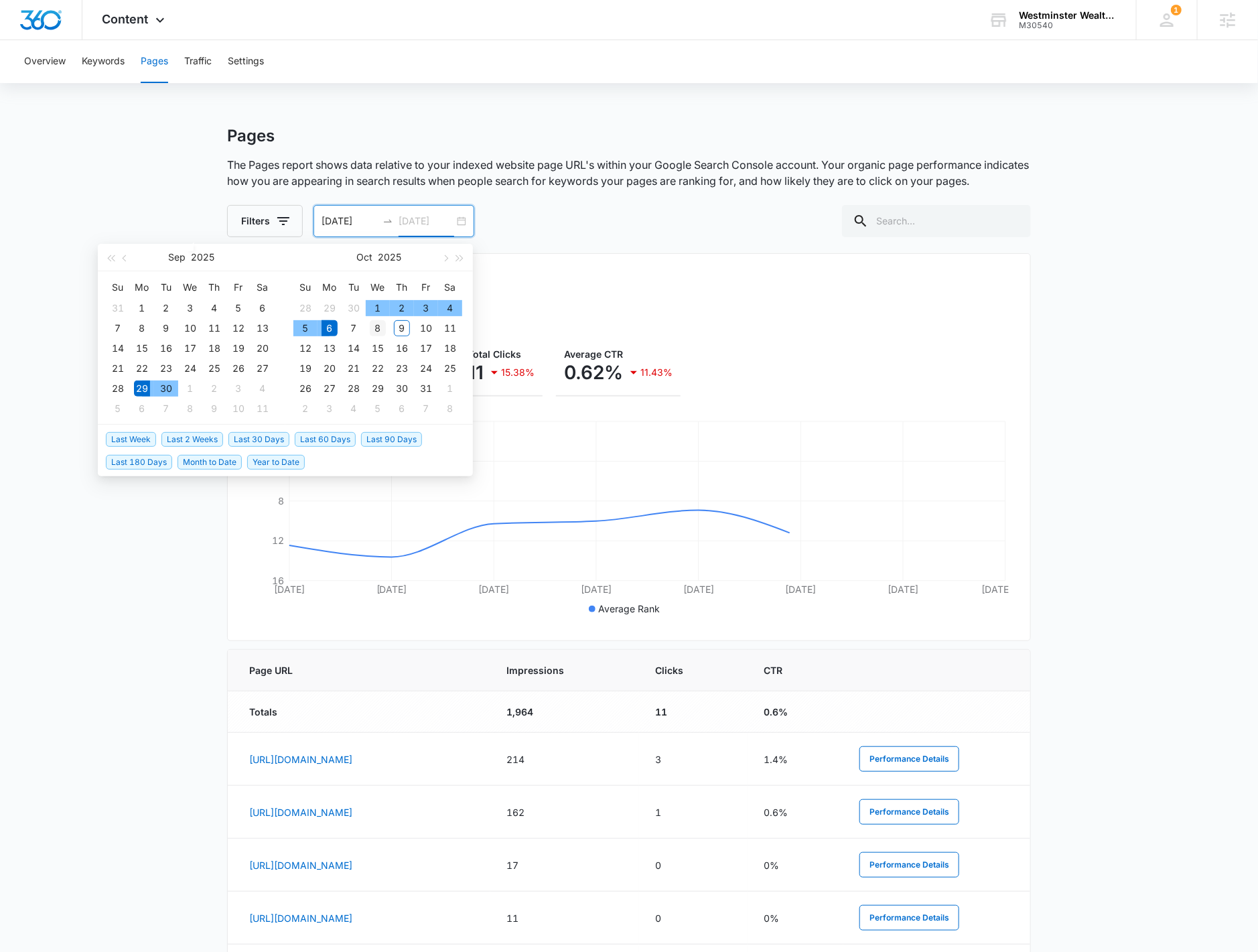
type input "10/08/2025"
click at [384, 335] on td "8" at bounding box center [378, 328] width 24 height 20
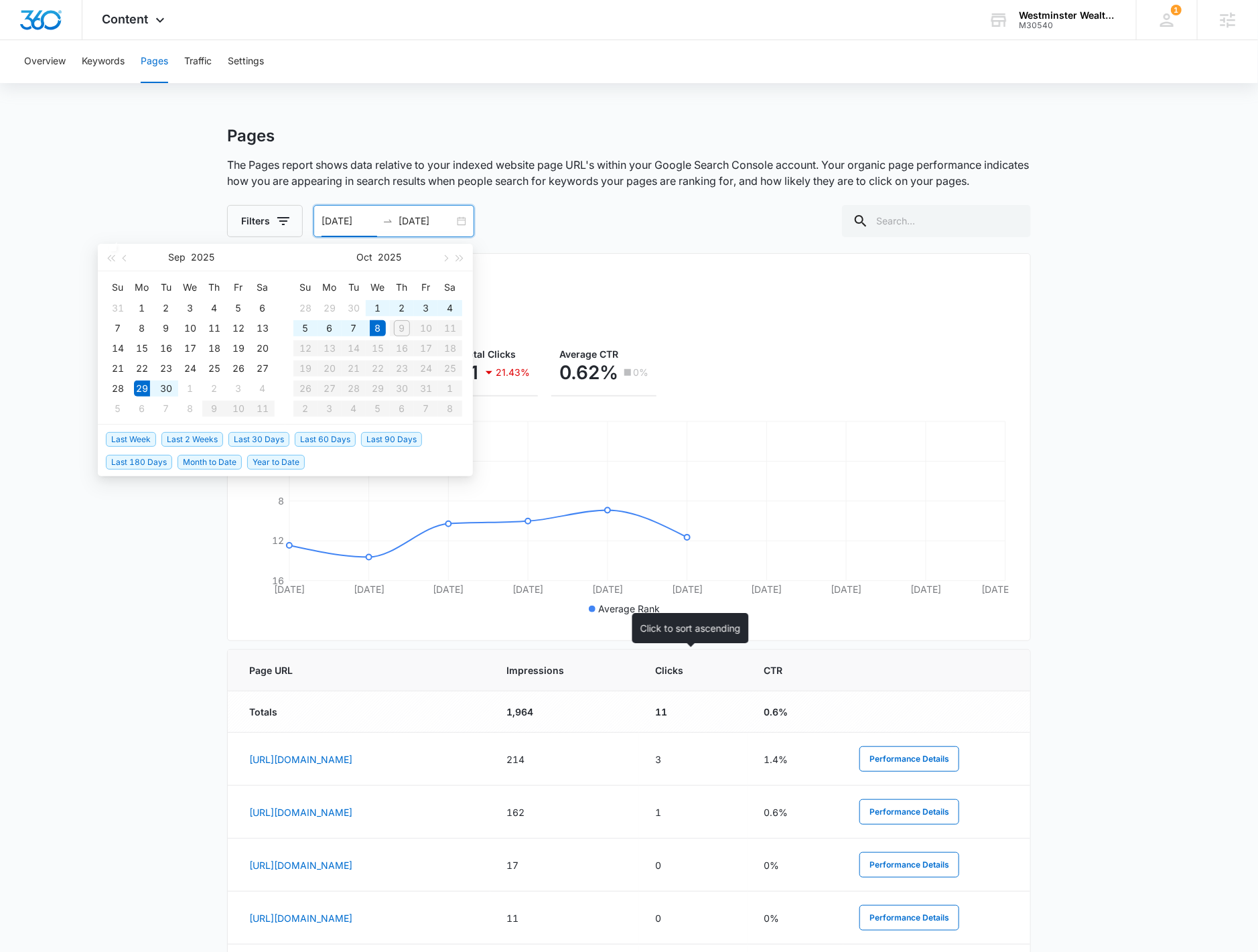
click at [604, 664] on span "Impressions" at bounding box center [555, 670] width 97 height 14
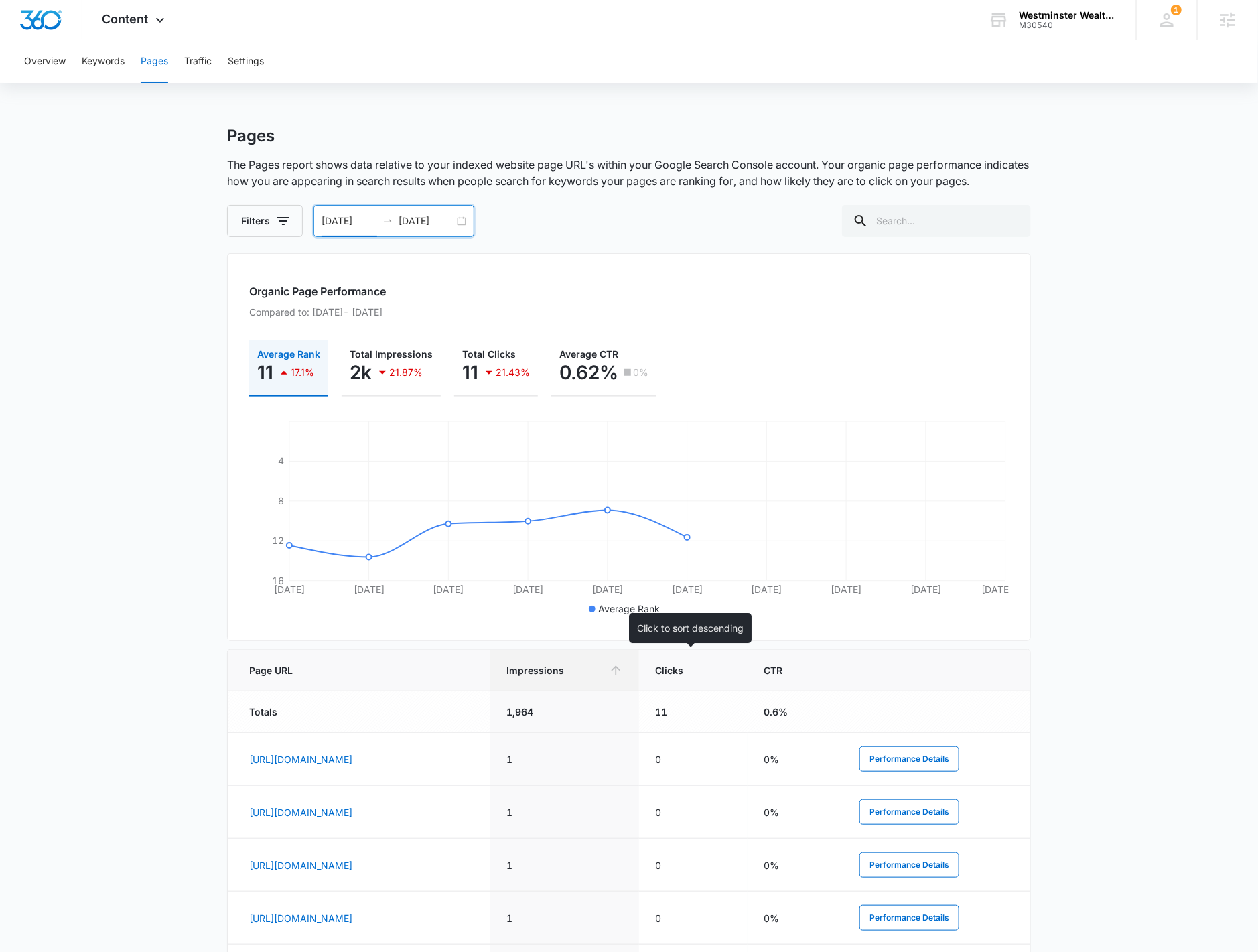
click at [623, 669] on div "Impressions" at bounding box center [565, 670] width 116 height 14
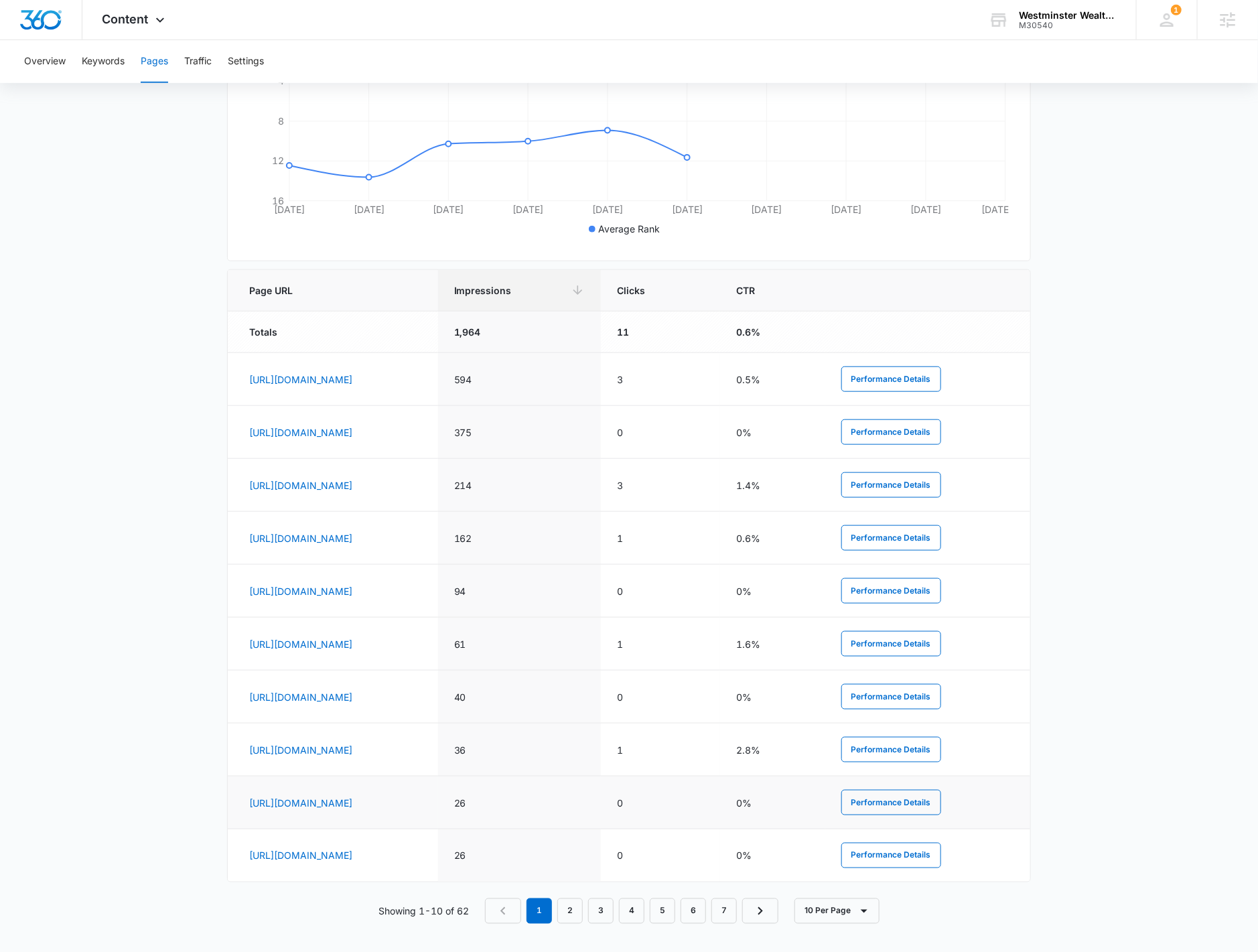
scroll to position [396, 0]
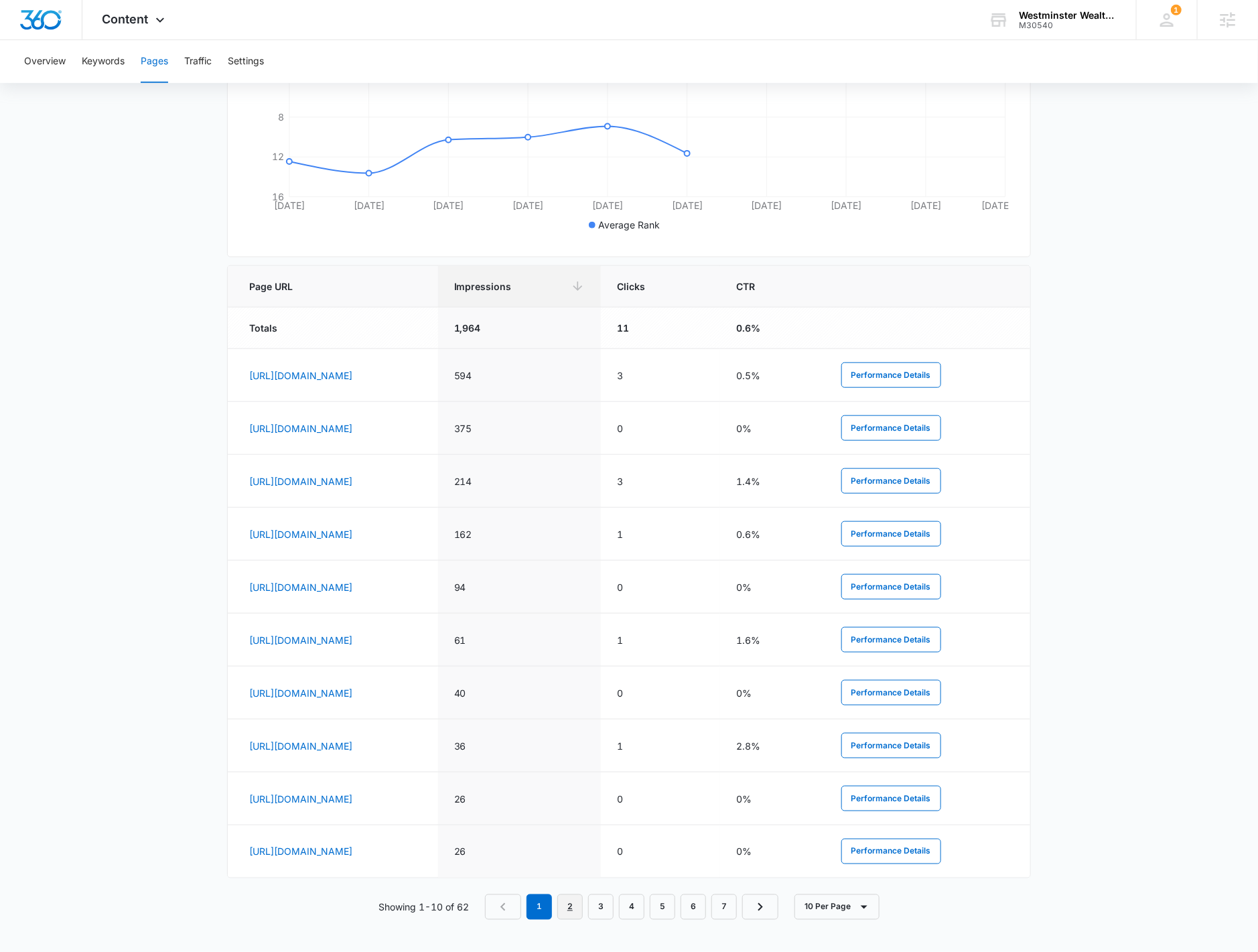
click at [579, 908] on link "2" at bounding box center [570, 906] width 25 height 25
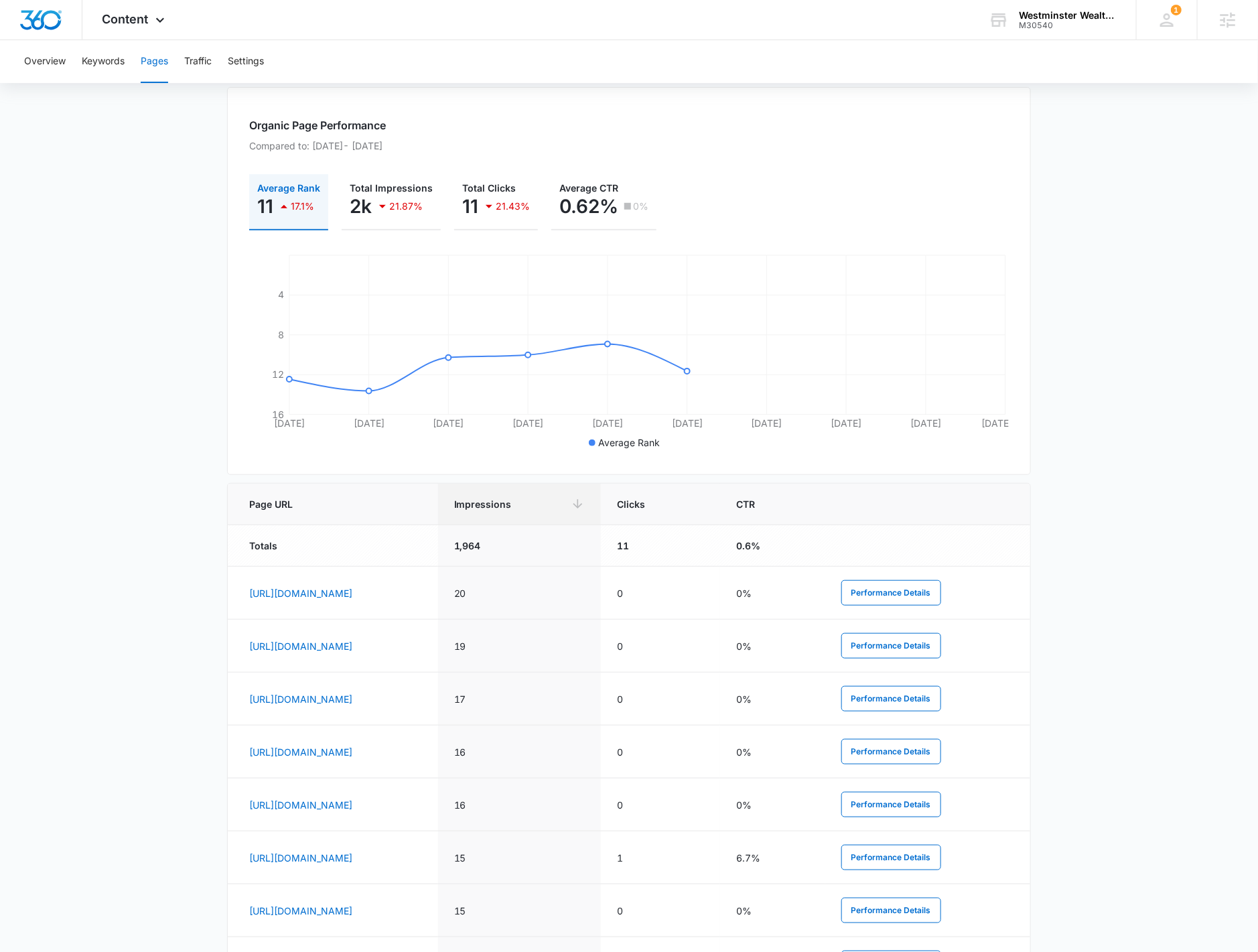
scroll to position [393, 0]
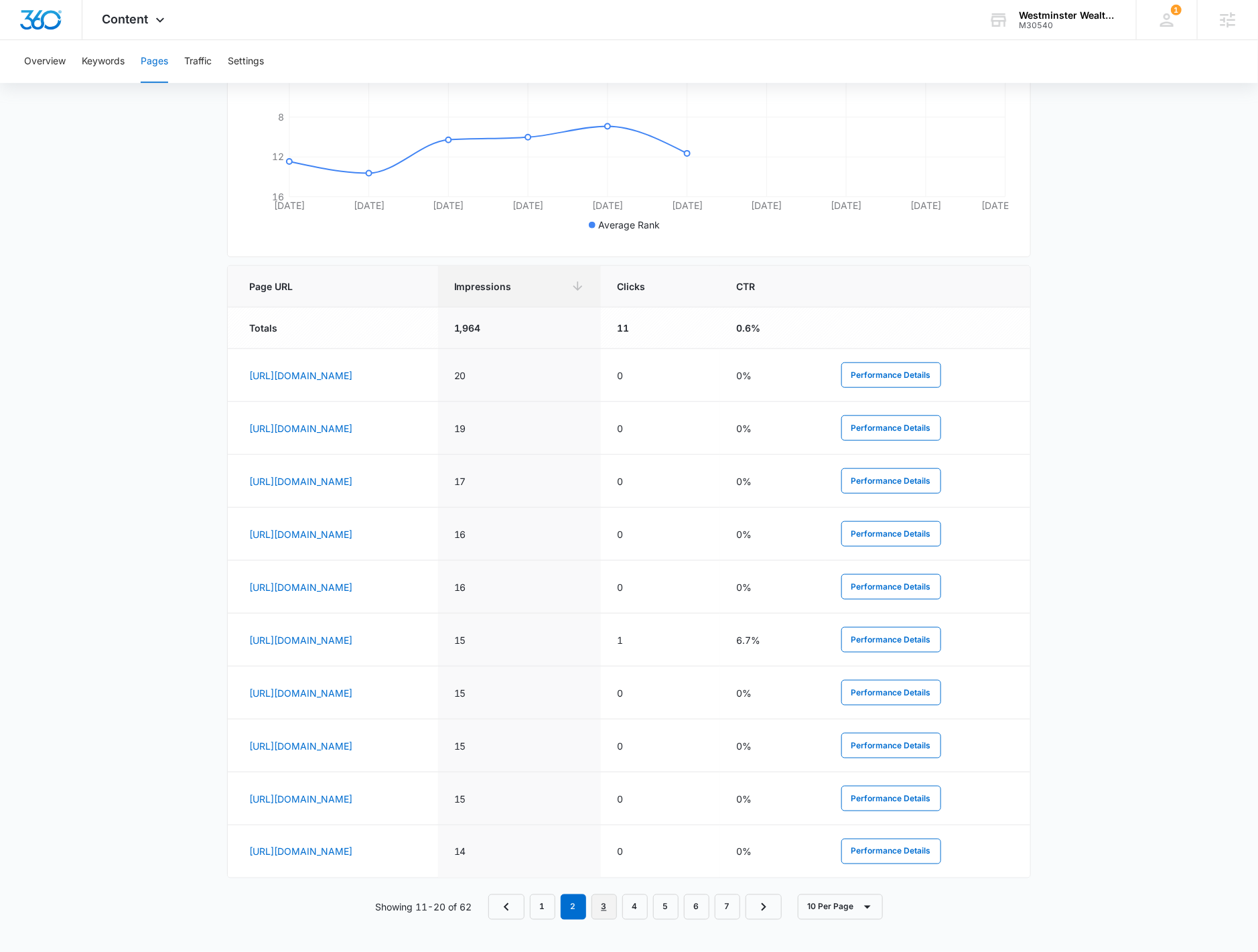
click at [612, 904] on link "3" at bounding box center [604, 906] width 25 height 25
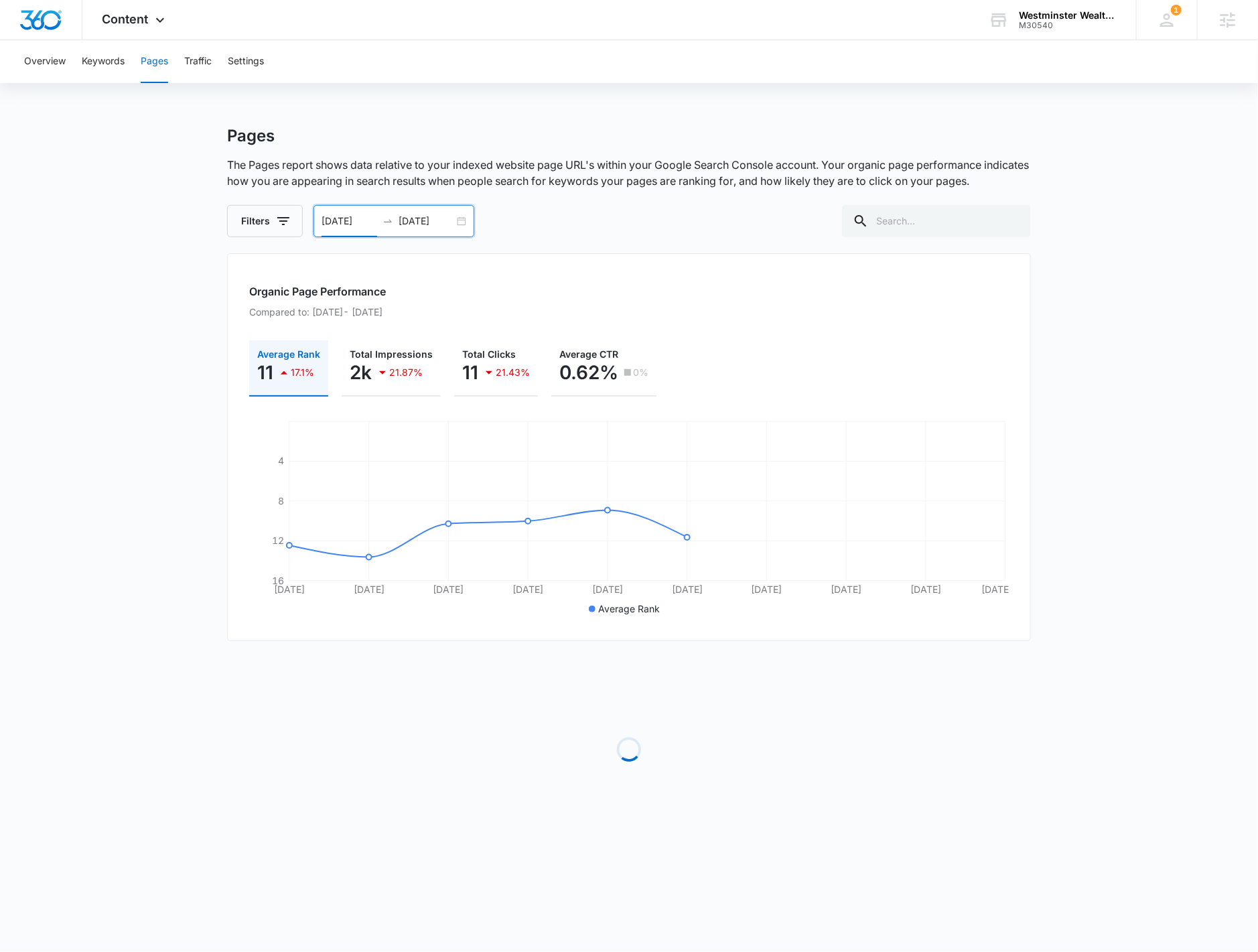
scroll to position [0, 0]
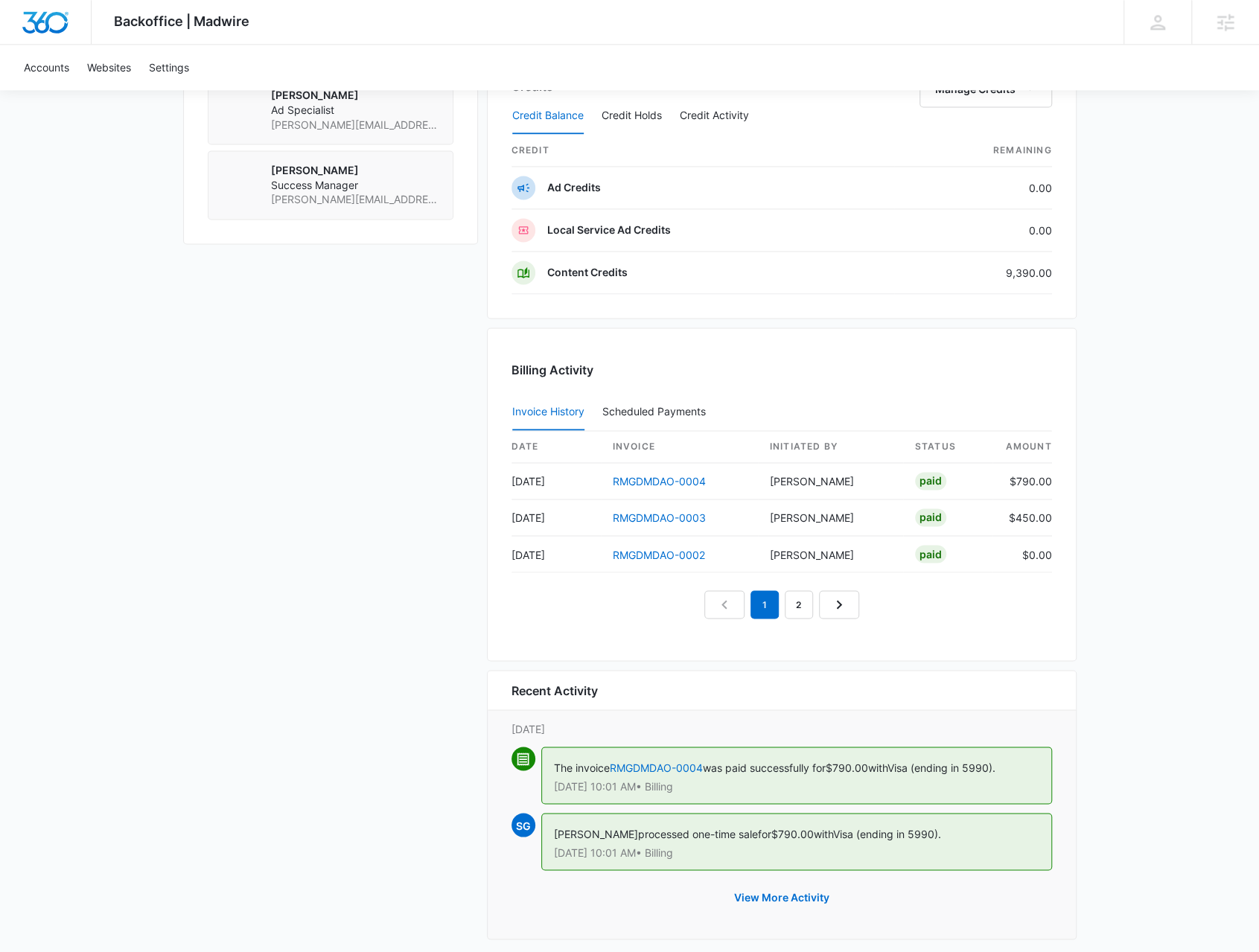
scroll to position [1348, 0]
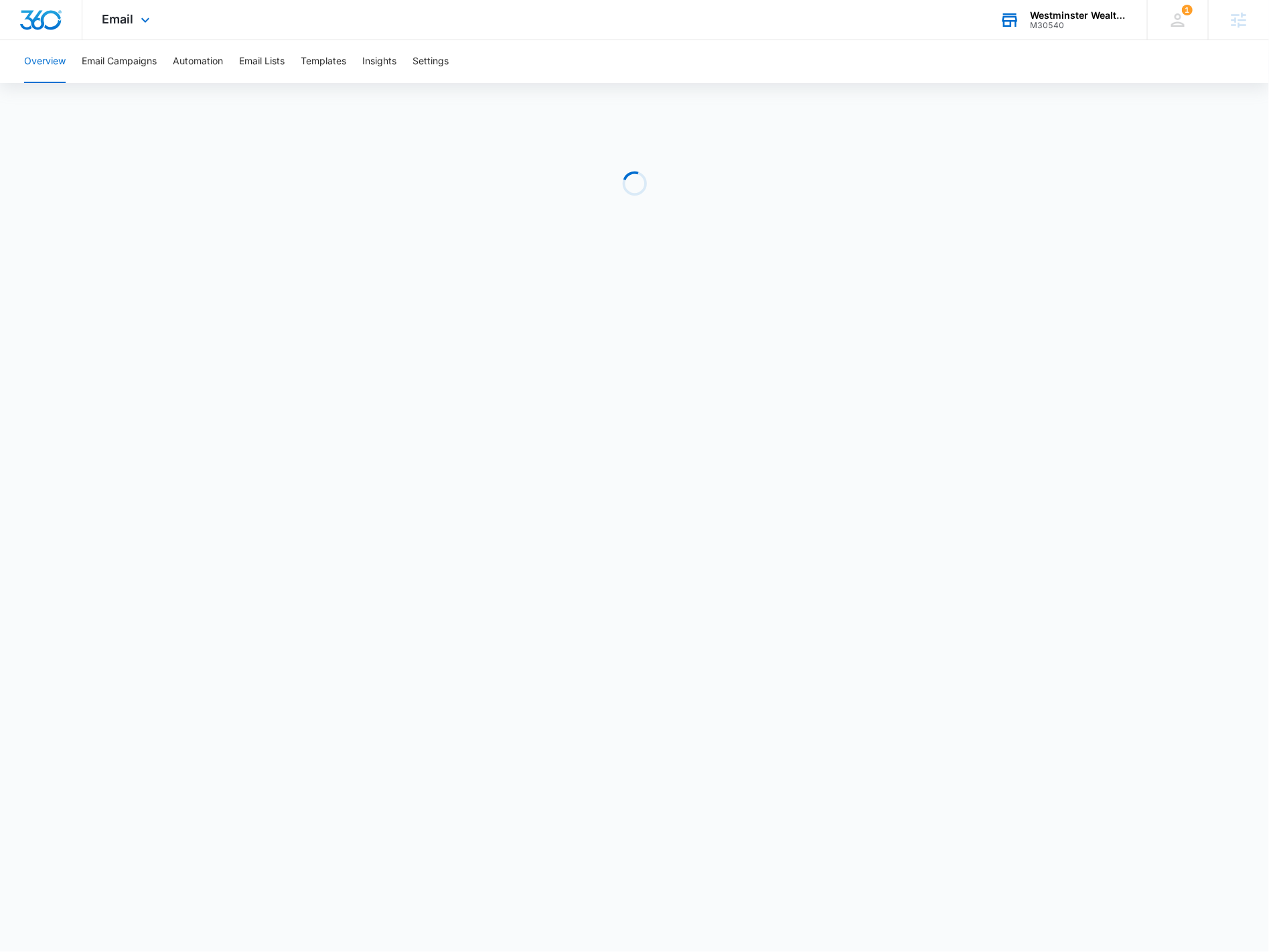
click at [1048, 25] on div "M30540" at bounding box center [1078, 26] width 98 height 10
